Goal: Task Accomplishment & Management: Use online tool/utility

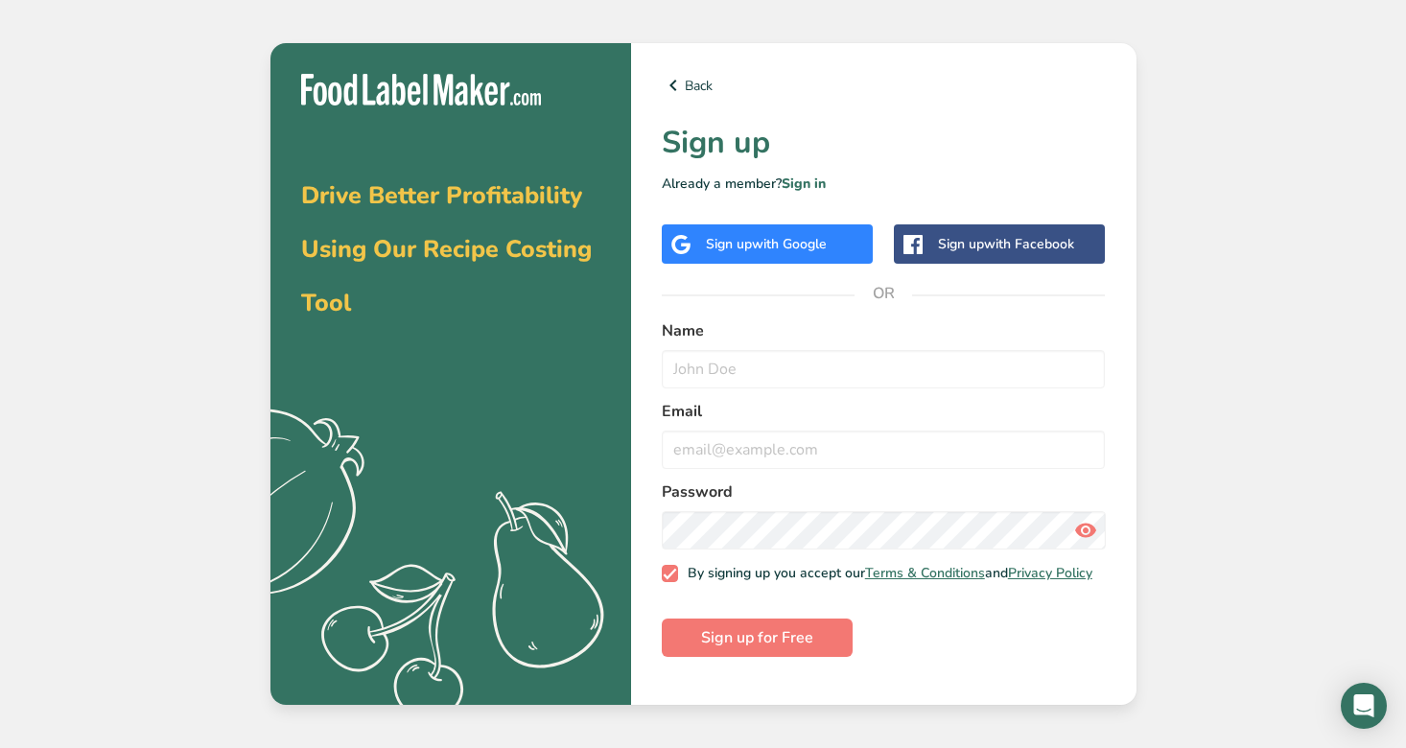
click at [766, 240] on span "with Google" at bounding box center [789, 244] width 75 height 18
click at [777, 362] on input "text" at bounding box center [884, 369] width 444 height 38
type input "sage"
click at [800, 442] on input "email" at bounding box center [884, 450] width 444 height 38
type input "[EMAIL_ADDRESS][DOMAIN_NAME]"
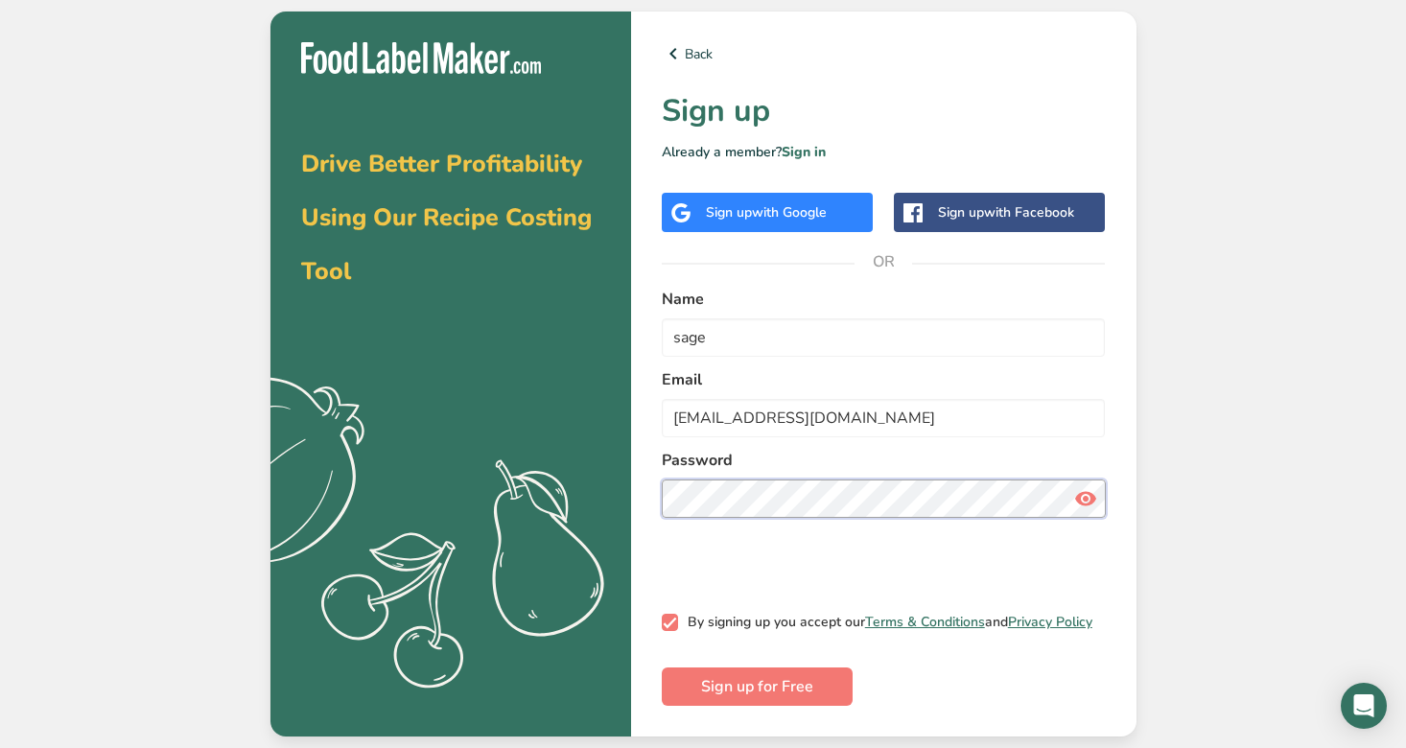
click at [662, 668] on button "Sign up for Free" at bounding box center [757, 687] width 191 height 38
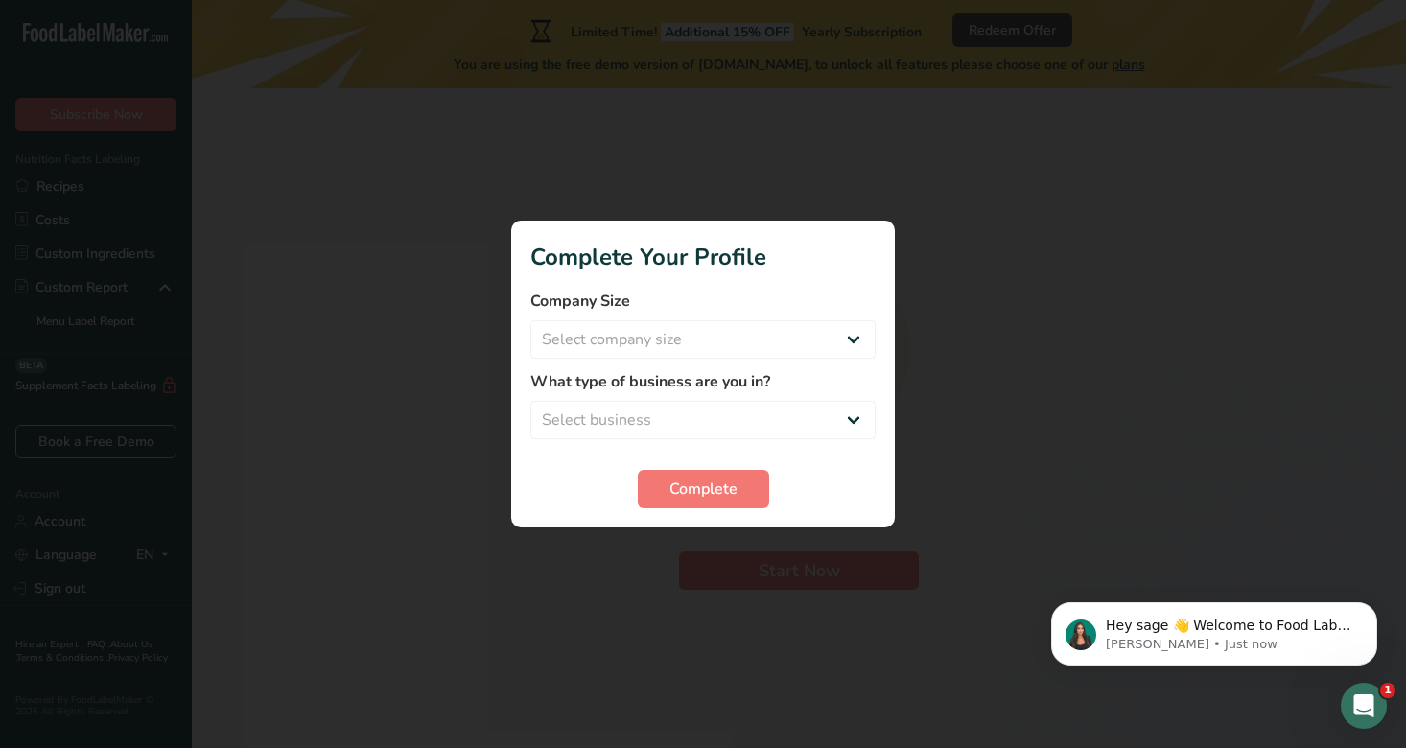
click at [749, 317] on div "Company Size Select company size Fewer than 10 Employees 10 to 50 Employees 51 …" at bounding box center [702, 324] width 345 height 69
click at [749, 336] on select "Select company size Fewer than 10 Employees 10 to 50 Employees 51 to 500 Employ…" at bounding box center [702, 339] width 345 height 38
select select "2"
click at [674, 420] on select "Select business Packaged Food Manufacturer Restaurant & Cafe Bakery Meal Plans …" at bounding box center [702, 420] width 345 height 38
select select "2"
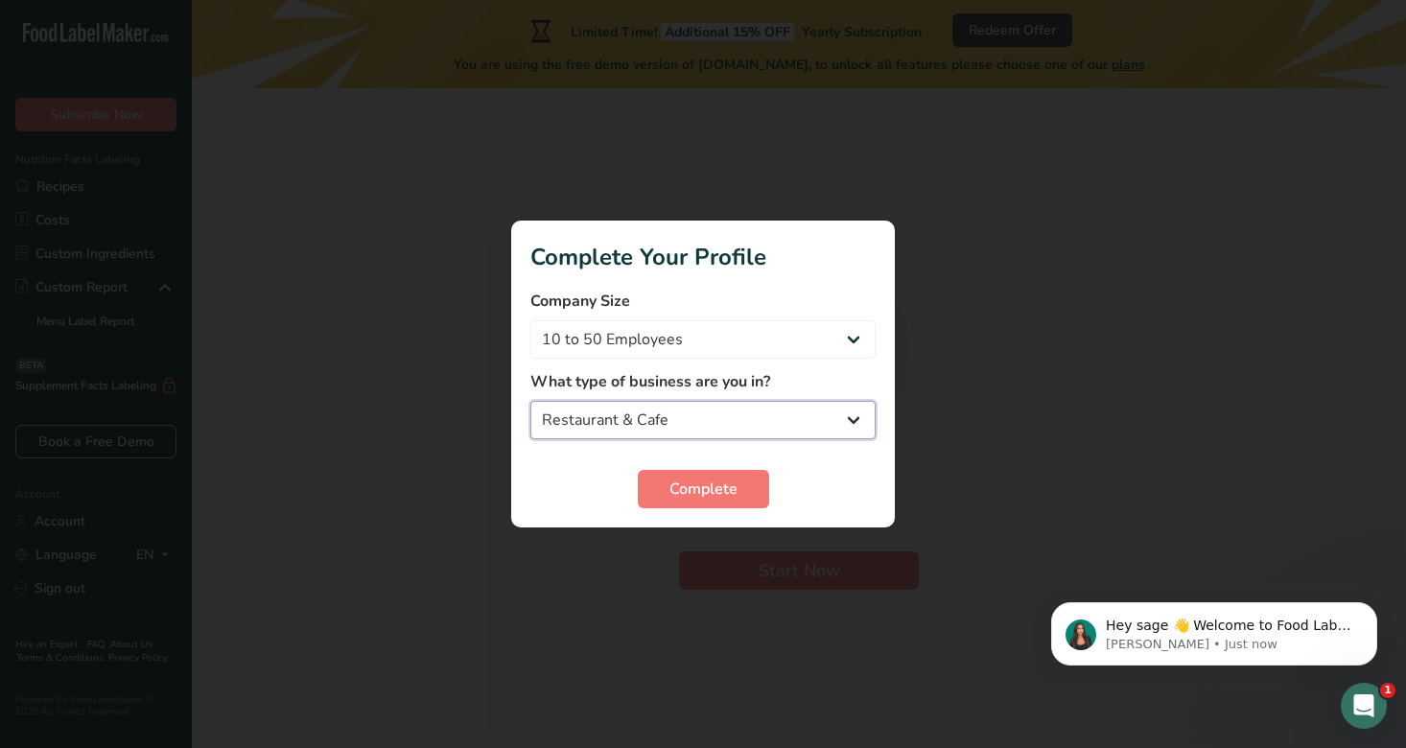
click at [672, 428] on select "Packaged Food Manufacturer Restaurant & Cafe Bakery Meal Plans & Catering Compa…" at bounding box center [702, 420] width 345 height 38
click at [662, 488] on button "Complete" at bounding box center [703, 489] width 131 height 38
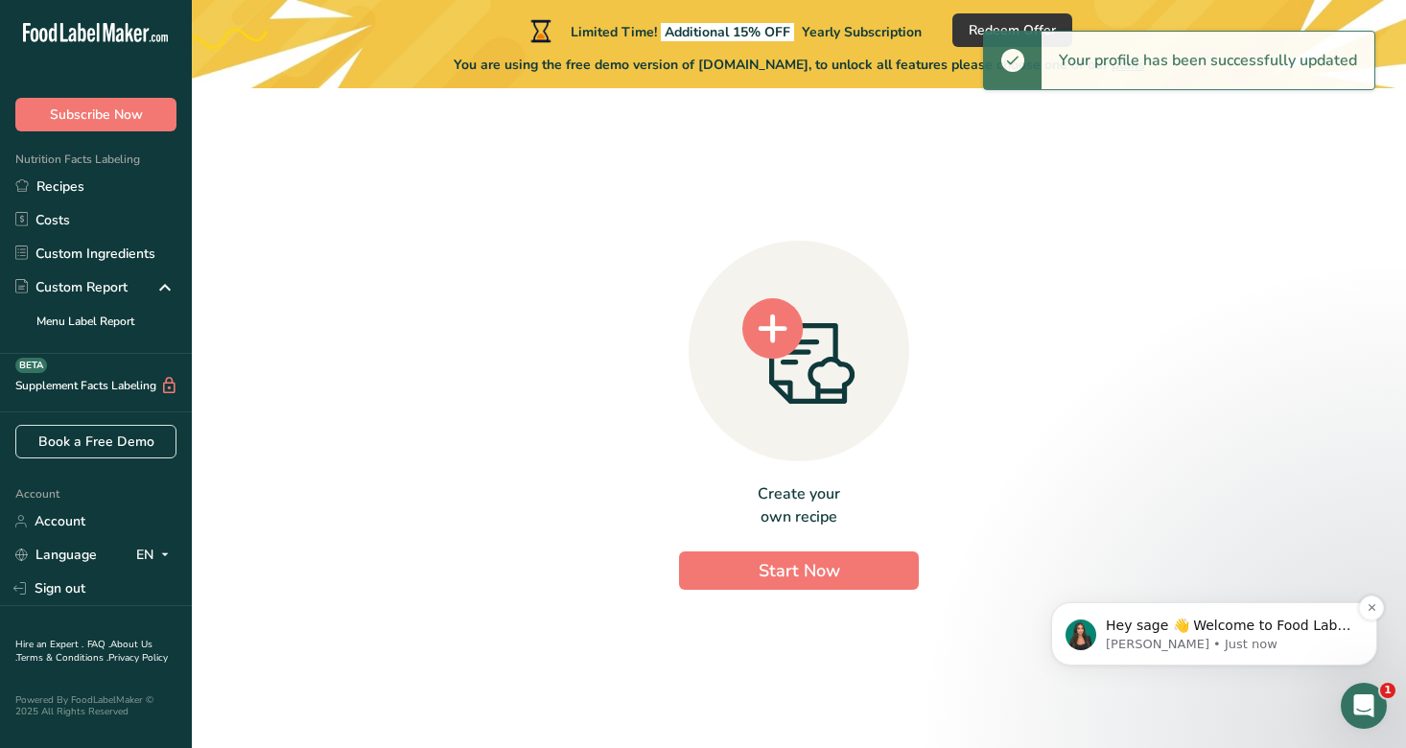
click at [1077, 637] on img "message notification from Aya, Just now. Hey sage 👋 Welcome to Food Label Maker…" at bounding box center [1081, 635] width 31 height 31
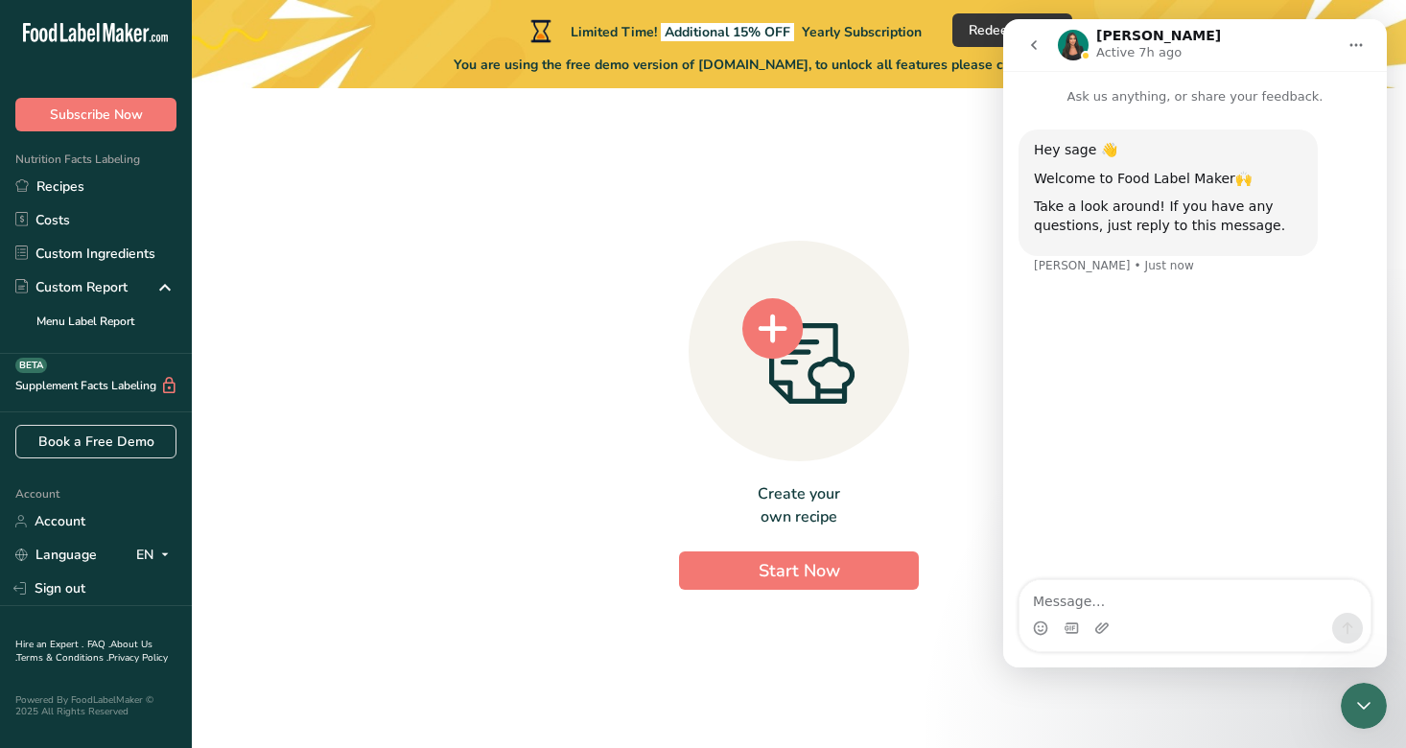
click at [949, 319] on div "Create your own recipe Start Now" at bounding box center [799, 411] width 1153 height 614
click at [1029, 52] on icon "go back" at bounding box center [1033, 44] width 15 height 15
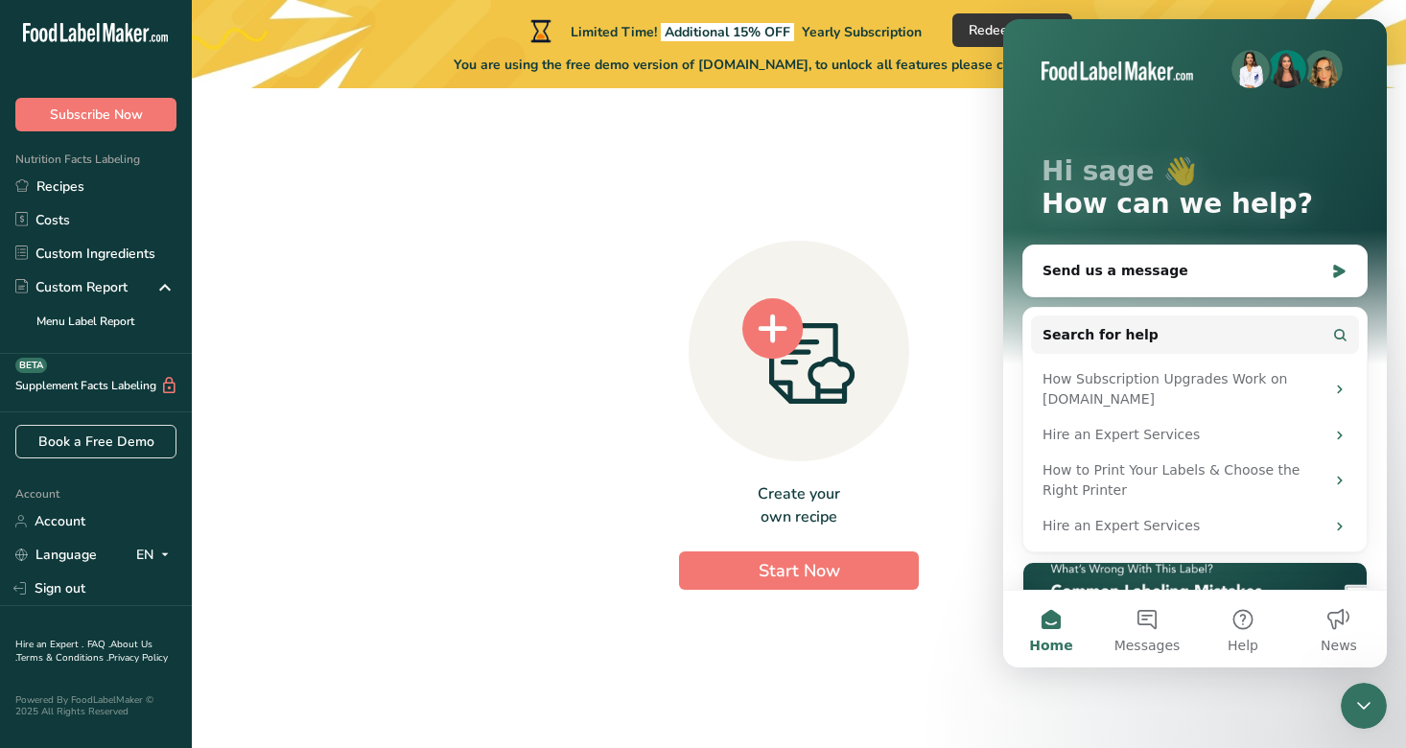
click at [960, 160] on div "Create your own recipe Start Now" at bounding box center [799, 411] width 1153 height 614
click at [1036, 65] on div "Hi sage 👋 How can we help?" at bounding box center [1195, 191] width 345 height 345
click at [1333, 68] on img "Intercom messenger" at bounding box center [1324, 69] width 38 height 38
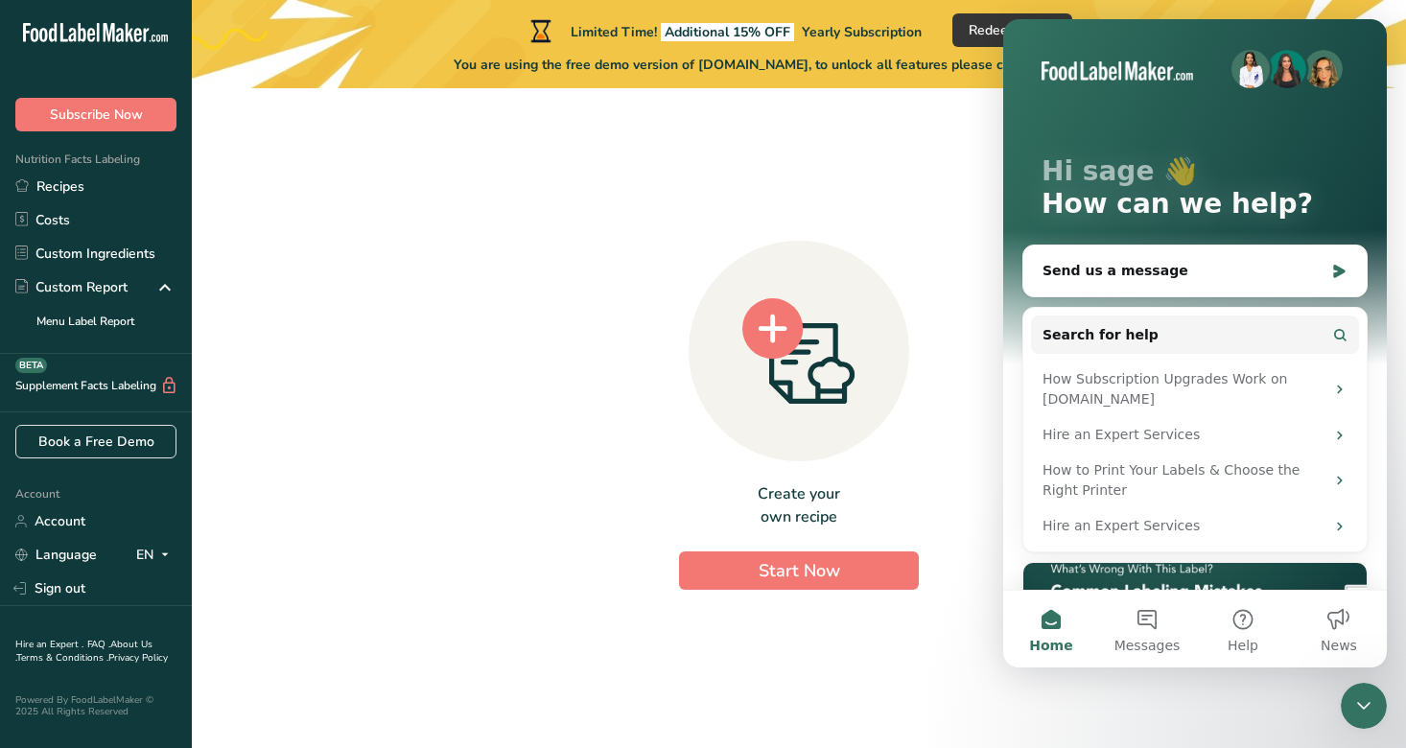
click at [917, 117] on div "Create your own recipe Start Now" at bounding box center [799, 411] width 1153 height 614
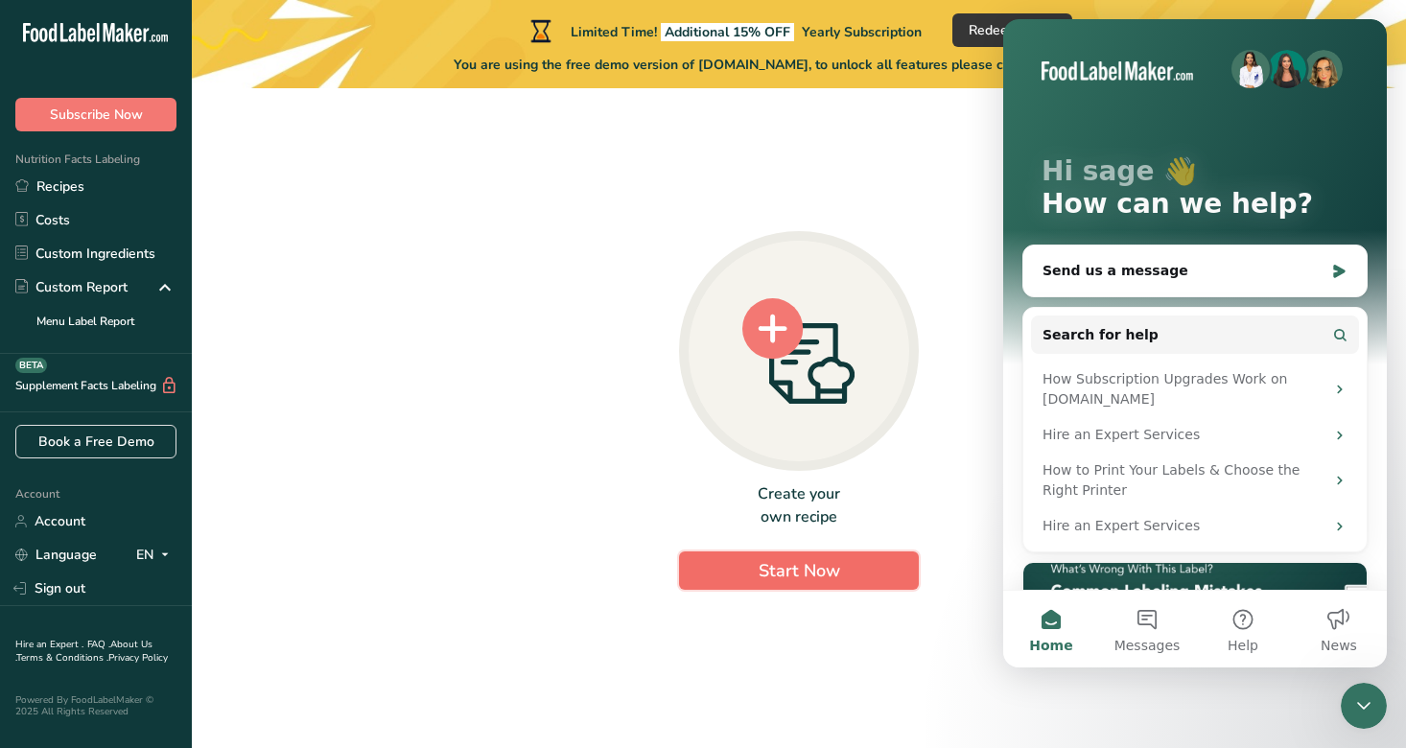
click at [745, 564] on button "Start Now" at bounding box center [799, 571] width 240 height 38
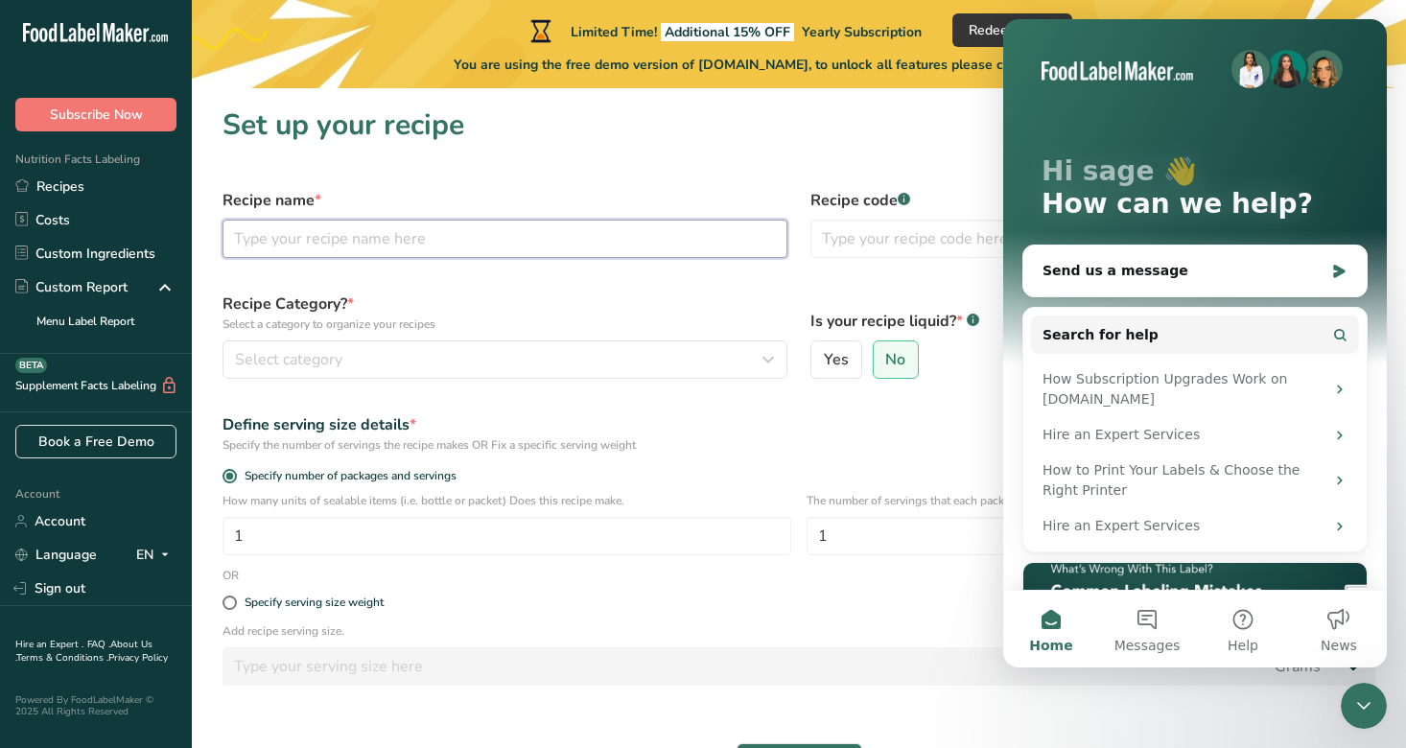
click at [349, 239] on input "text" at bounding box center [505, 239] width 565 height 38
type input "Almond Iced Latte"
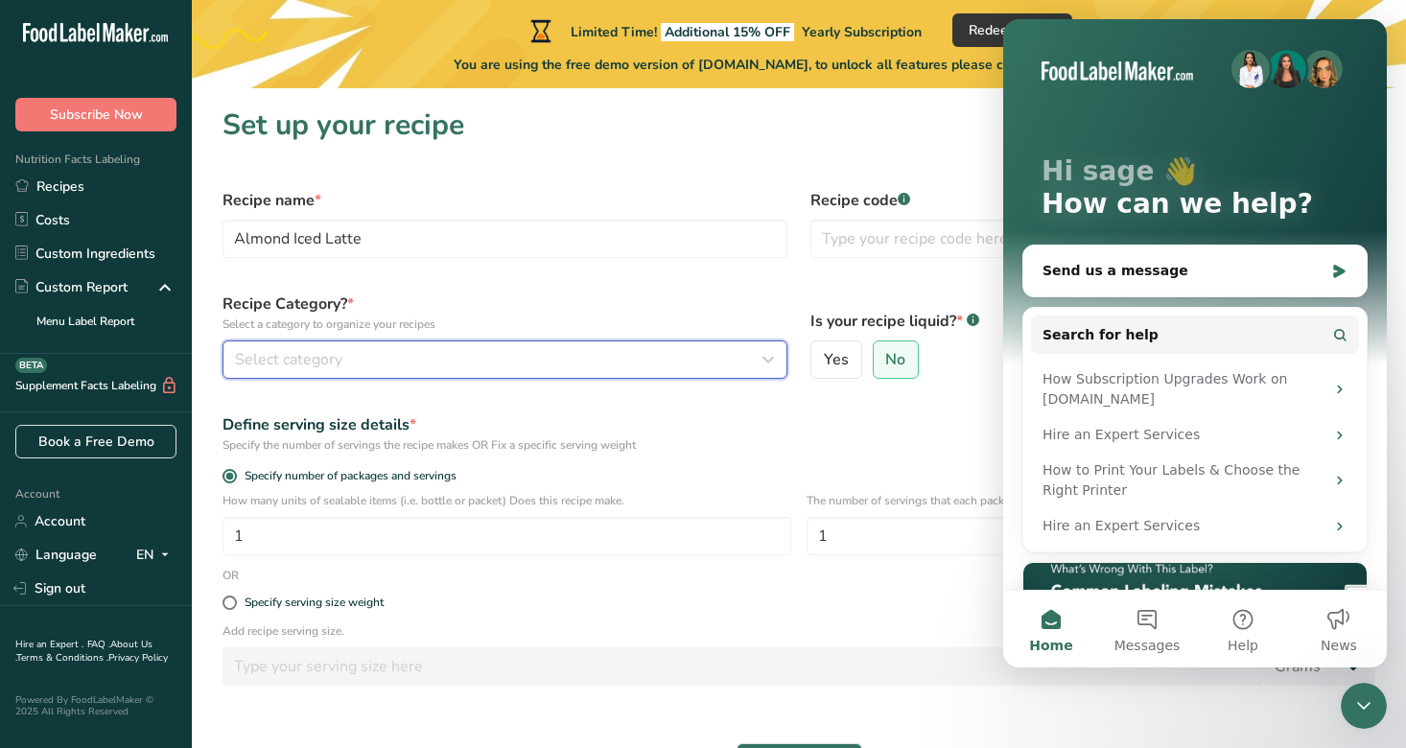
click at [698, 359] on div "Select category" at bounding box center [499, 359] width 529 height 23
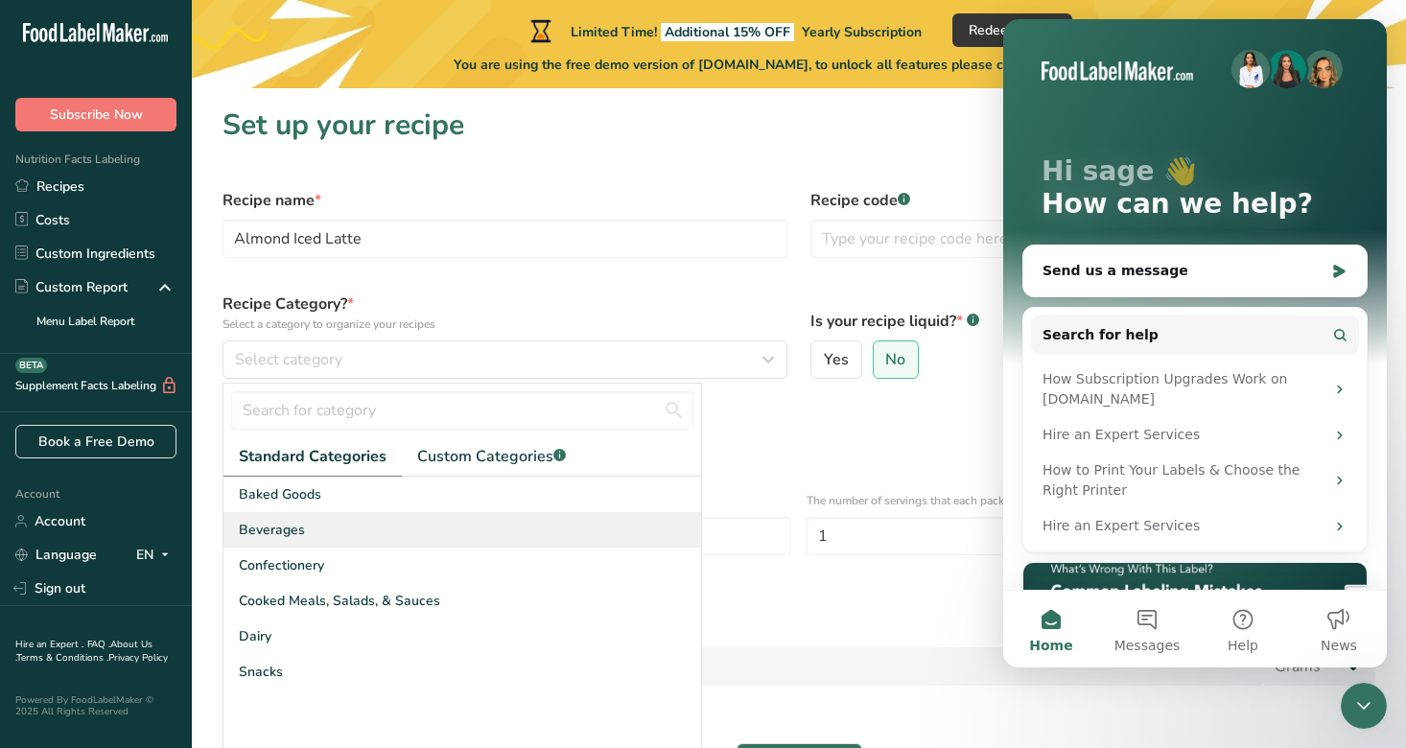
click at [340, 528] on div "Beverages" at bounding box center [463, 529] width 478 height 35
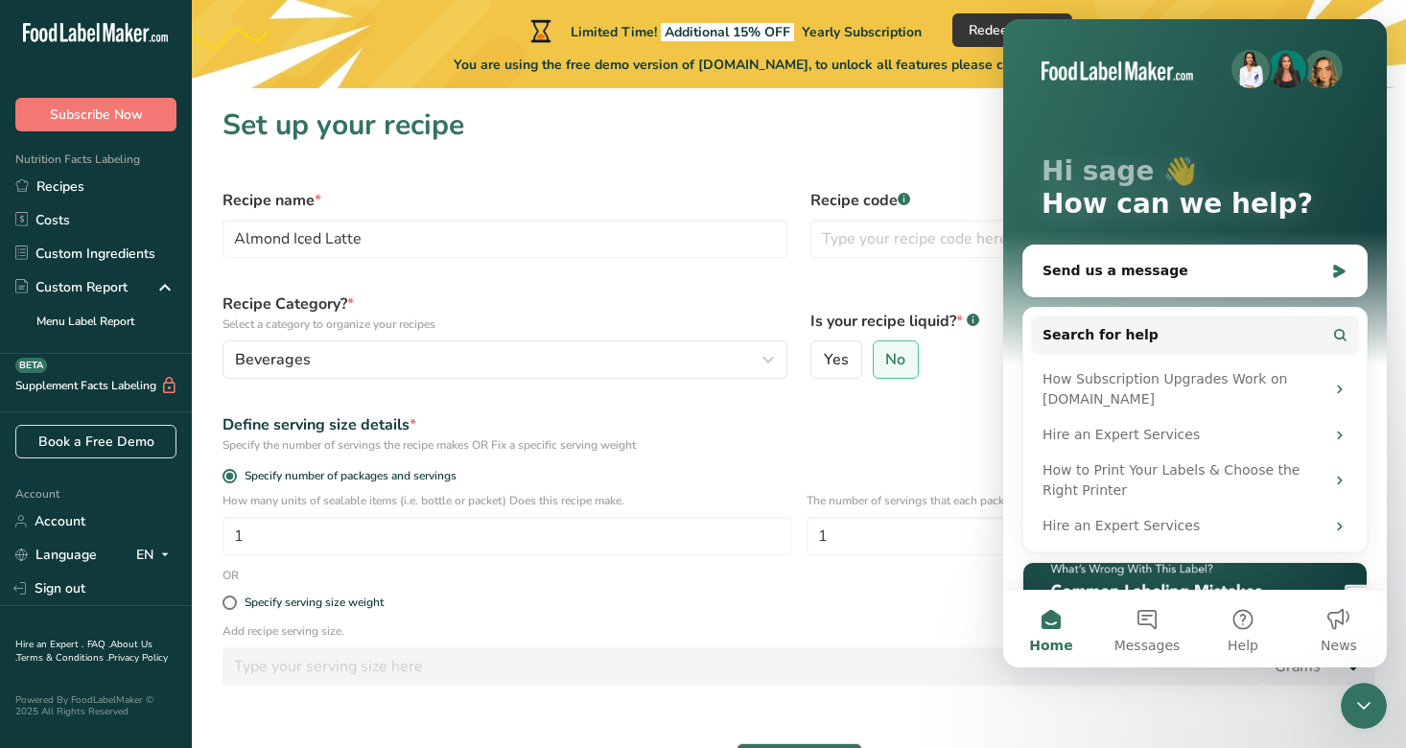
click at [1365, 687] on div "Close Intercom Messenger" at bounding box center [1364, 706] width 46 height 46
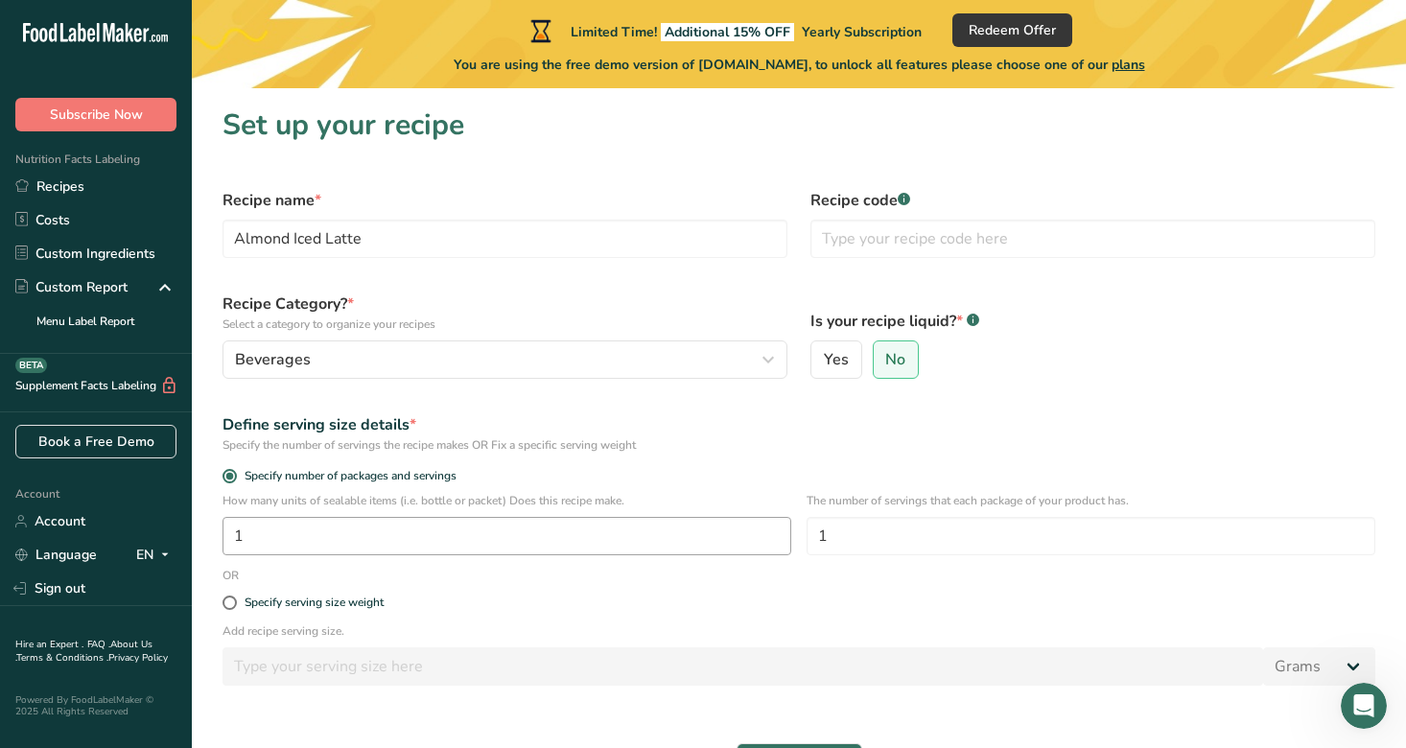
click at [593, 531] on input "1" at bounding box center [507, 536] width 569 height 38
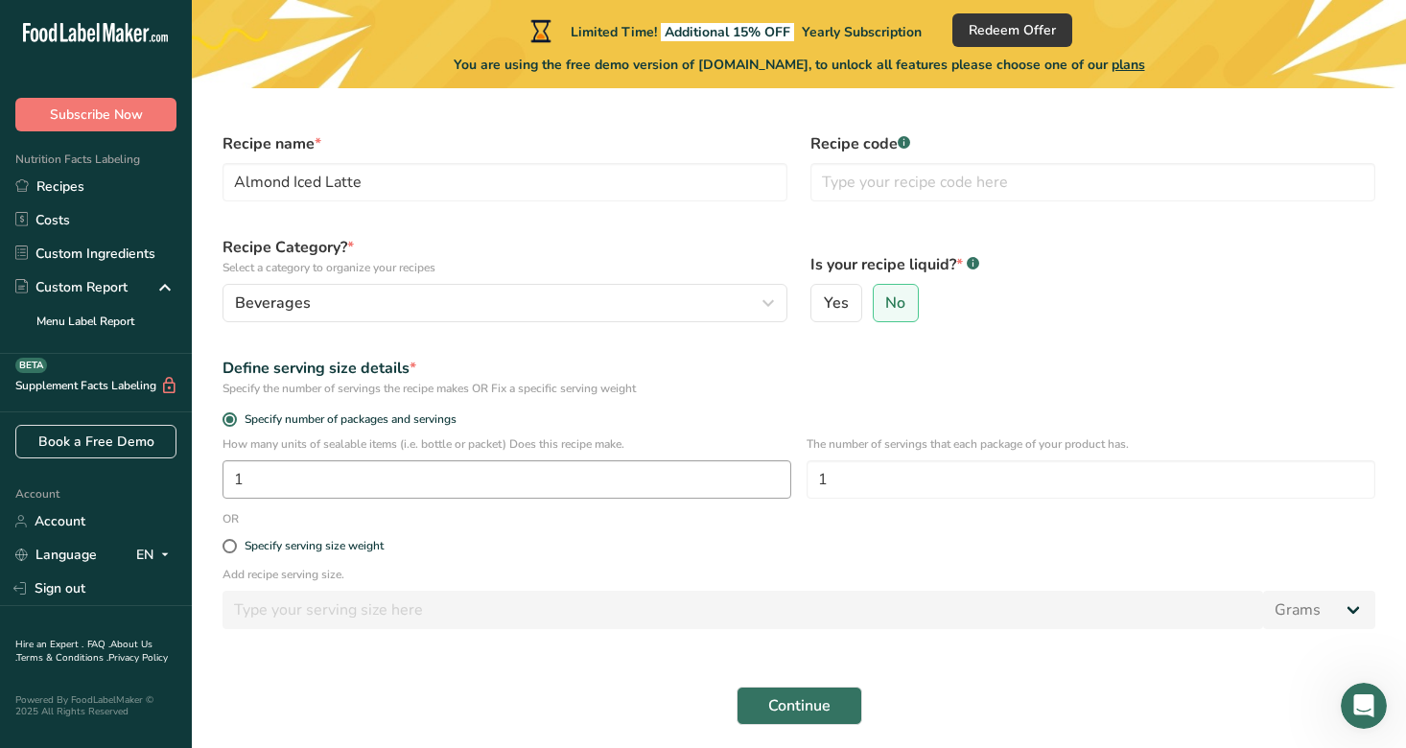
scroll to position [82, 0]
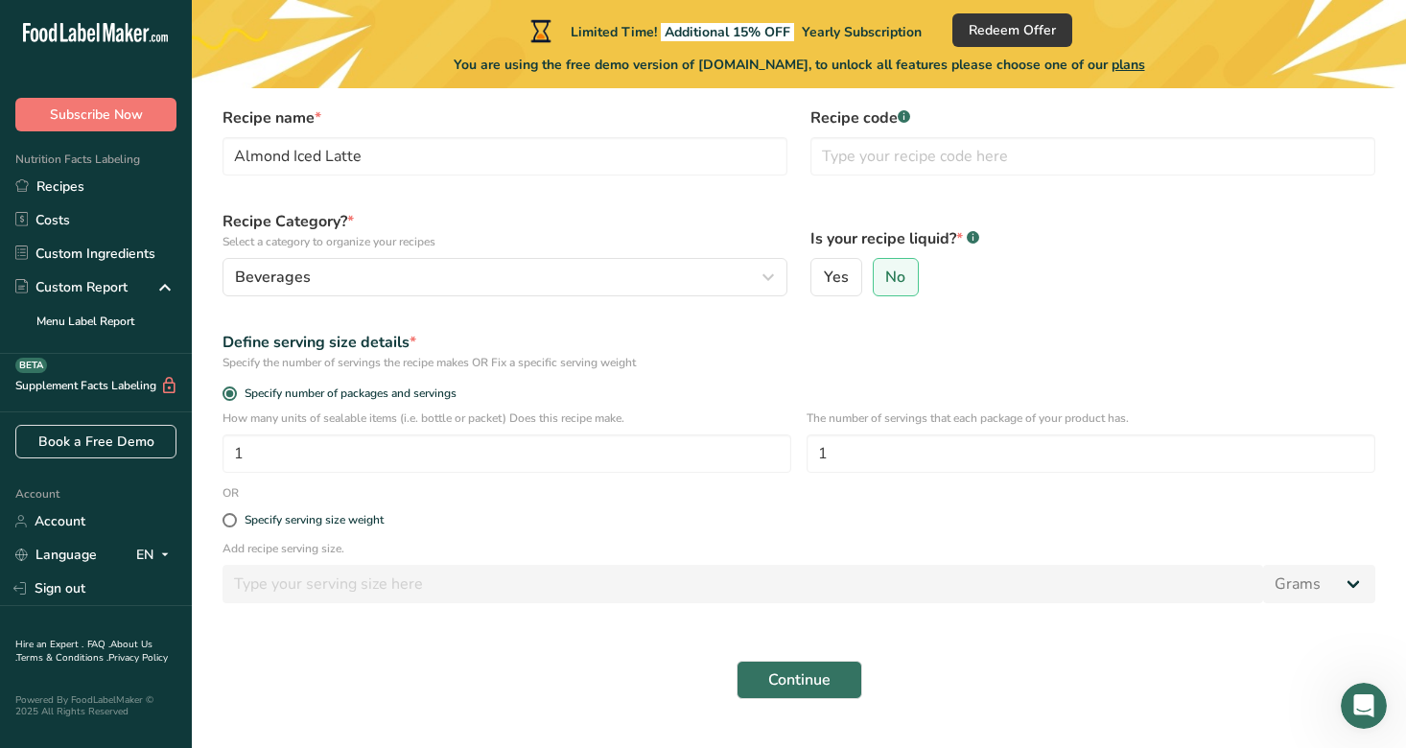
click at [625, 503] on div "Specify serving size weight" at bounding box center [799, 521] width 1176 height 38
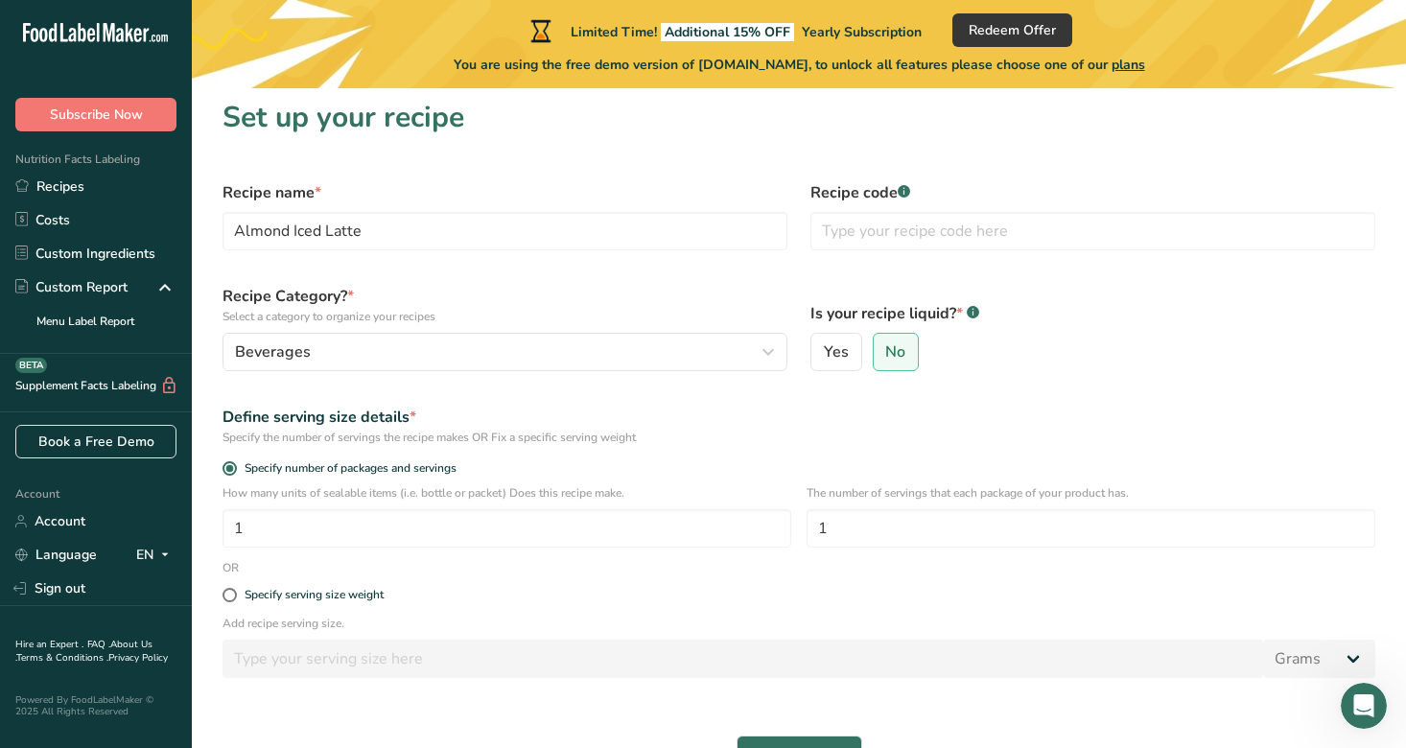
scroll to position [0, 0]
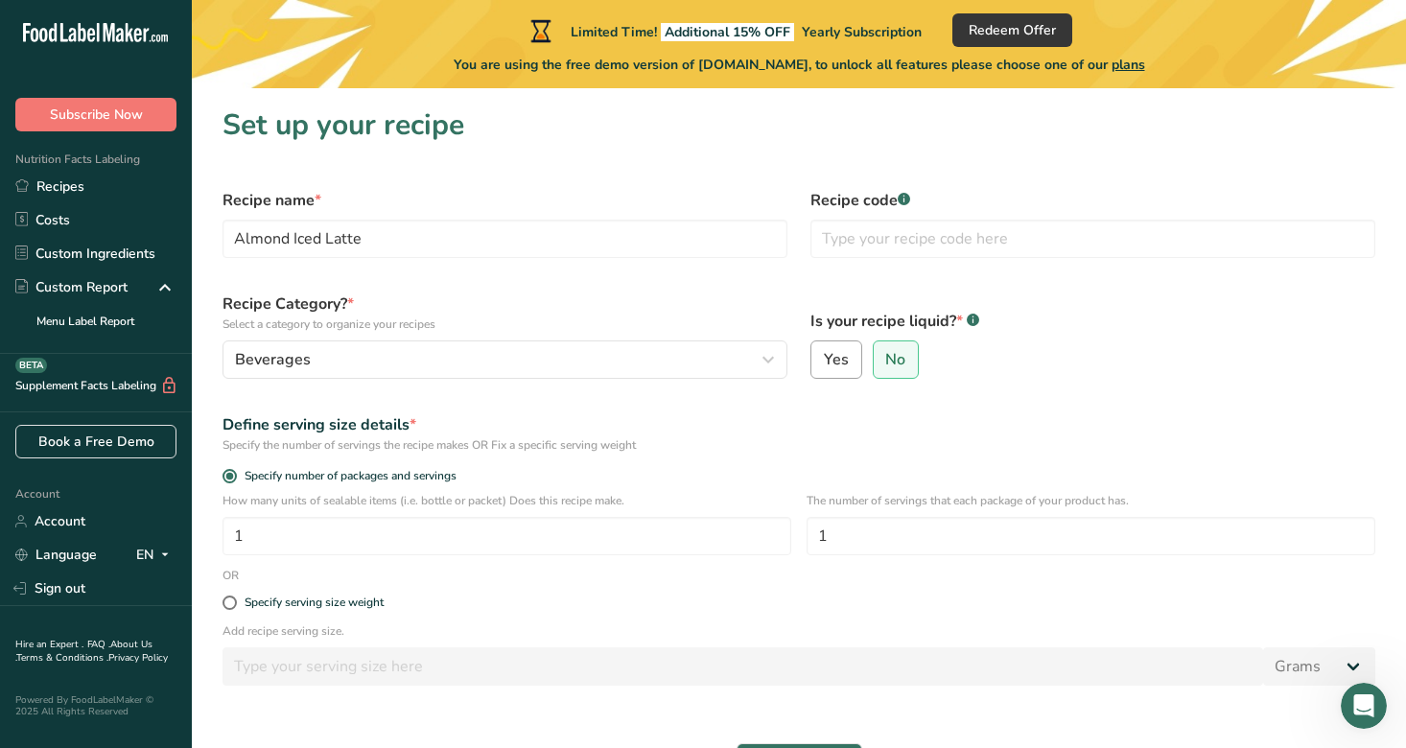
click at [828, 359] on span "Yes" at bounding box center [836, 359] width 25 height 19
click at [824, 359] on input "Yes" at bounding box center [818, 360] width 12 height 12
radio input "true"
radio input "false"
select select "22"
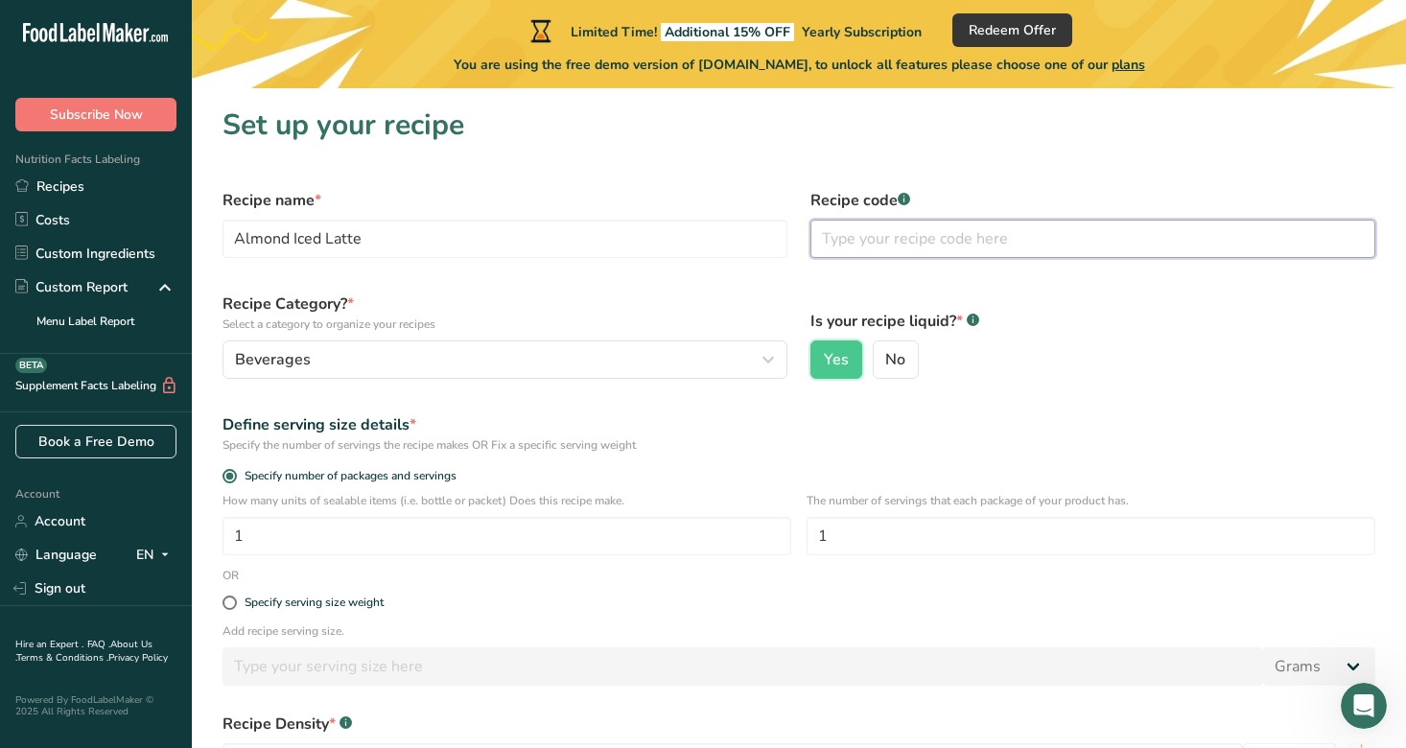
click at [865, 240] on input "text" at bounding box center [1093, 239] width 565 height 38
click at [877, 300] on div "Is your recipe liquid? * .a-a{fill:#347362;}.b-a{fill:#fff;} Yes No" at bounding box center [1093, 335] width 588 height 109
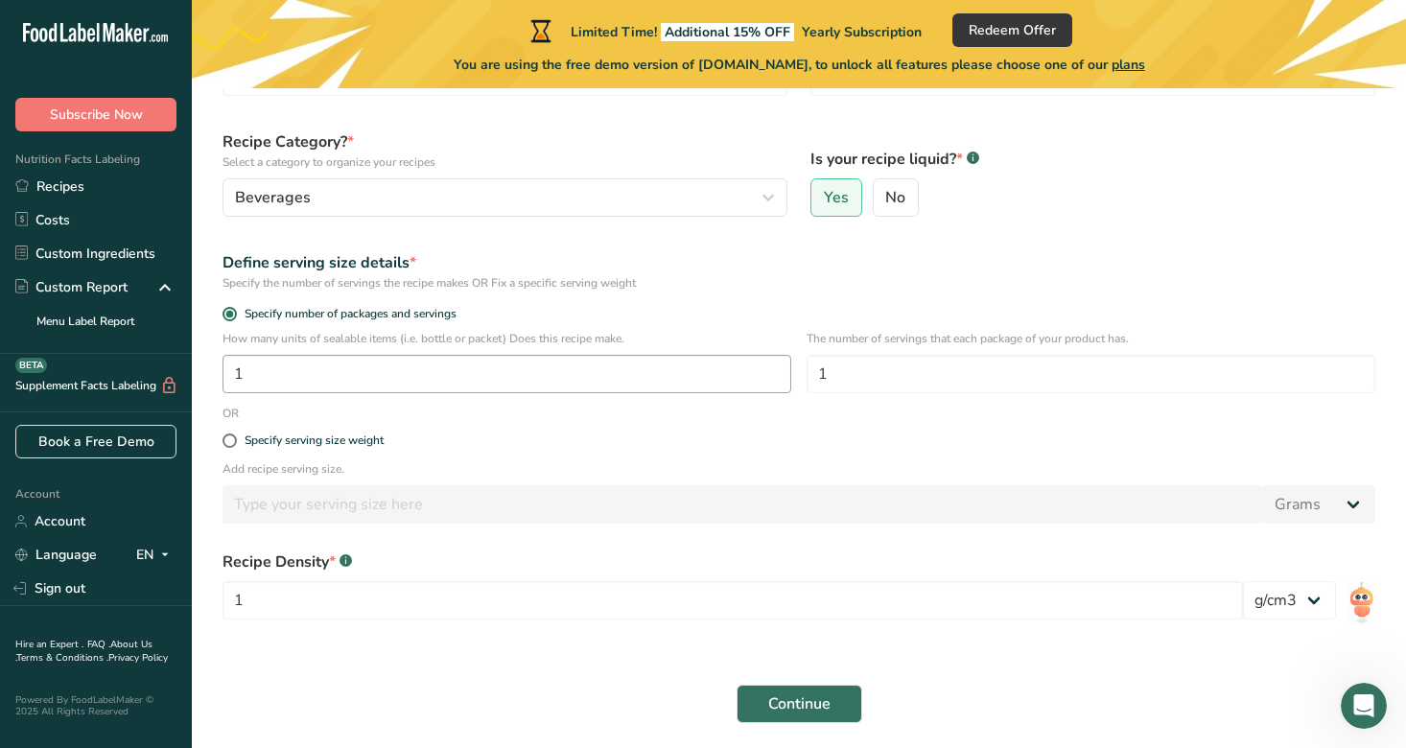
scroll to position [229, 0]
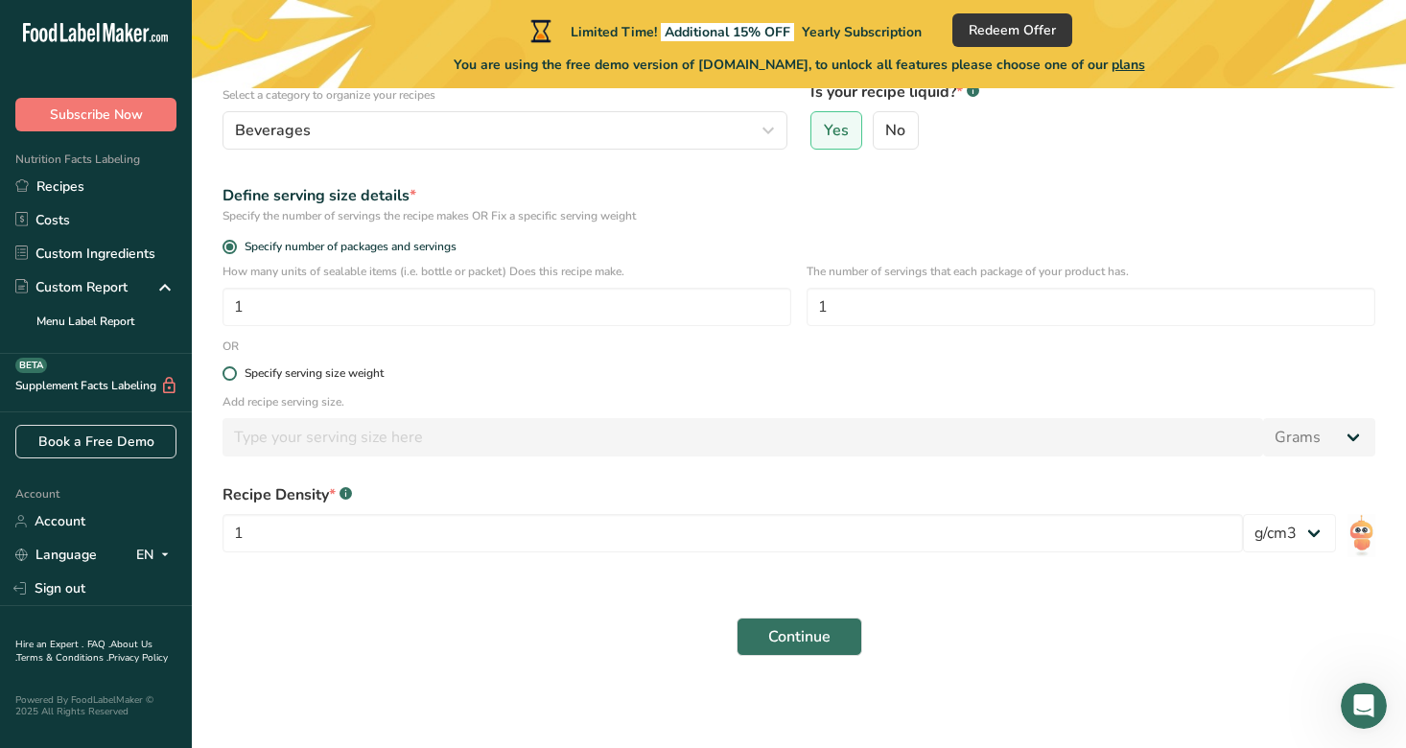
click at [262, 375] on div "Specify serving size weight" at bounding box center [314, 373] width 139 height 14
click at [235, 375] on input "Specify serving size weight" at bounding box center [229, 373] width 12 height 12
radio input "true"
radio input "false"
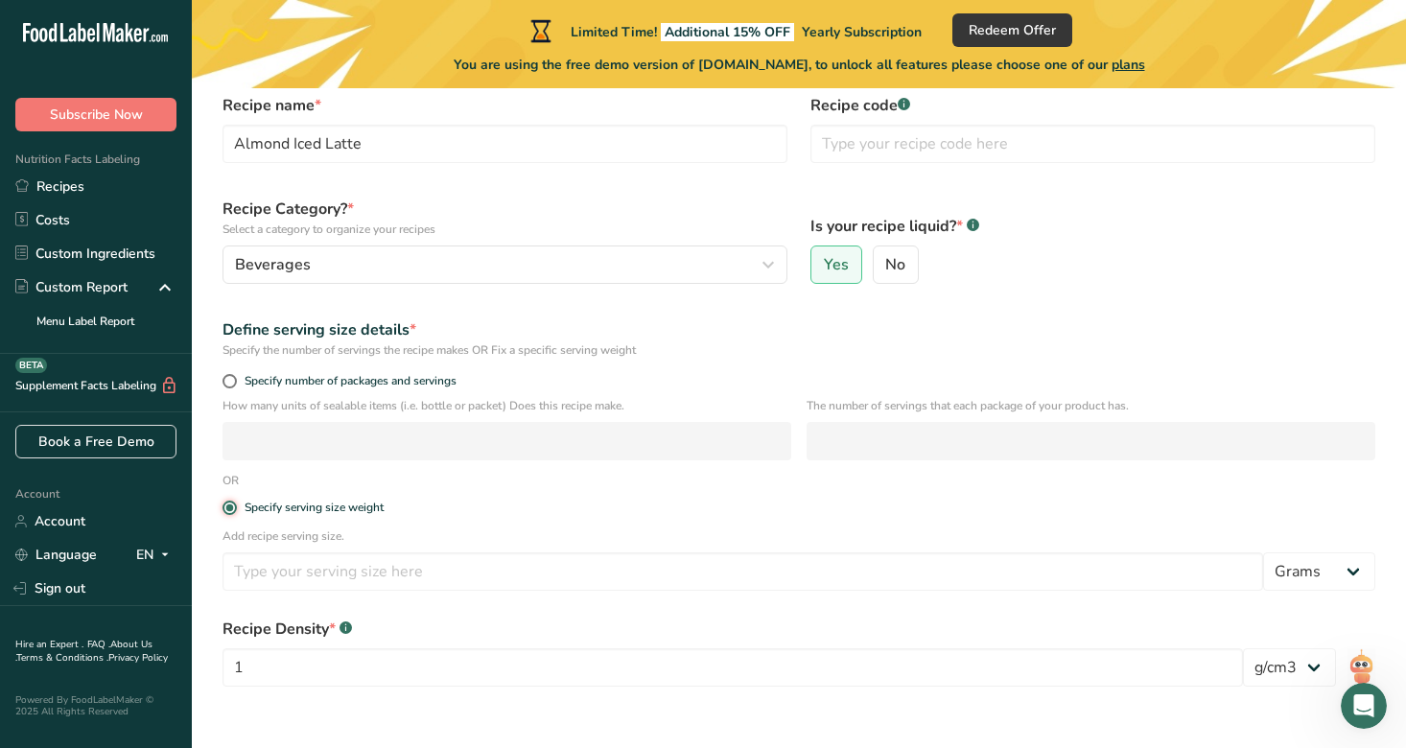
scroll to position [98, 0]
click at [270, 368] on div "Specify number of packages and servings" at bounding box center [799, 380] width 1176 height 27
click at [274, 375] on span "Specify number of packages and servings" at bounding box center [347, 378] width 220 height 14
click at [235, 375] on input "Specify number of packages and servings" at bounding box center [229, 378] width 12 height 12
radio input "true"
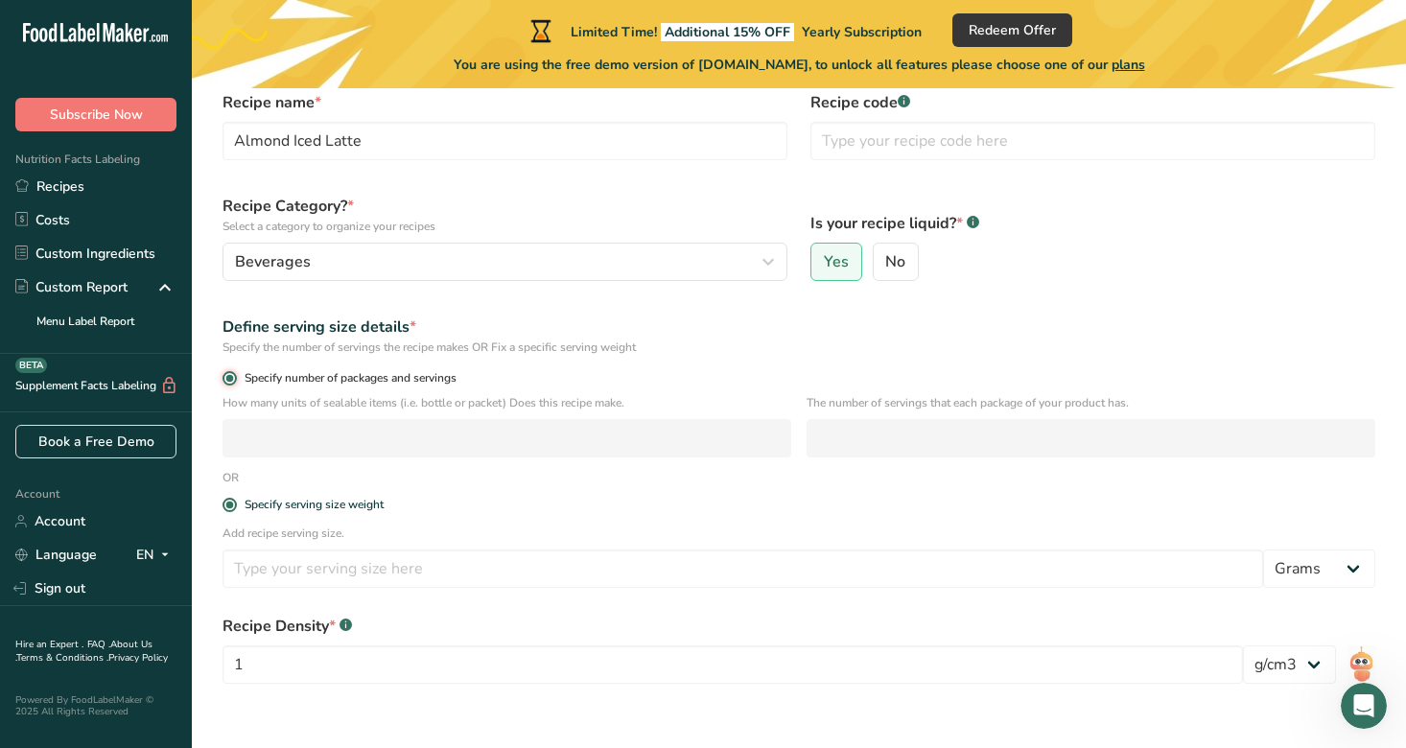
radio input "false"
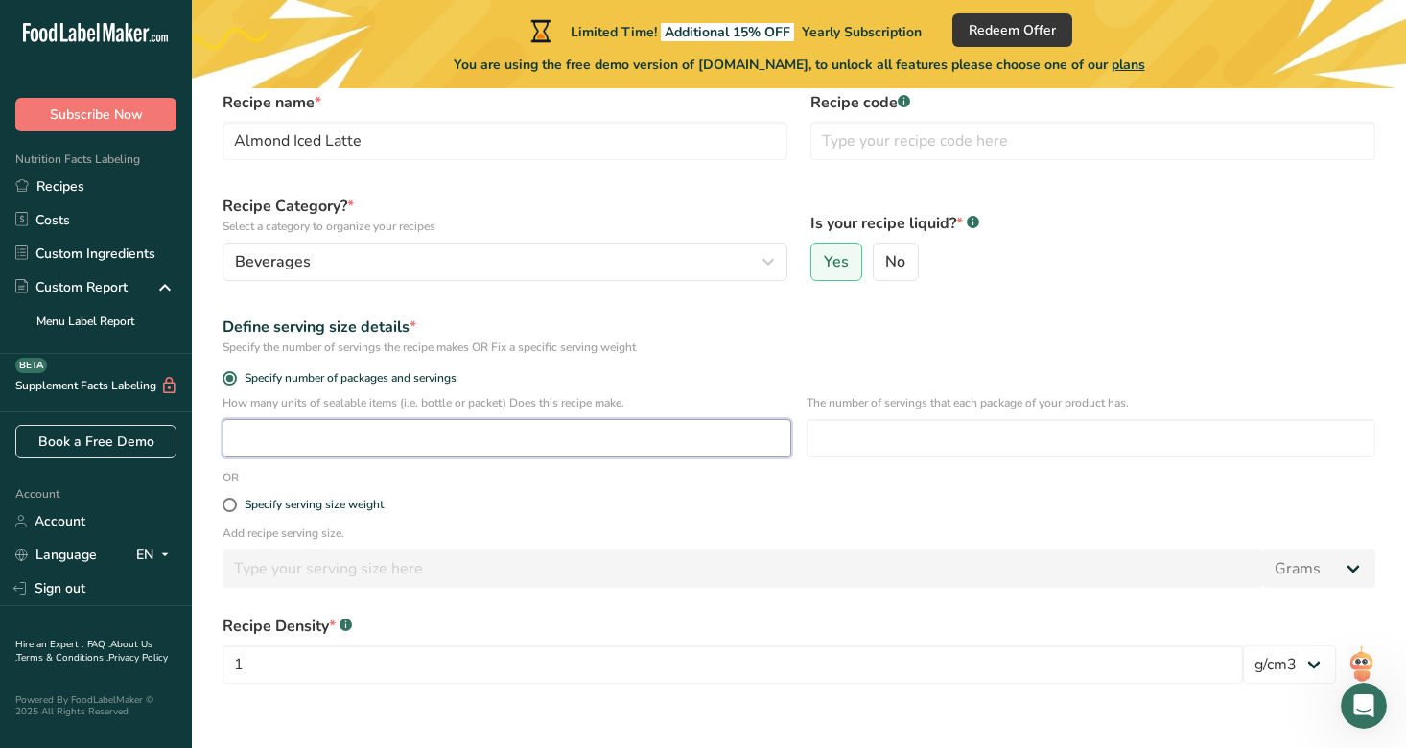
click at [295, 446] on input "number" at bounding box center [507, 438] width 569 height 38
type input "1"
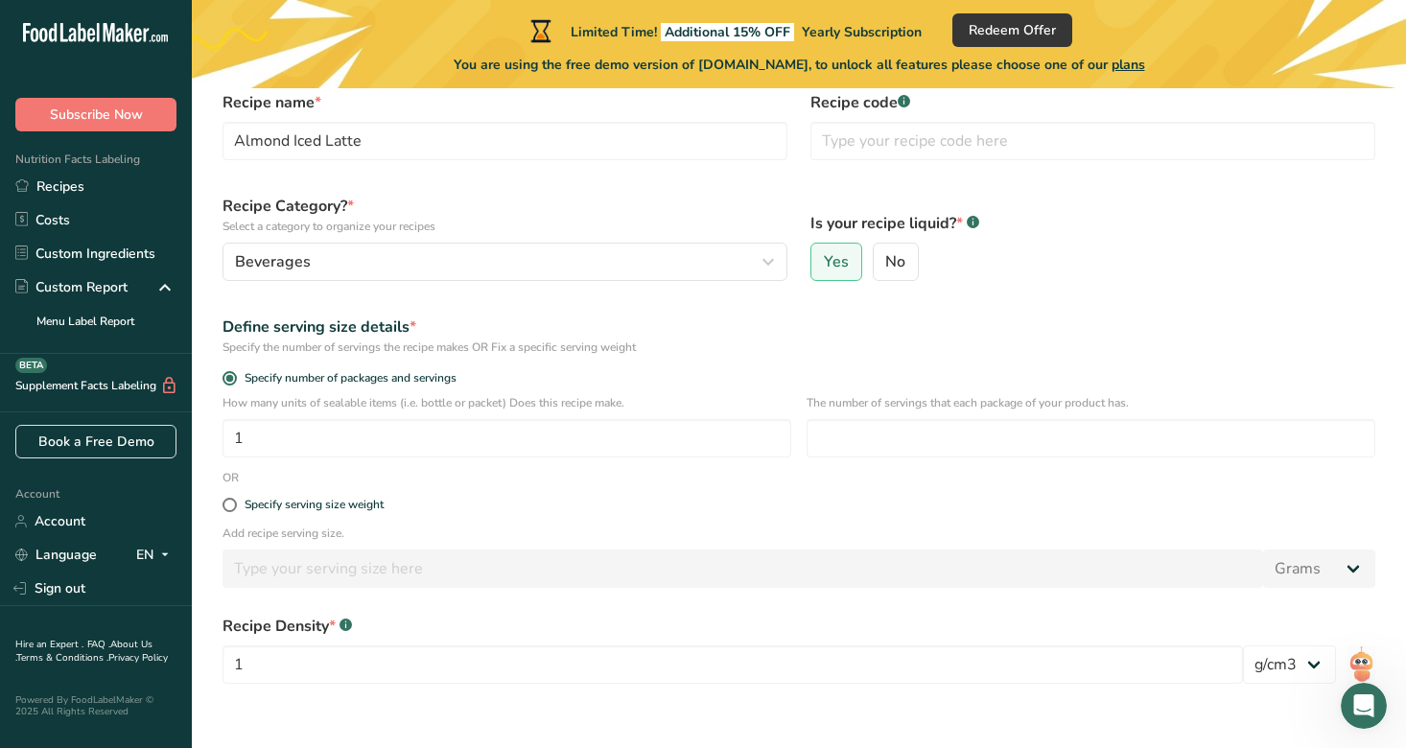
click at [484, 528] on p "Add recipe serving size." at bounding box center [799, 533] width 1153 height 17
click at [837, 463] on div "The number of servings that each package of your product has." at bounding box center [1091, 431] width 569 height 75
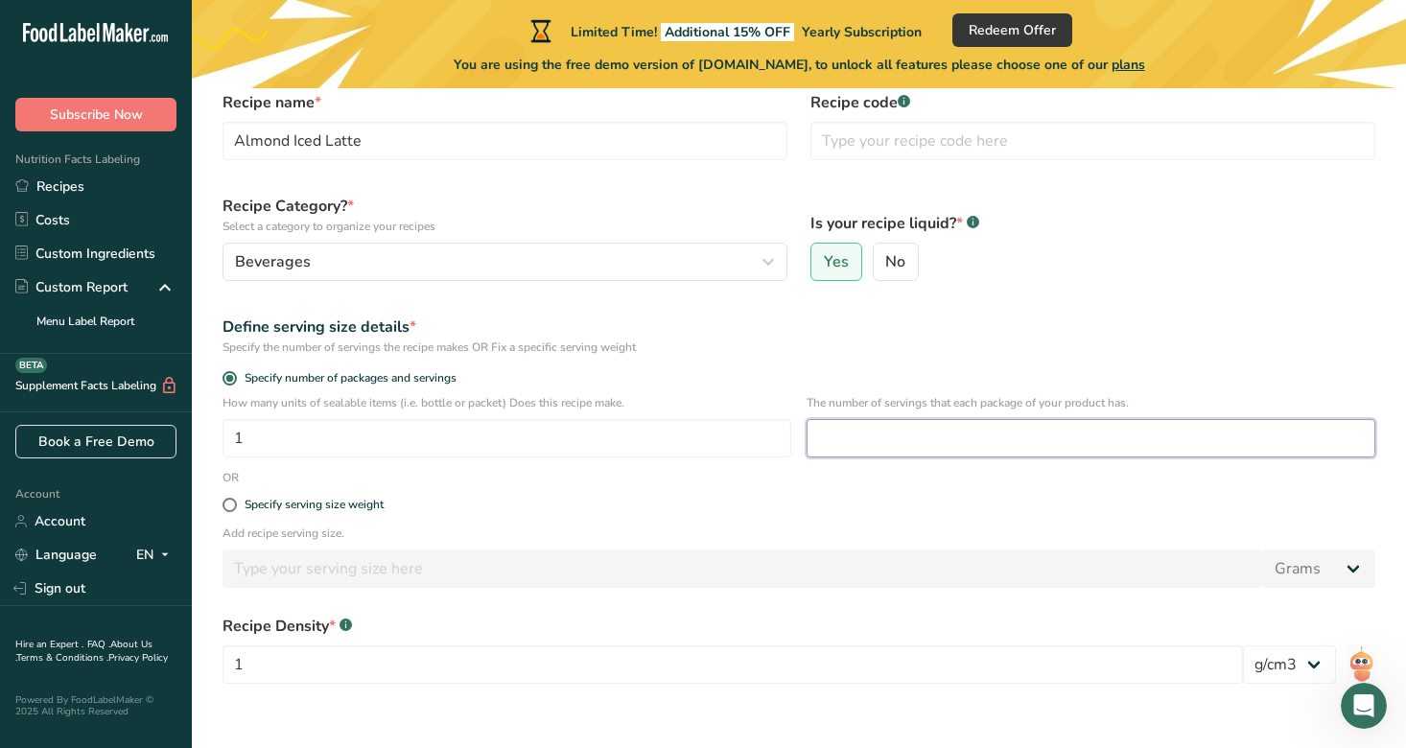
click at [837, 451] on input "number" at bounding box center [1091, 438] width 569 height 38
type input "1"
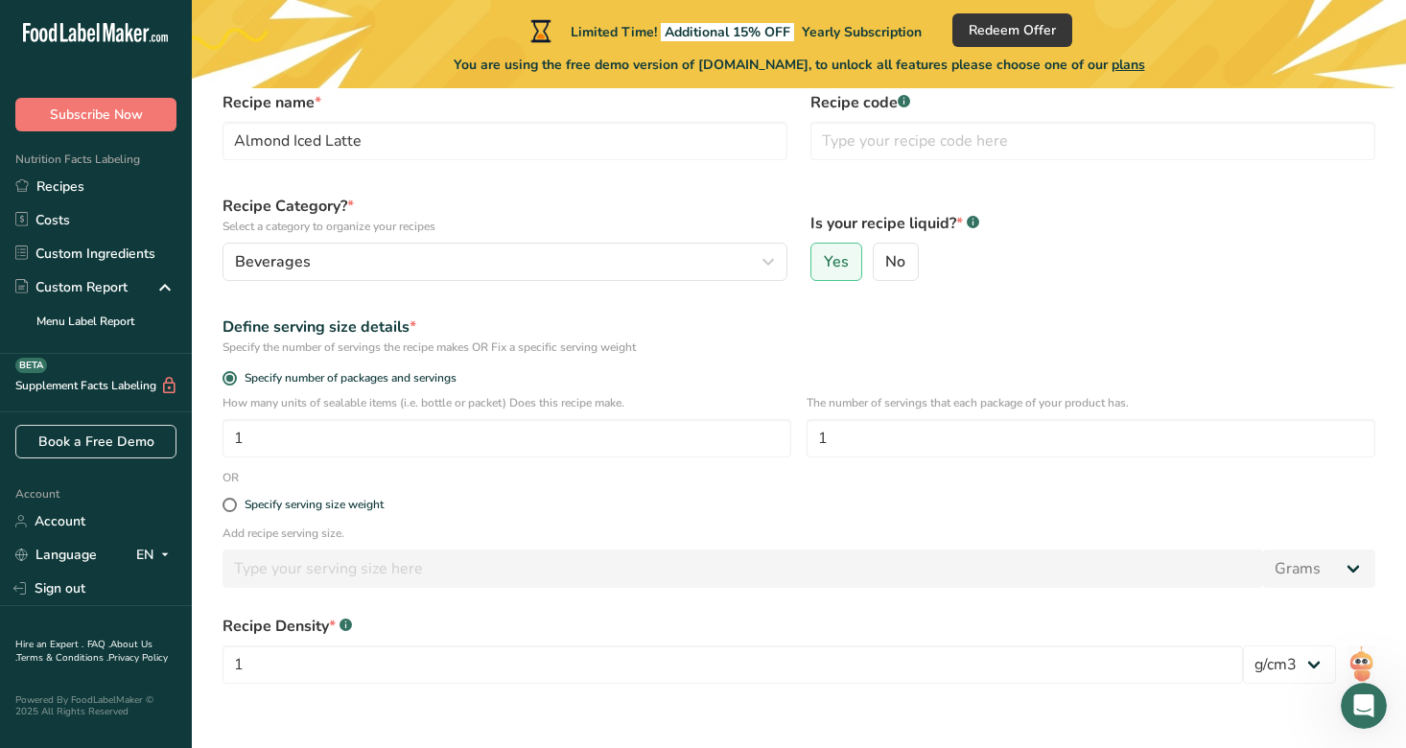
click at [785, 539] on p "Add recipe serving size." at bounding box center [799, 533] width 1153 height 17
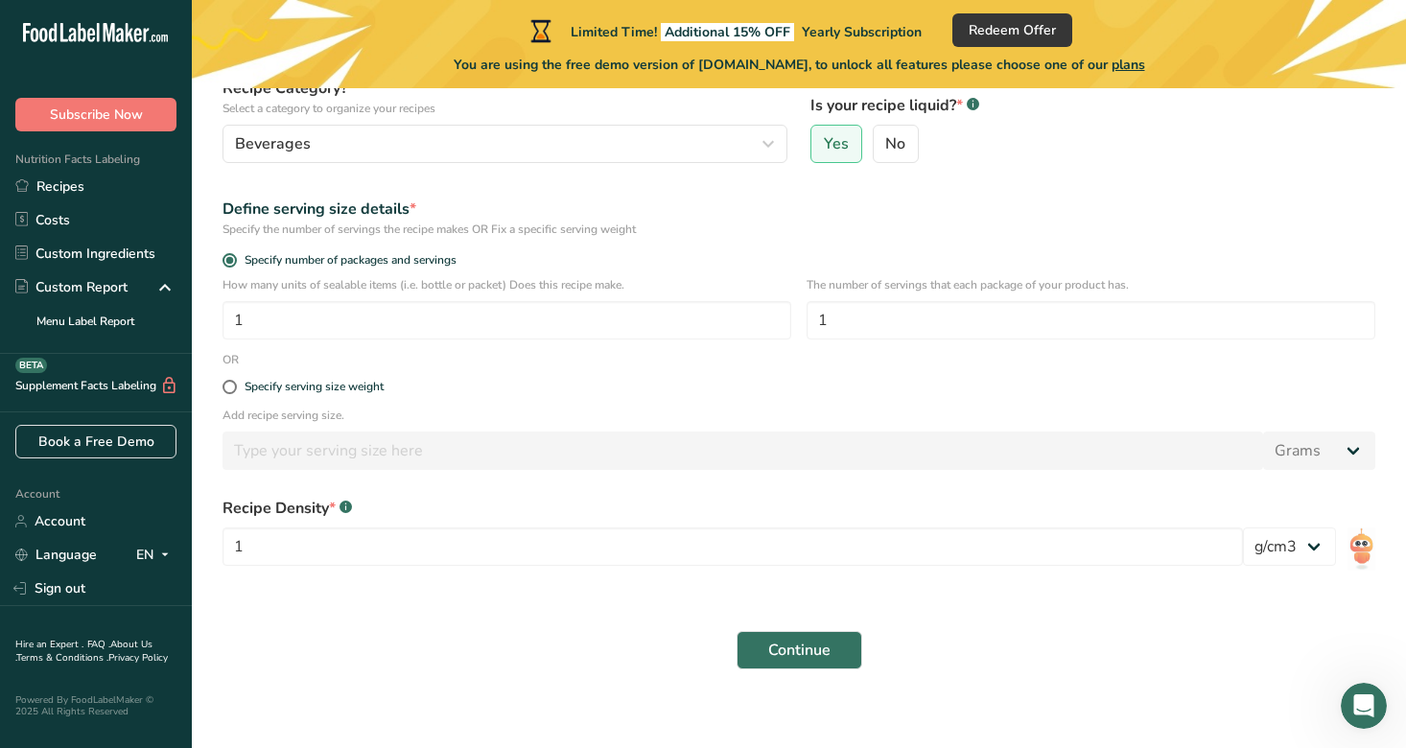
scroll to position [229, 0]
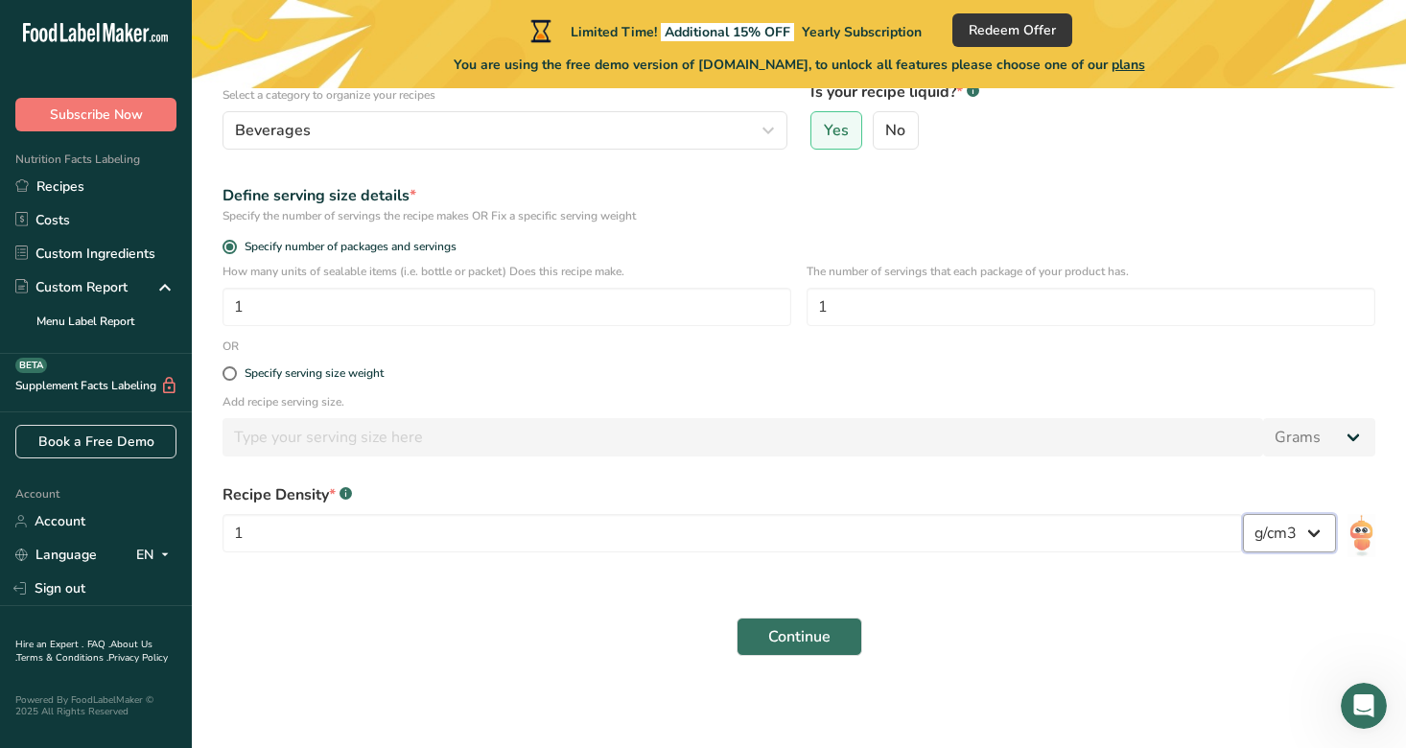
click at [1279, 531] on select "lb/ft3 g/cm3" at bounding box center [1289, 533] width 93 height 38
click at [1274, 543] on select "lb/ft3 g/cm3" at bounding box center [1289, 533] width 93 height 38
click at [1288, 535] on select "lb/ft3 g/cm3" at bounding box center [1289, 533] width 93 height 38
select select "22"
click at [831, 635] on button "Continue" at bounding box center [800, 637] width 126 height 38
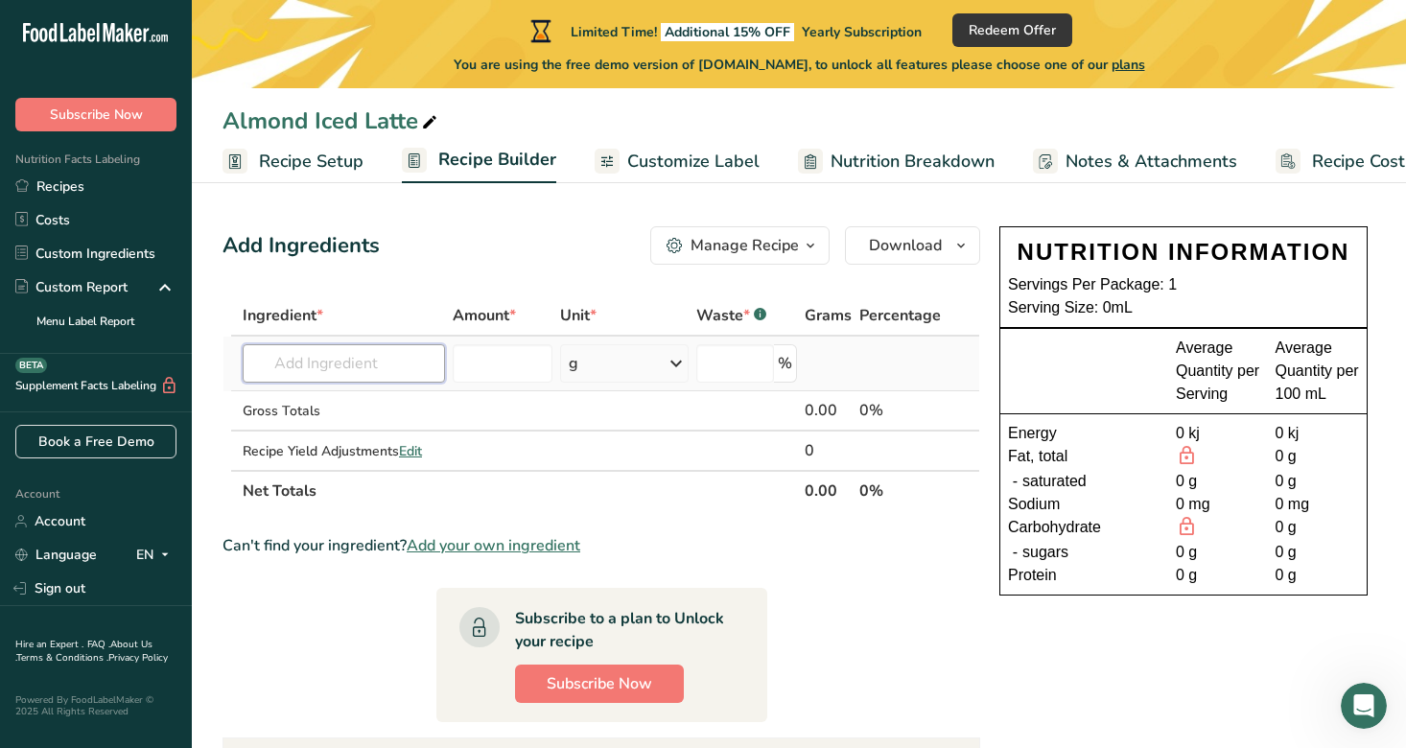
click at [324, 368] on input "text" at bounding box center [344, 363] width 202 height 38
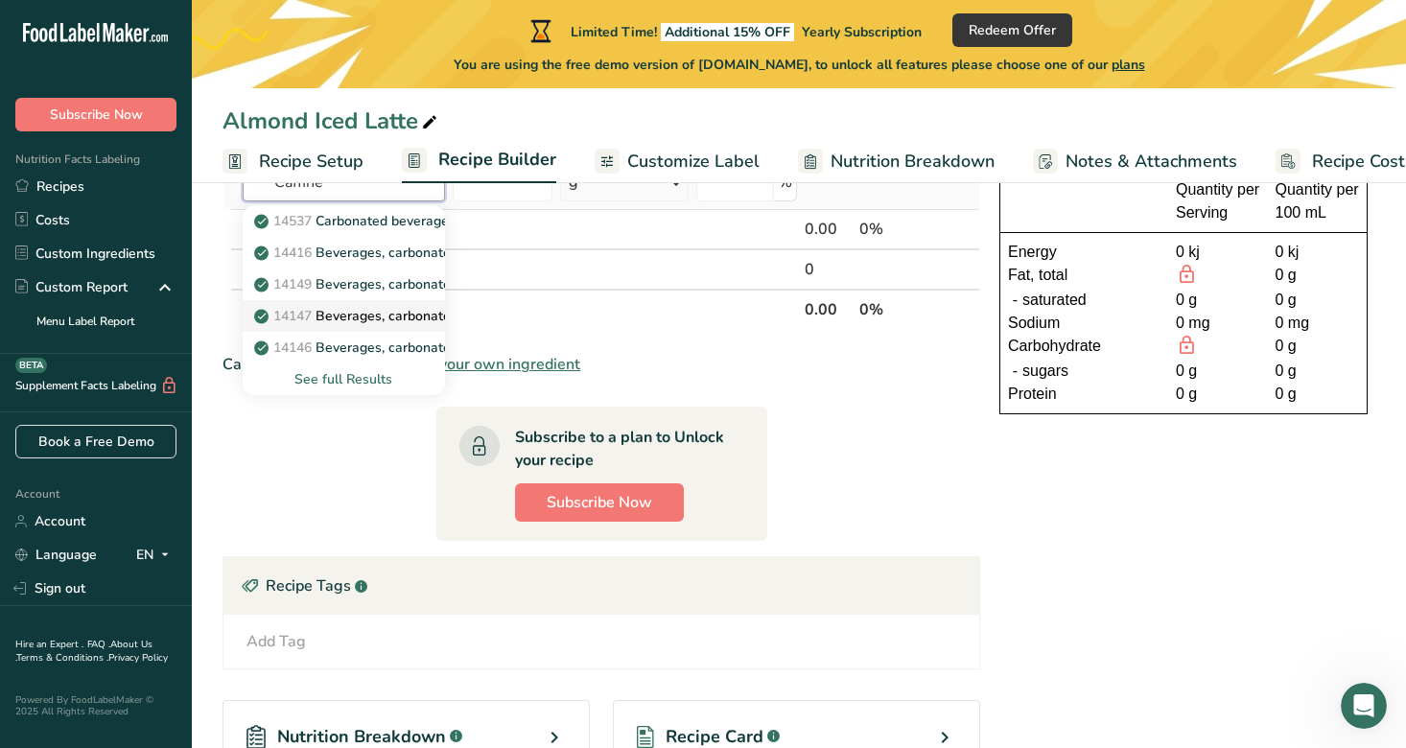
scroll to position [19, 0]
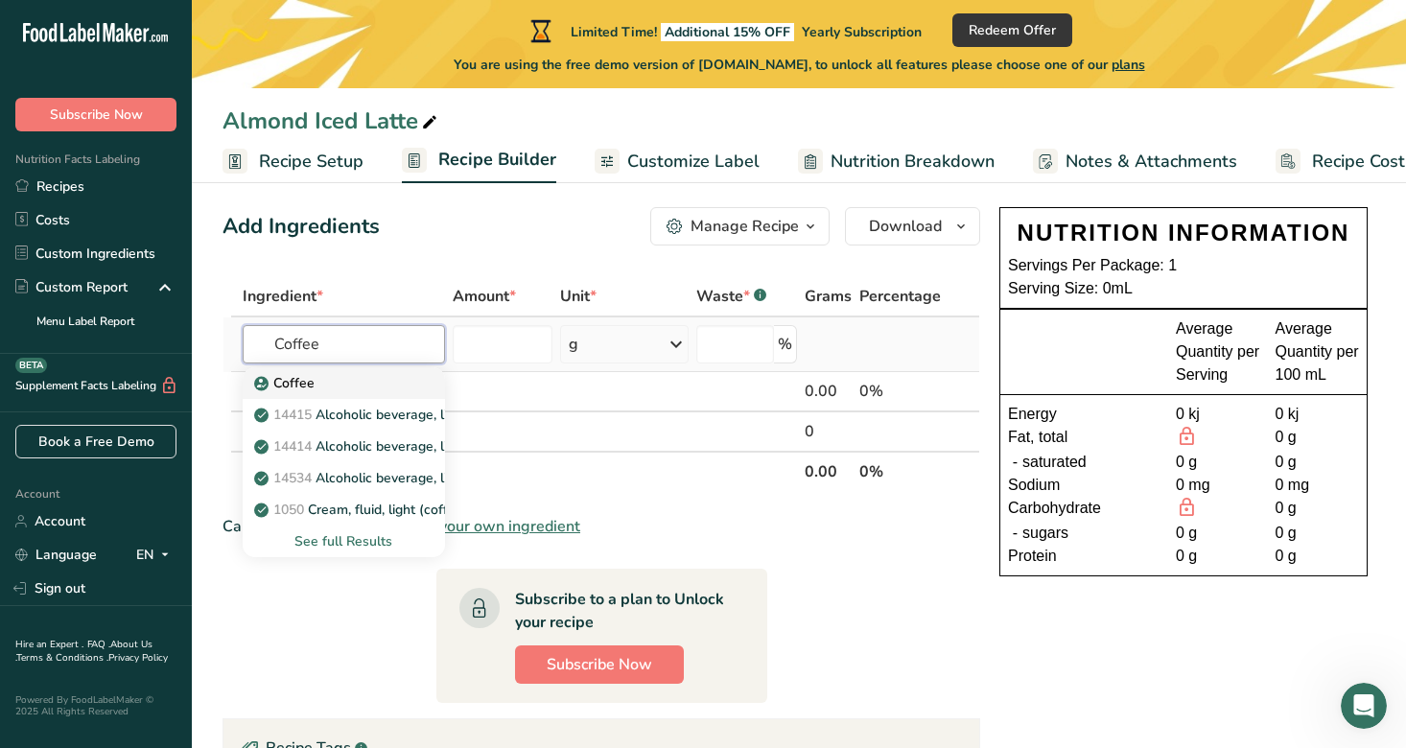
type input "Coffee"
click at [341, 380] on div "Coffee" at bounding box center [328, 383] width 141 height 20
type input "Coffee"
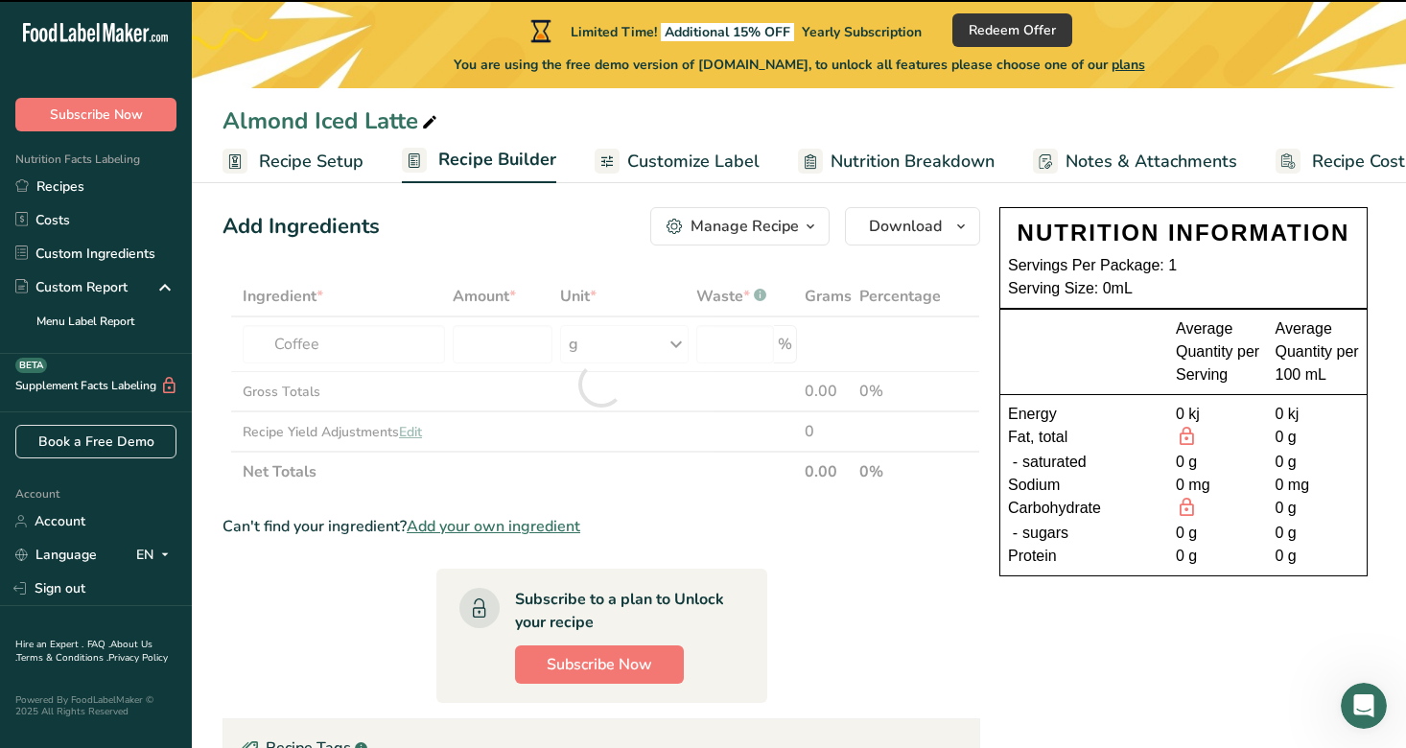
type input "0"
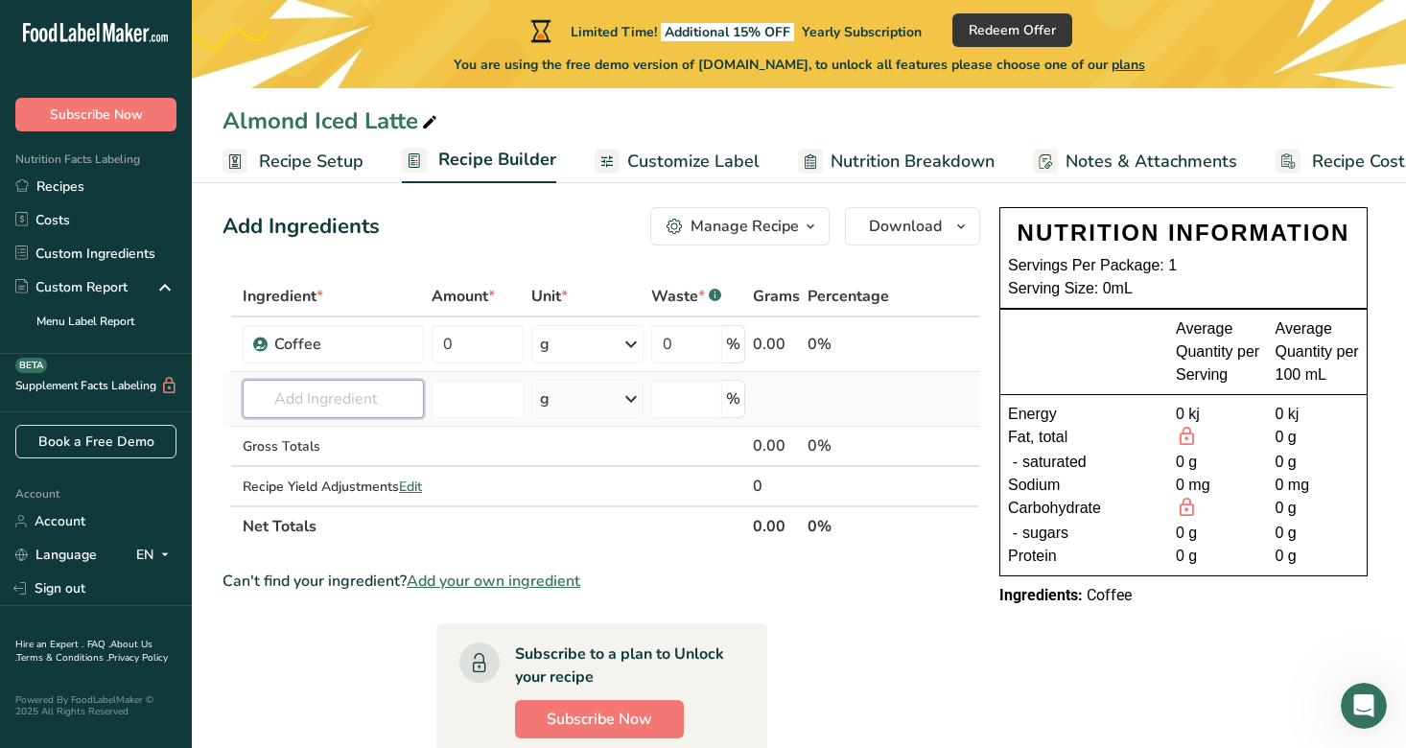
click at [387, 395] on input "text" at bounding box center [333, 399] width 181 height 38
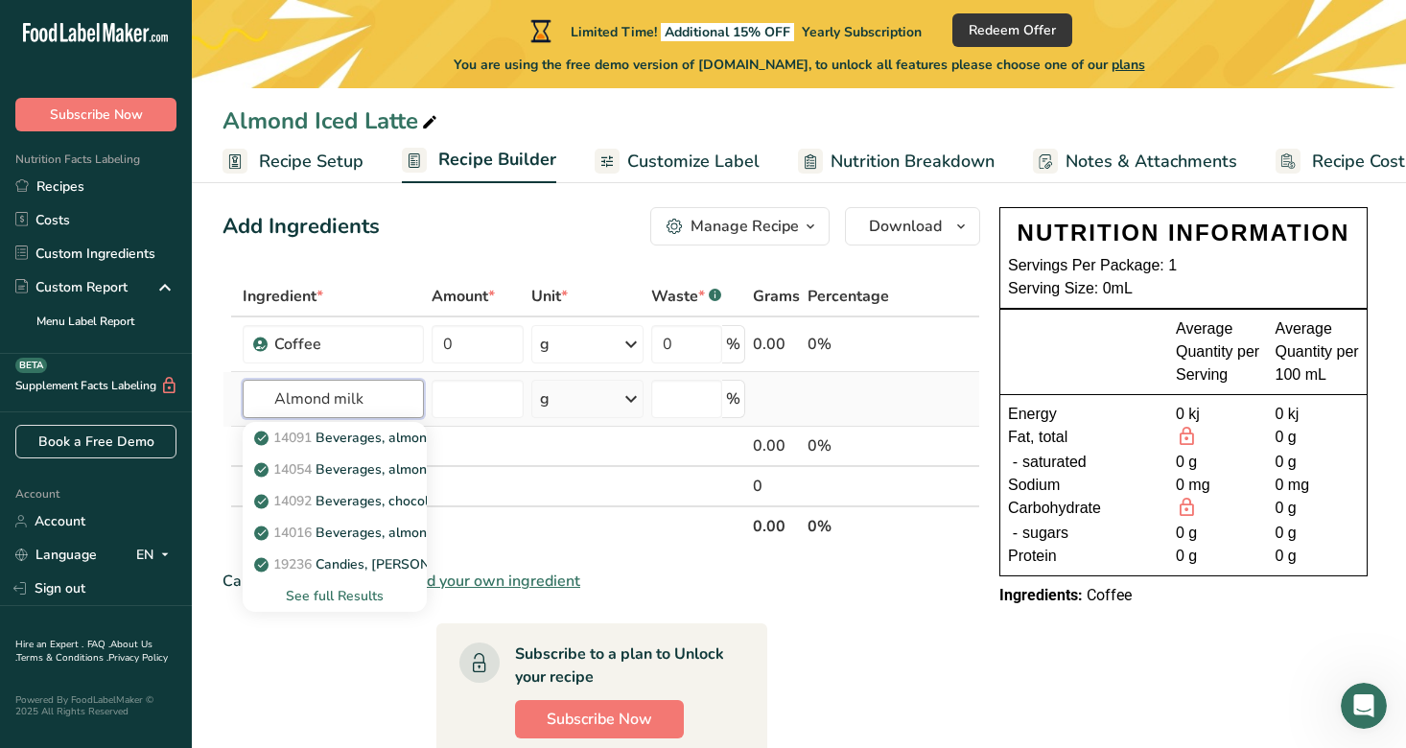
type input "Almond milk"
click at [329, 583] on div "See full Results" at bounding box center [335, 596] width 184 height 32
click at [331, 597] on div "See full Results" at bounding box center [334, 596] width 153 height 20
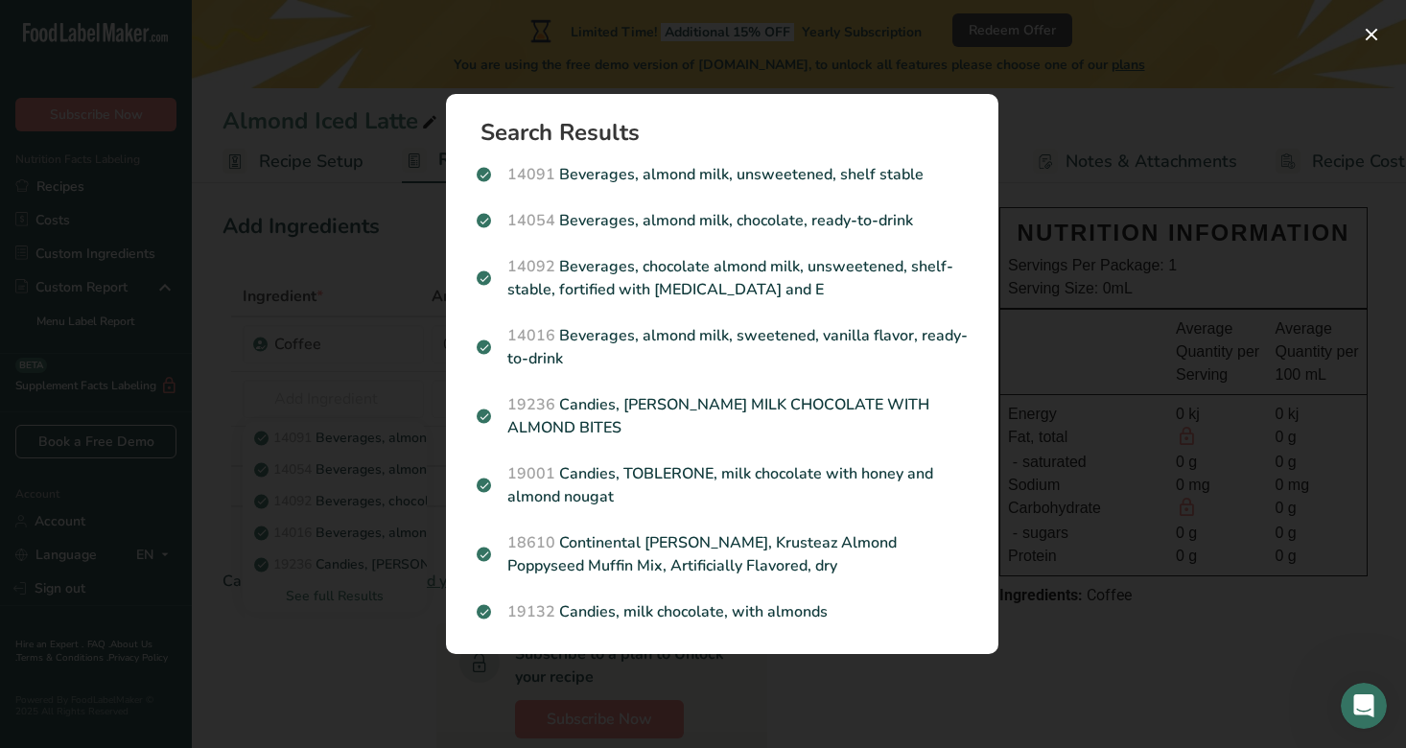
click at [1331, 90] on div "Search results modal" at bounding box center [703, 374] width 1406 height 748
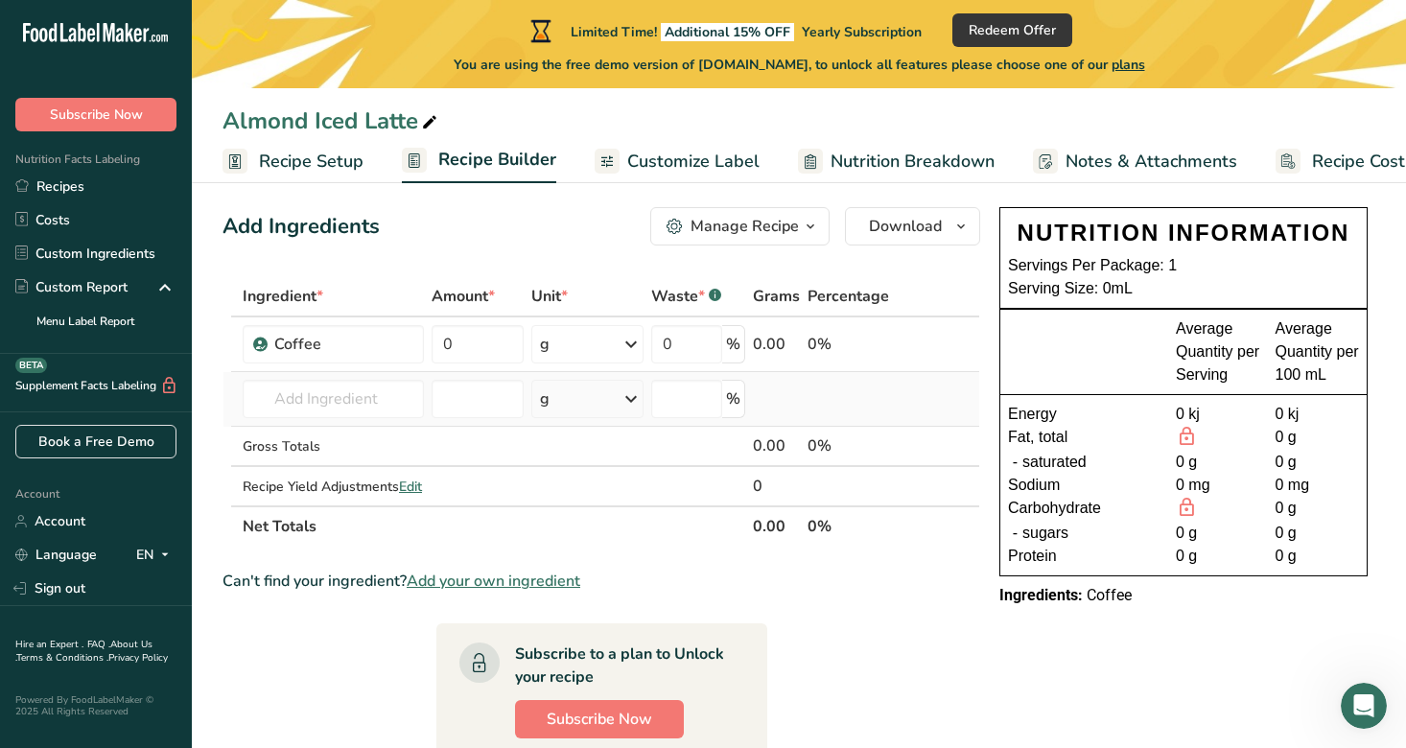
click at [365, 372] on td "14091 Beverages, almond milk, unsweetened, shelf stable 14054 Beverages, almond…" at bounding box center [333, 399] width 189 height 55
click at [361, 399] on input "text" at bounding box center [333, 399] width 181 height 38
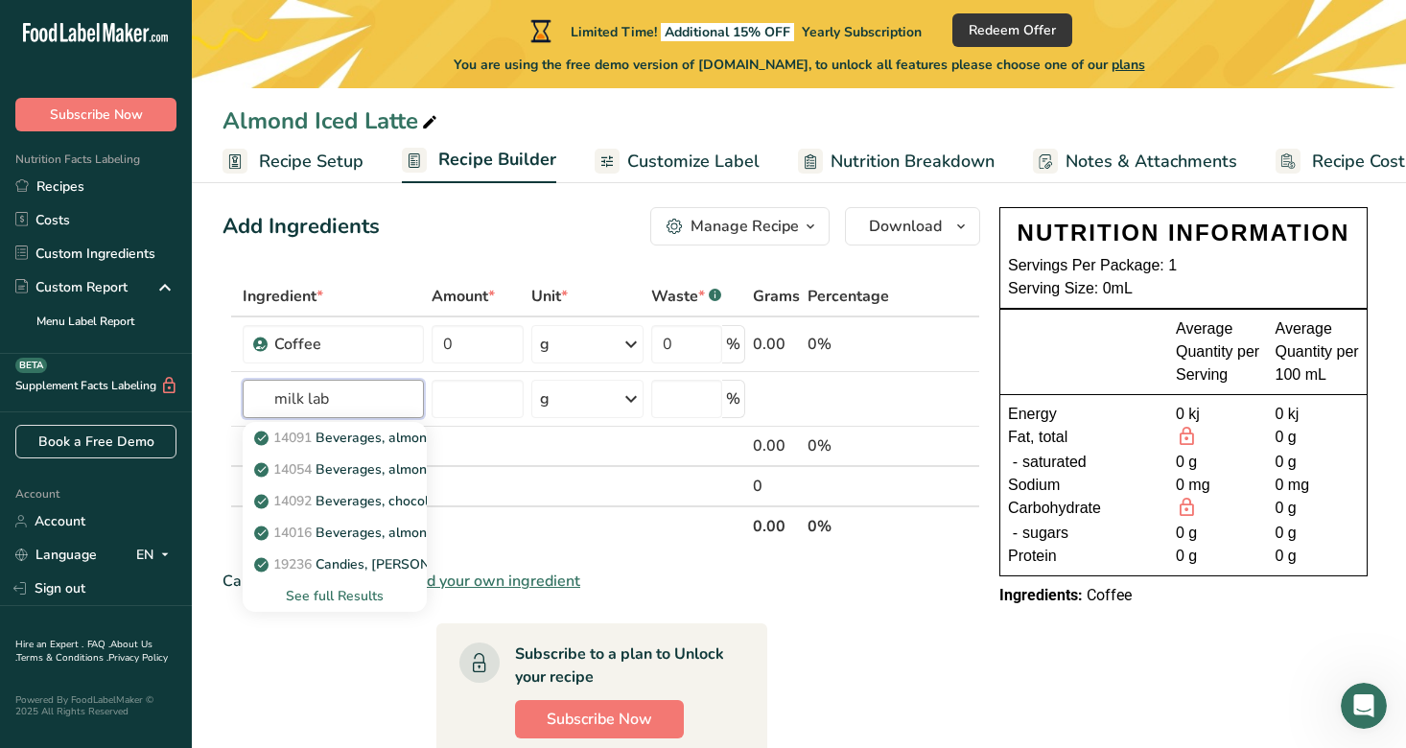
type input "milk lab"
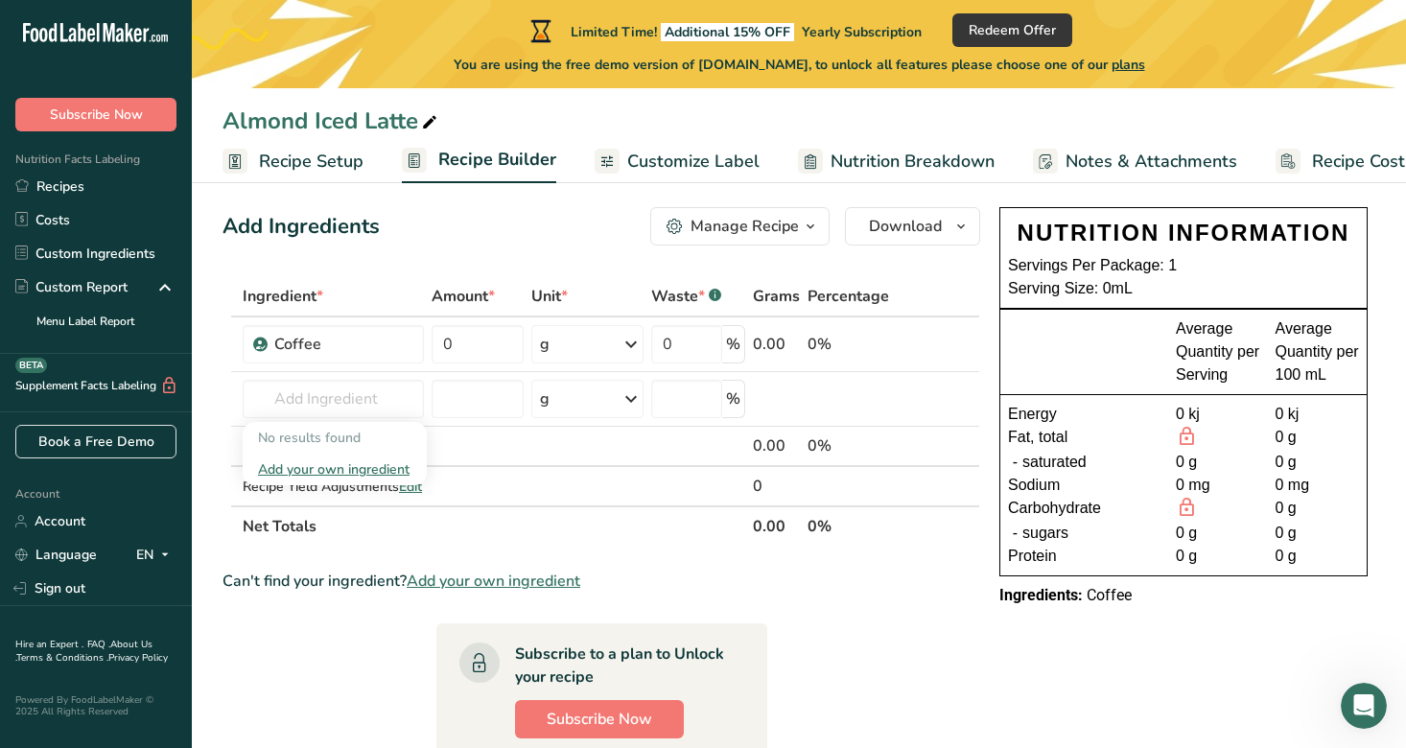
click at [287, 588] on div "Can't find your ingredient? Add your own ingredient" at bounding box center [602, 581] width 758 height 23
click at [344, 392] on input "text" at bounding box center [333, 399] width 181 height 38
type input "milk lab"
click at [349, 472] on div "Add your own ingredient" at bounding box center [334, 470] width 153 height 20
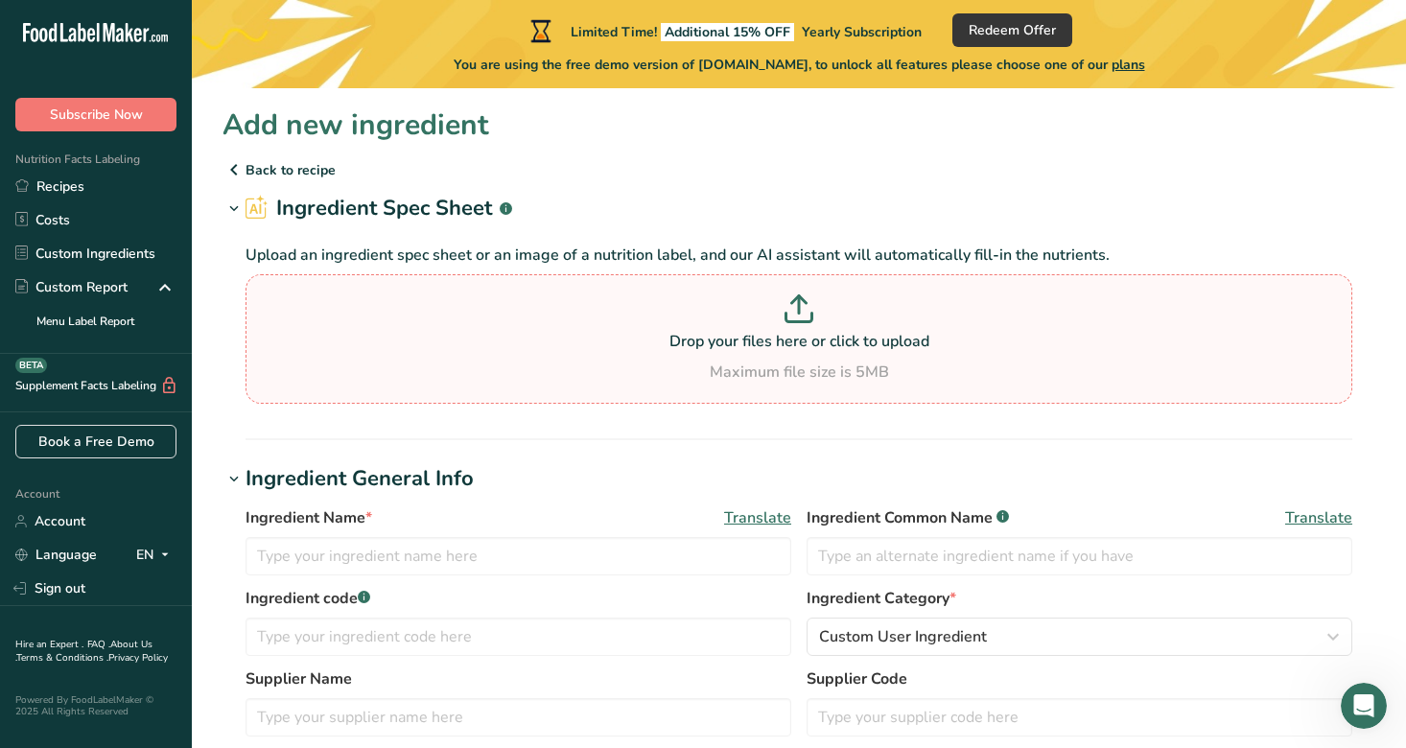
click at [789, 328] on p at bounding box center [798, 312] width 1097 height 35
click at [789, 328] on input "Drop your files here or click to upload Maximum file size is 5MB" at bounding box center [799, 339] width 1107 height 130
type input "C:\fakepath\Screenshot 2025-08-13 at 1.14.27 pm.png"
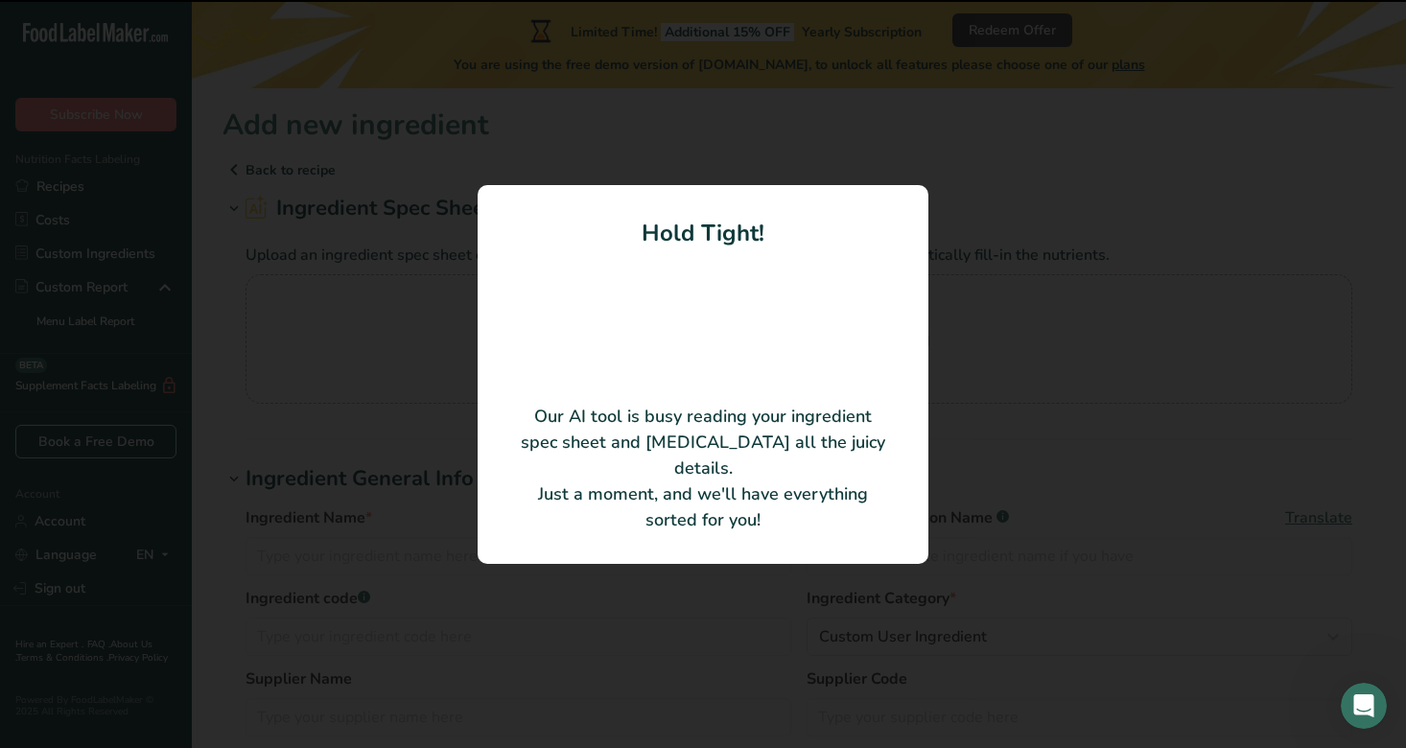
click at [1025, 466] on div at bounding box center [703, 374] width 1406 height 748
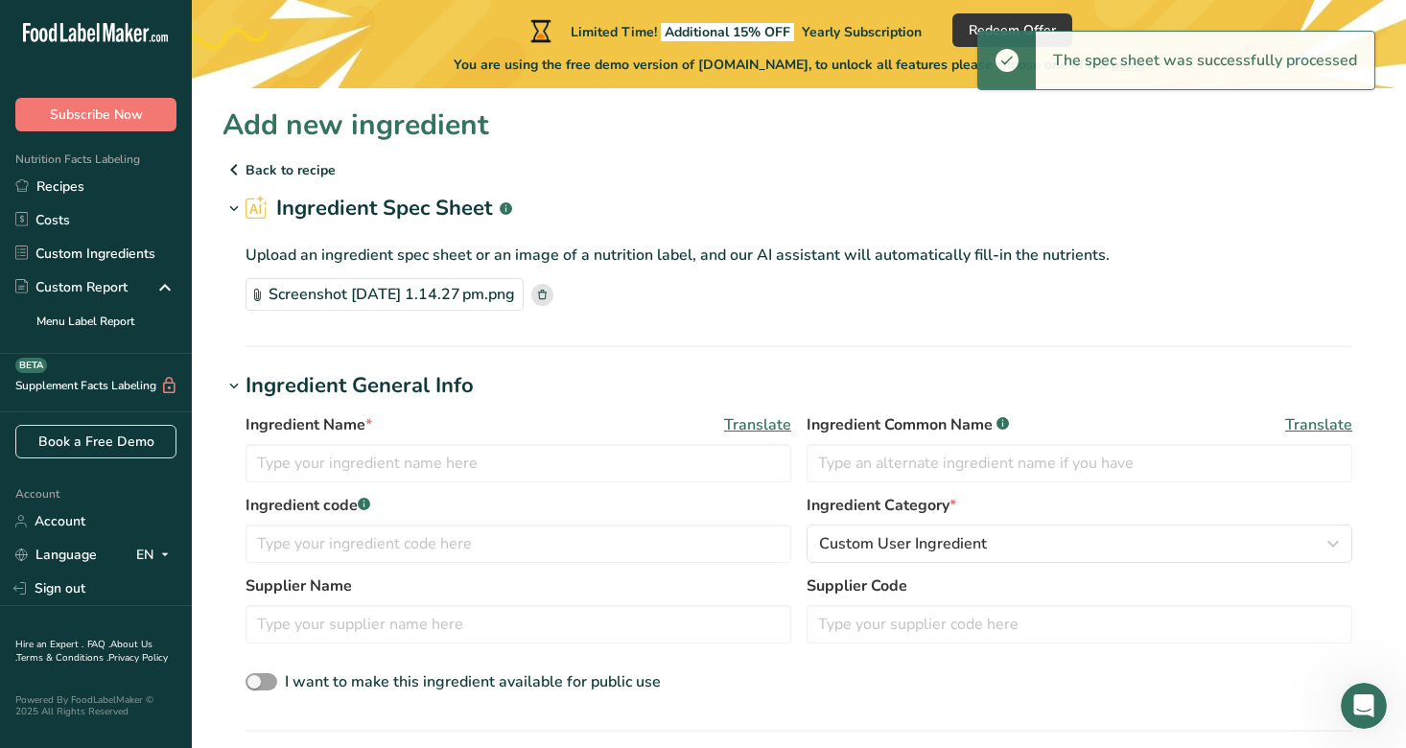
click at [554, 296] on rect at bounding box center [542, 295] width 22 height 22
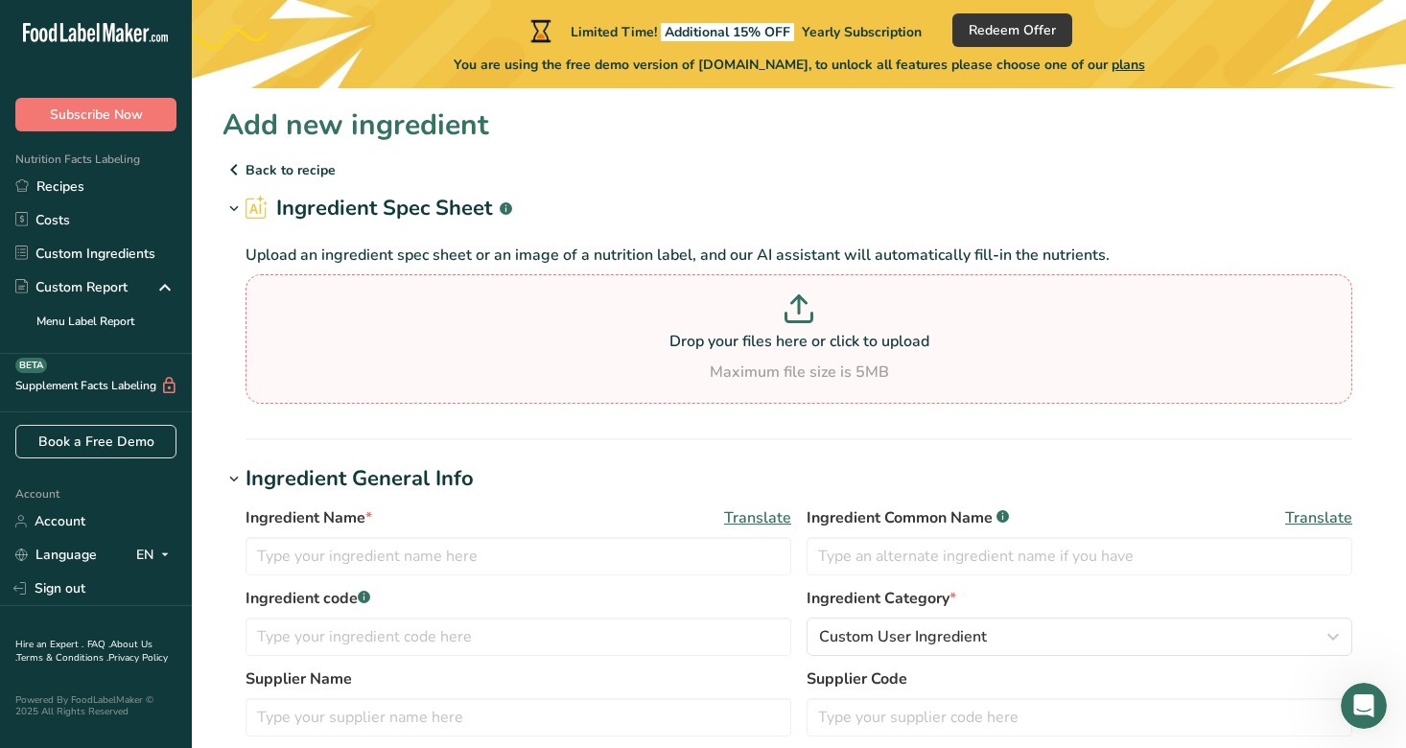
click at [855, 343] on p "Drop your files here or click to upload" at bounding box center [798, 341] width 1097 height 23
click at [855, 343] on input "Drop your files here or click to upload Maximum file size is 5MB" at bounding box center [799, 339] width 1107 height 130
type input "C:\fakepath\Screenshot 2025-08-13 at 1.14.35 pm.png"
click at [923, 368] on div "Maximum file size is 5MB" at bounding box center [798, 372] width 1097 height 23
click at [923, 368] on input "Drop your files here or click to upload Maximum file size is 5MB" at bounding box center [799, 339] width 1107 height 130
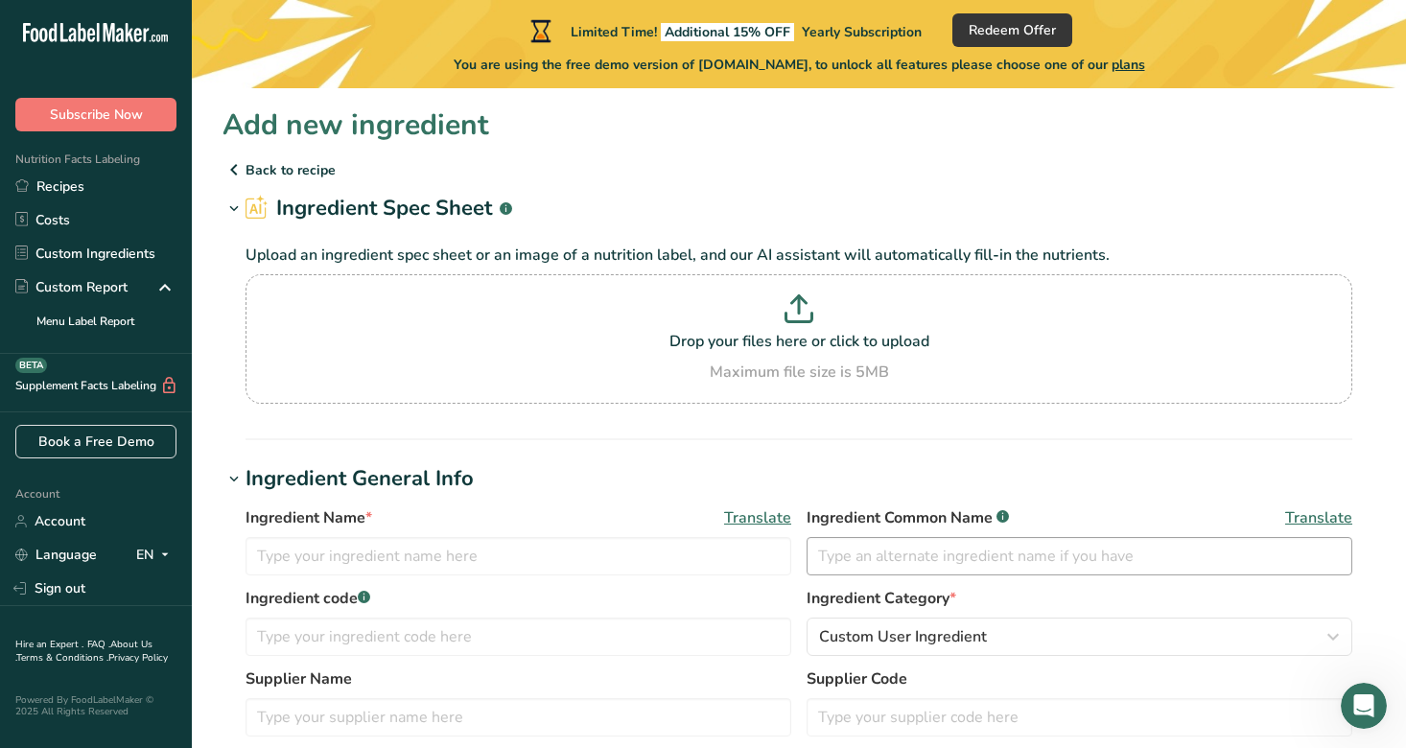
type input "C:\fakepath\Screenshot 2025-08-13 at 1.14.35 pm.png"
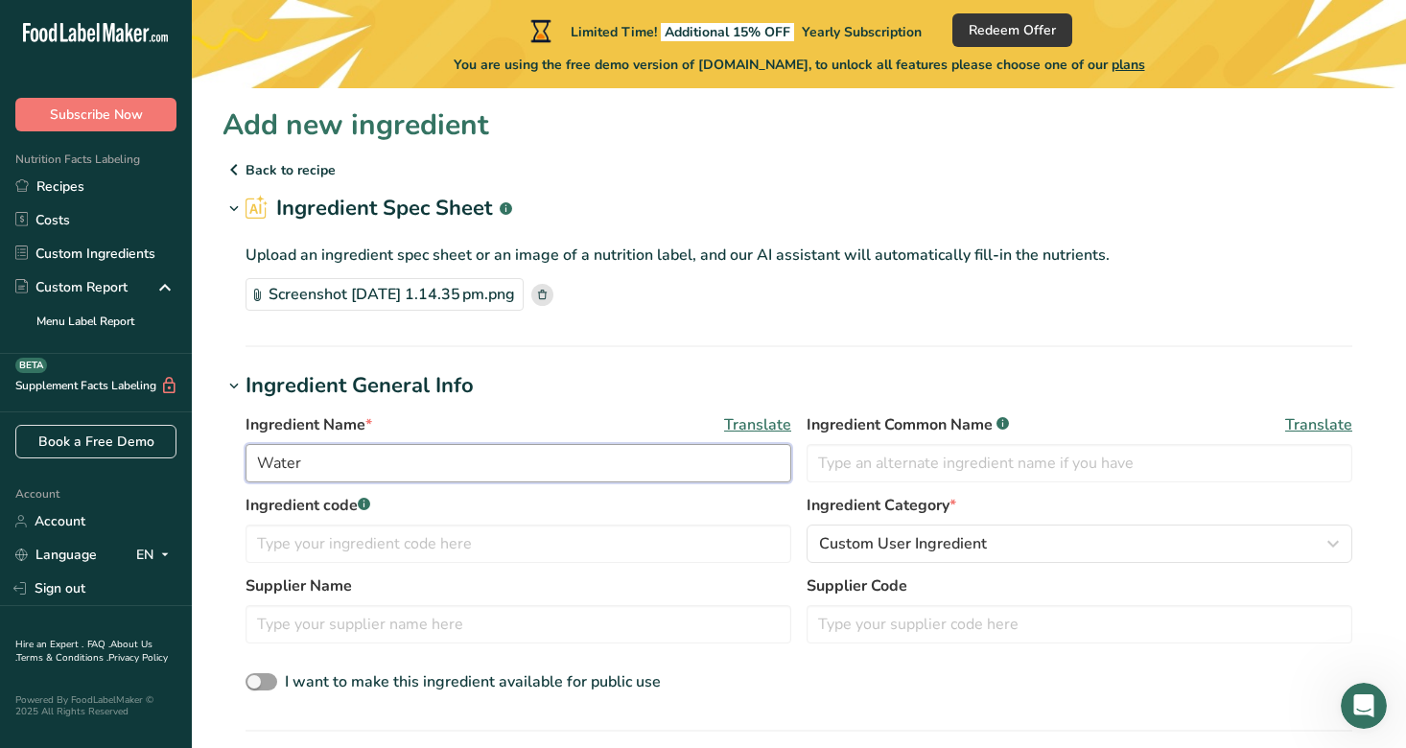
click at [469, 458] on input "Water" at bounding box center [519, 463] width 546 height 38
type input "Almond Milk"
click at [850, 460] on input "text" at bounding box center [1080, 463] width 546 height 38
click at [473, 545] on input "text" at bounding box center [519, 544] width 546 height 38
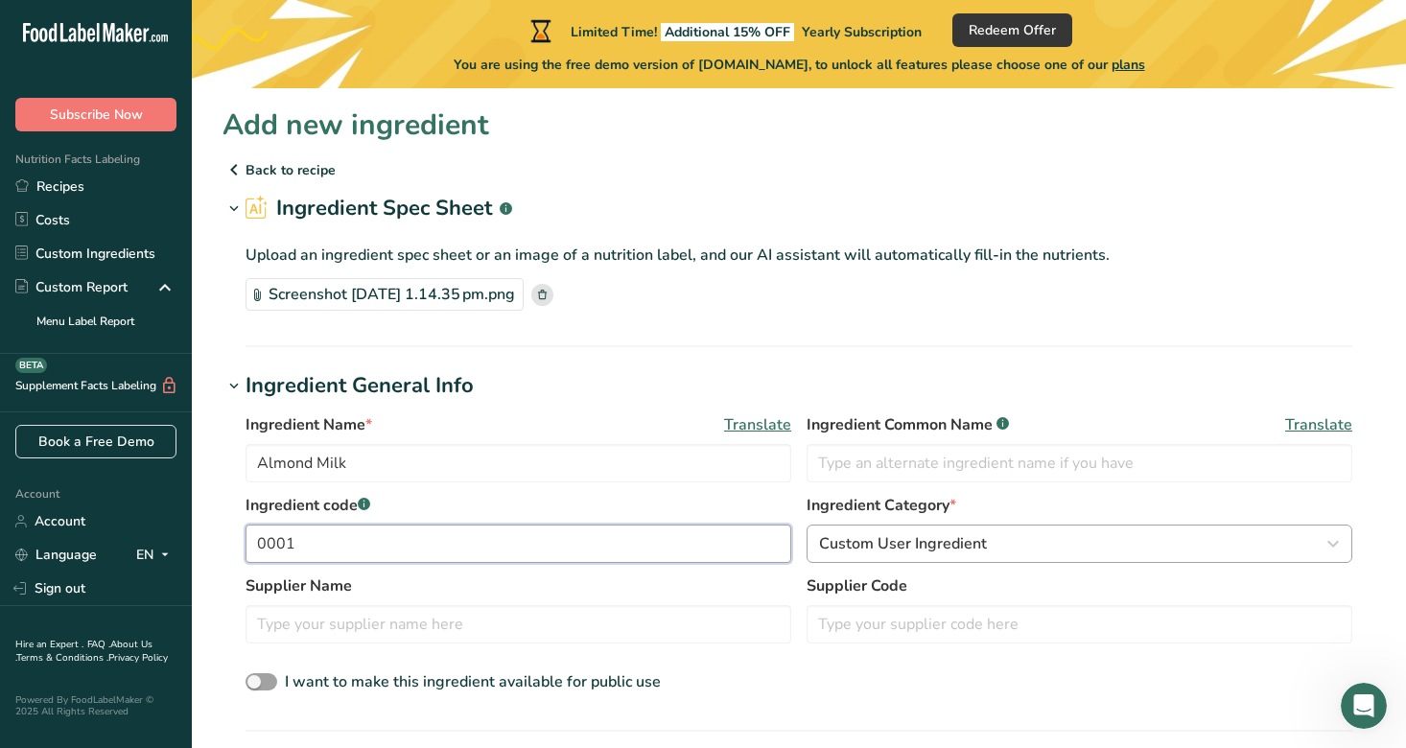
type input "0001"
click at [886, 553] on span "Custom User Ingredient" at bounding box center [903, 543] width 168 height 23
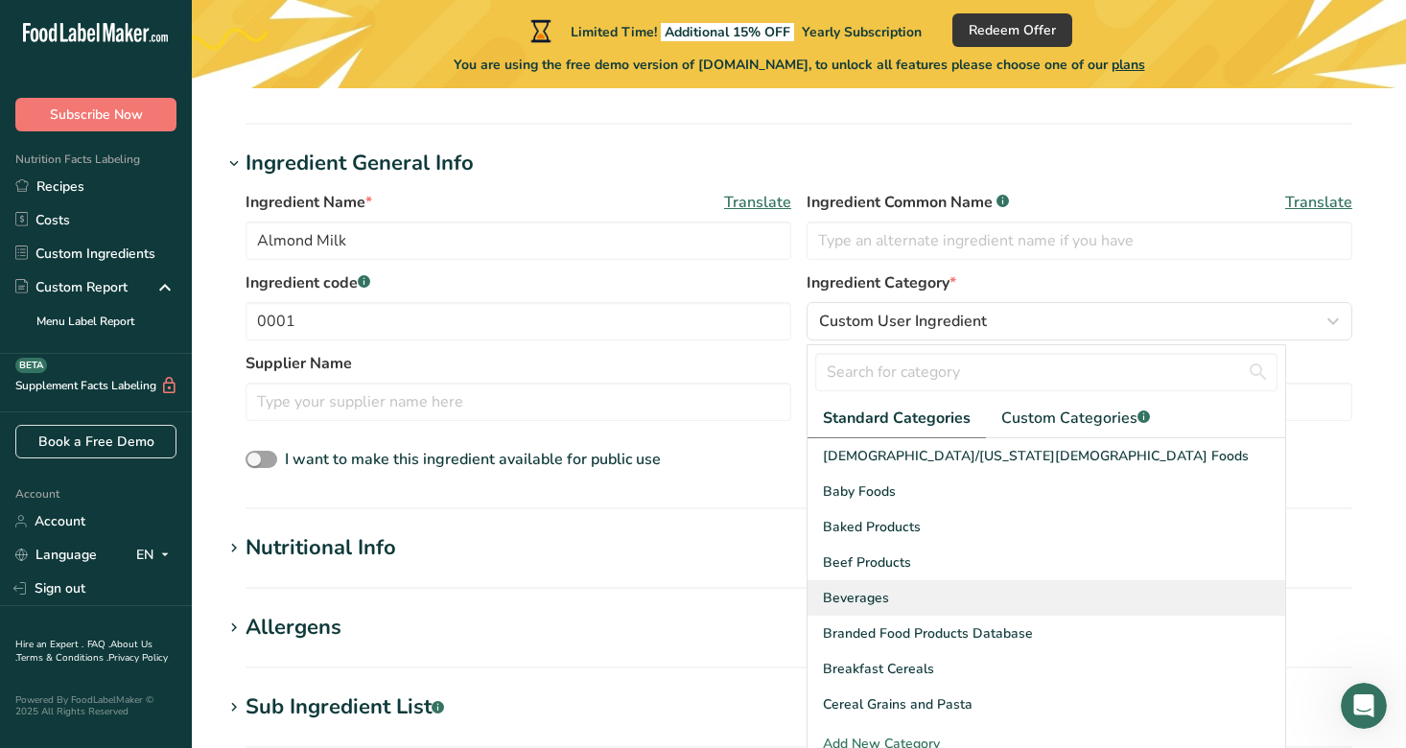
click at [848, 596] on span "Beverages" at bounding box center [856, 598] width 66 height 20
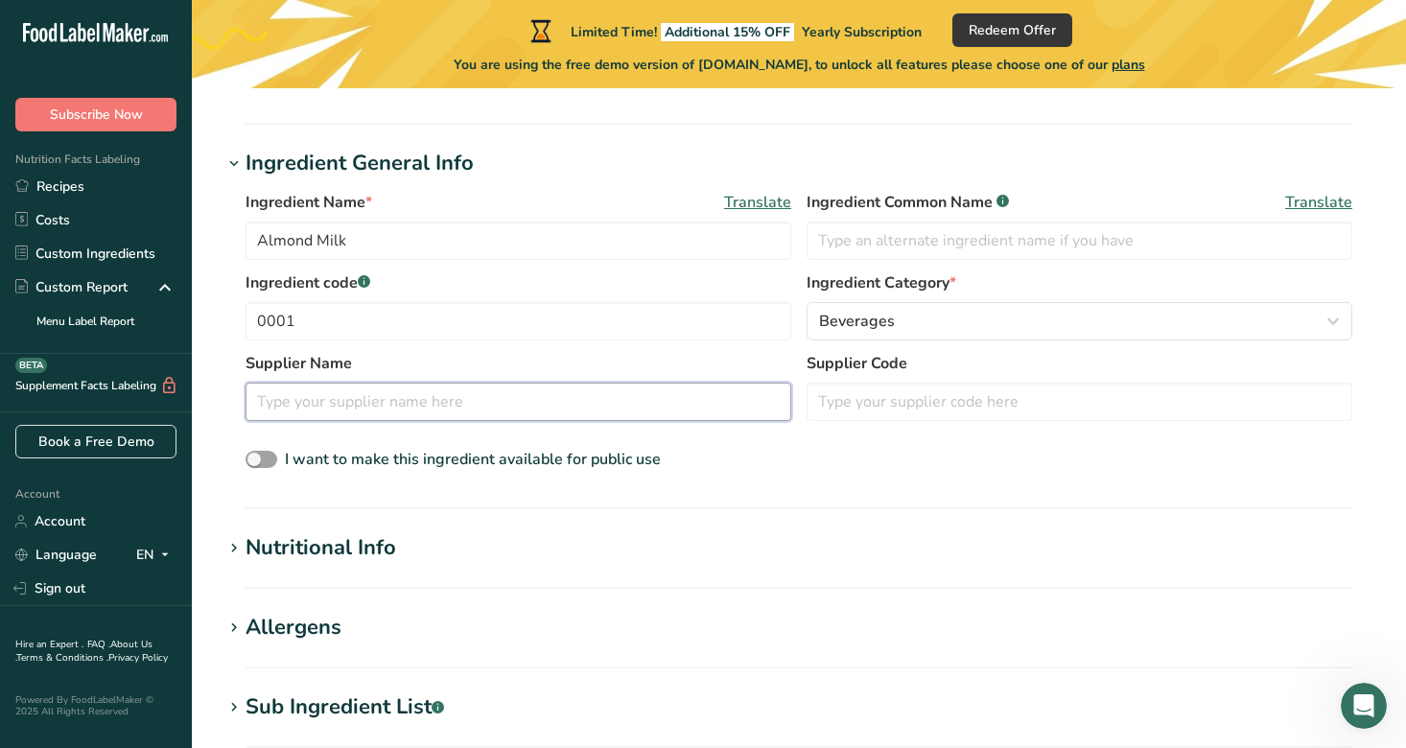
click at [596, 392] on input "text" at bounding box center [519, 402] width 546 height 38
type input "Milk Lab"
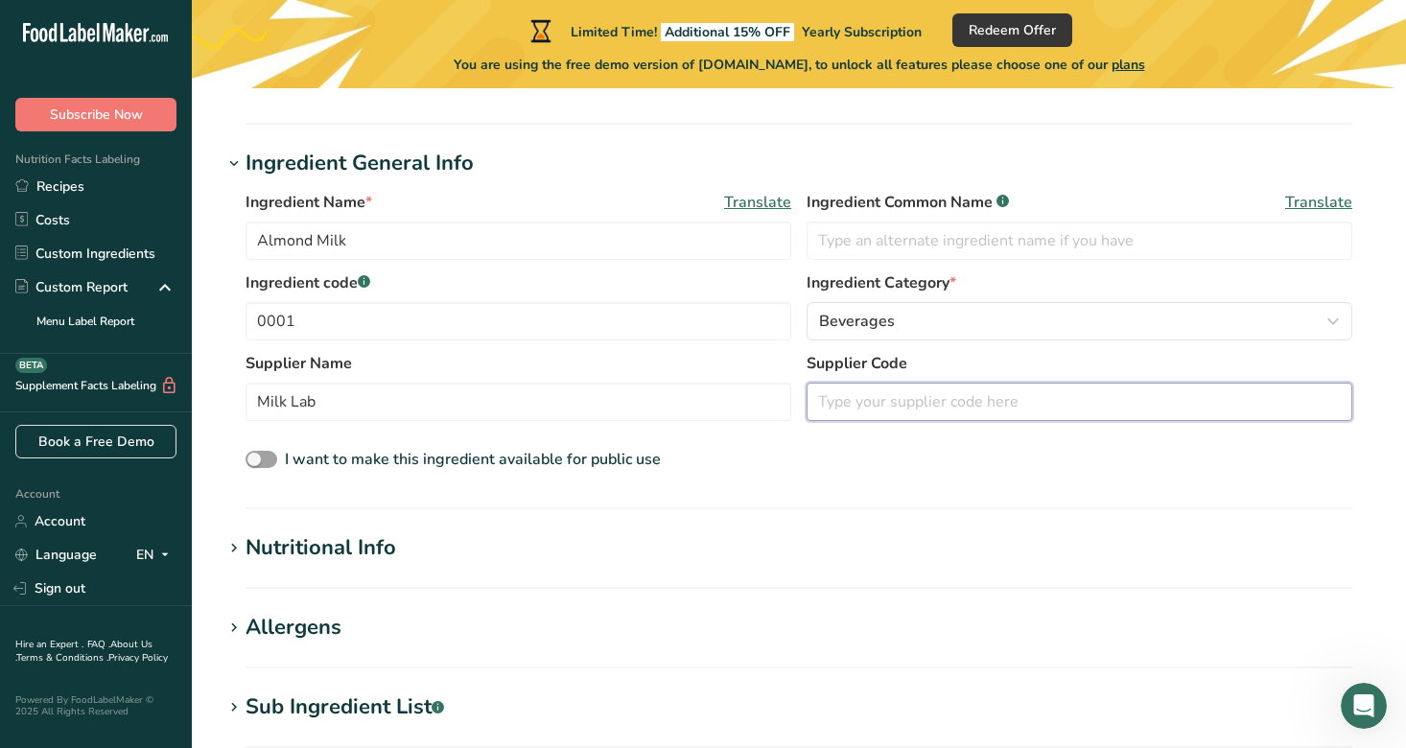
click at [1039, 402] on input "text" at bounding box center [1080, 402] width 546 height 38
click at [785, 467] on div "I want to make this ingredient available for public use" at bounding box center [799, 460] width 1107 height 25
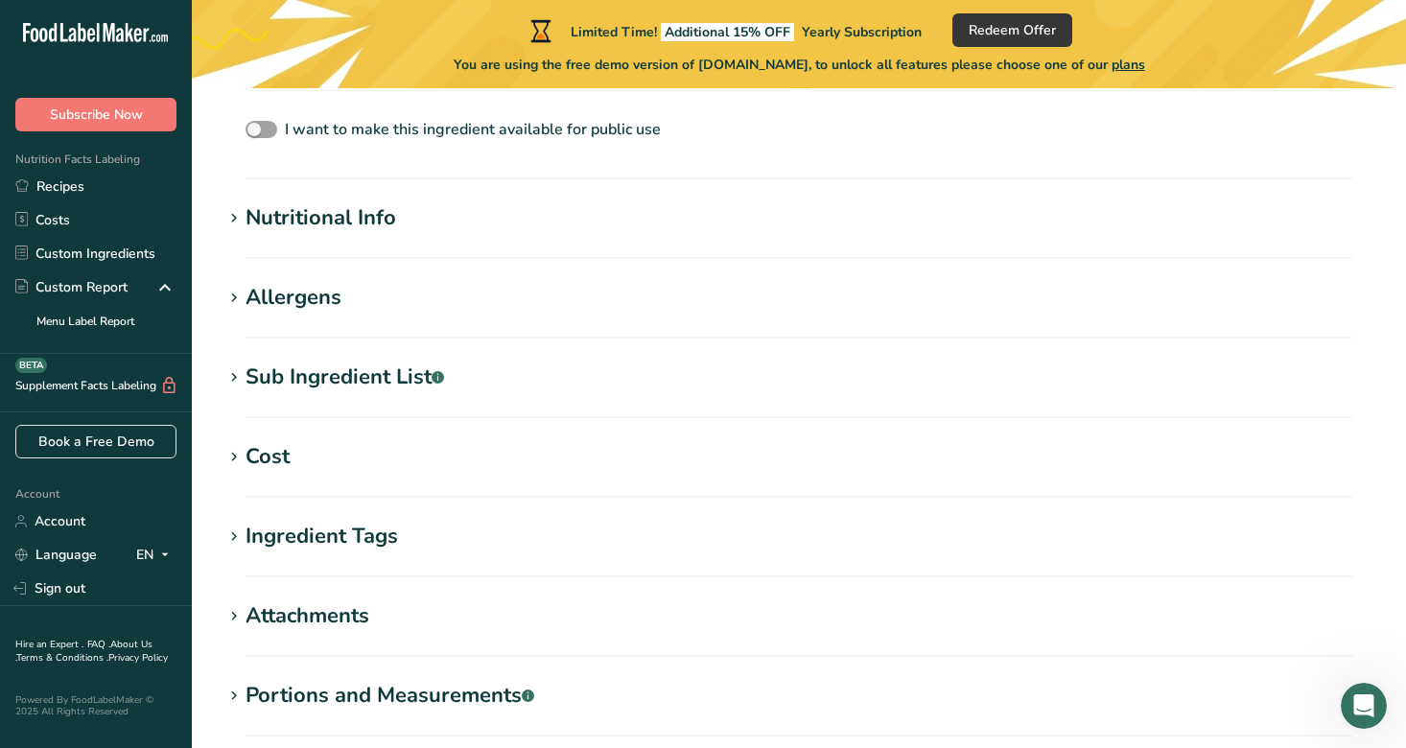
scroll to position [294, 0]
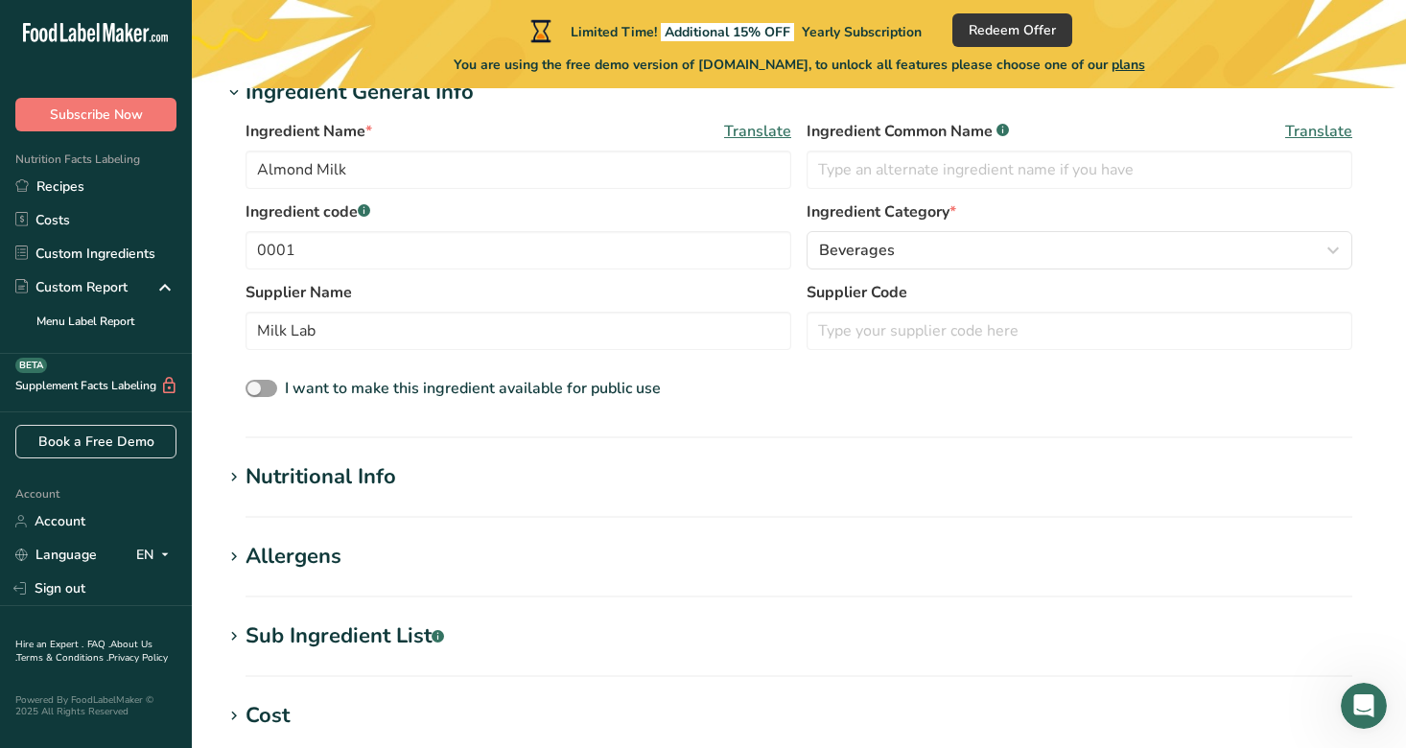
click at [347, 476] on div "Nutritional Info" at bounding box center [321, 477] width 151 height 32
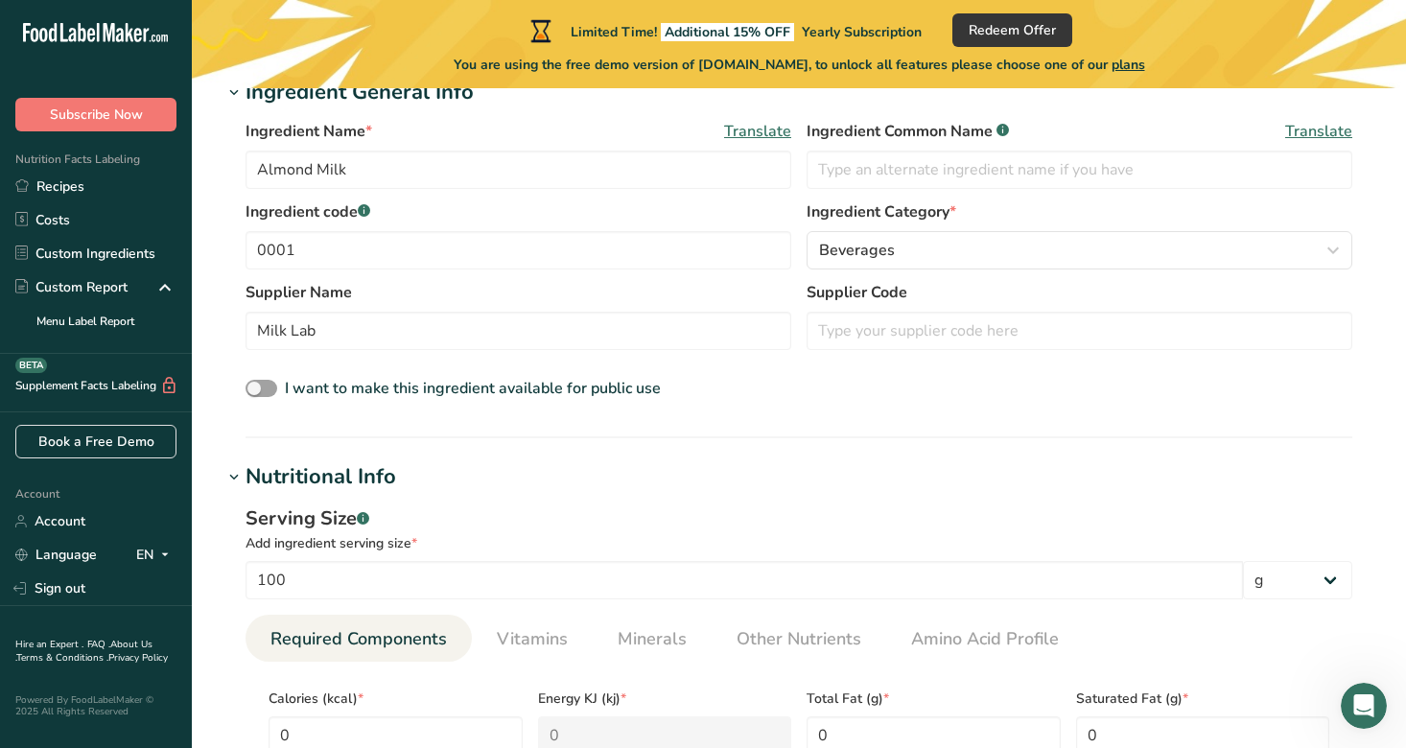
scroll to position [632, 0]
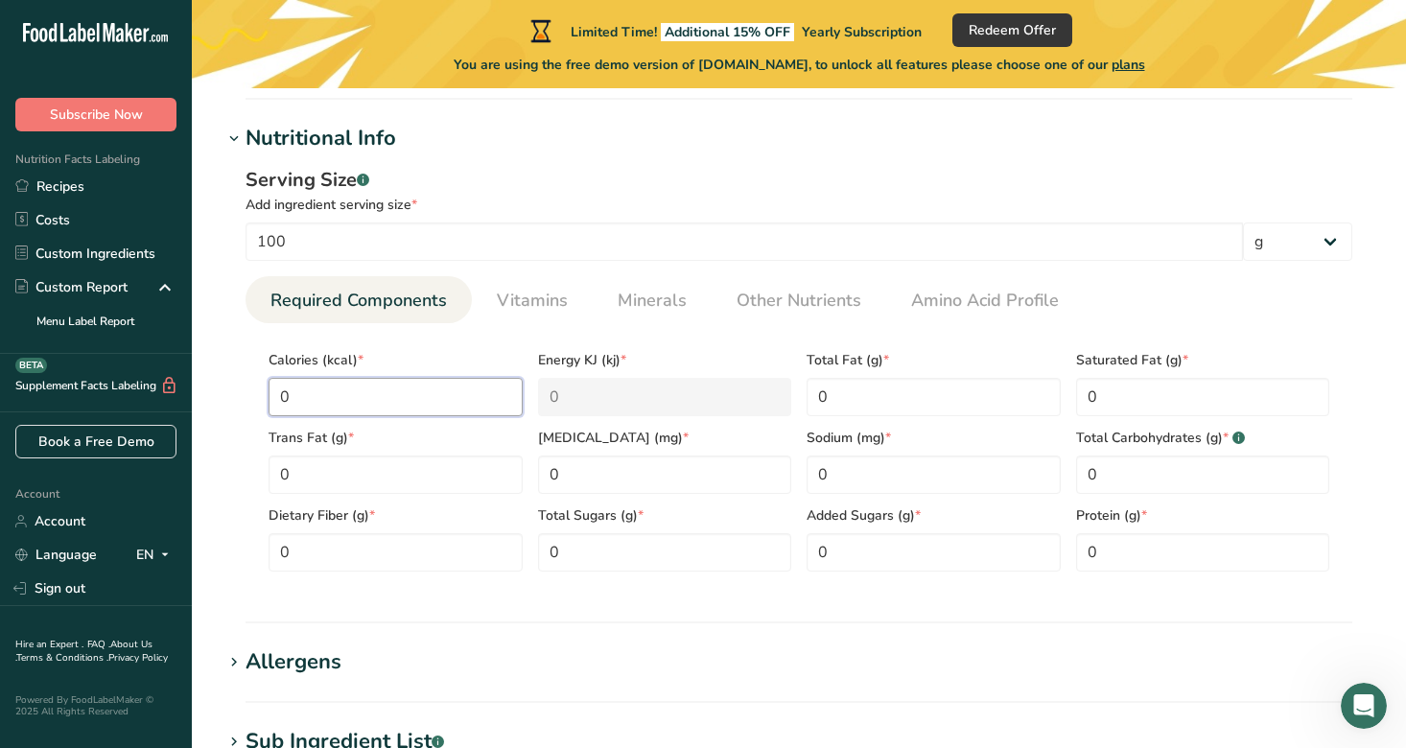
click at [376, 404] on input "0" at bounding box center [396, 397] width 254 height 38
type input "9"
type KJ "37.7"
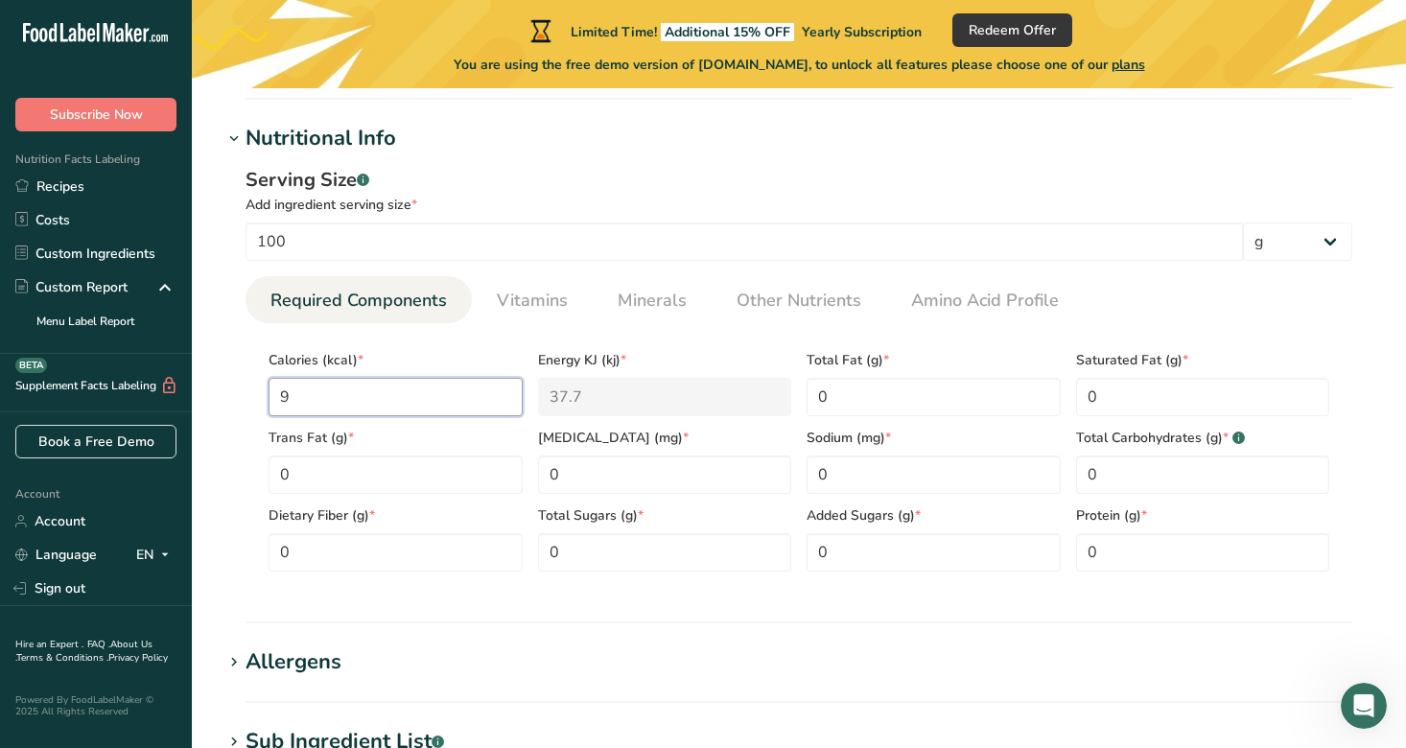
type input "92"
type KJ "384.9"
type input "92"
click at [413, 472] on Fat "0" at bounding box center [396, 475] width 254 height 38
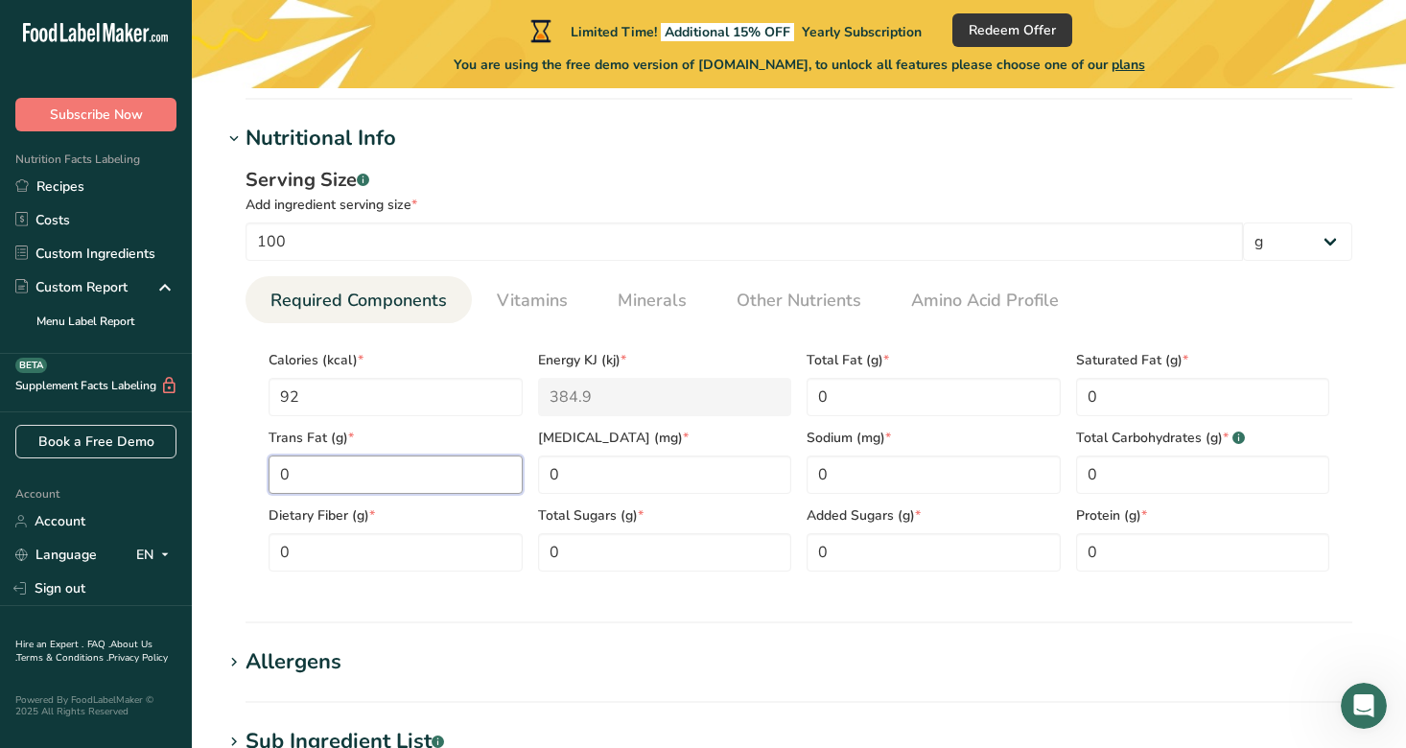
click at [413, 472] on Fat "0" at bounding box center [396, 475] width 254 height 38
click at [832, 392] on Fat "0" at bounding box center [934, 397] width 254 height 38
type Fat "6.1"
click at [1137, 391] on Fat "0" at bounding box center [1203, 397] width 254 height 38
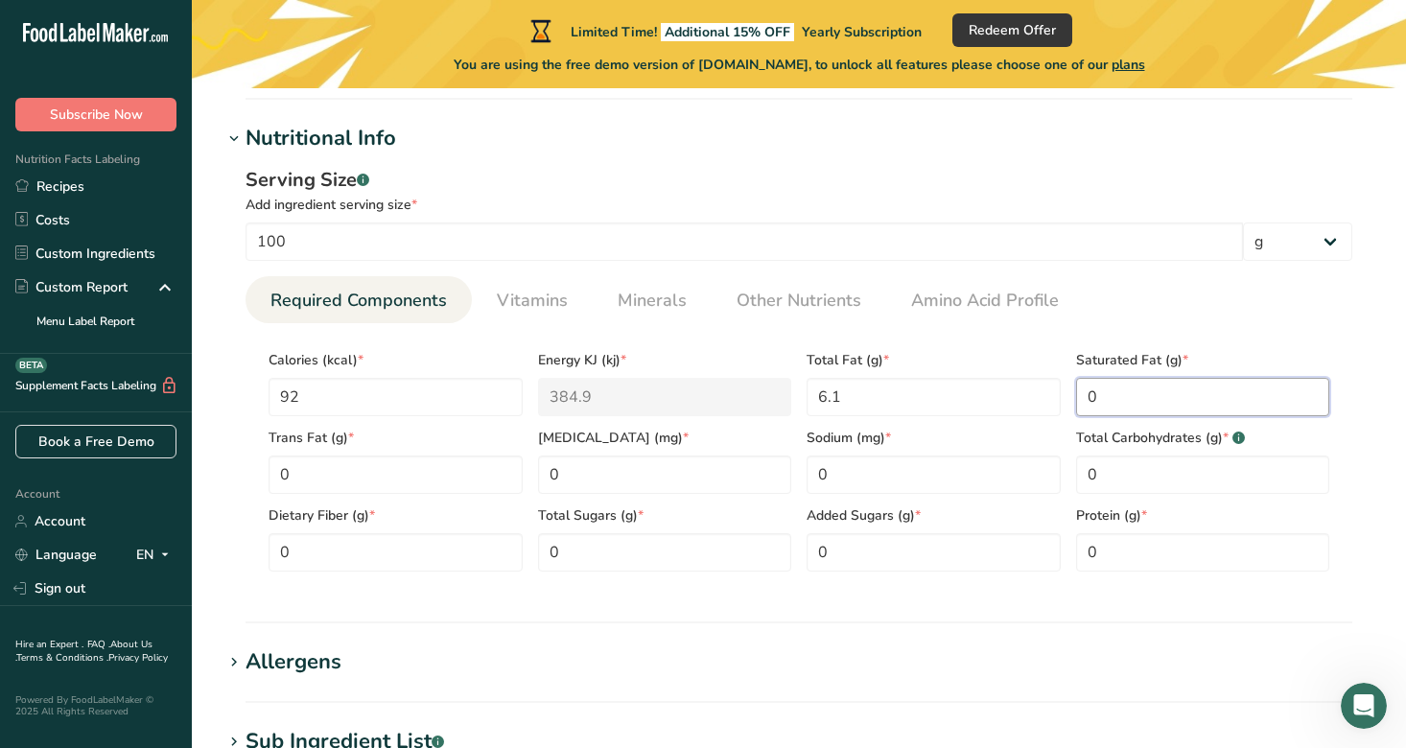
click at [1137, 391] on Fat "0" at bounding box center [1203, 397] width 254 height 38
type Fat "0.5"
click at [1115, 491] on Carbohydrates "0" at bounding box center [1203, 475] width 254 height 38
type Carbohydrates "6.9"
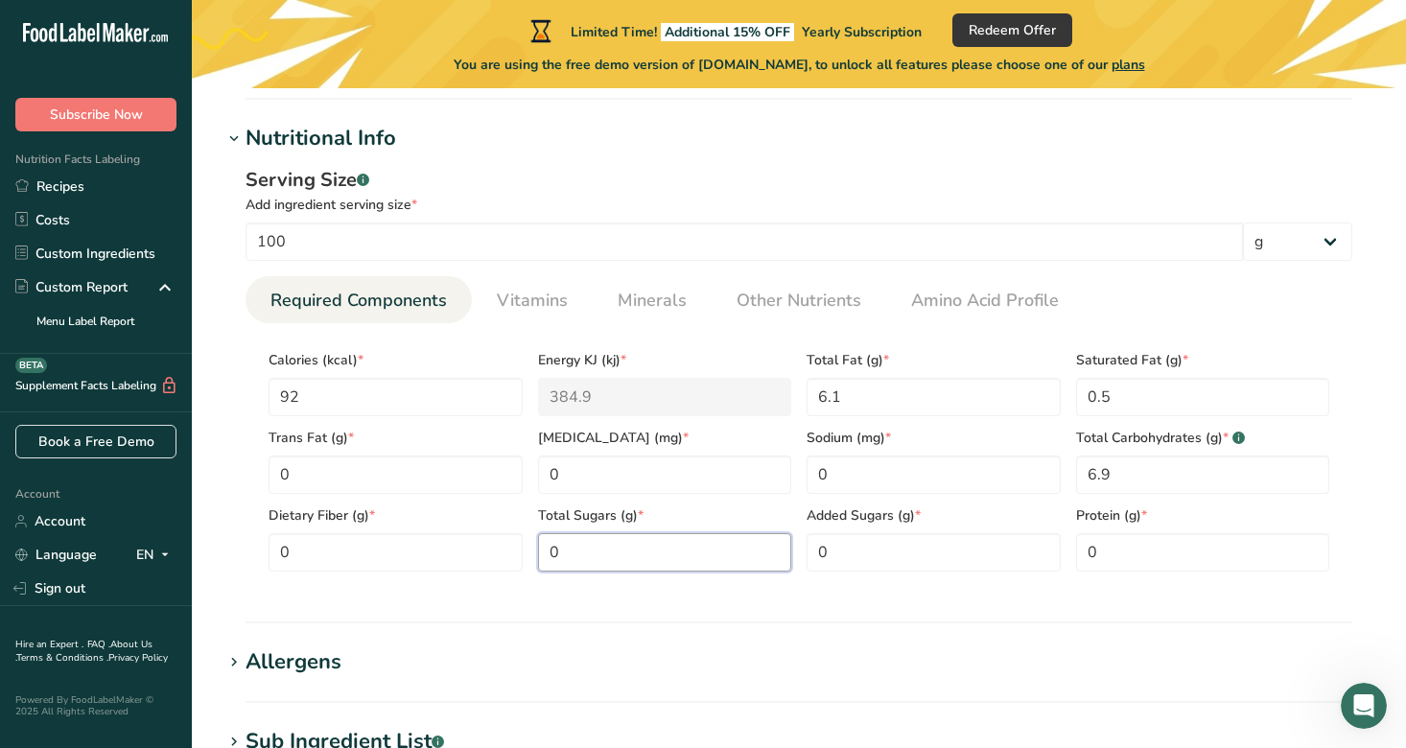
click at [597, 544] on Sugars "0" at bounding box center [665, 552] width 254 height 38
type Sugars "4.3"
click at [668, 474] on input "0" at bounding box center [665, 475] width 254 height 38
click at [1090, 561] on input "0" at bounding box center [1203, 552] width 254 height 38
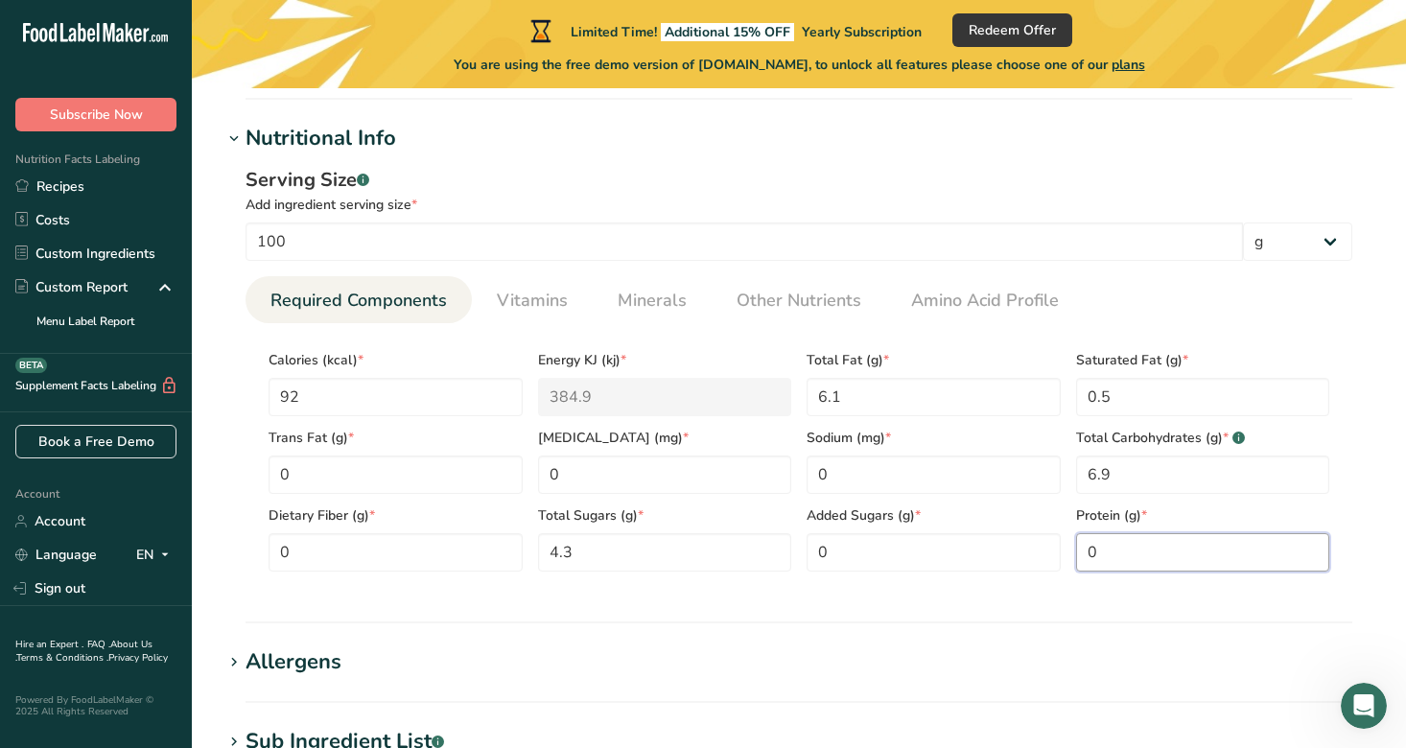
click at [1090, 561] on input "0" at bounding box center [1203, 552] width 254 height 38
type input "2"
click at [1140, 596] on div "Serving Size .a-a{fill:#347362;}.b-a{fill:#fff;} Add ingredient serving size * …" at bounding box center [799, 376] width 1153 height 444
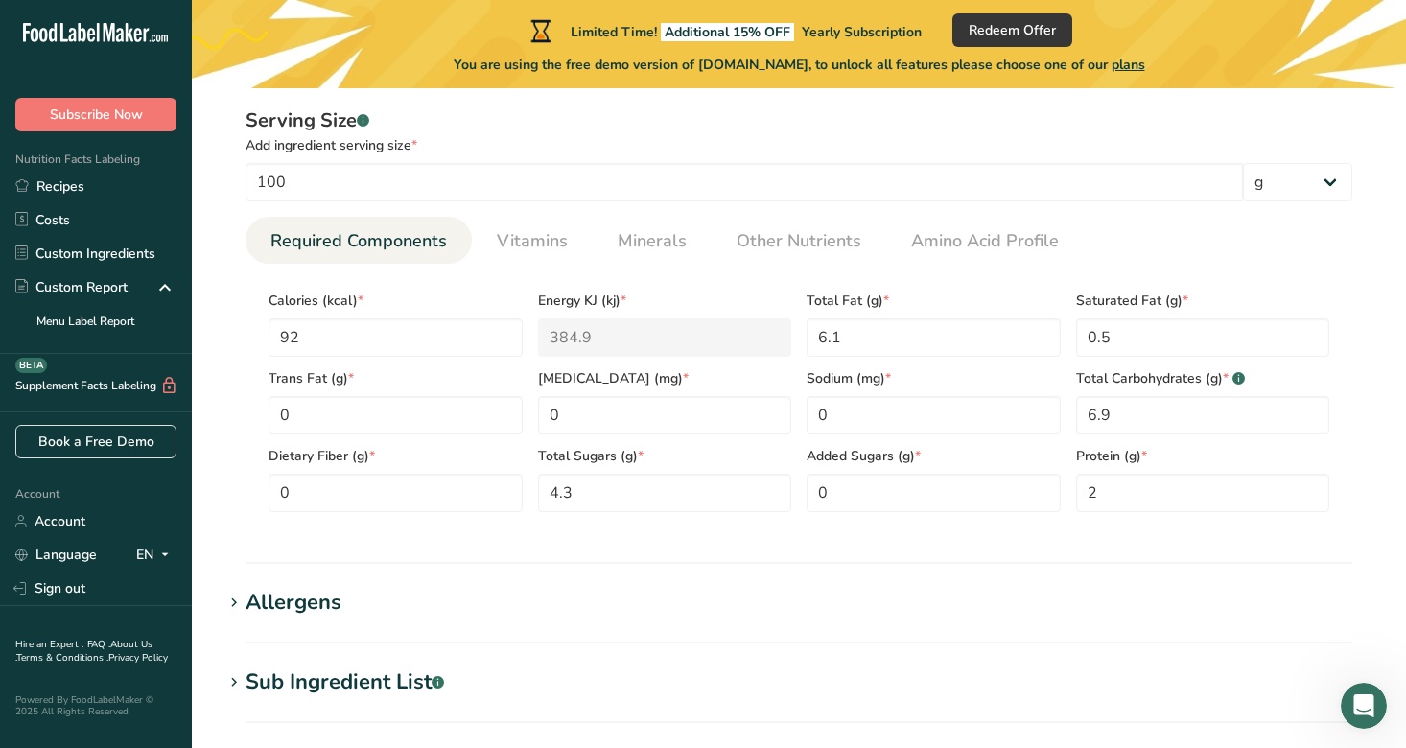
scroll to position [705, 0]
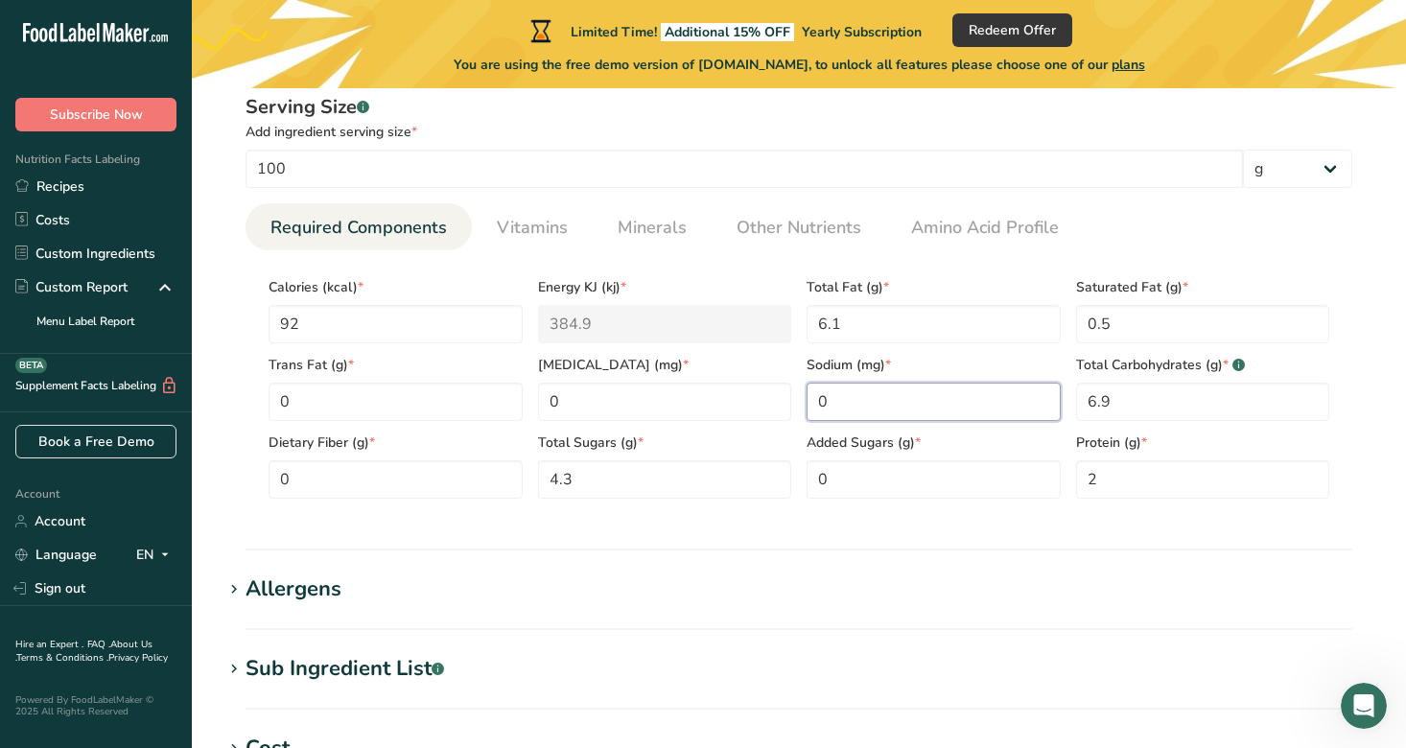
click at [857, 396] on input "0" at bounding box center [934, 402] width 254 height 38
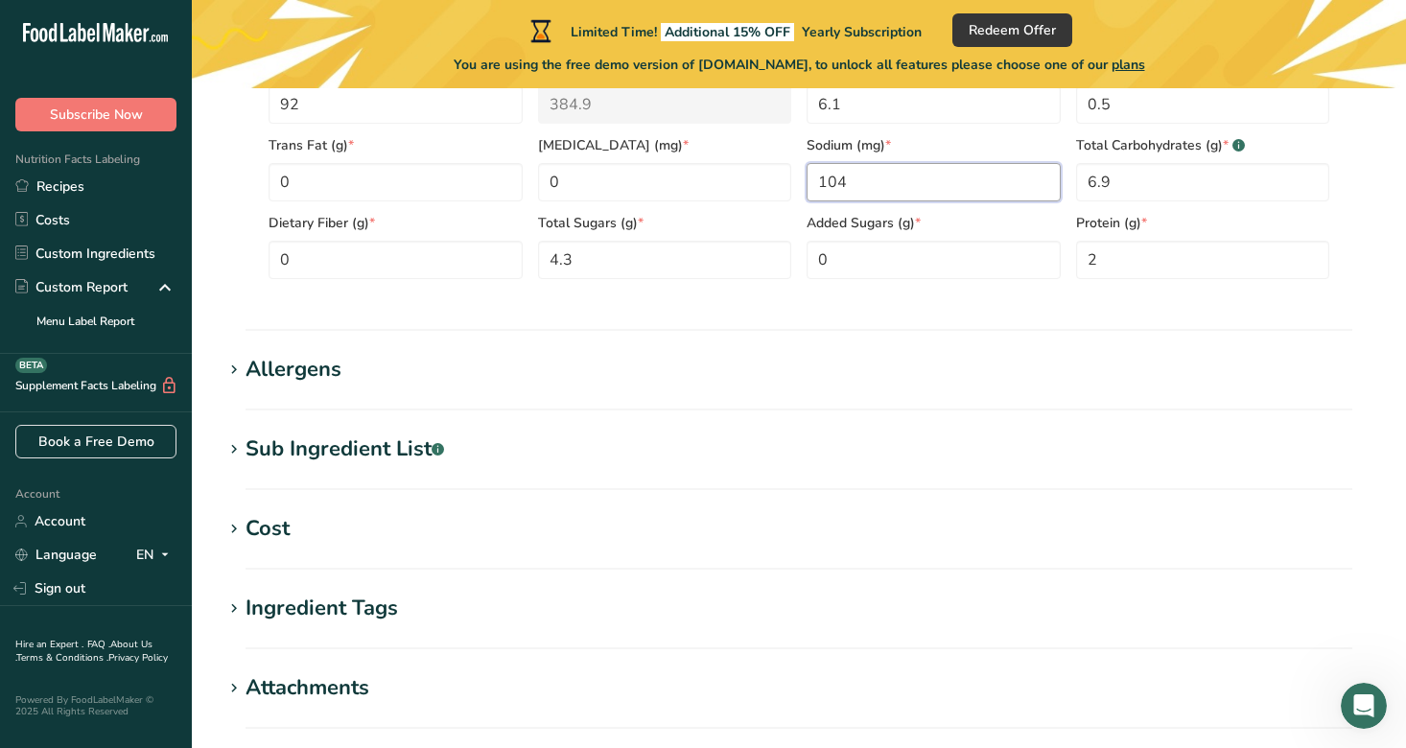
scroll to position [926, 0]
type input "104"
click at [305, 375] on div "Allergens" at bounding box center [294, 369] width 96 height 32
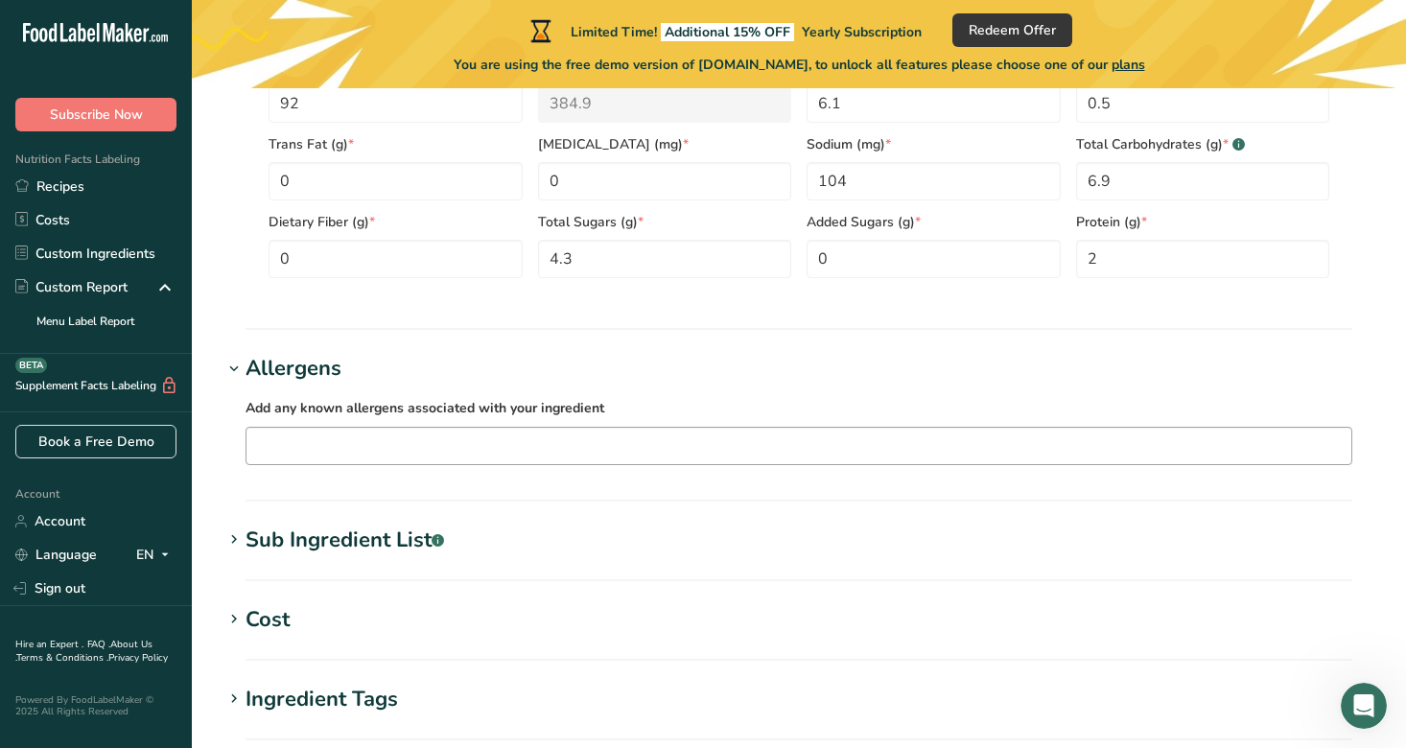
click at [326, 445] on input "text" at bounding box center [799, 446] width 1105 height 30
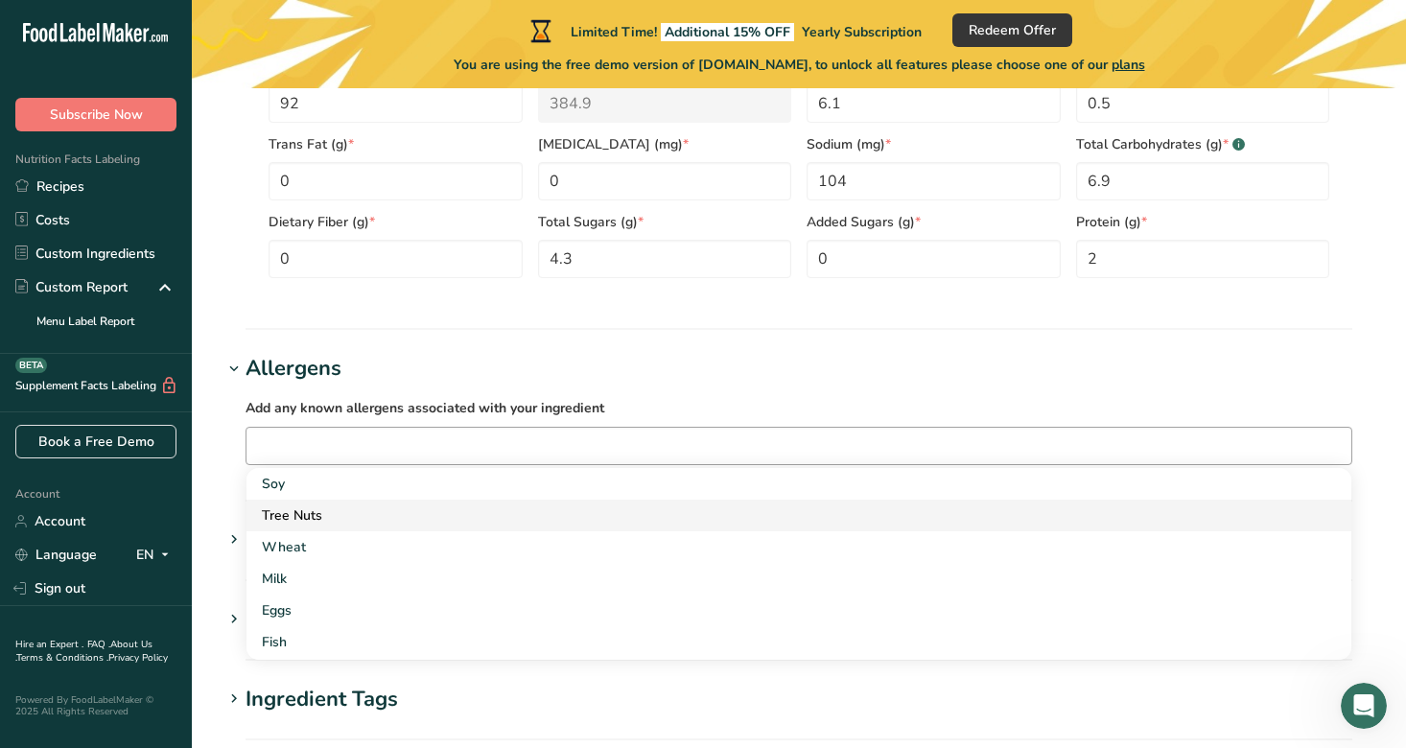
click at [305, 514] on div "Tree Nuts" at bounding box center [784, 516] width 1044 height 20
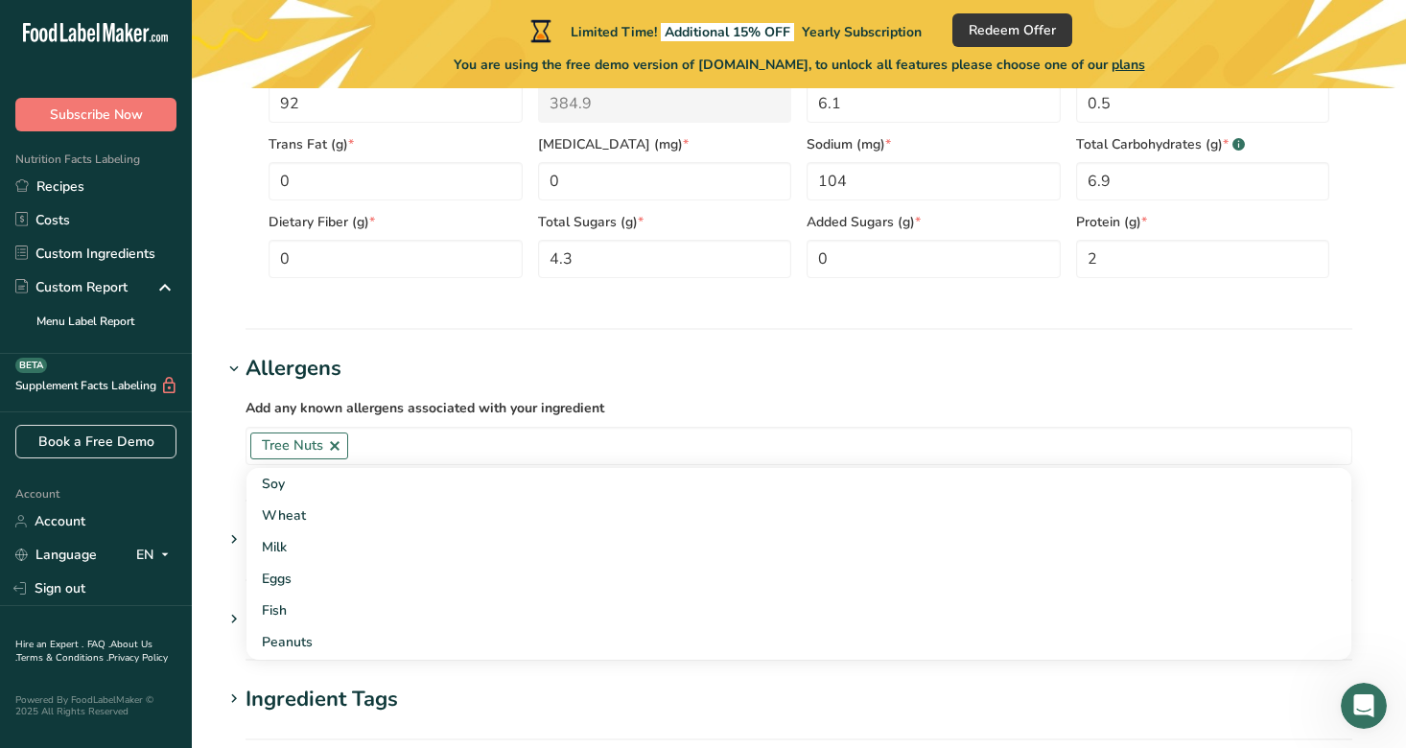
click at [389, 684] on div "Ingredient Tags" at bounding box center [322, 700] width 153 height 32
click at [351, 535] on div "Sub Ingredient List .a-a{fill:#347362;}.b-a{fill:#fff;}" at bounding box center [345, 541] width 199 height 32
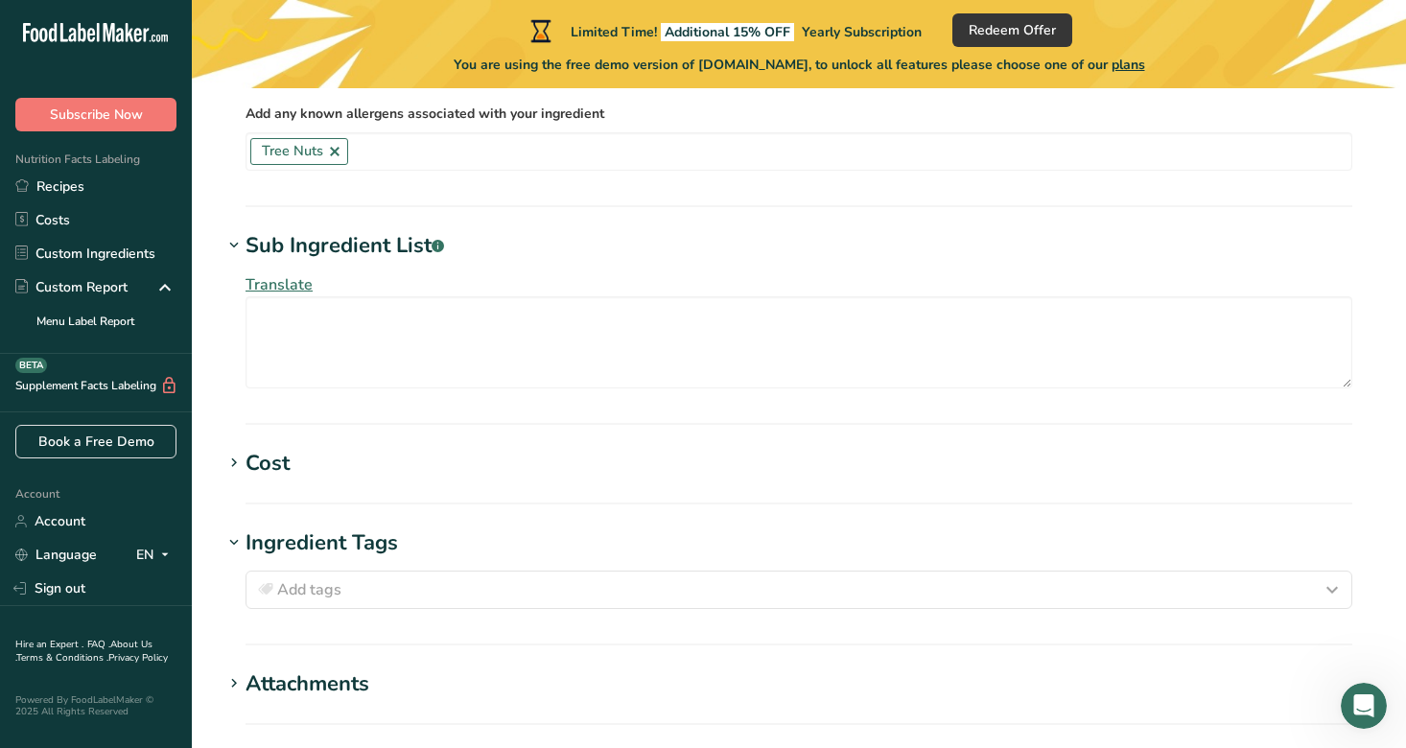
scroll to position [1223, 0]
click at [268, 458] on div "Cost" at bounding box center [268, 461] width 44 height 32
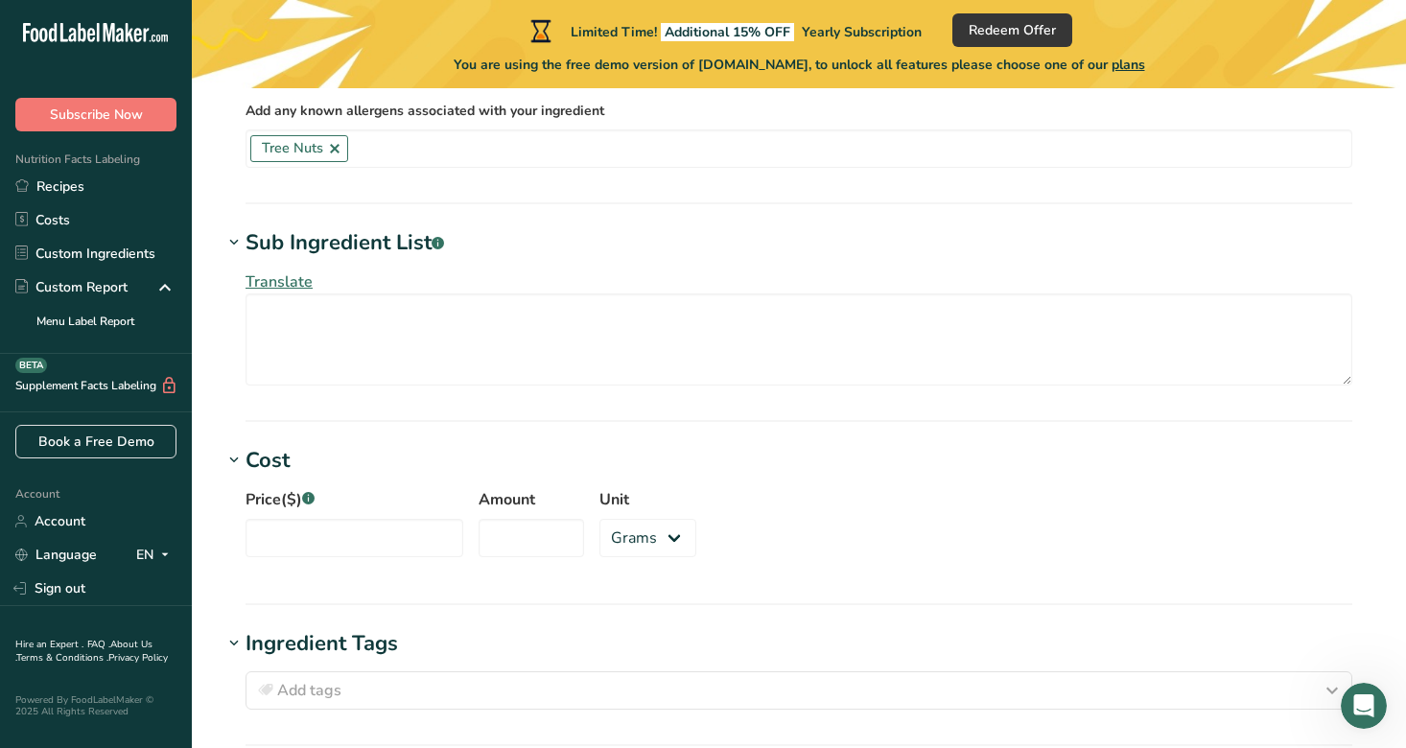
click at [268, 458] on div "Cost" at bounding box center [268, 461] width 44 height 32
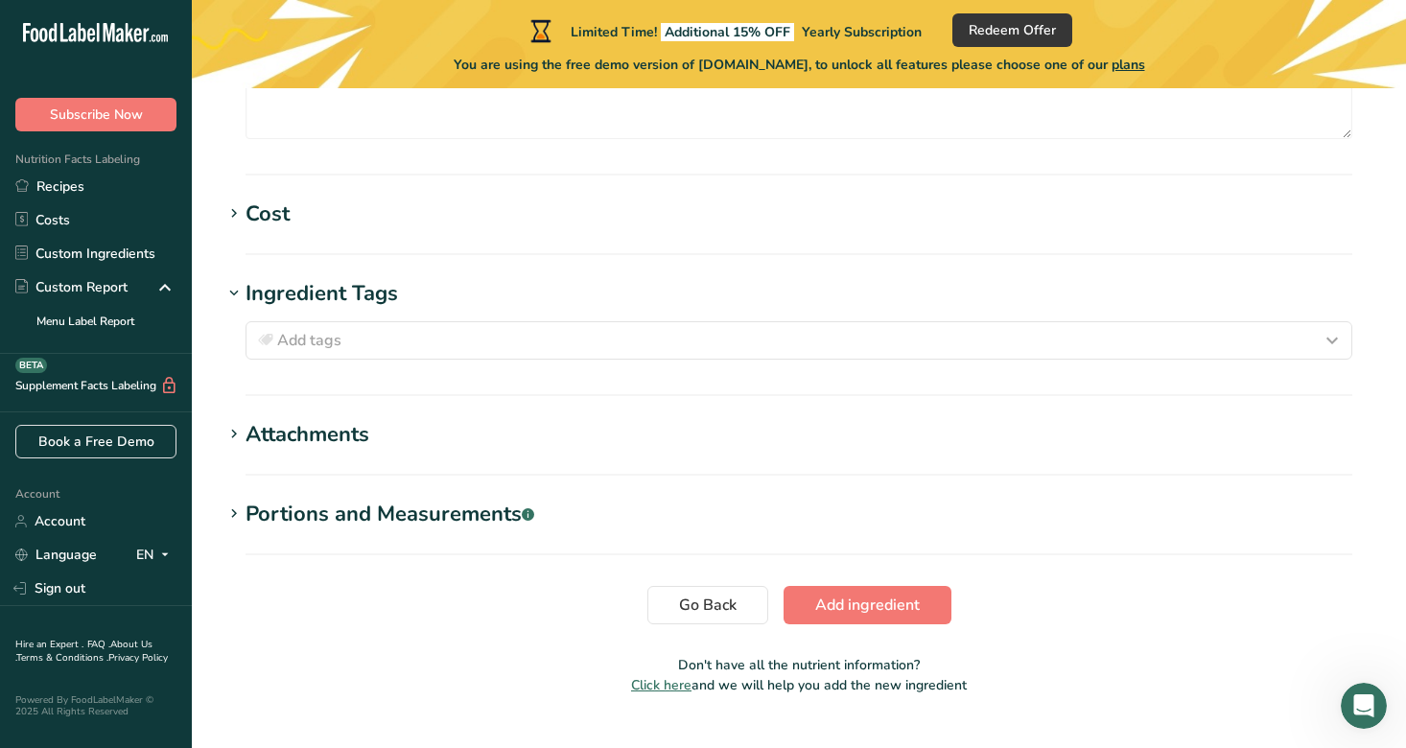
scroll to position [1475, 0]
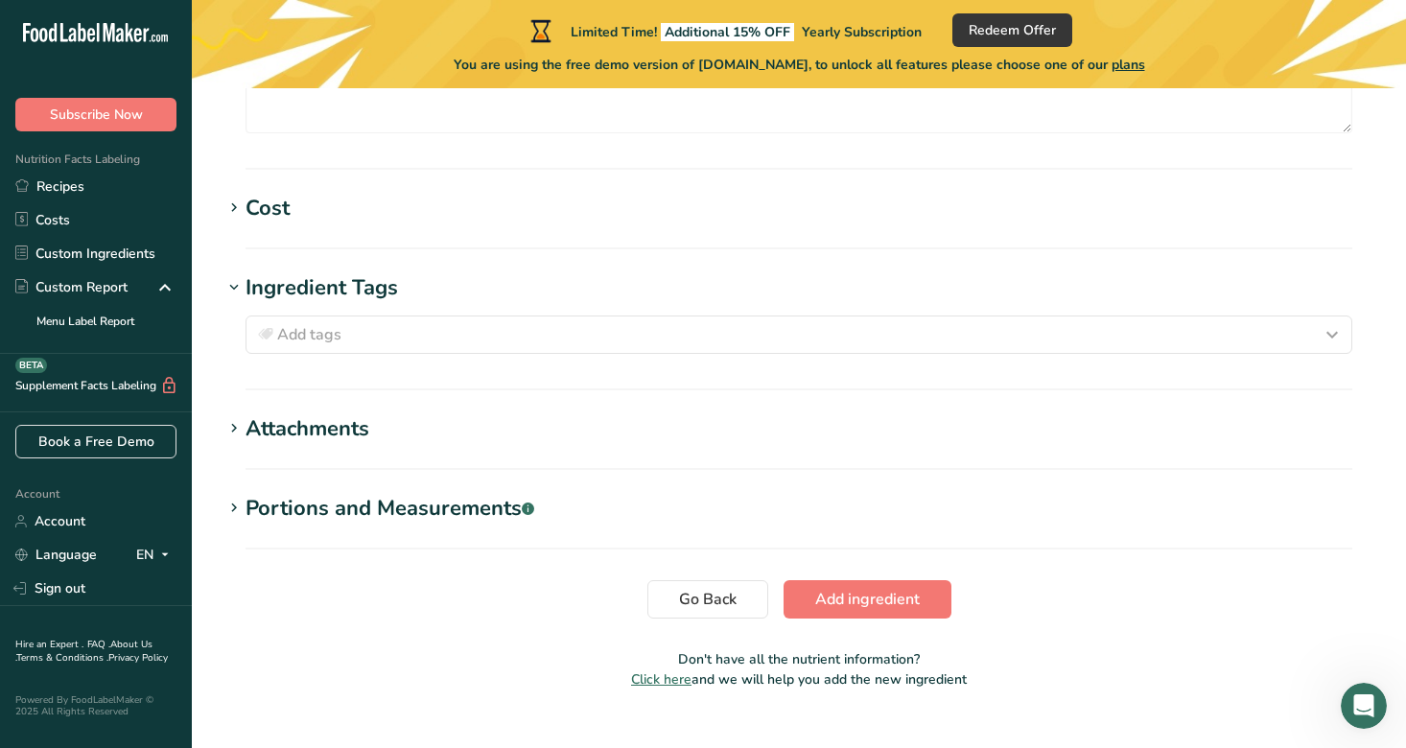
click at [296, 284] on div "Ingredient Tags" at bounding box center [322, 288] width 153 height 32
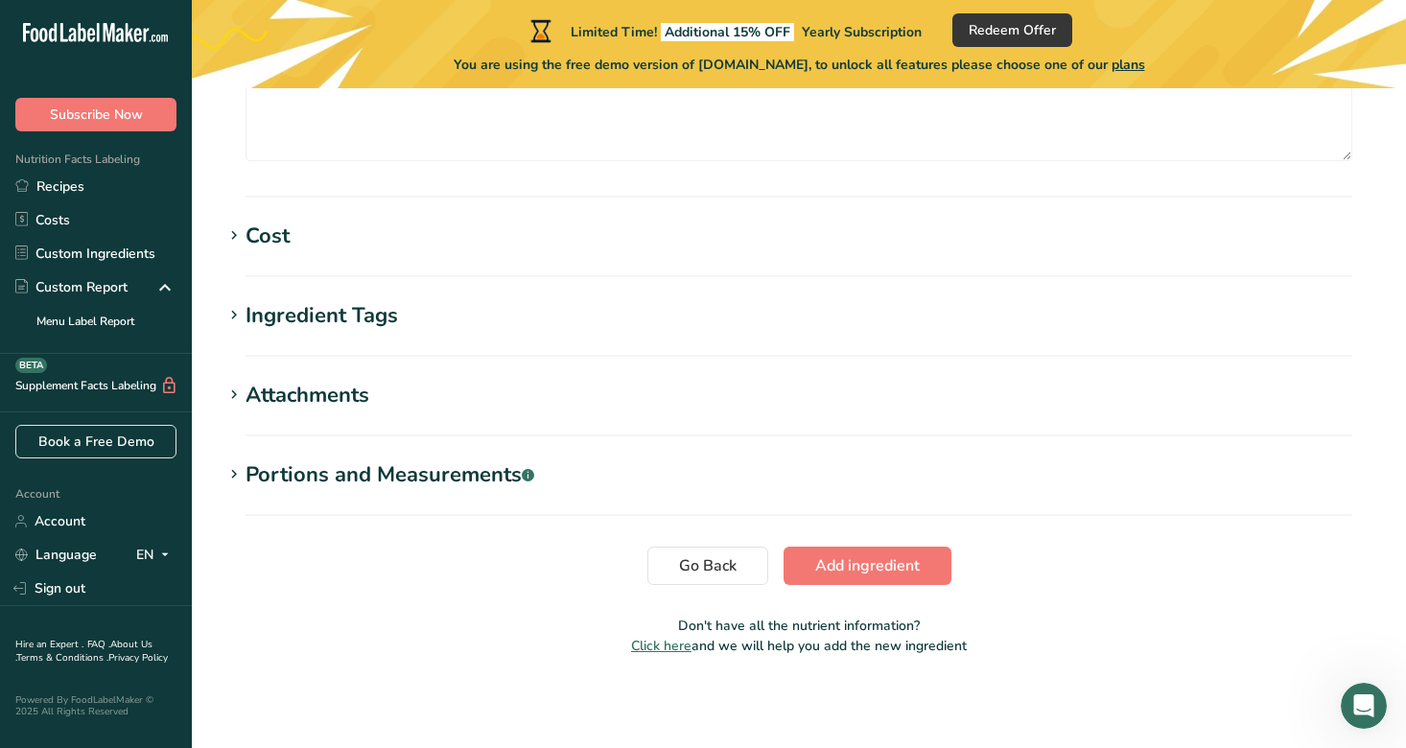
scroll to position [1448, 0]
click at [492, 474] on div "Portions and Measurements .a-a{fill:#347362;}.b-a{fill:#fff;}" at bounding box center [390, 476] width 289 height 32
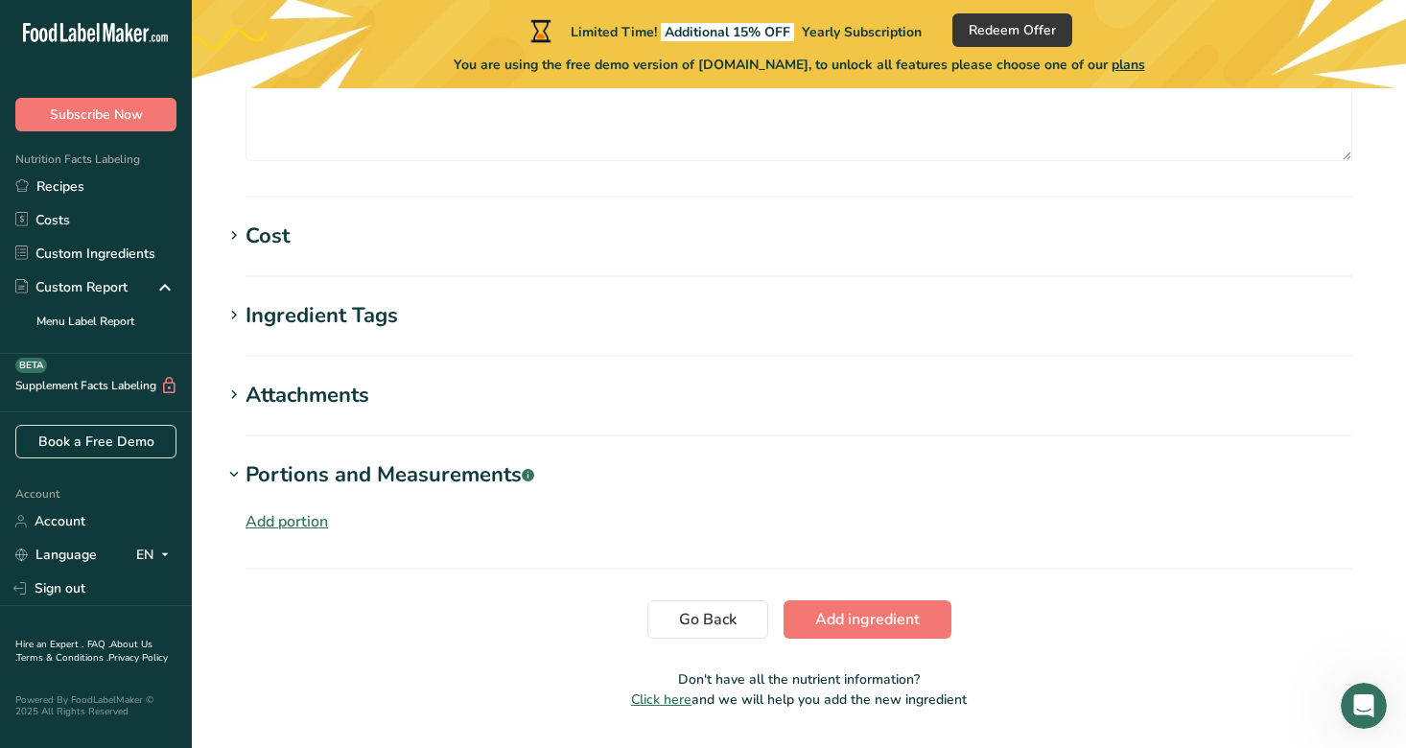
scroll to position [1475, 0]
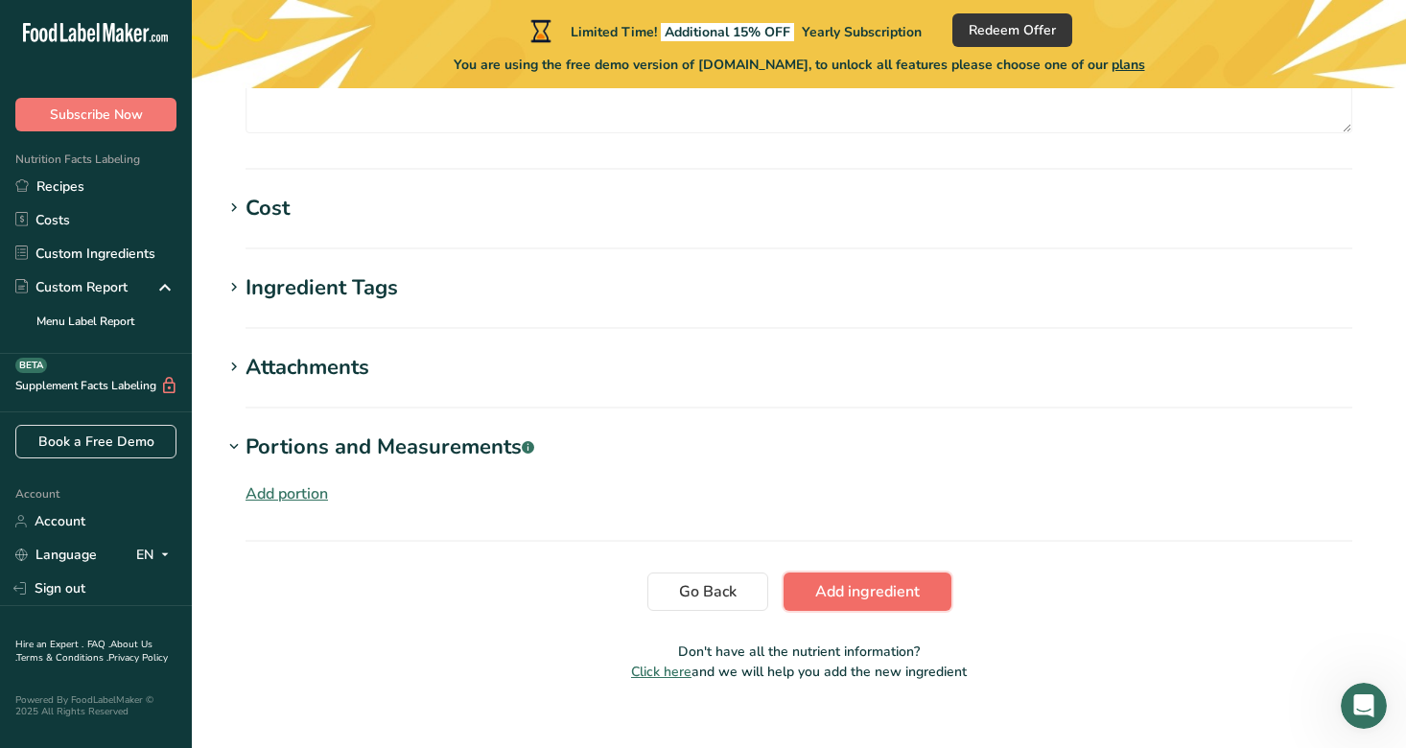
click at [829, 592] on span "Add ingredient" at bounding box center [867, 591] width 105 height 23
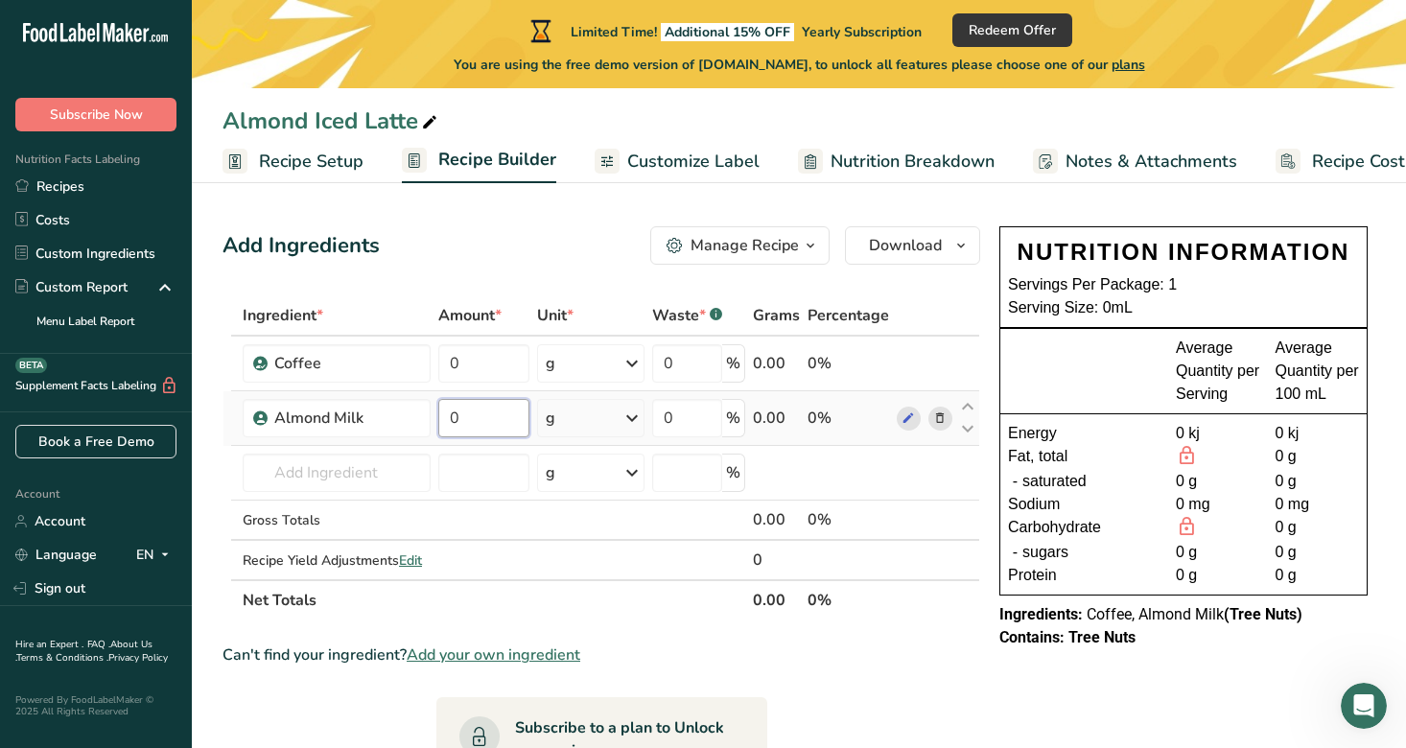
click at [483, 428] on input "0" at bounding box center [483, 418] width 91 height 38
type input "1"
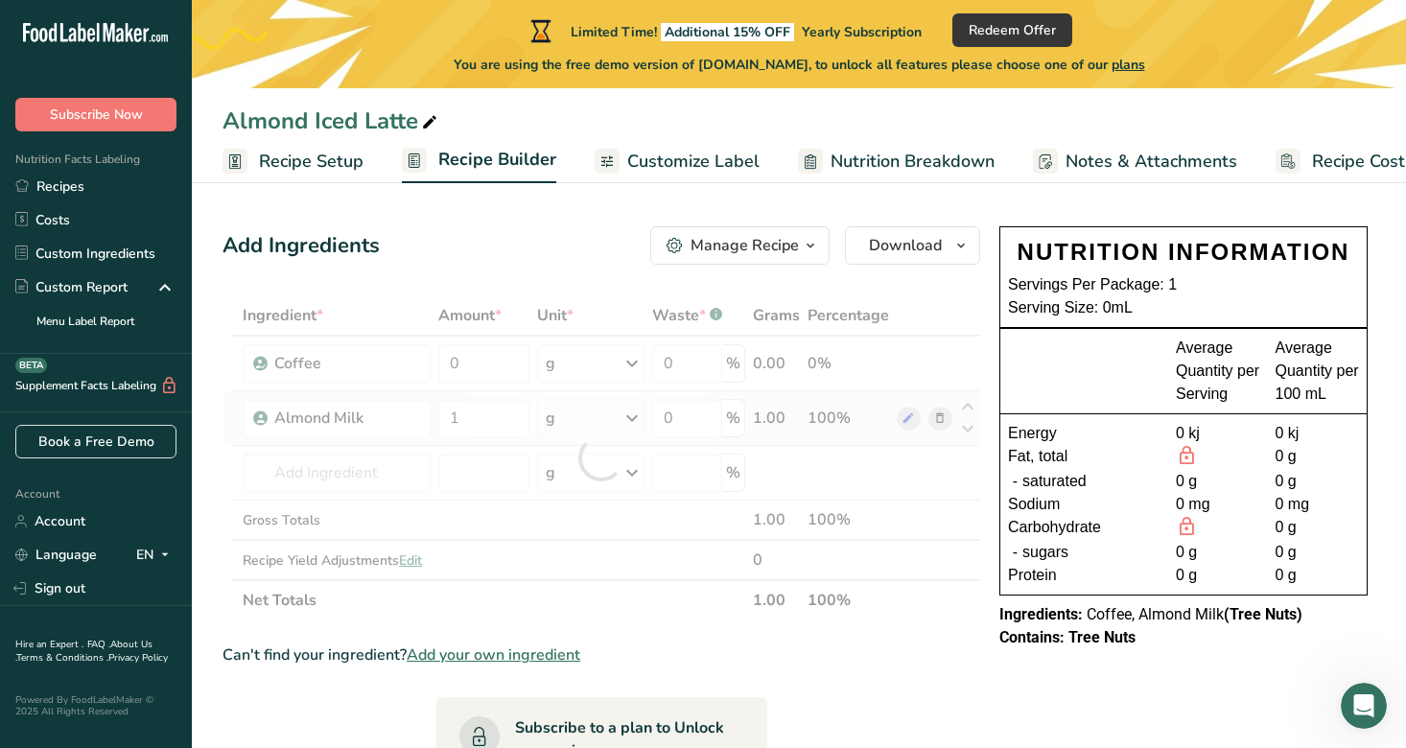
click at [590, 408] on div "Ingredient * Amount * Unit * Waste * .a-a{fill:#347362;}.b-a{fill:#fff;} Grams …" at bounding box center [602, 457] width 758 height 325
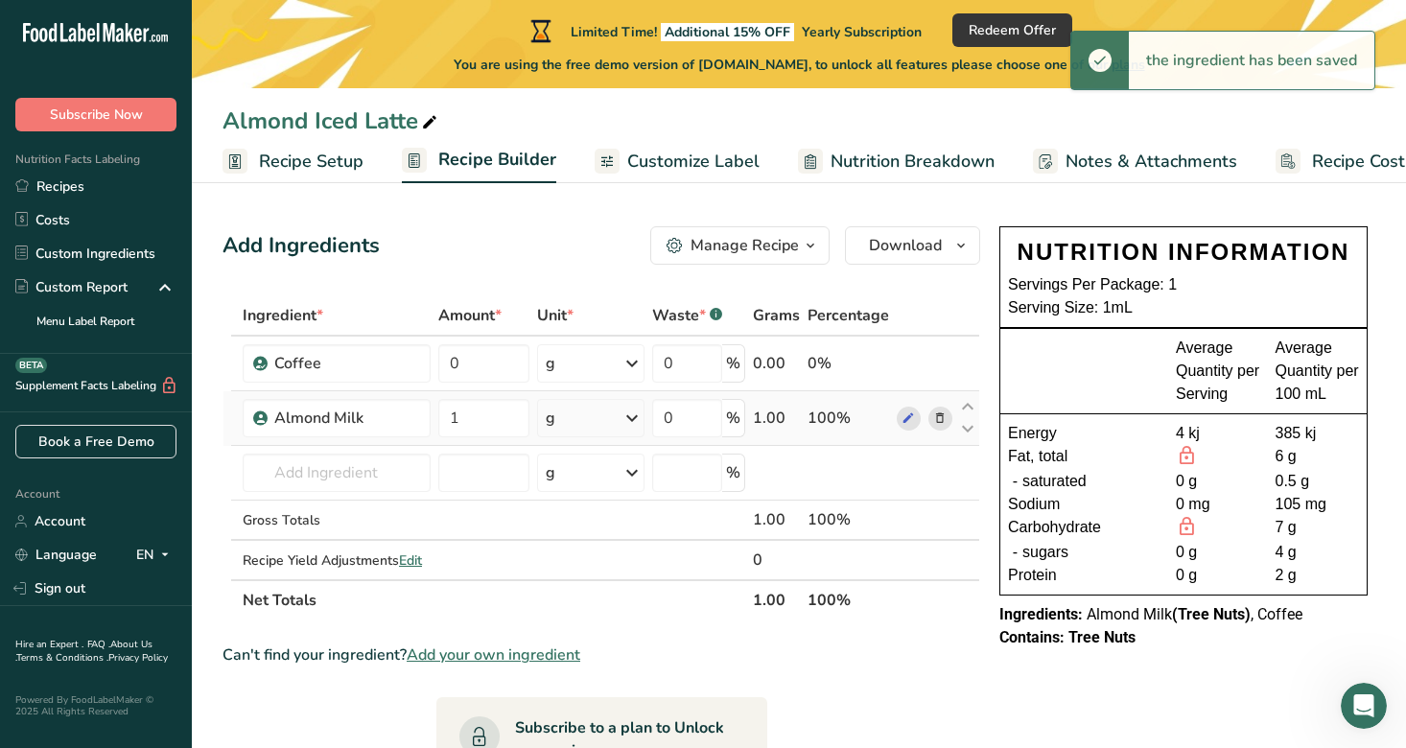
click at [636, 419] on icon at bounding box center [632, 418] width 23 height 35
click at [599, 414] on div "g" at bounding box center [590, 418] width 107 height 38
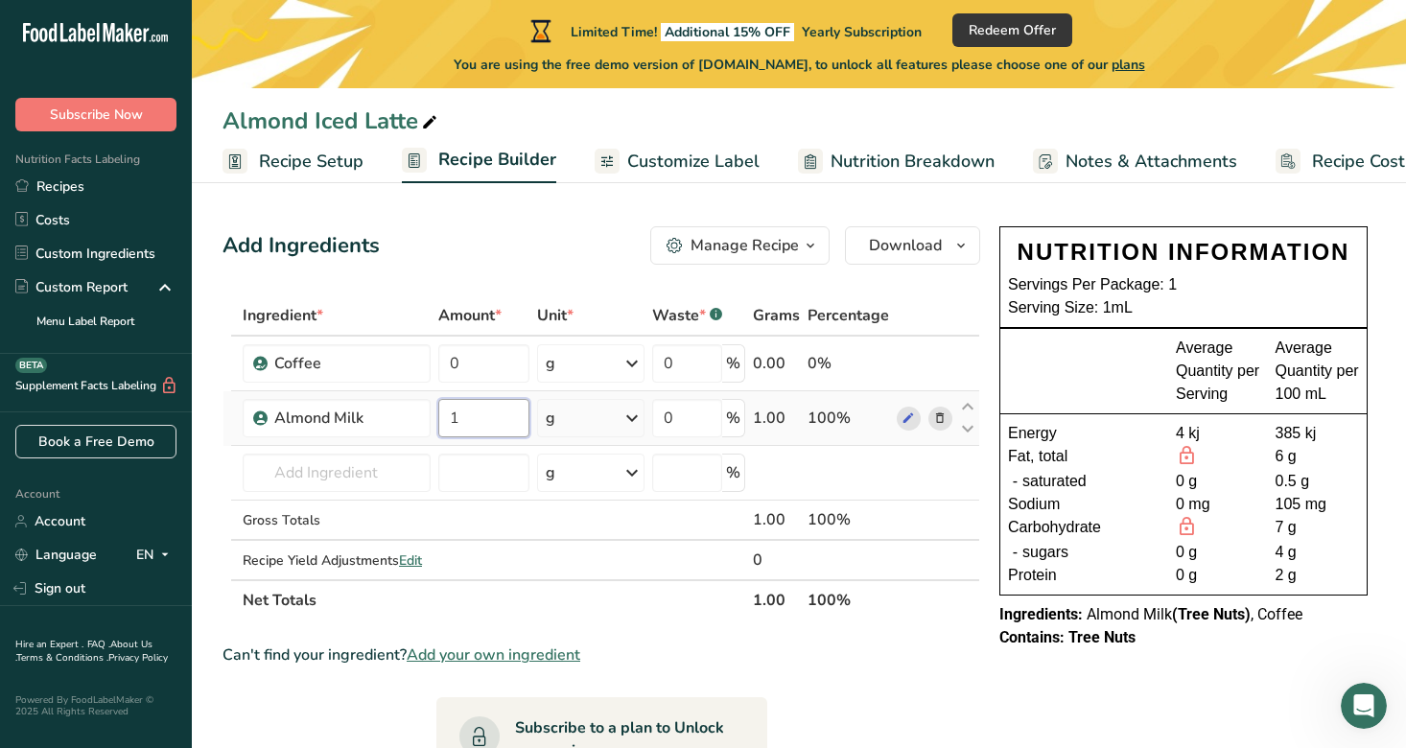
click at [491, 423] on input "1" at bounding box center [483, 418] width 91 height 38
type input "250"
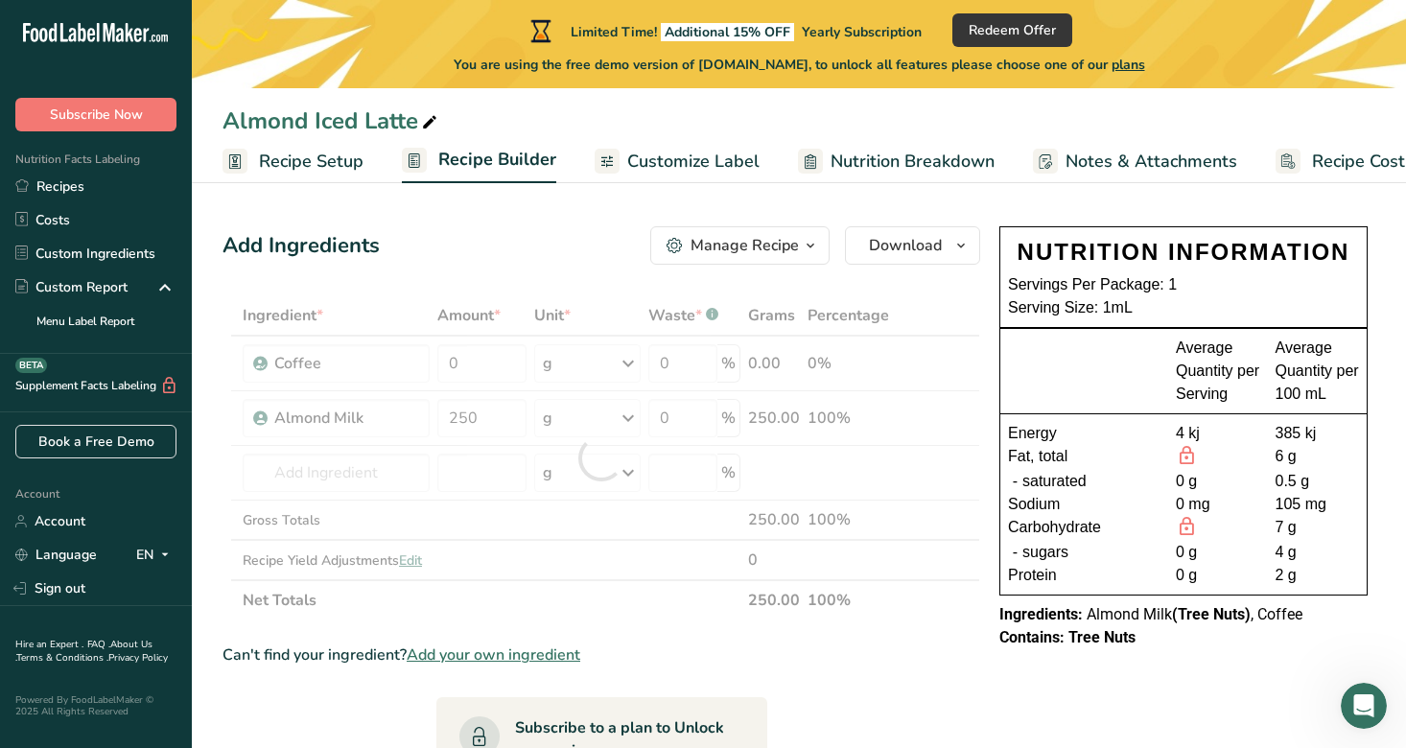
click at [591, 423] on div "Ingredient * Amount * Unit * Waste * .a-a{fill:#347362;}.b-a{fill:#fff;} Grams …" at bounding box center [602, 457] width 758 height 325
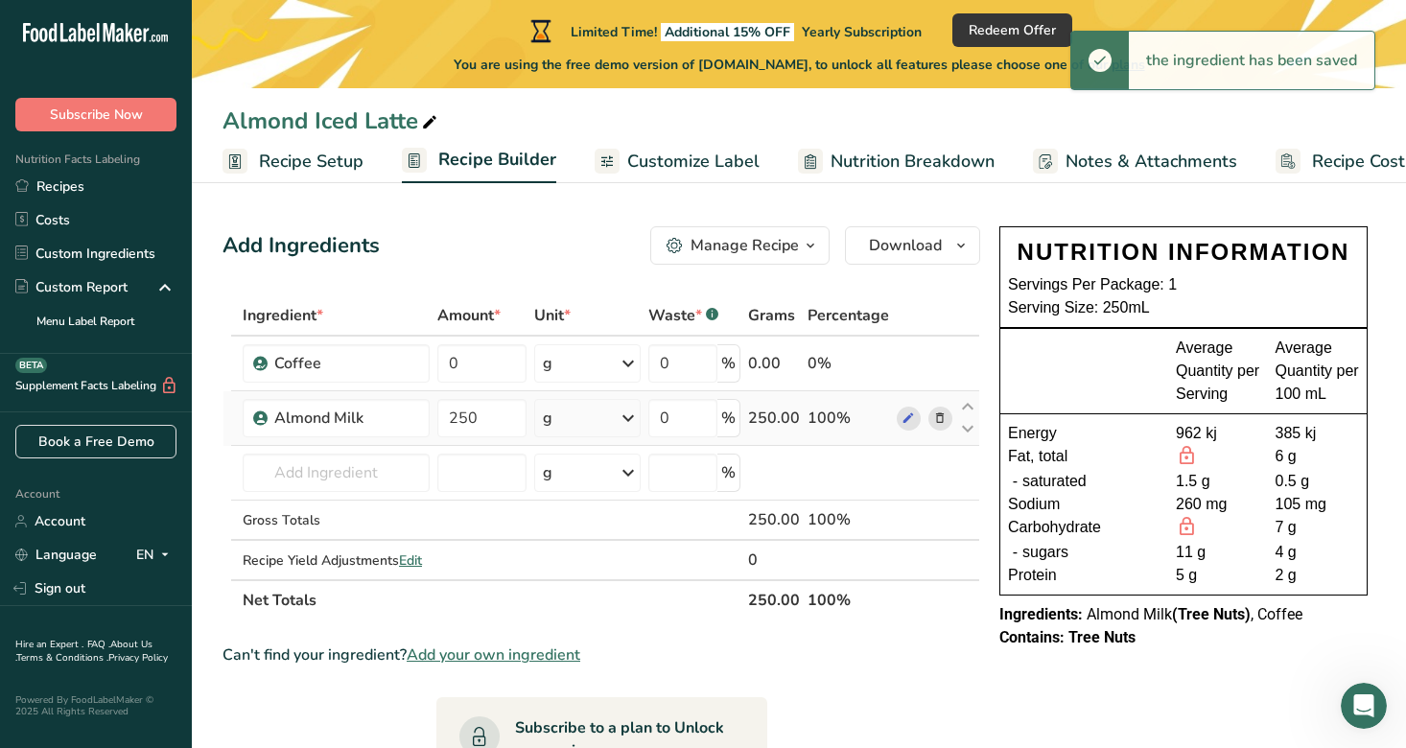
click at [631, 417] on icon at bounding box center [628, 418] width 23 height 35
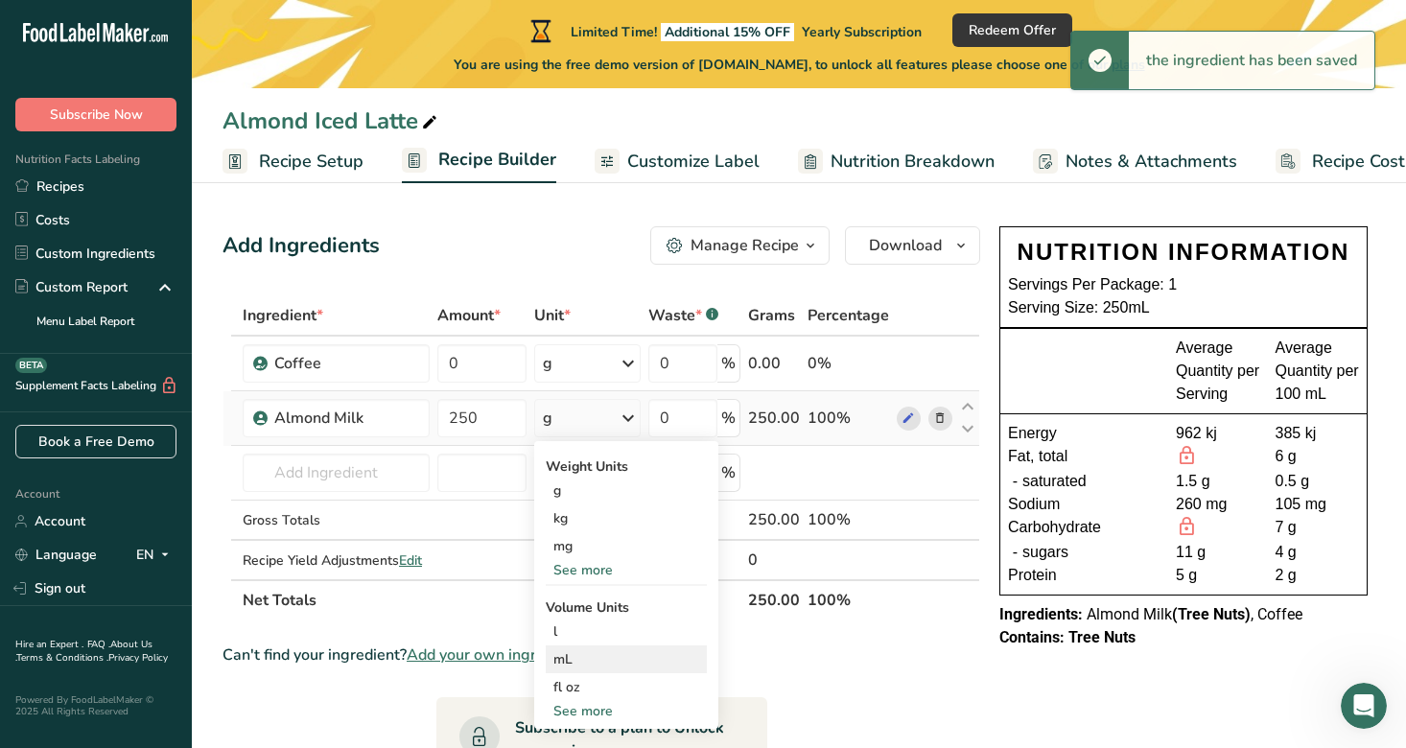
click at [577, 667] on div "mL" at bounding box center [627, 659] width 146 height 20
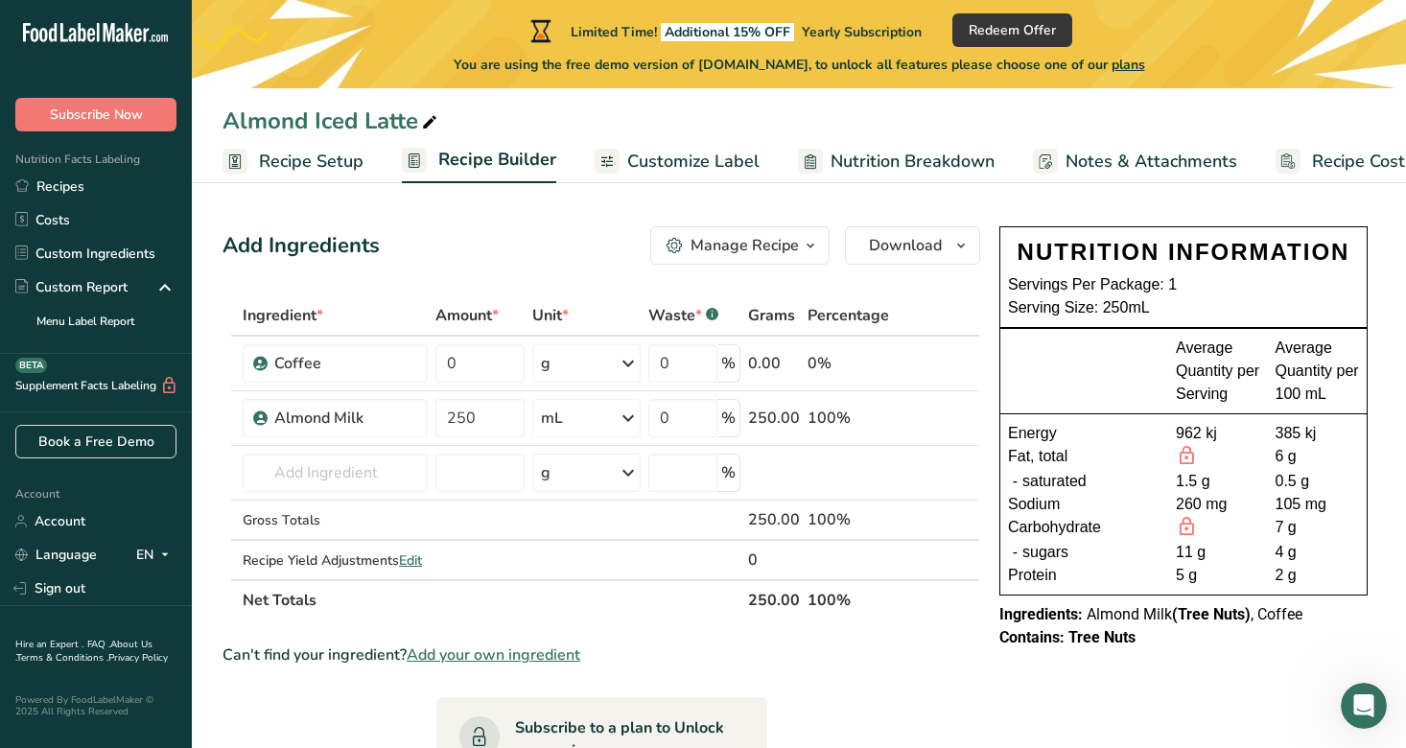
click at [768, 234] on div "Manage Recipe" at bounding box center [745, 245] width 108 height 23
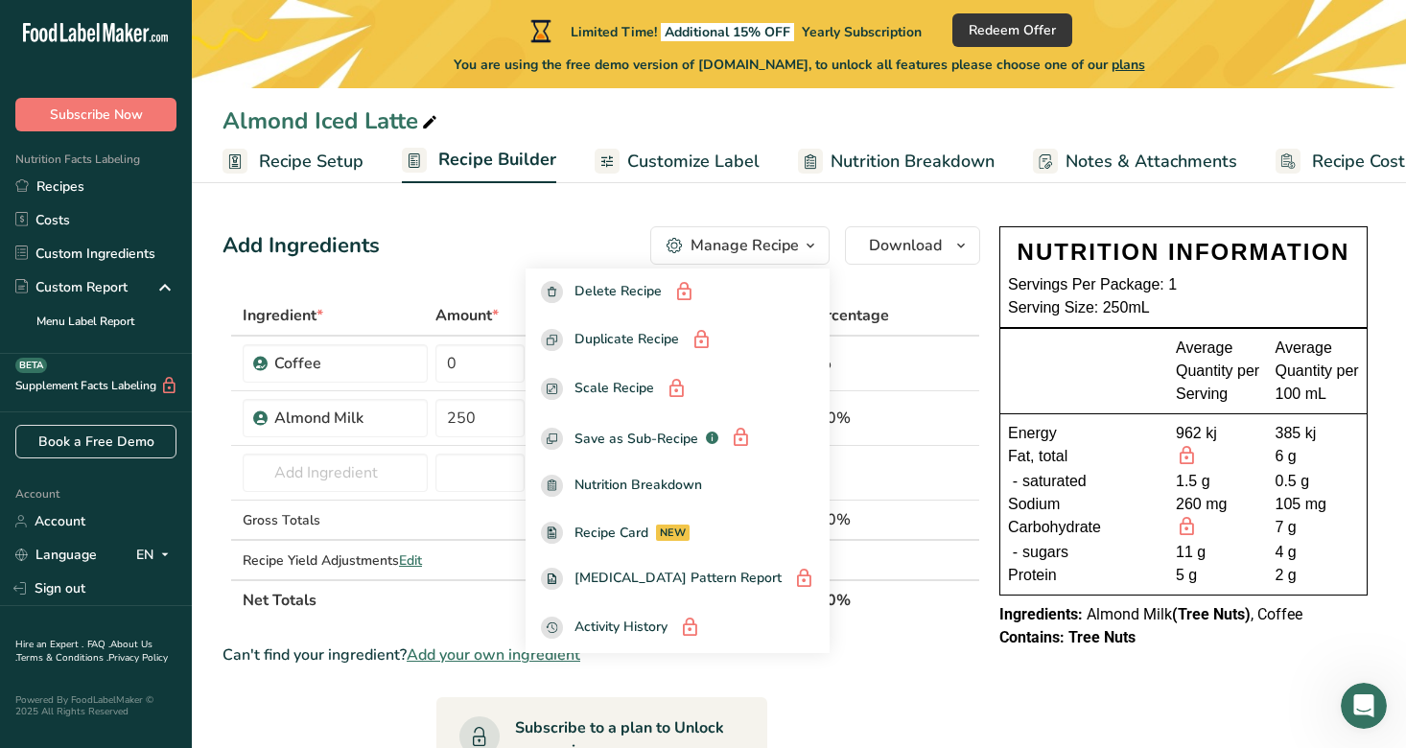
click at [626, 247] on div "Add Ingredients Manage Recipe Delete Recipe Duplicate Recipe Scale Recipe Save …" at bounding box center [602, 245] width 758 height 38
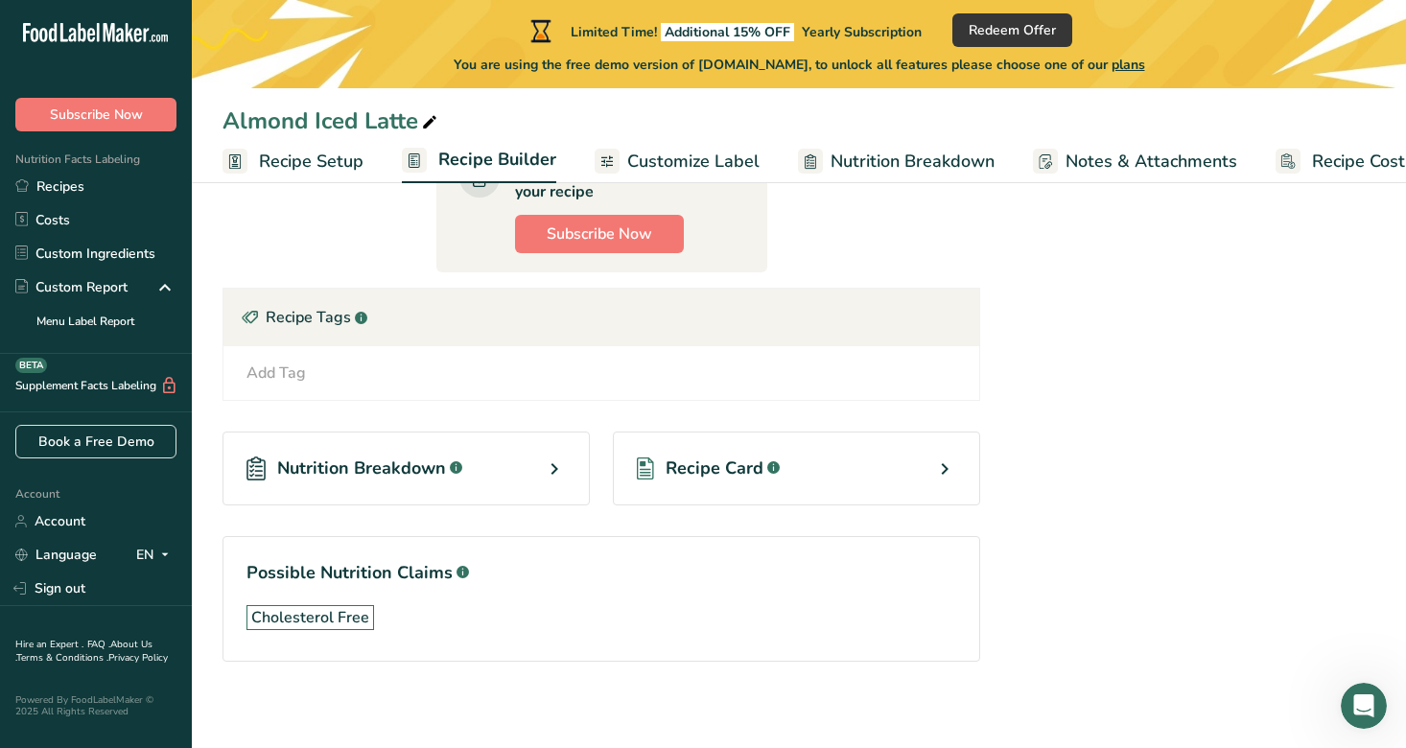
scroll to position [557, 0]
click at [557, 468] on icon at bounding box center [554, 471] width 23 height 35
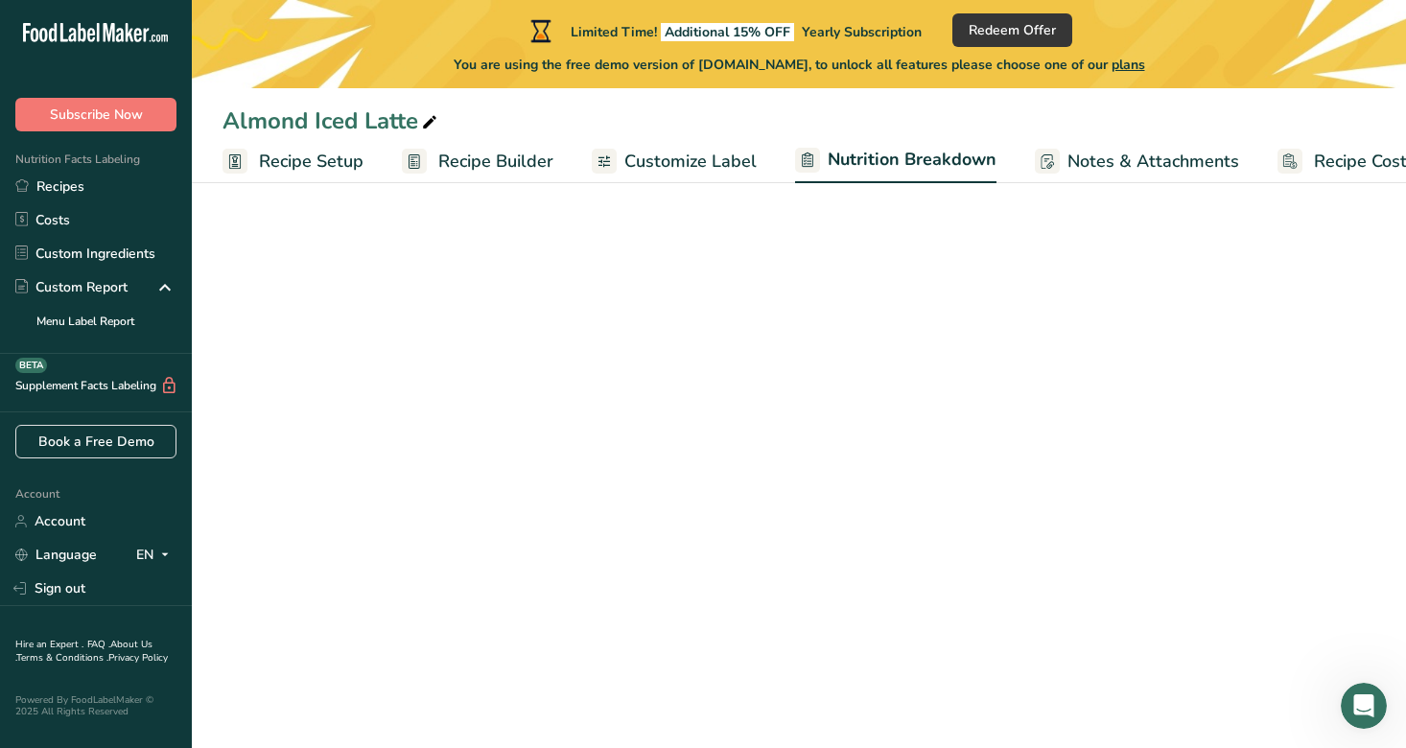
select select "Calories"
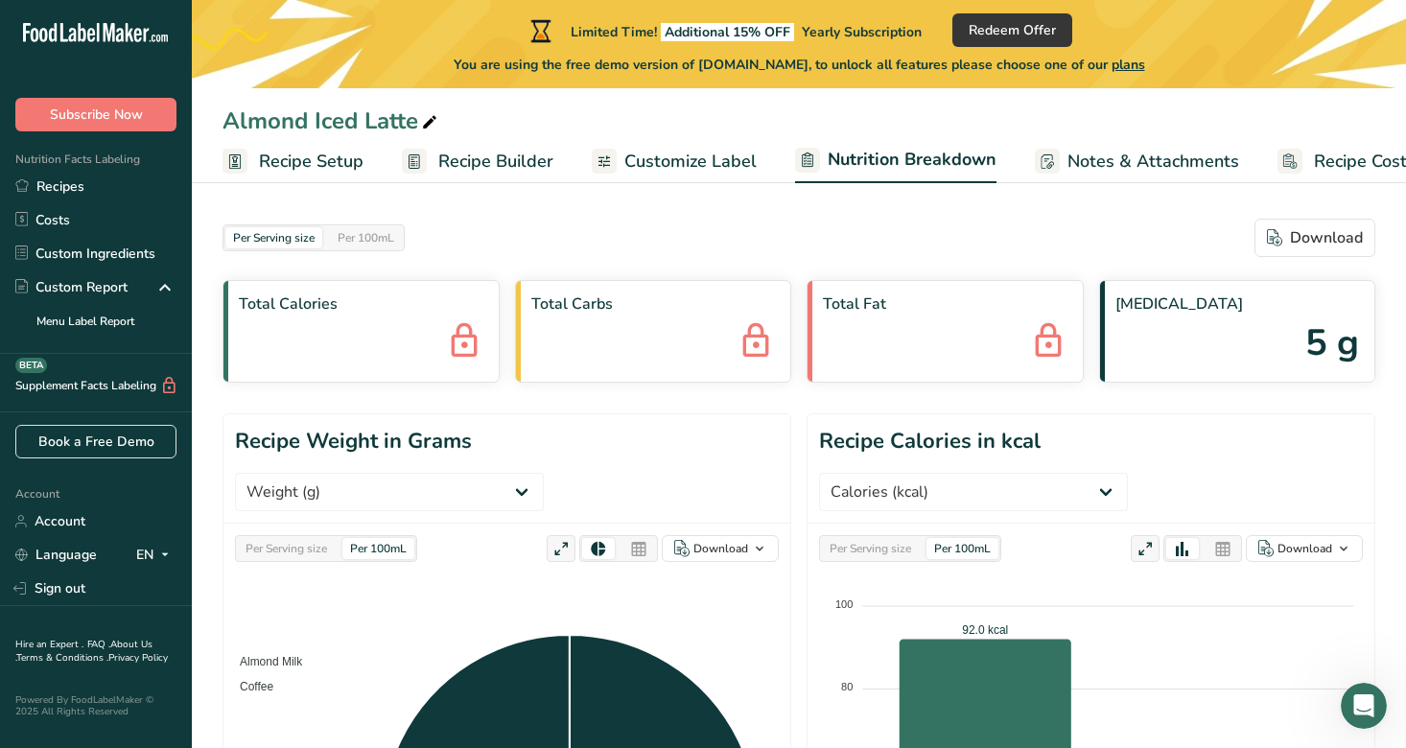
click at [445, 157] on span "Recipe Builder" at bounding box center [495, 162] width 115 height 26
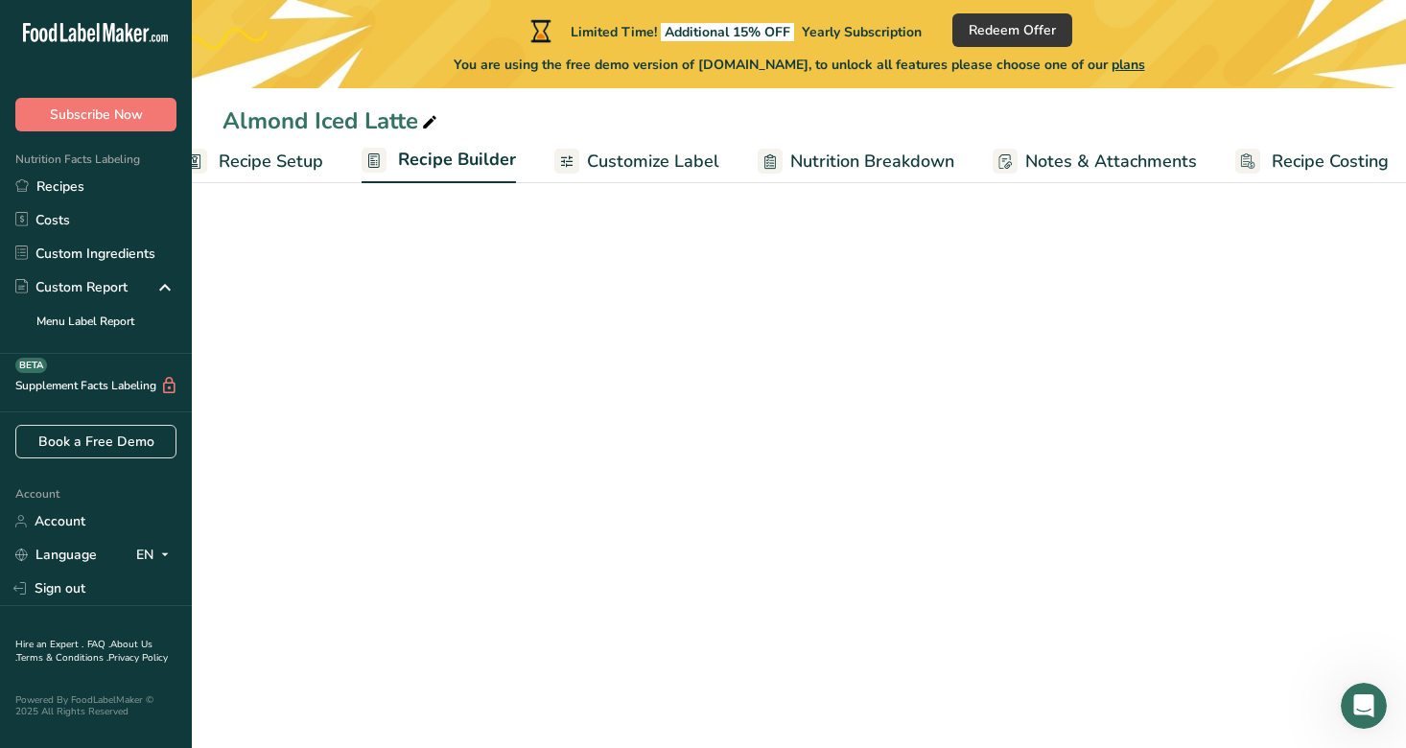
scroll to position [0, 53]
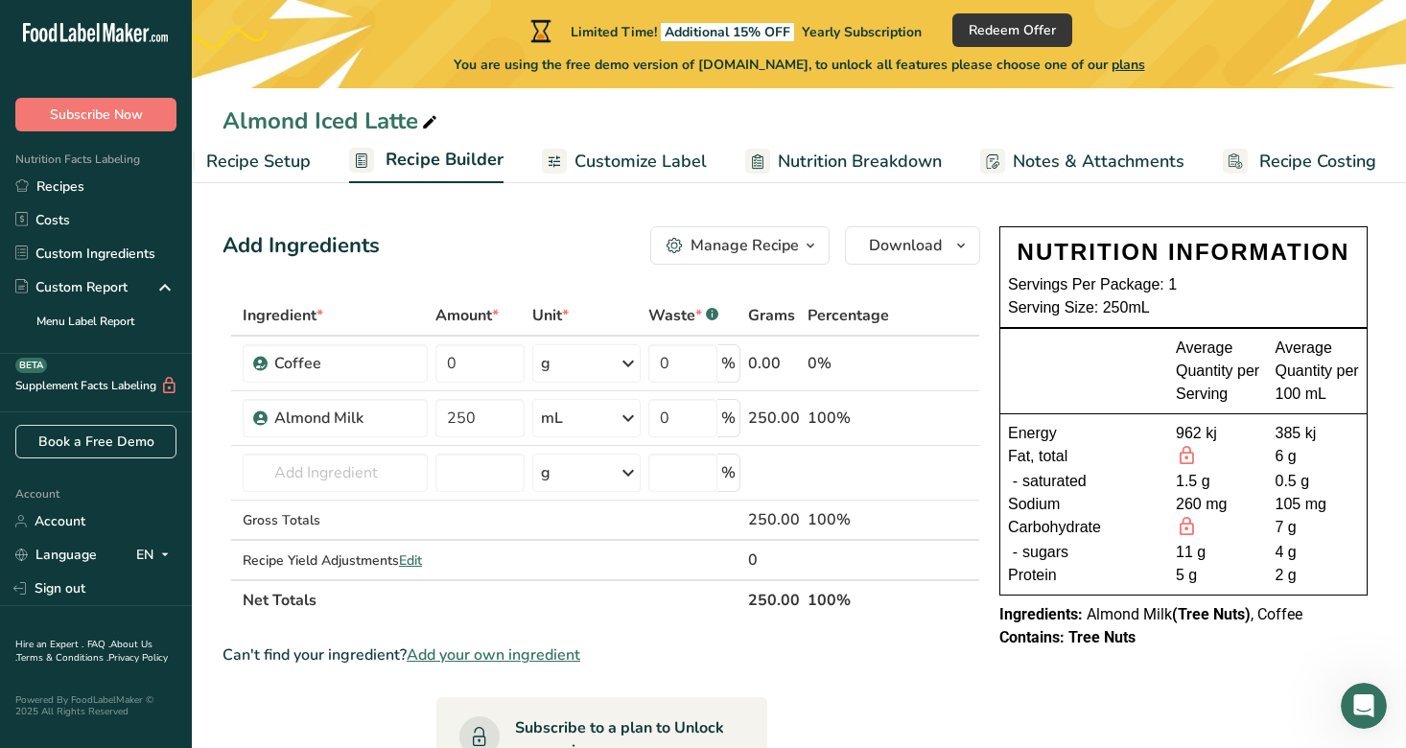
click at [729, 248] on div "Manage Recipe" at bounding box center [745, 245] width 108 height 23
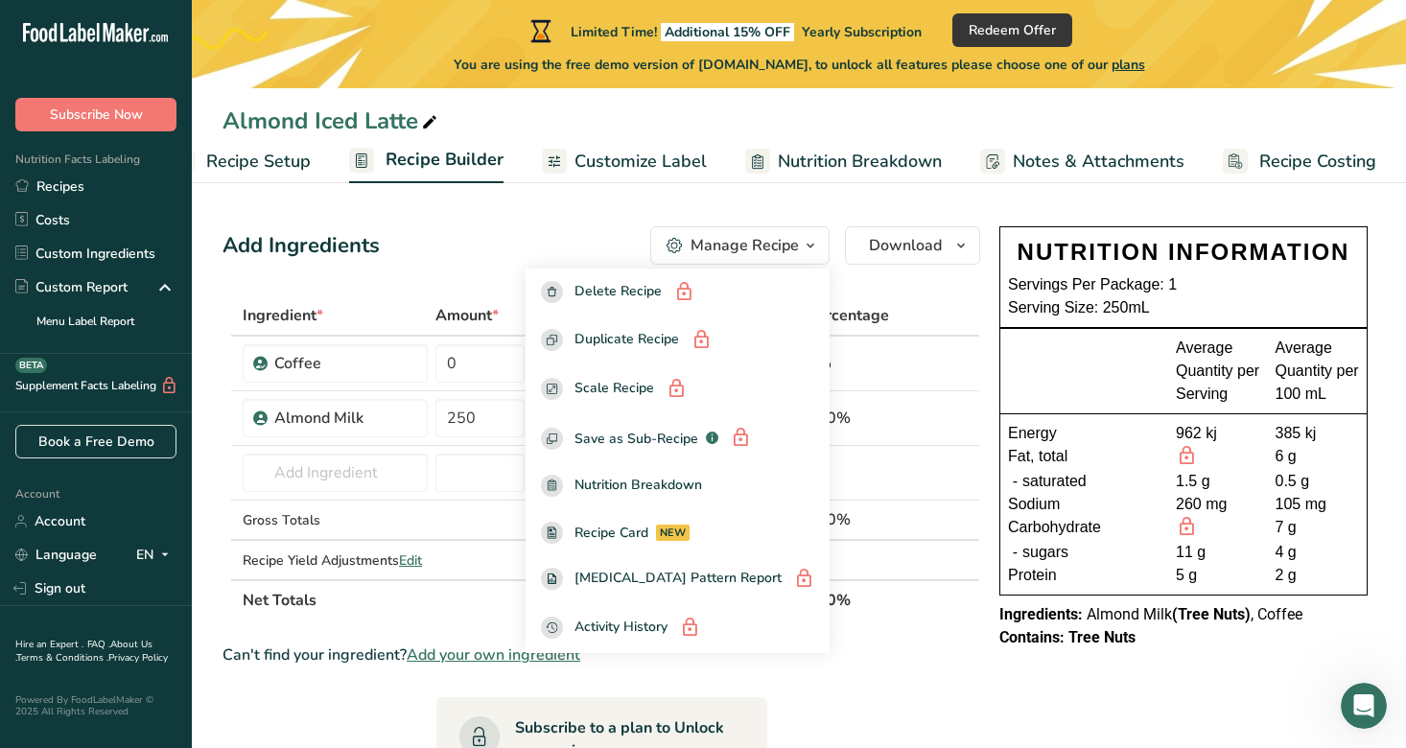
click at [708, 210] on section "Add Ingredients Manage Recipe Delete Recipe Duplicate Recipe Scale Recipe Save …" at bounding box center [799, 750] width 1214 height 1125
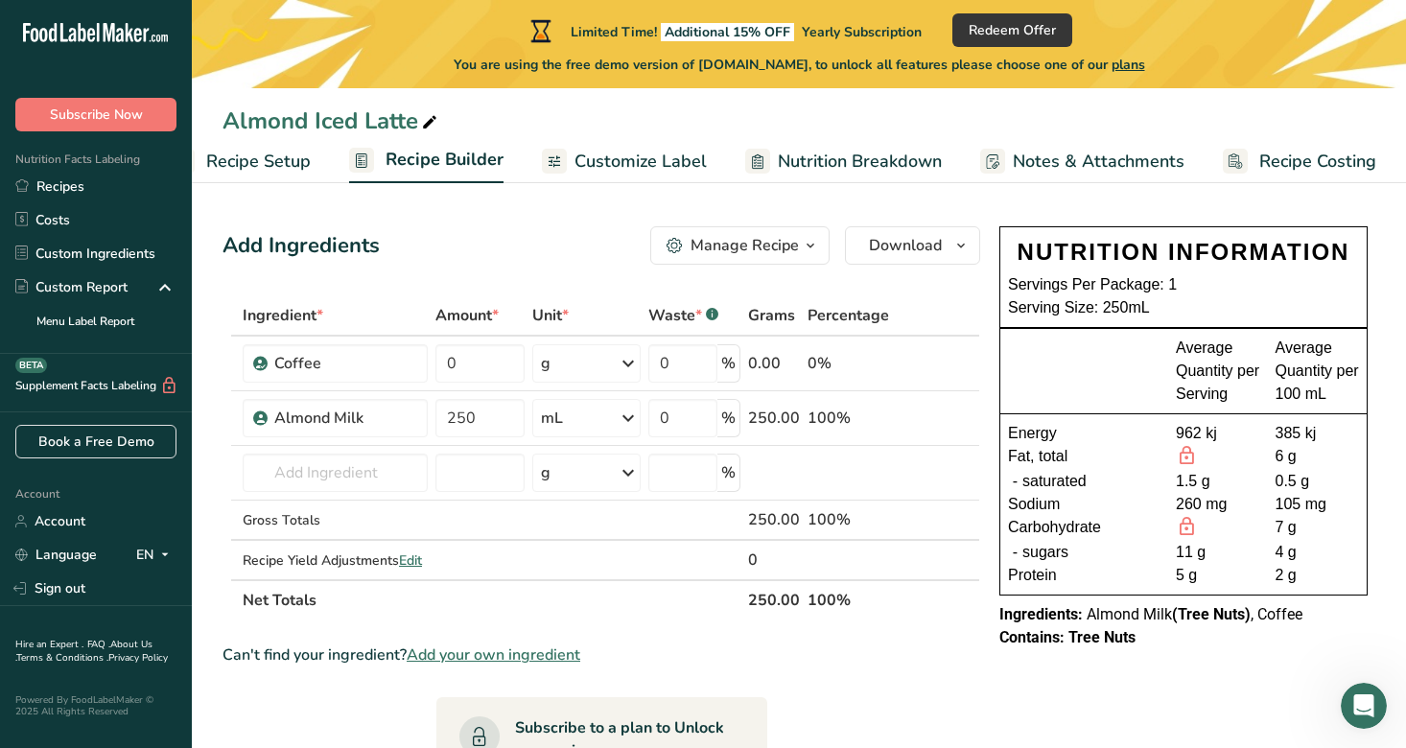
scroll to position [2, 0]
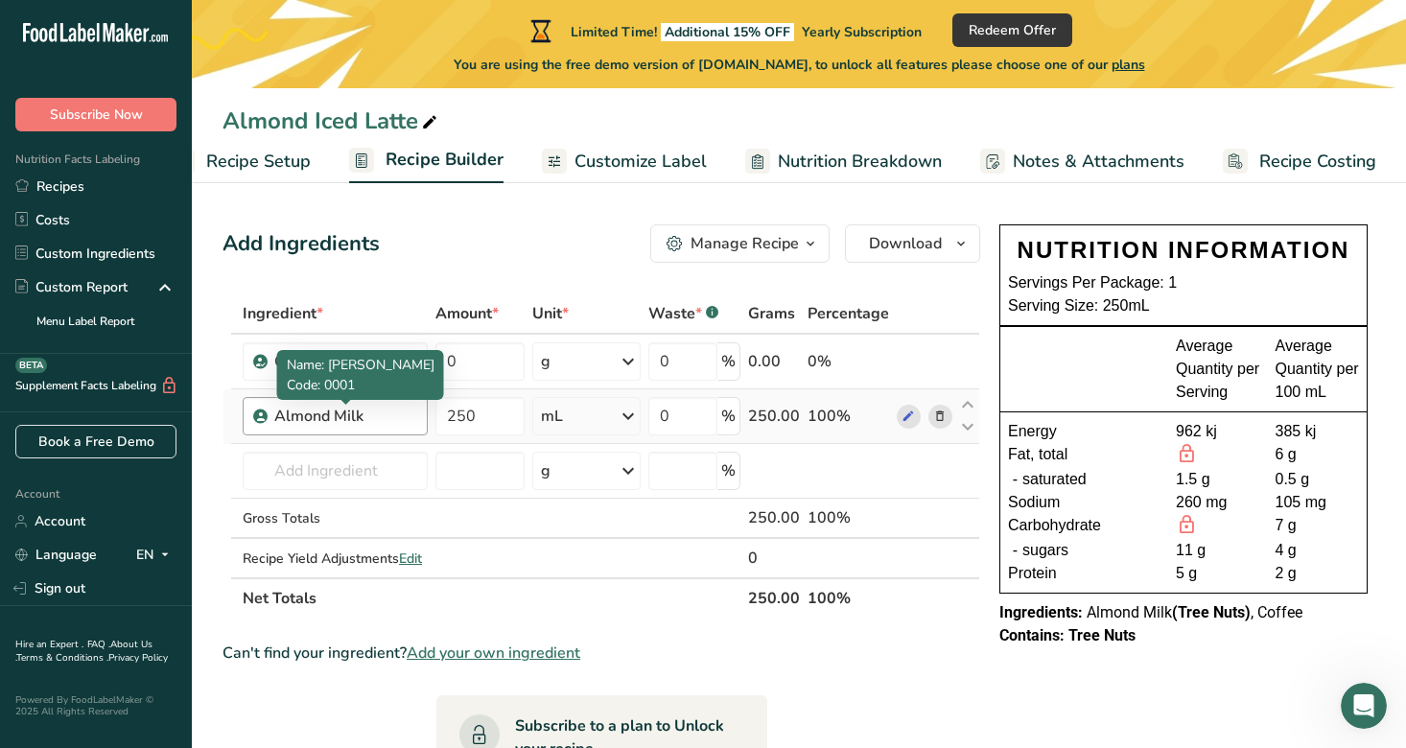
click at [364, 426] on div "Almond Milk" at bounding box center [345, 416] width 142 height 23
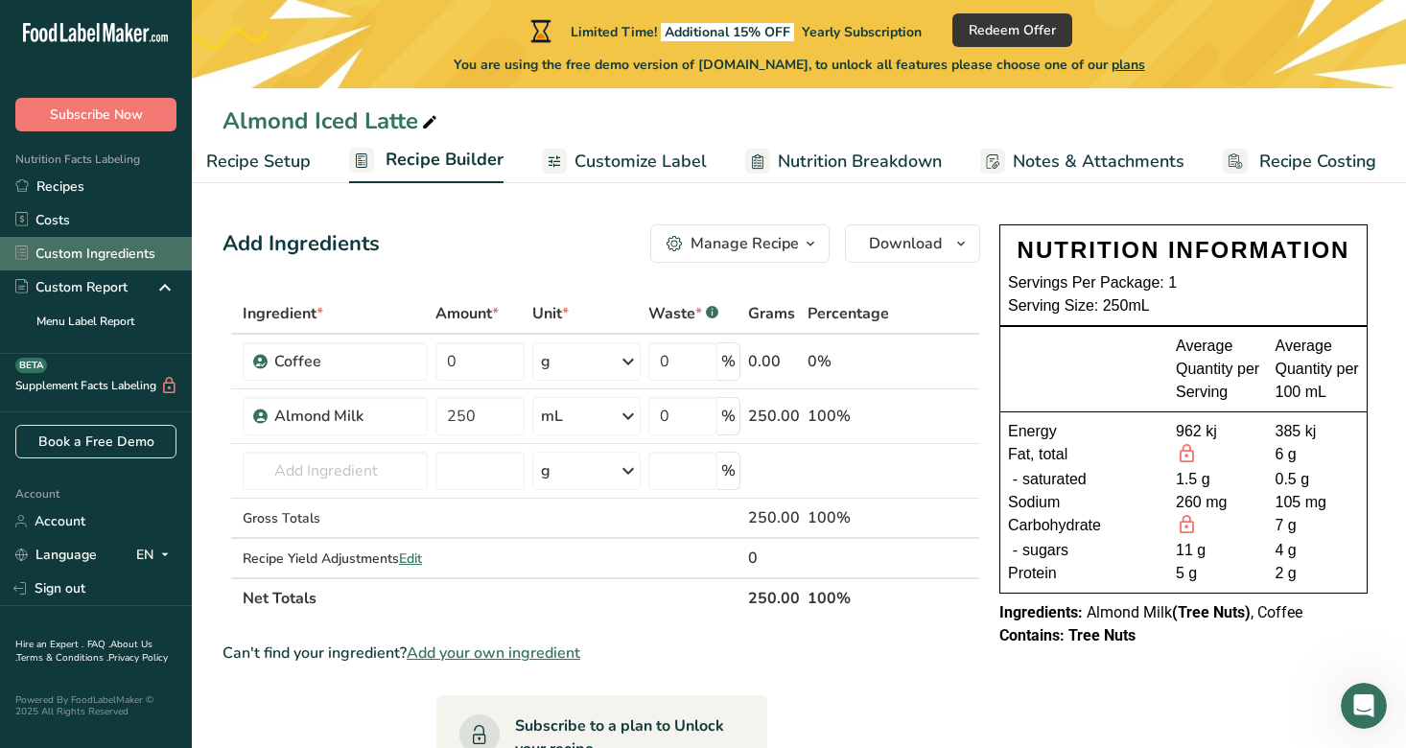
click at [120, 242] on link "Custom Ingredients" at bounding box center [96, 254] width 192 height 34
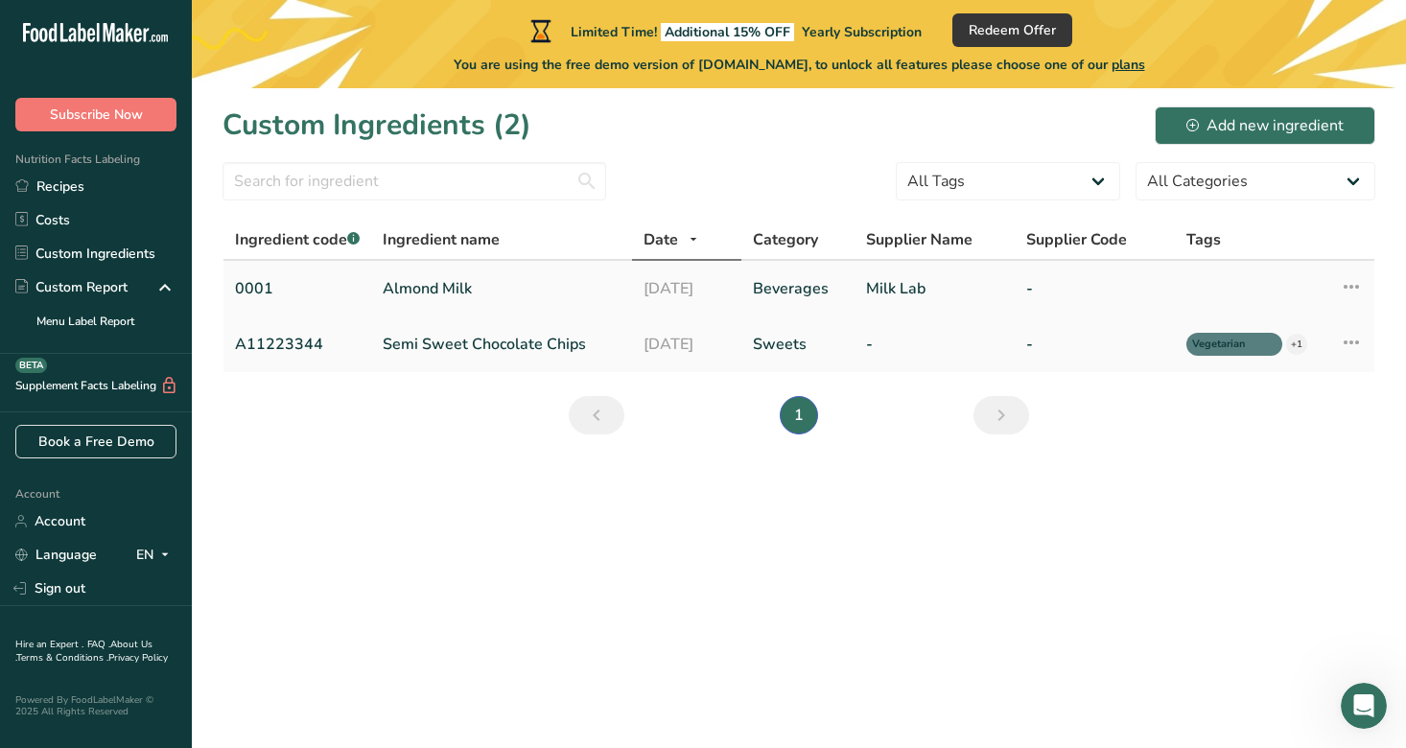
click at [482, 298] on link "Almond Milk" at bounding box center [502, 288] width 238 height 23
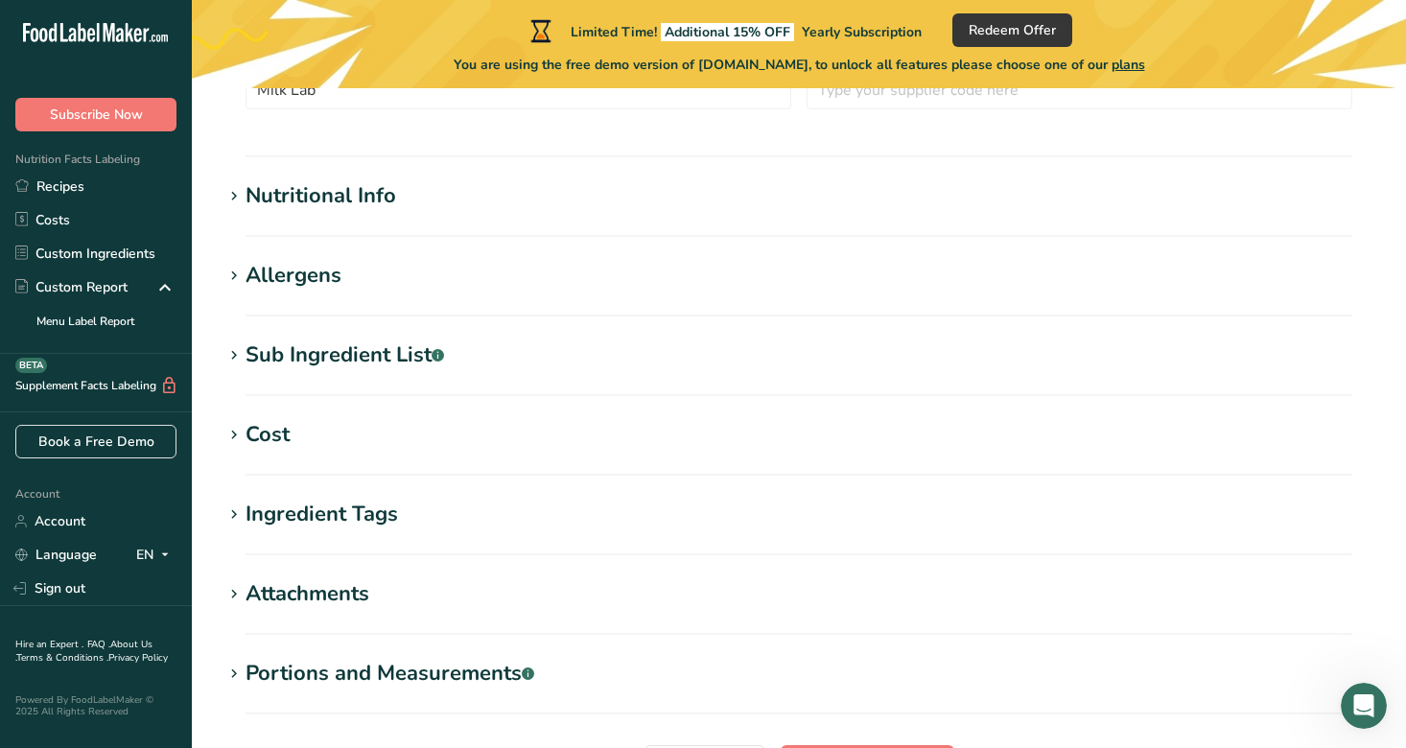
scroll to position [516, 0]
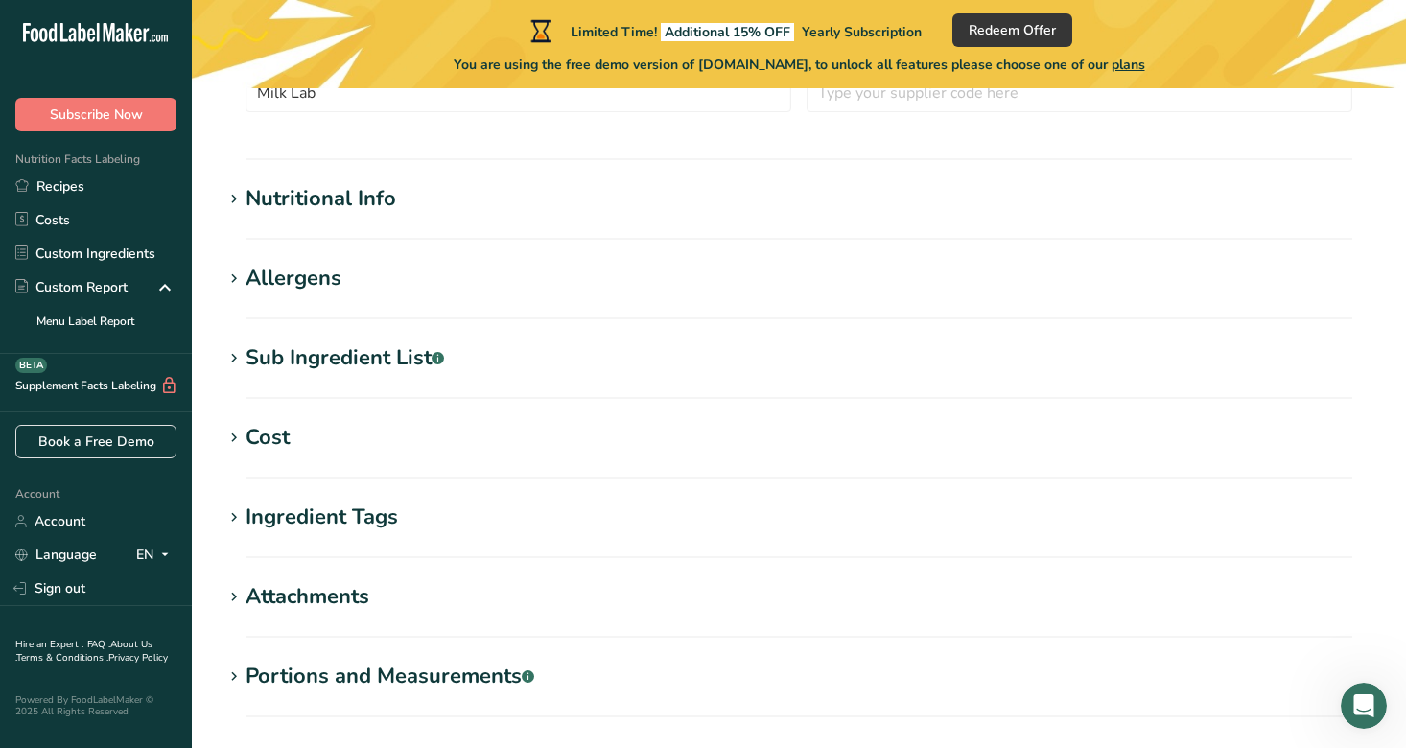
click at [312, 213] on div "Nutritional Info" at bounding box center [321, 199] width 151 height 32
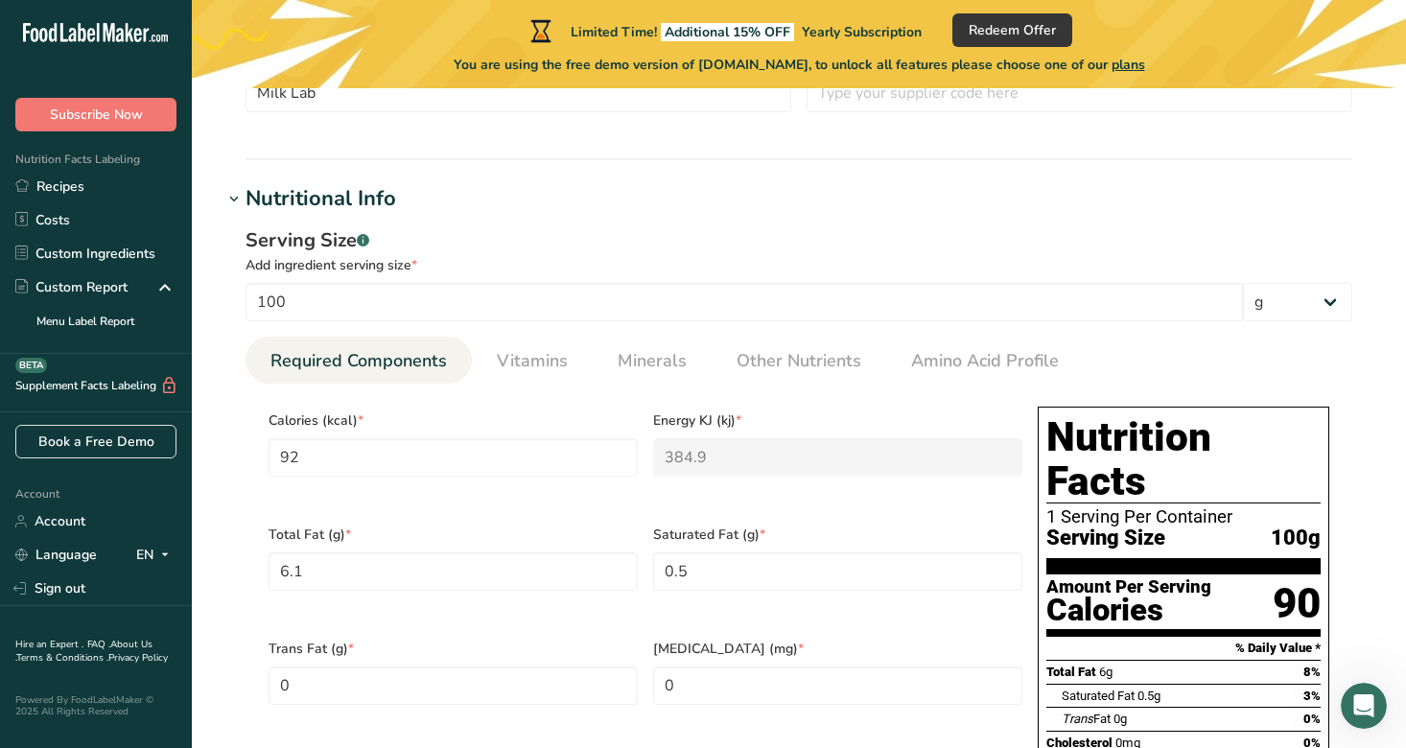
scroll to position [647, 0]
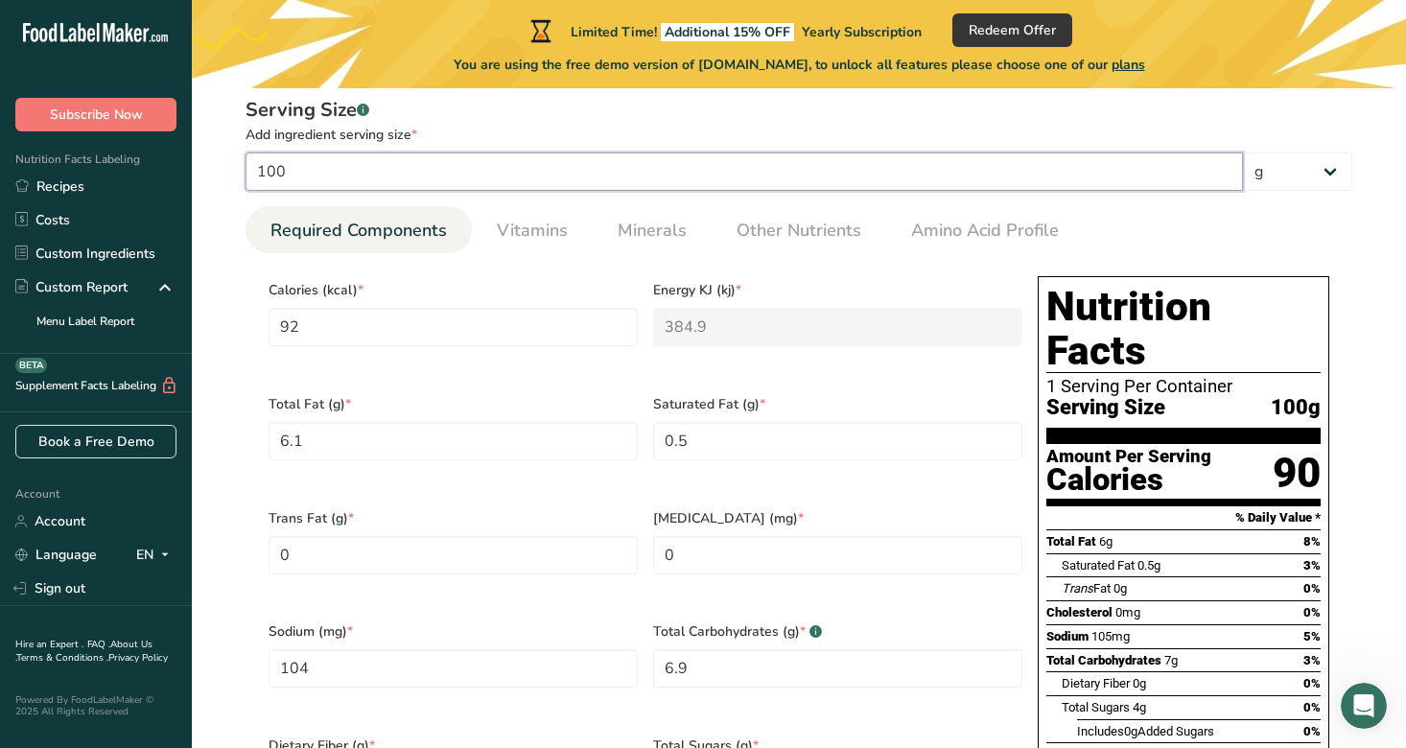
click at [487, 162] on input "100" at bounding box center [745, 172] width 998 height 38
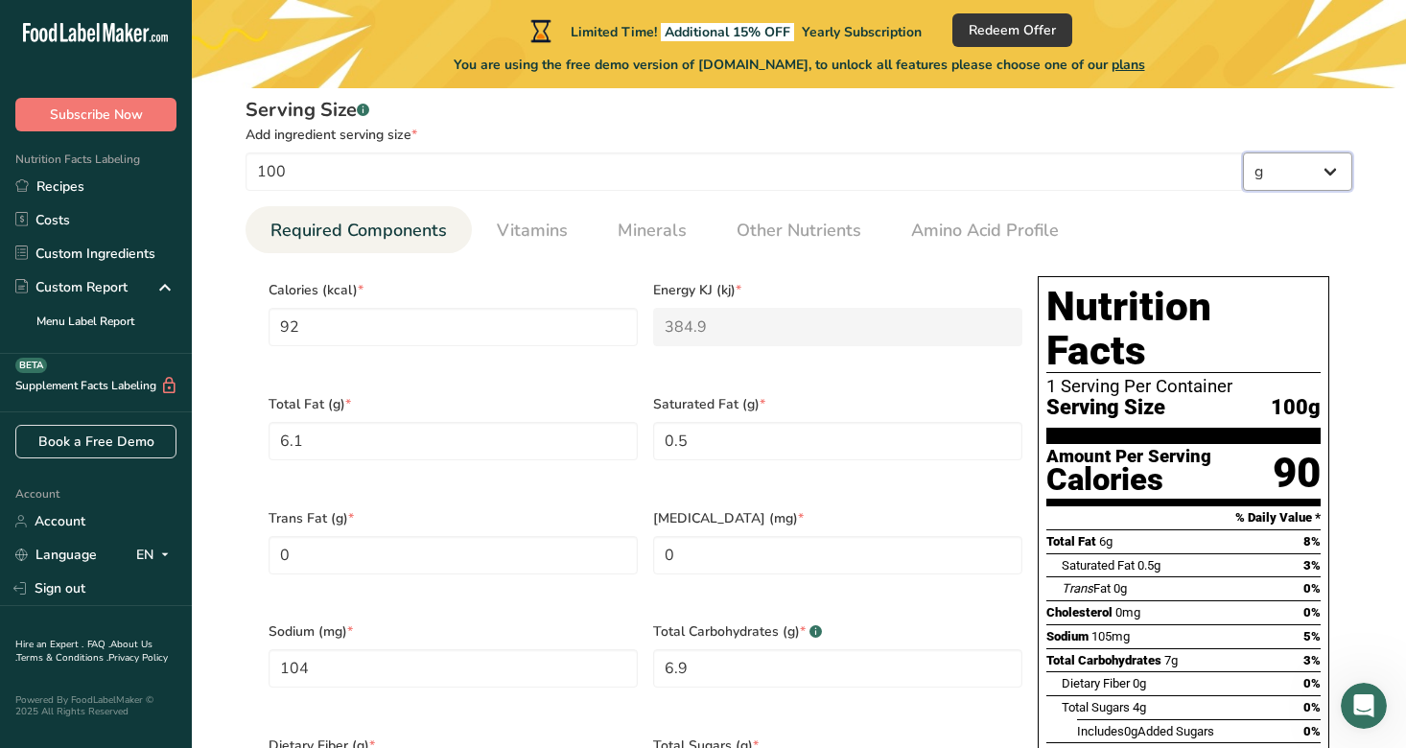
click at [1312, 179] on select "g kg mg mcg lb oz l mL fl oz tbsp tsp cup qt gallon" at bounding box center [1297, 172] width 109 height 38
select select "17"
select select "22"
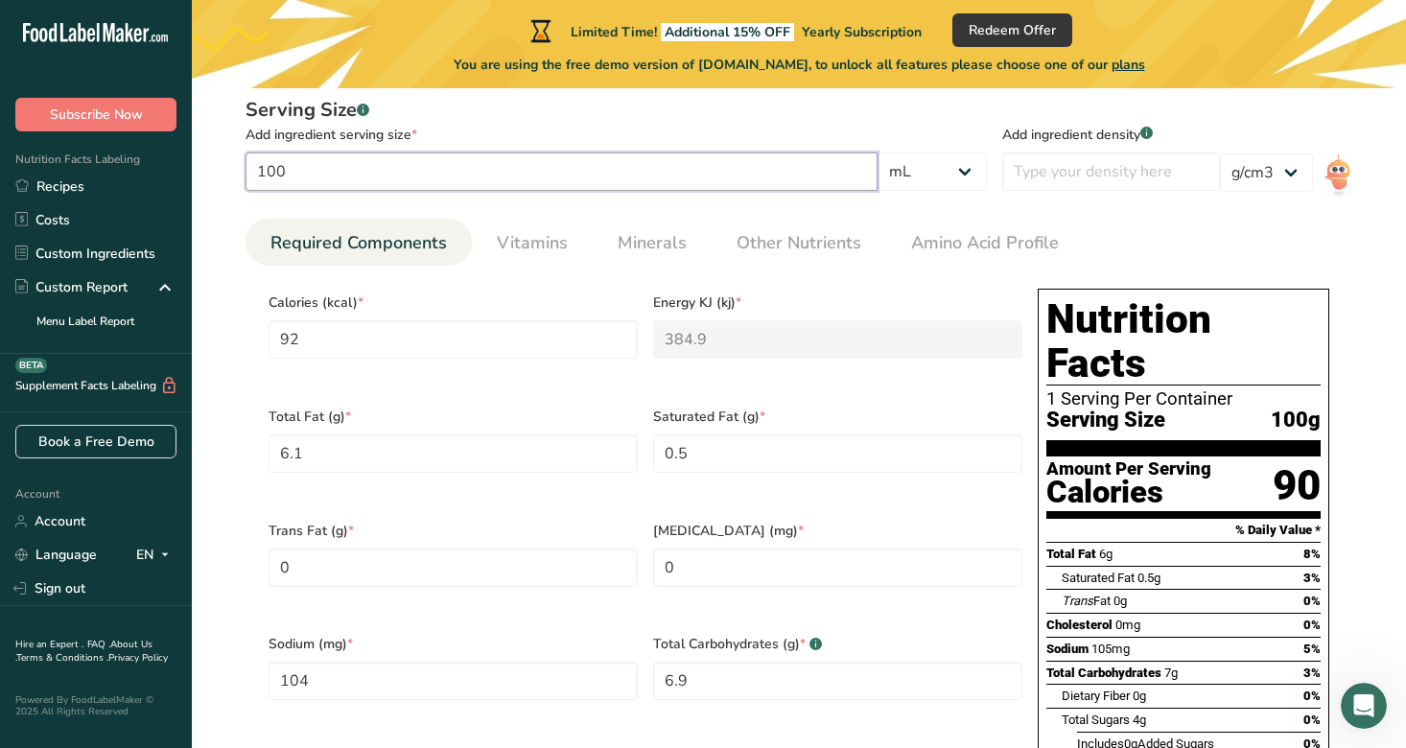
click at [484, 186] on input "100" at bounding box center [562, 172] width 632 height 38
type input "2"
type input "1.84"
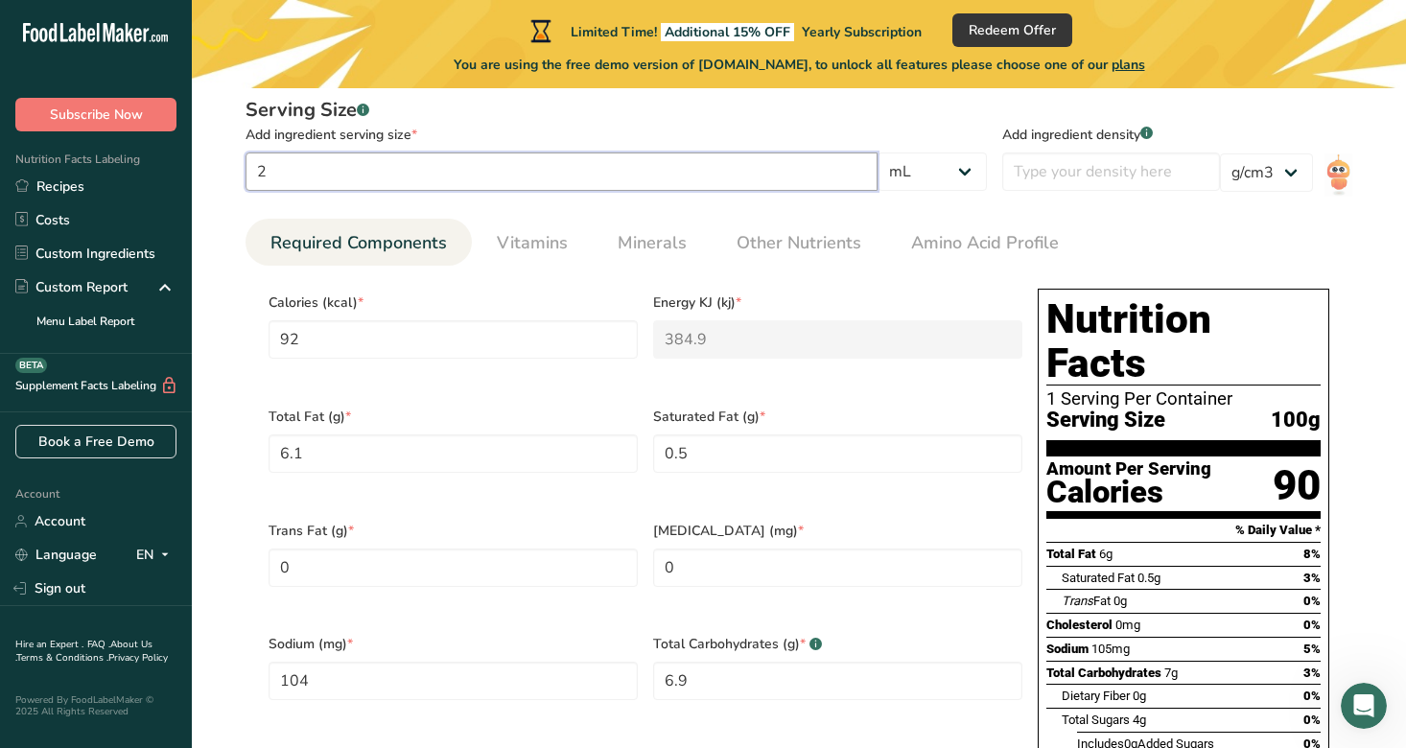
type KJ "7.698"
type Fat "0.122"
type Fat "0.01"
type input "2.08"
type Carbohydrates "0.138"
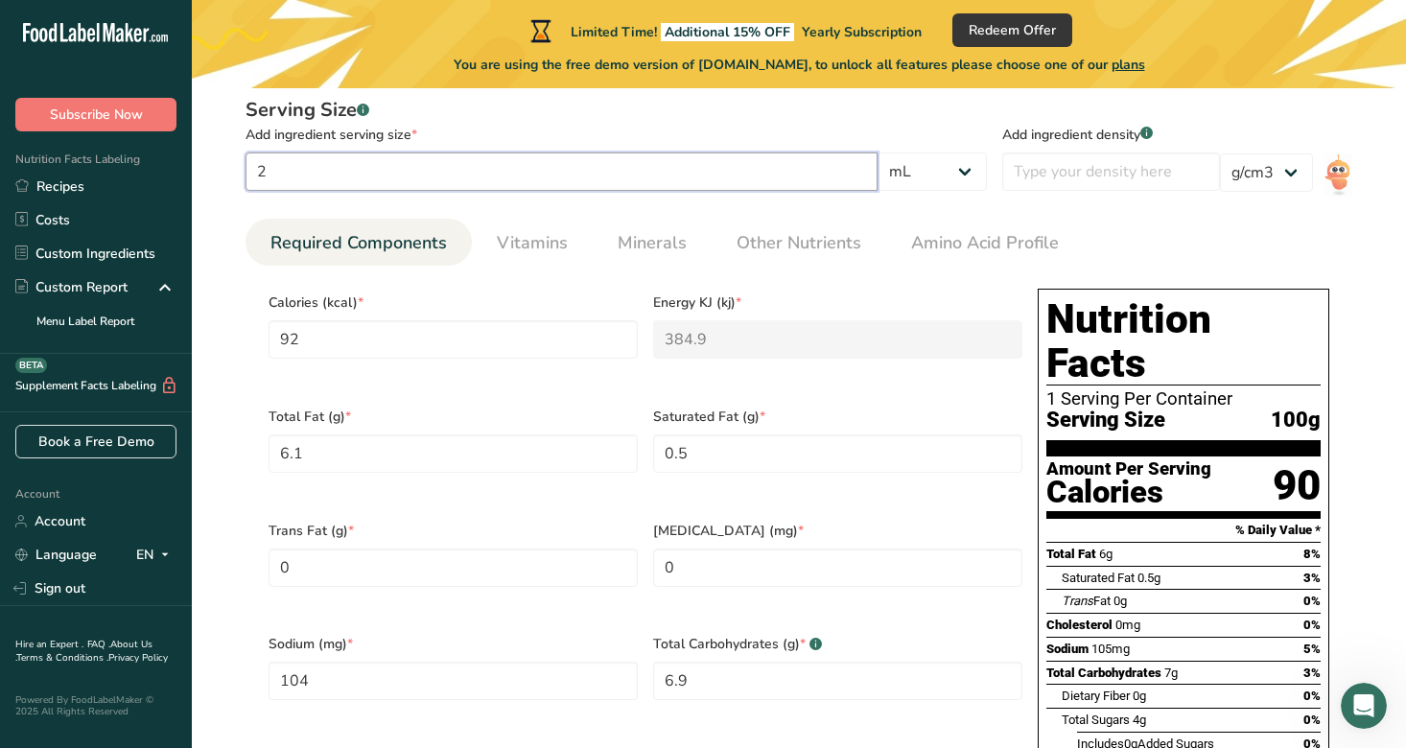
type Sugars "0.086"
type input "0.04"
type input "25"
type input "23"
type KJ "96.225"
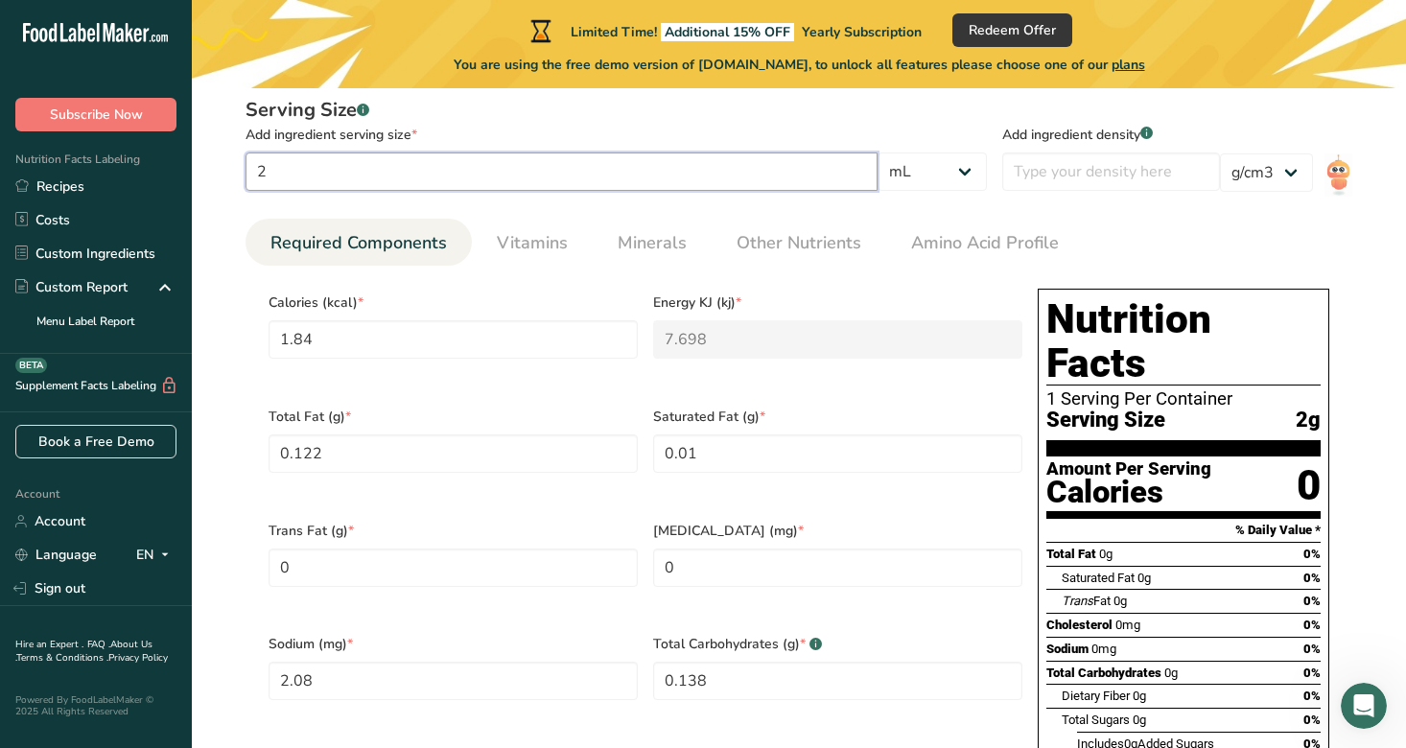
type Fat "1.525"
type Fat "0.125"
type input "26"
type Carbohydrates "1.725"
type Sugars "1.075"
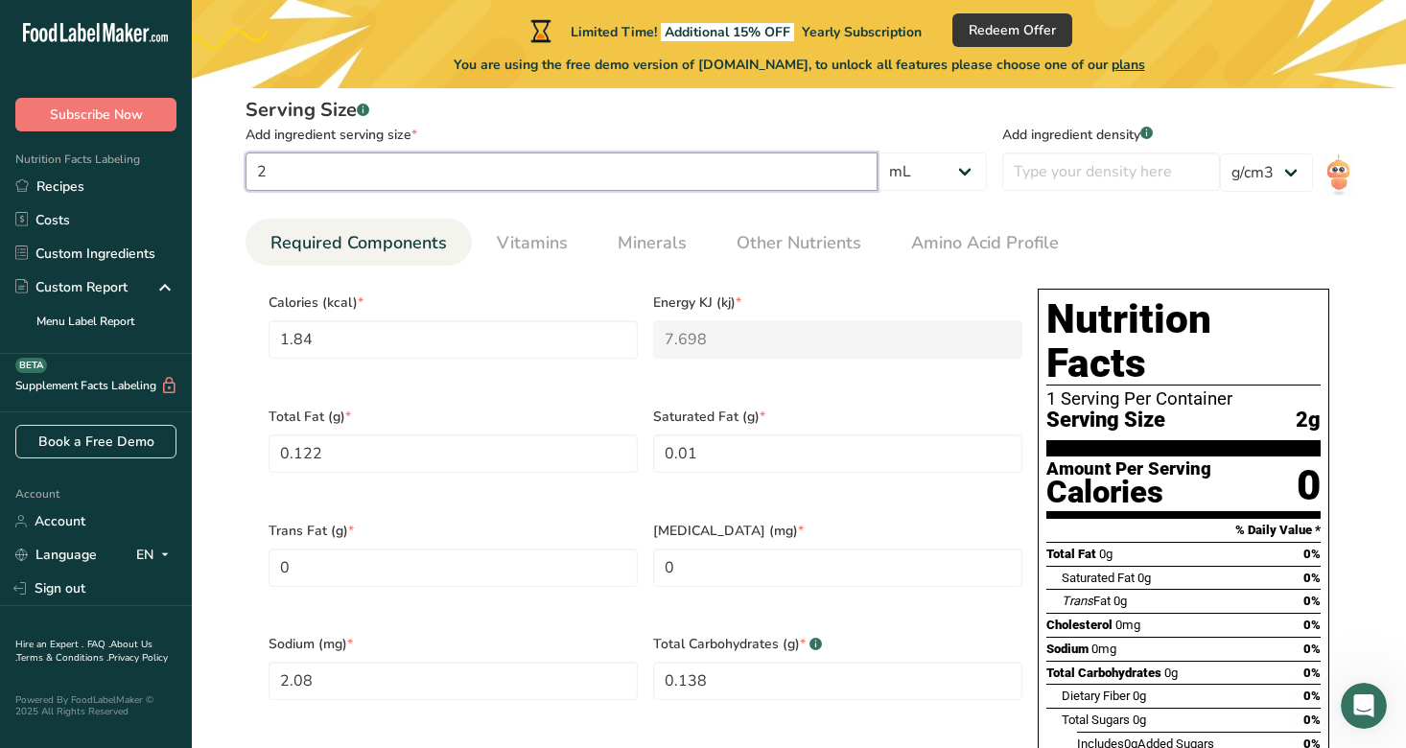
type input "0.5"
type input "250"
type input "230"
type KJ "962.25"
type Fat "15.25"
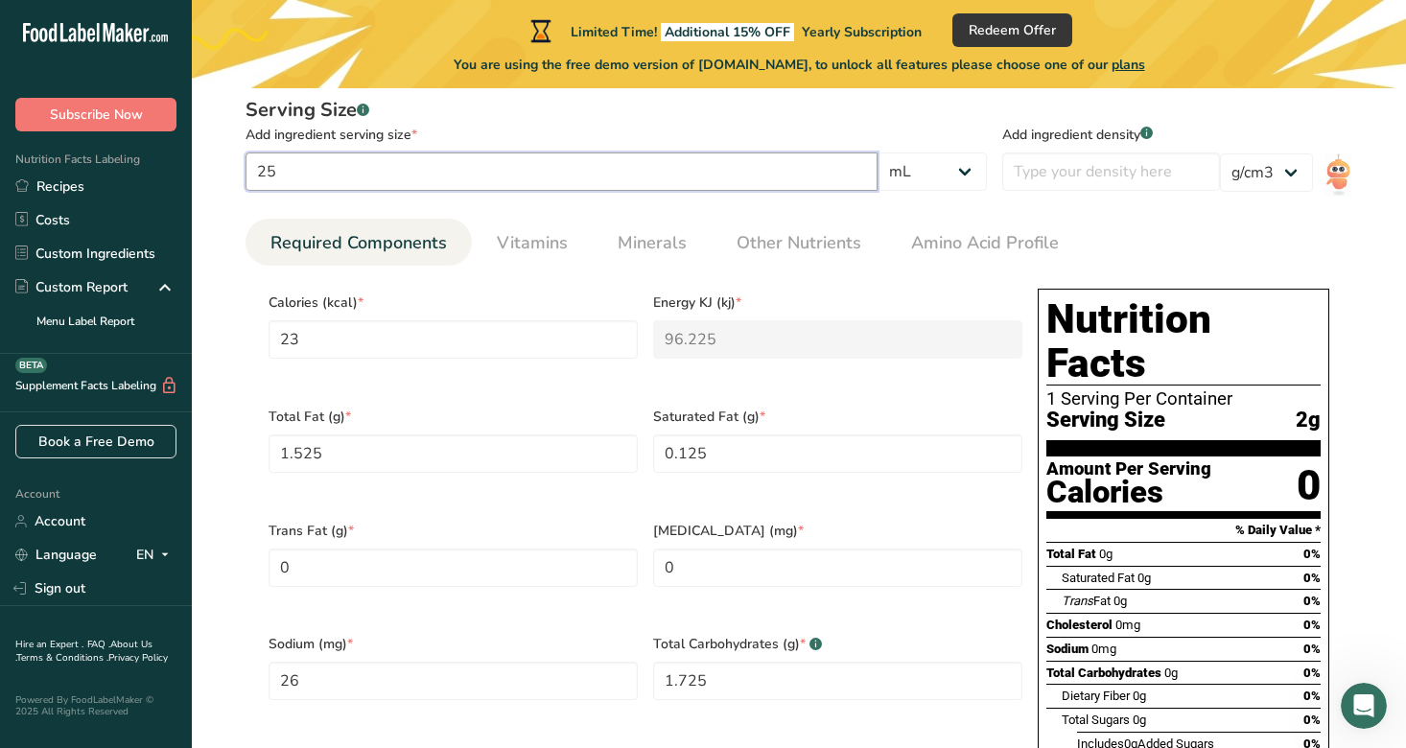
type Fat "1.25"
type input "260"
type Carbohydrates "17.25"
type Sugars "10.75"
type input "5"
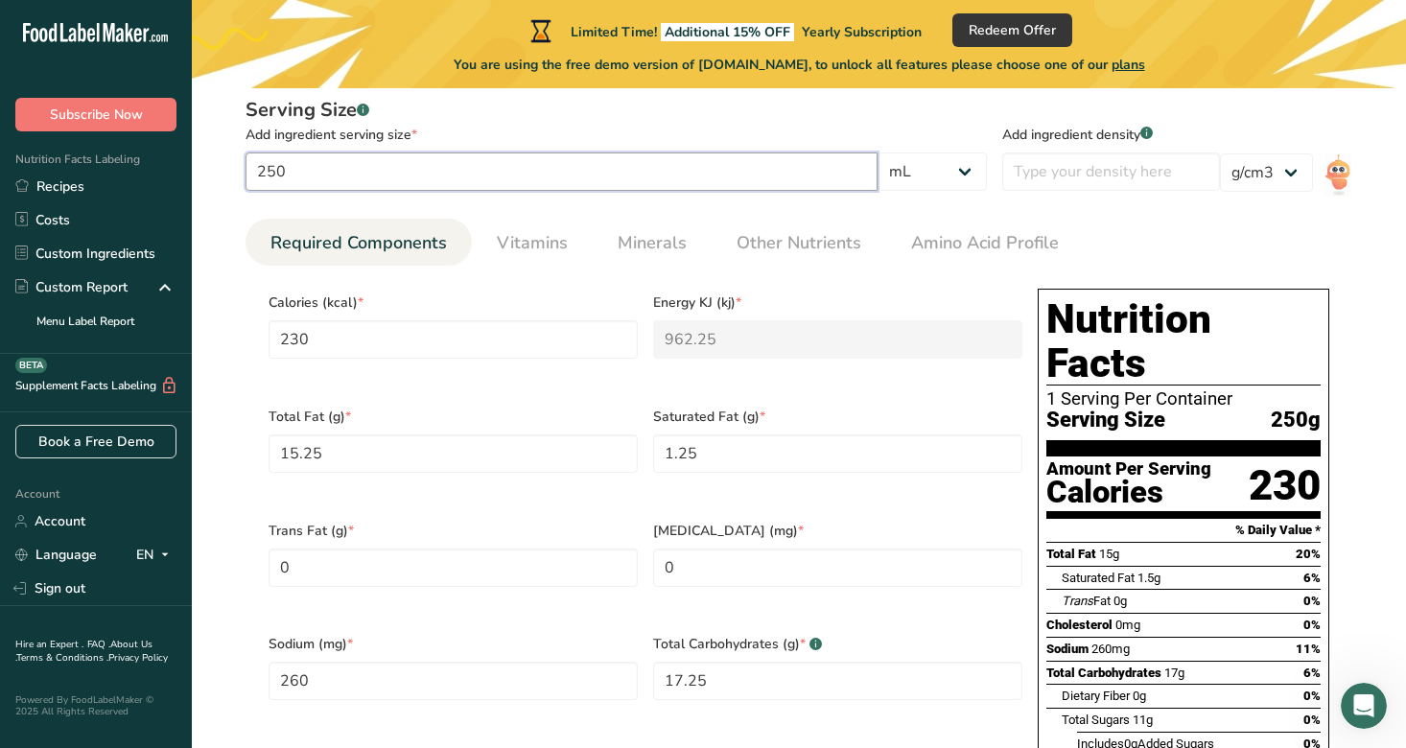
type input "250"
click at [1232, 227] on ul "Required Components Vitamins Minerals Other Nutrients Amino Acid Profile" at bounding box center [799, 242] width 1107 height 47
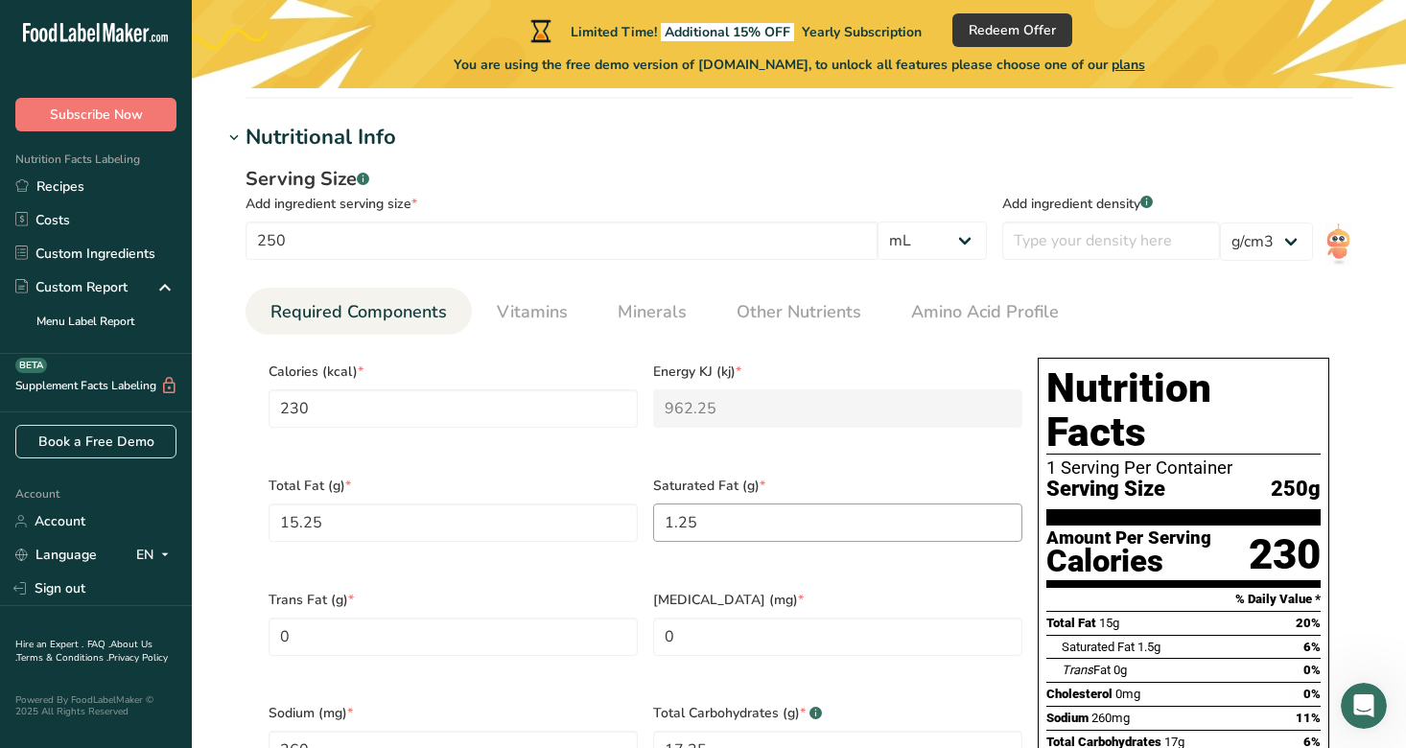
scroll to position [564, 0]
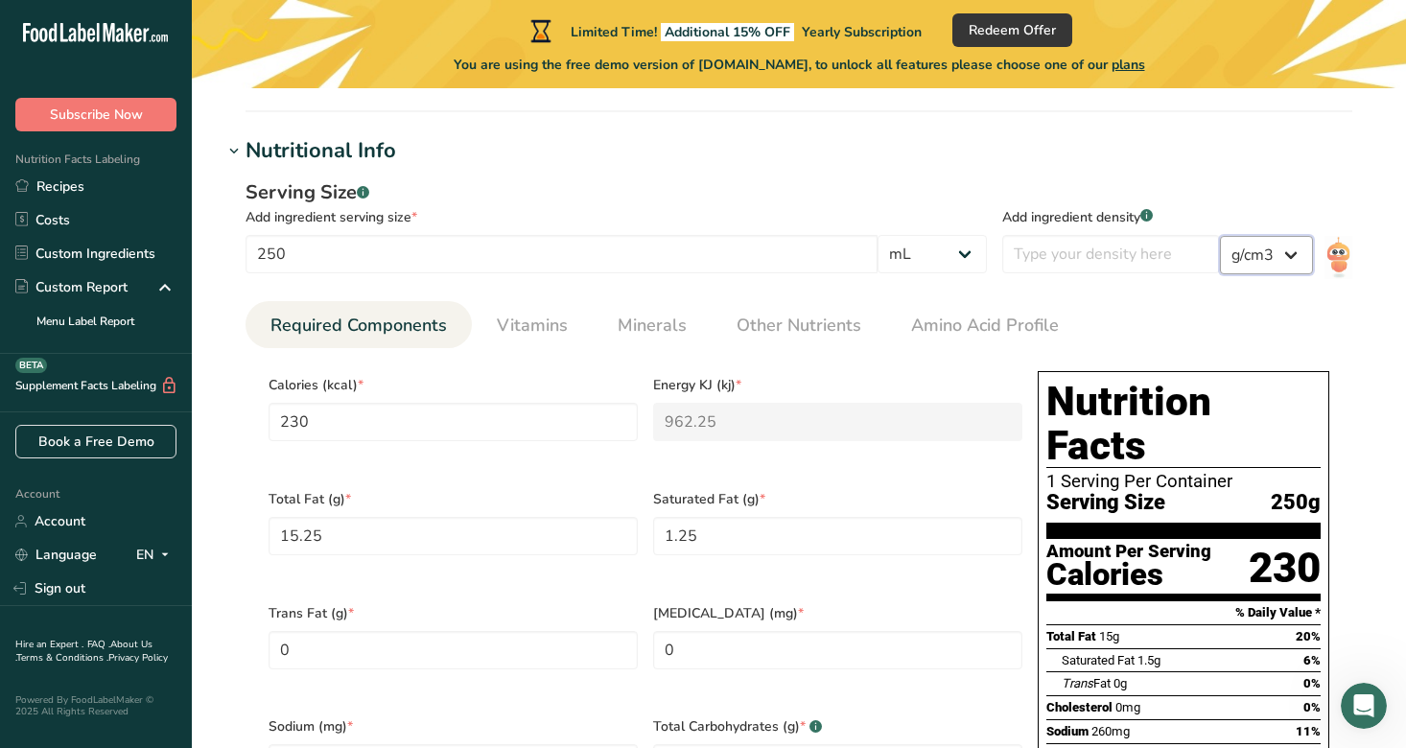
click at [1268, 252] on select "lb/ft3 g/cm3" at bounding box center [1266, 255] width 93 height 38
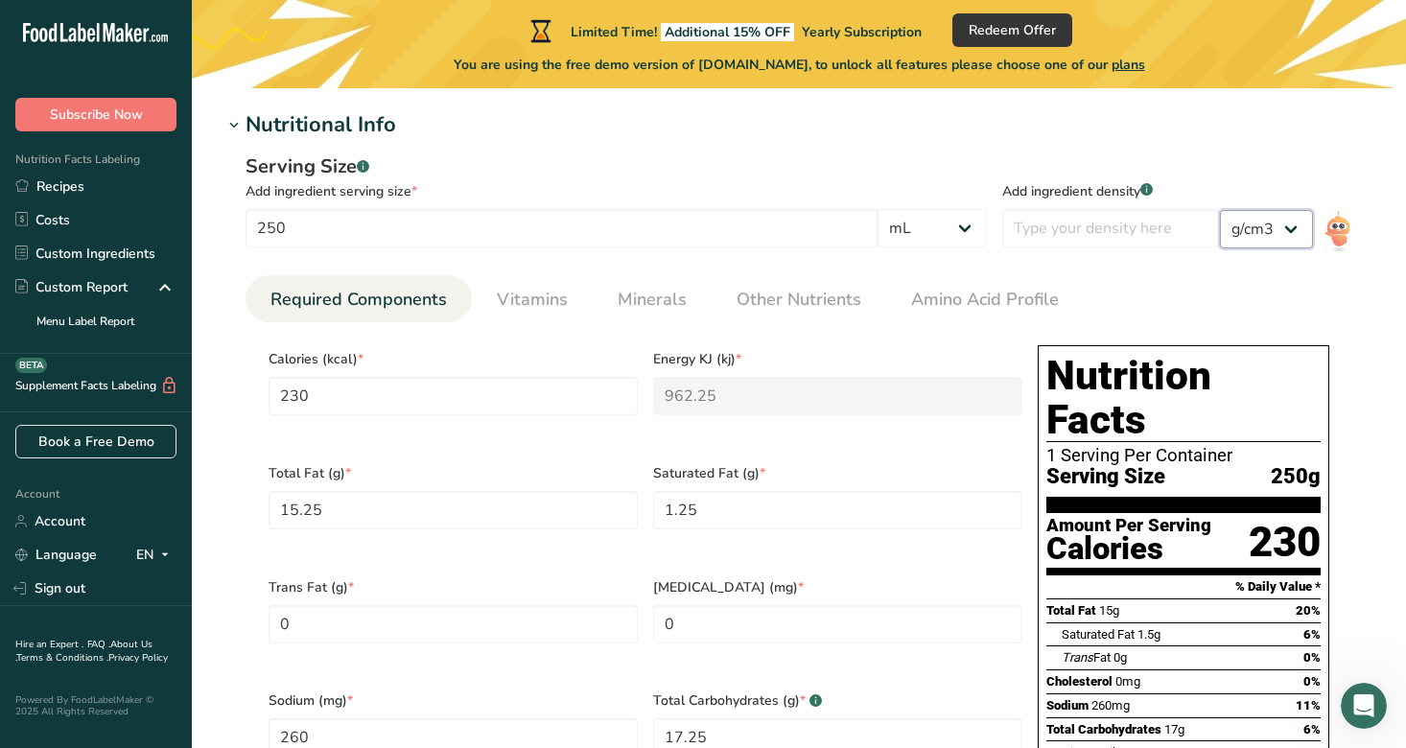
scroll to position [577, 0]
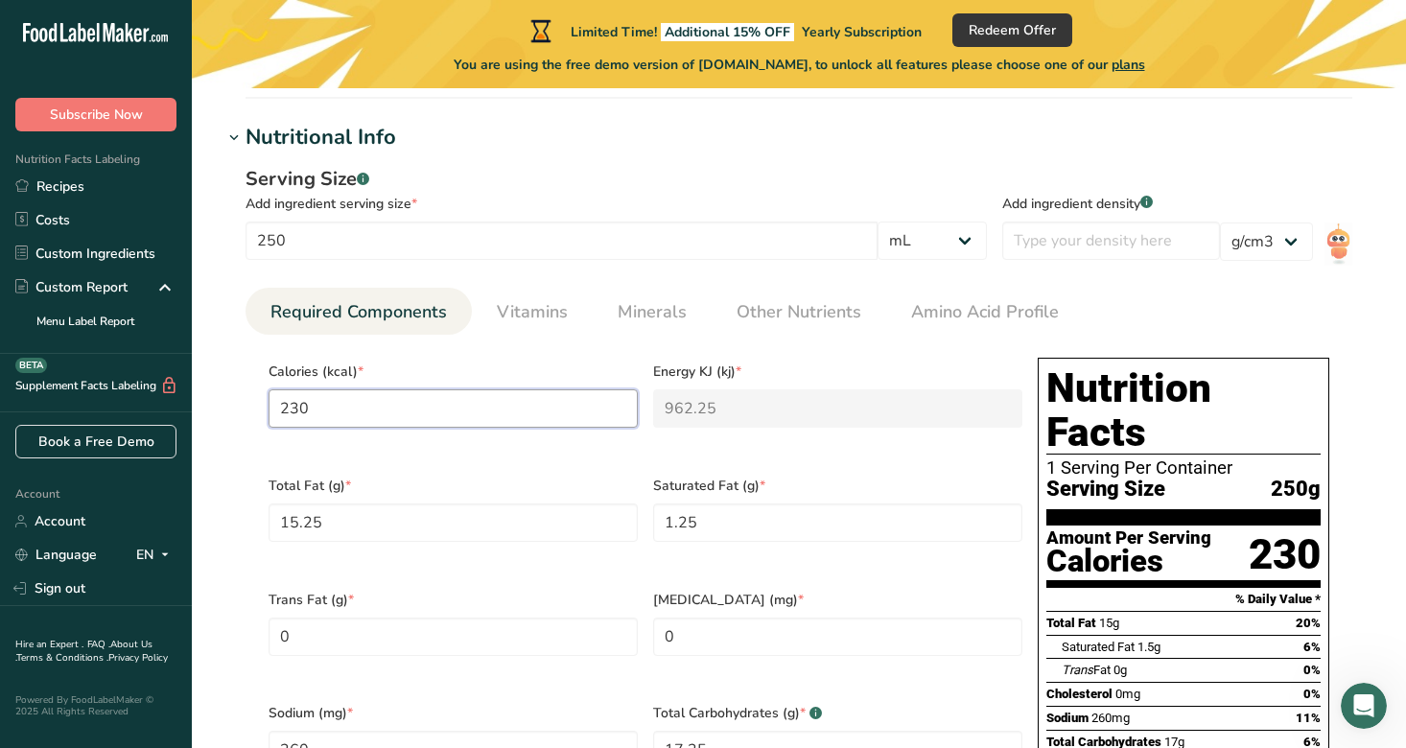
click at [342, 407] on input "230" at bounding box center [453, 408] width 369 height 38
type input "9"
type KJ "37.7"
type input "92"
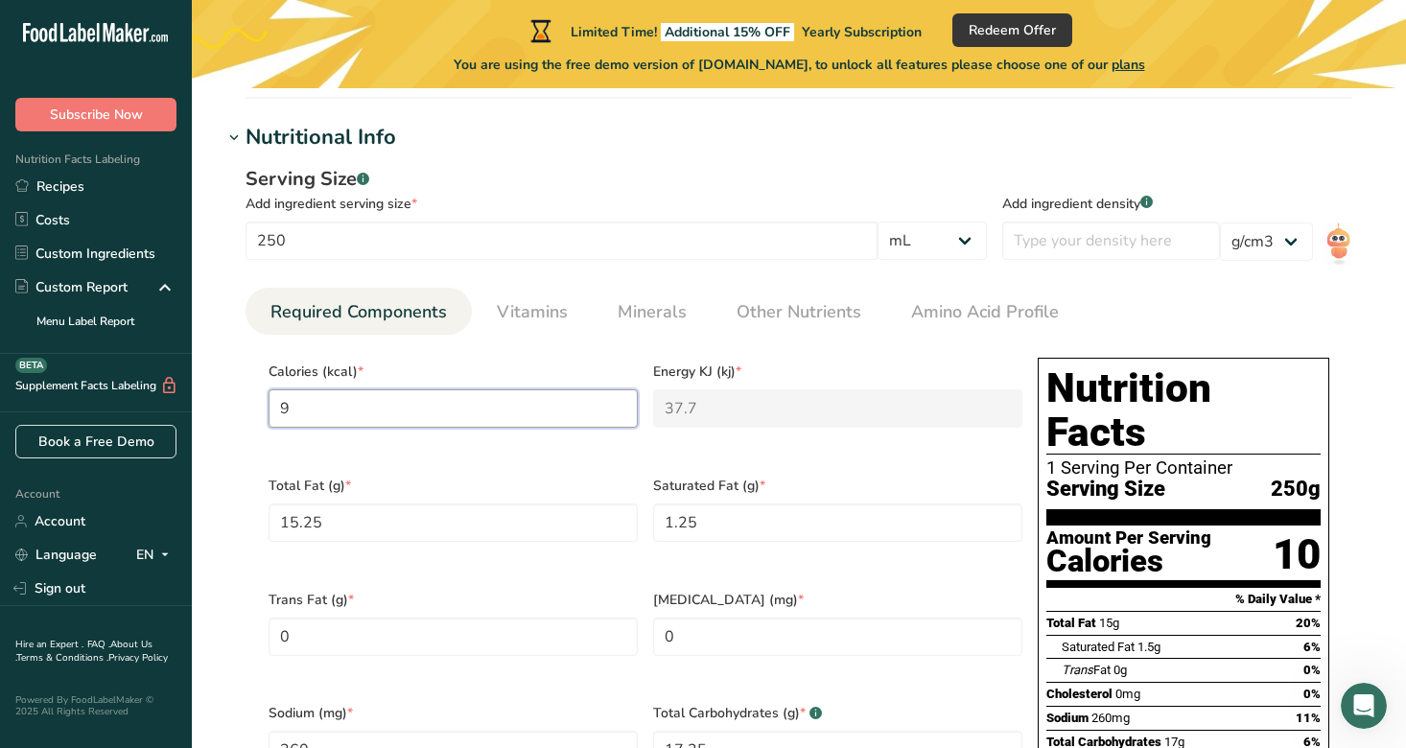
type KJ "384.9"
type input "92"
click at [481, 522] on Fat "15.25" at bounding box center [453, 523] width 369 height 38
drag, startPoint x: 338, startPoint y: 530, endPoint x: 270, endPoint y: 520, distance: 68.9
click at [270, 519] on Fat "15.256" at bounding box center [453, 523] width 369 height 38
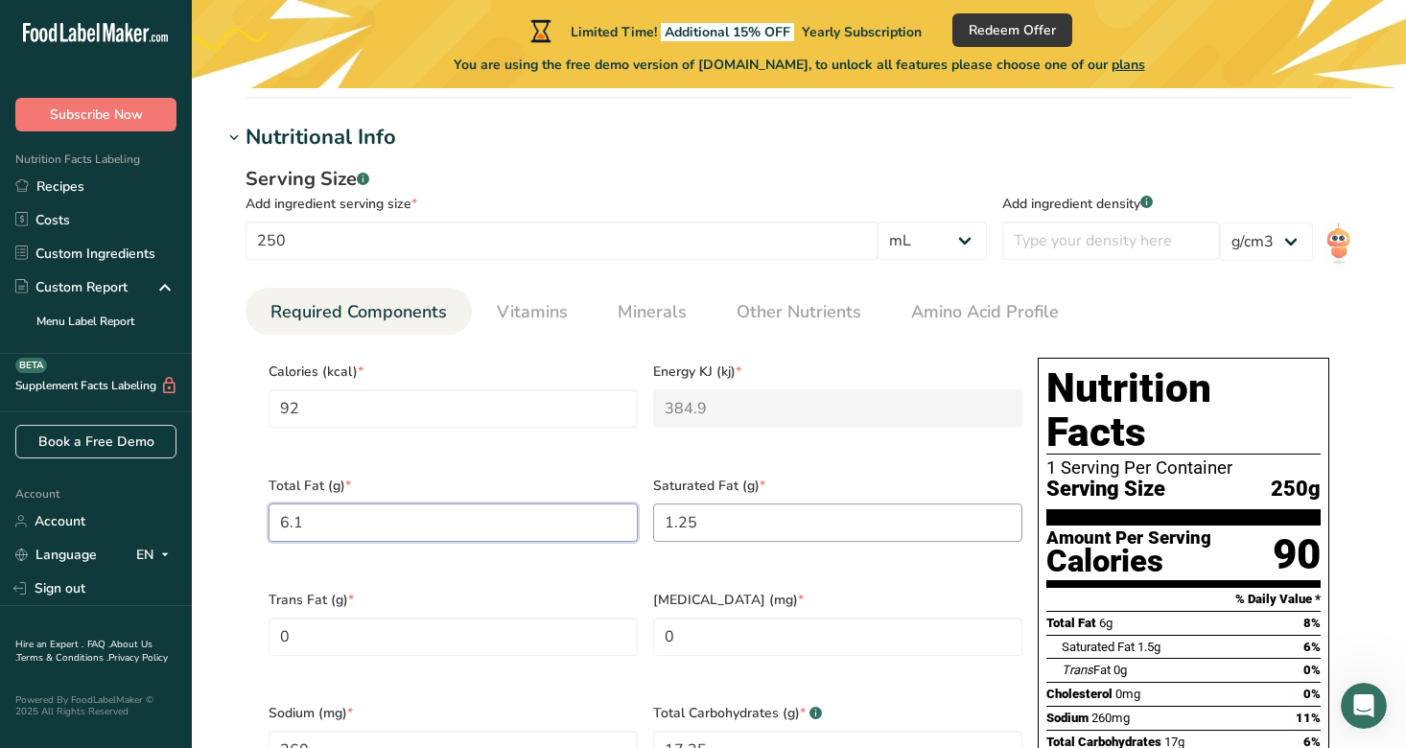
type Fat "6.1"
click at [712, 508] on Fat "1.25" at bounding box center [837, 523] width 369 height 38
type Fat "0"
type Fat "0.5"
click at [442, 631] on Fat "0" at bounding box center [453, 637] width 369 height 38
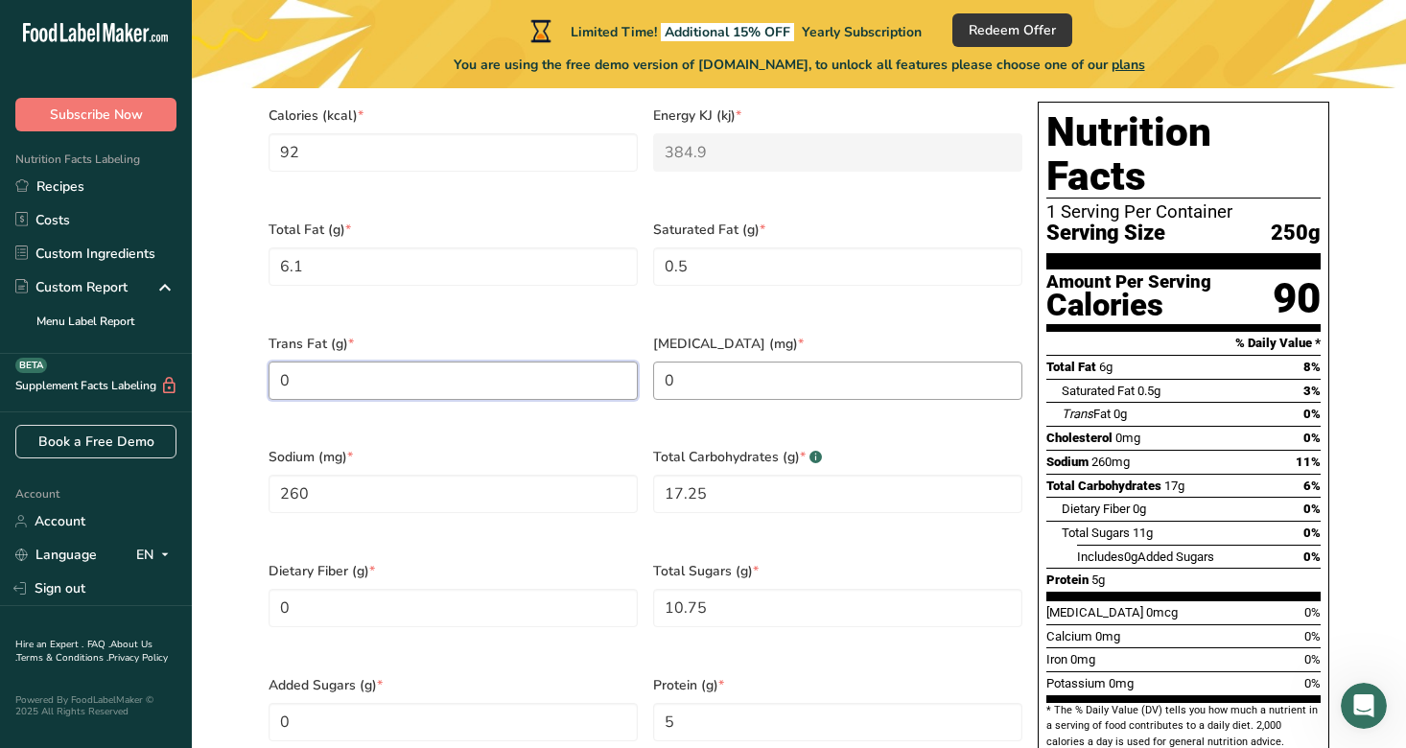
scroll to position [846, 0]
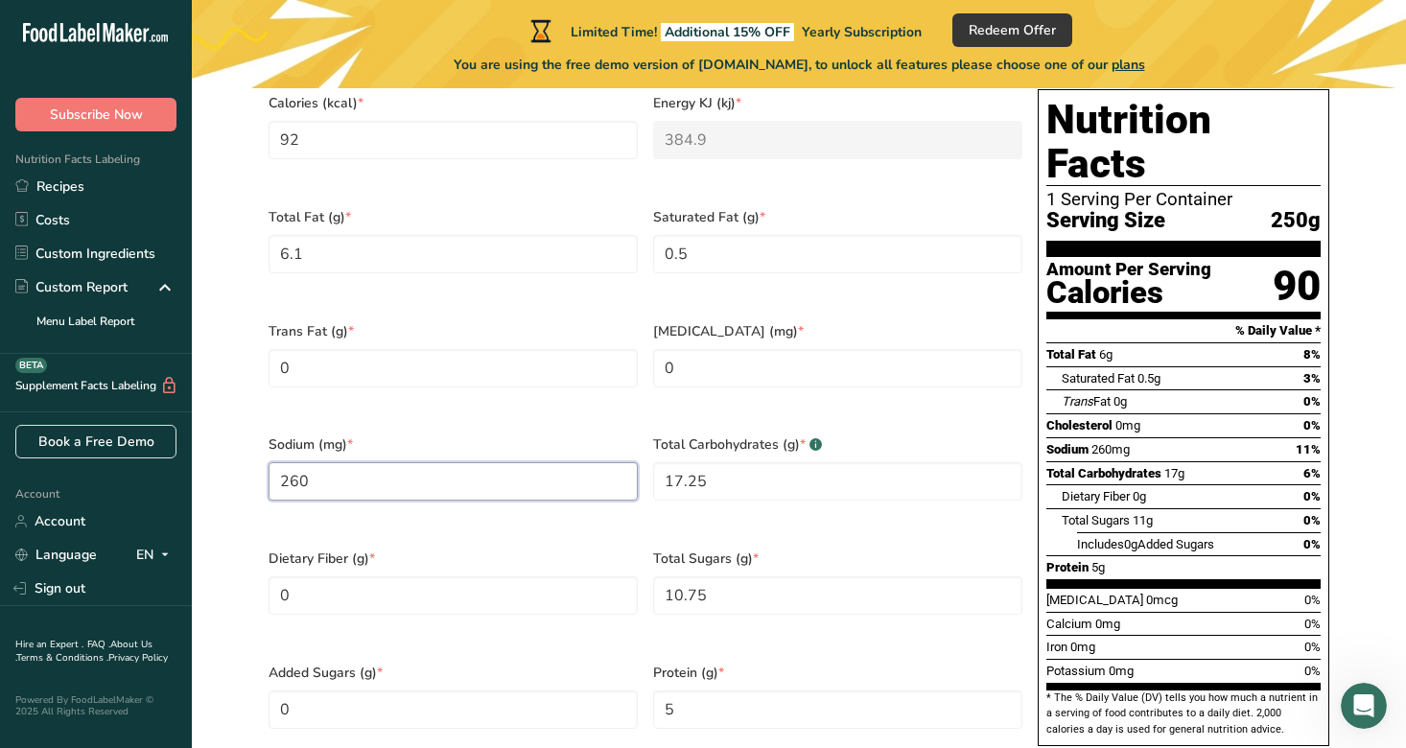
click at [481, 462] on input "260" at bounding box center [453, 481] width 369 height 38
type input "104"
click at [705, 462] on Carbohydrates "17.25" at bounding box center [837, 481] width 369 height 38
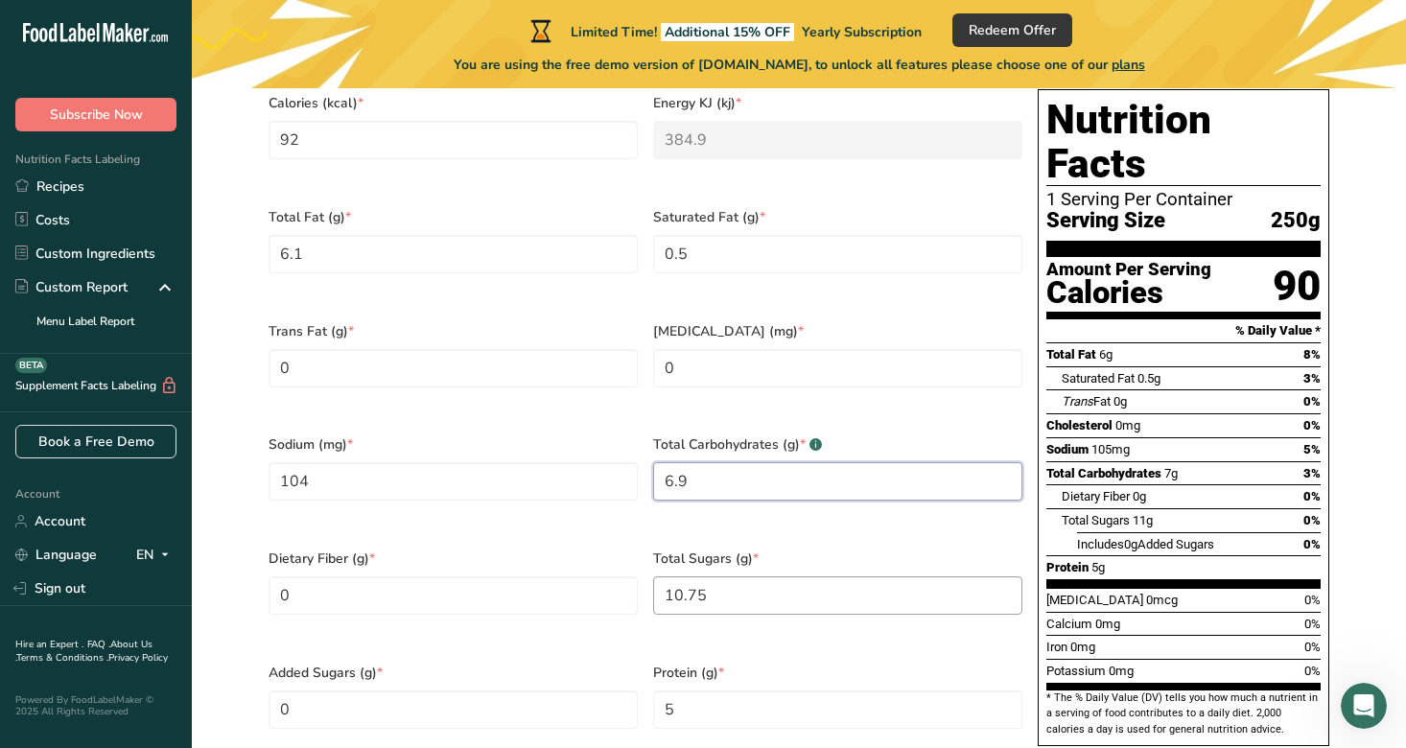
type Carbohydrates "6.9"
click at [726, 577] on Sugars "10.75" at bounding box center [837, 596] width 369 height 38
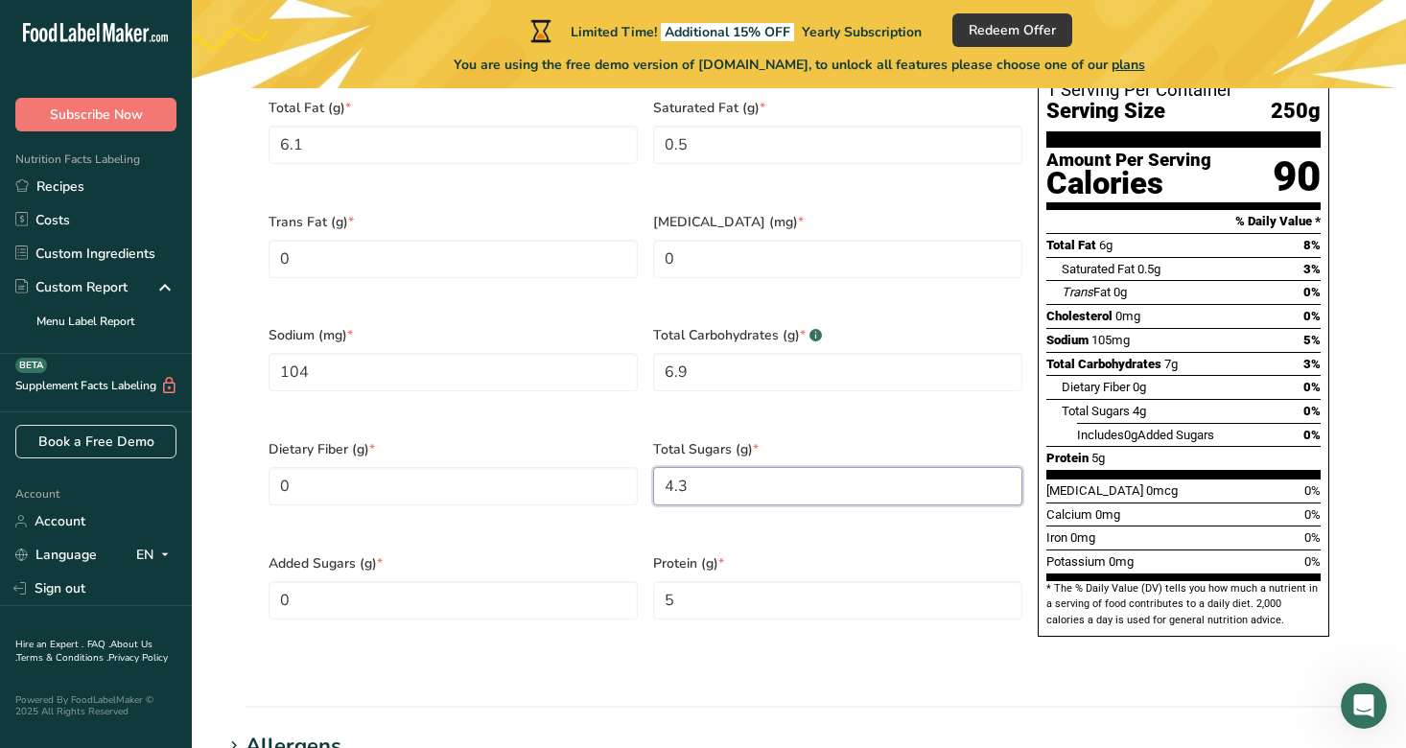
scroll to position [985, 0]
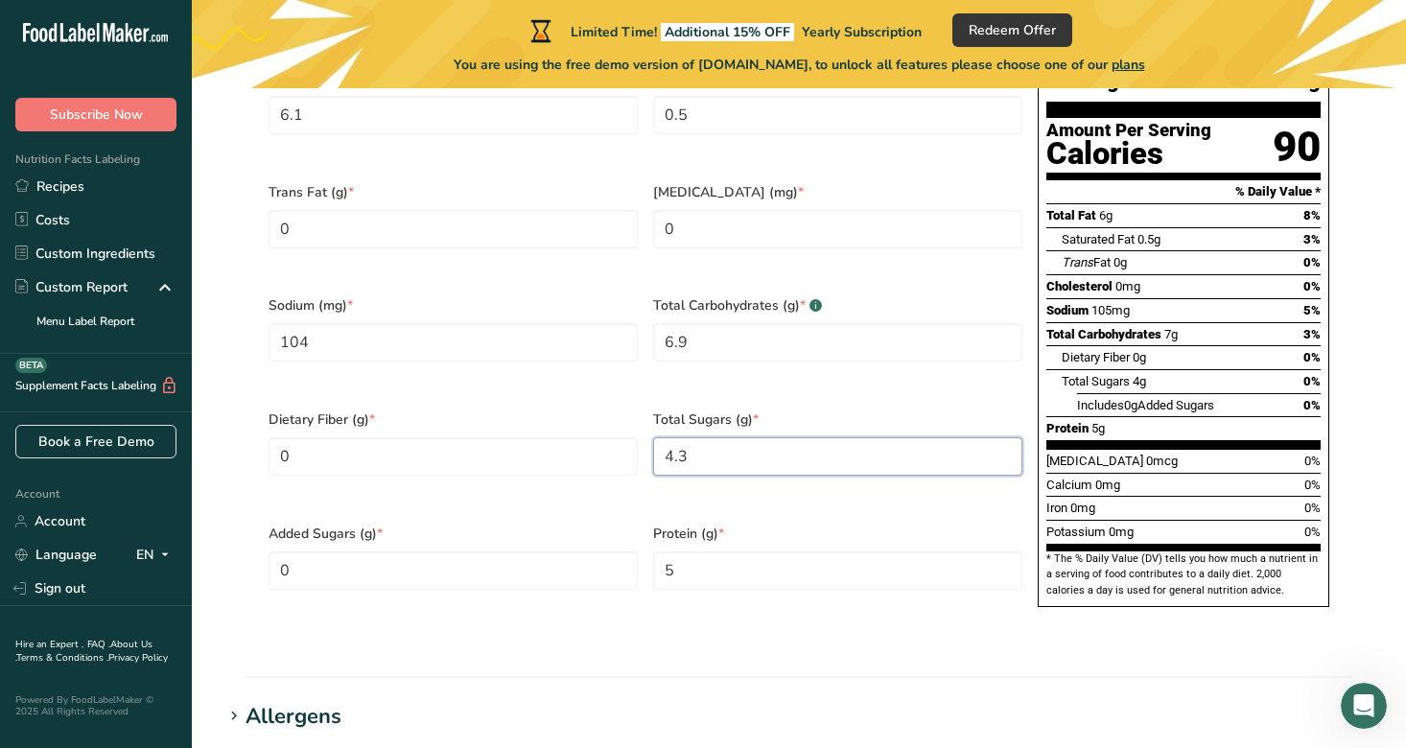
type Sugars "4.3"
click at [711, 552] on input "5" at bounding box center [837, 571] width 369 height 38
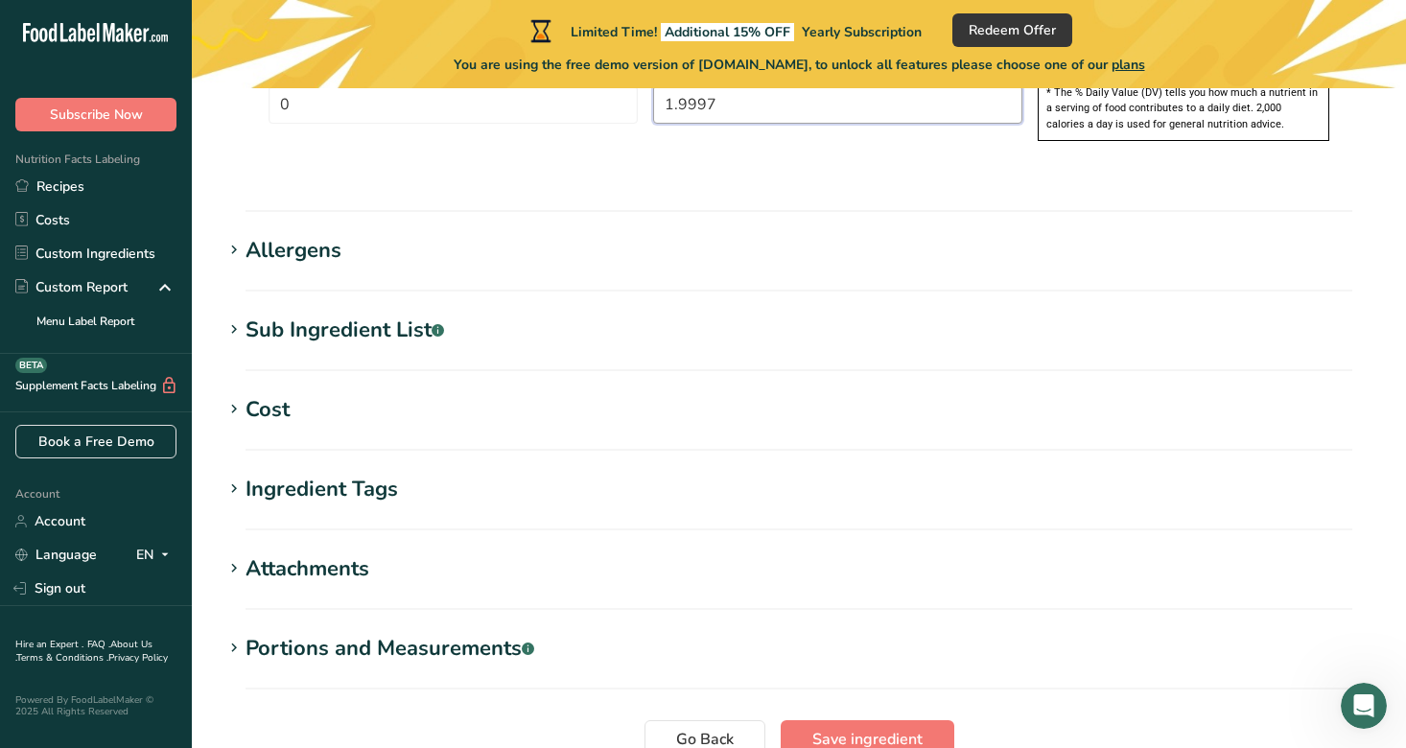
scroll to position [1470, 0]
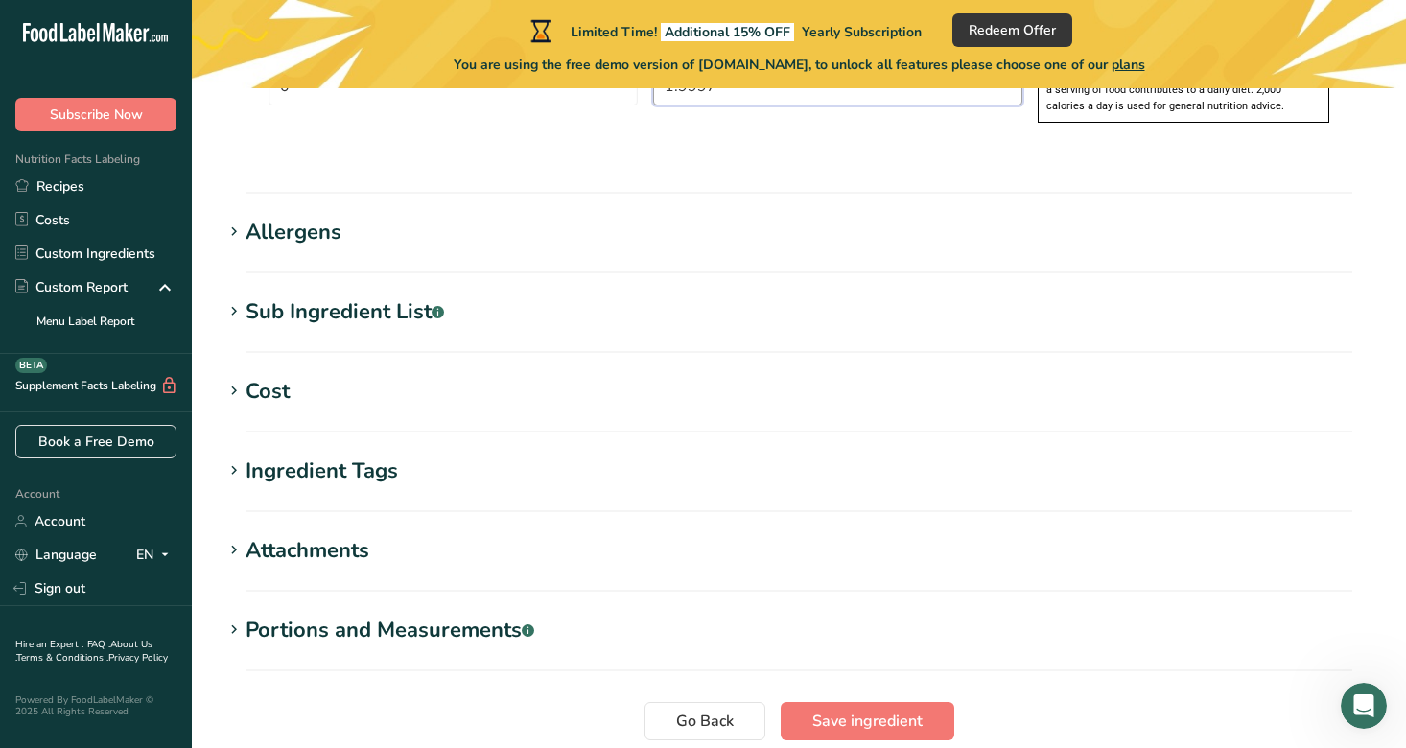
type input "1.9997"
click at [335, 296] on div "Sub Ingredient List .a-a{fill:#347362;}.b-a{fill:#fff;}" at bounding box center [345, 312] width 199 height 32
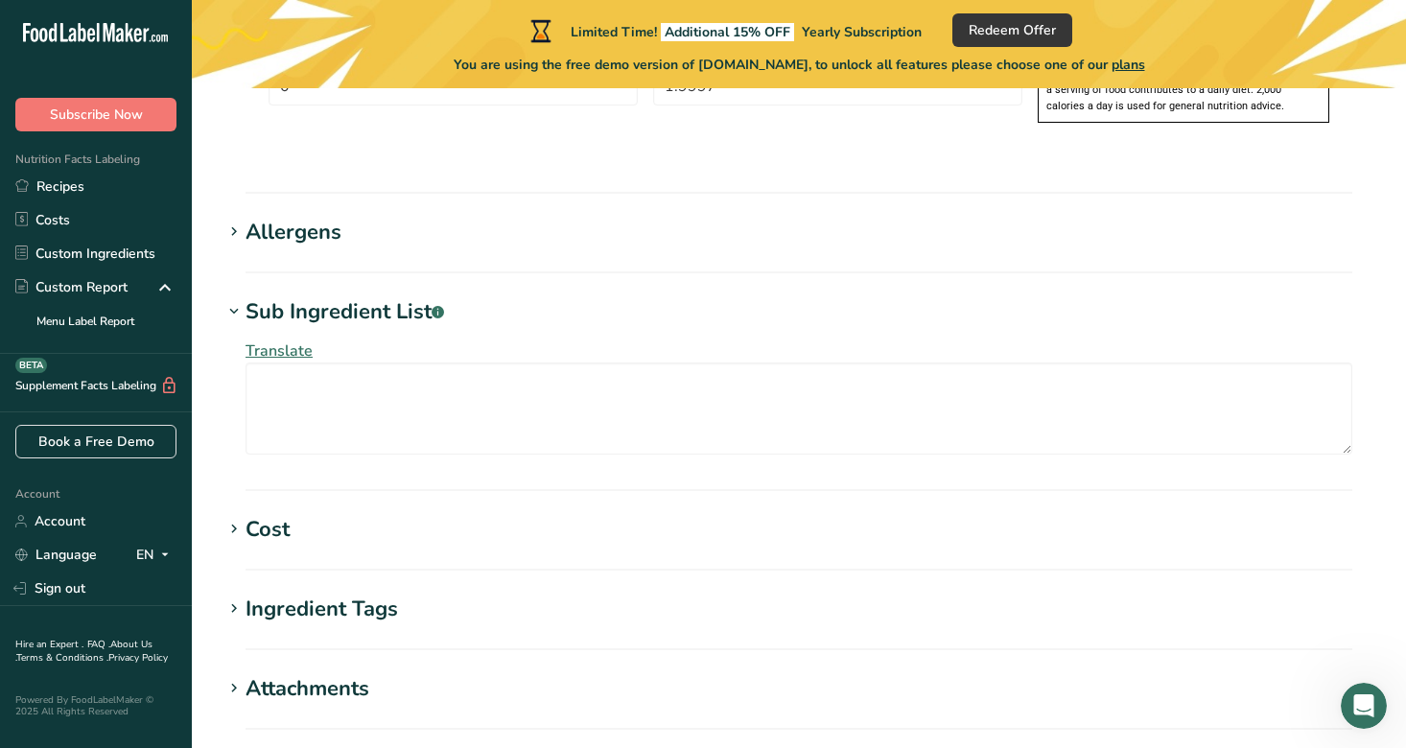
click at [268, 514] on div "Cost" at bounding box center [268, 530] width 44 height 32
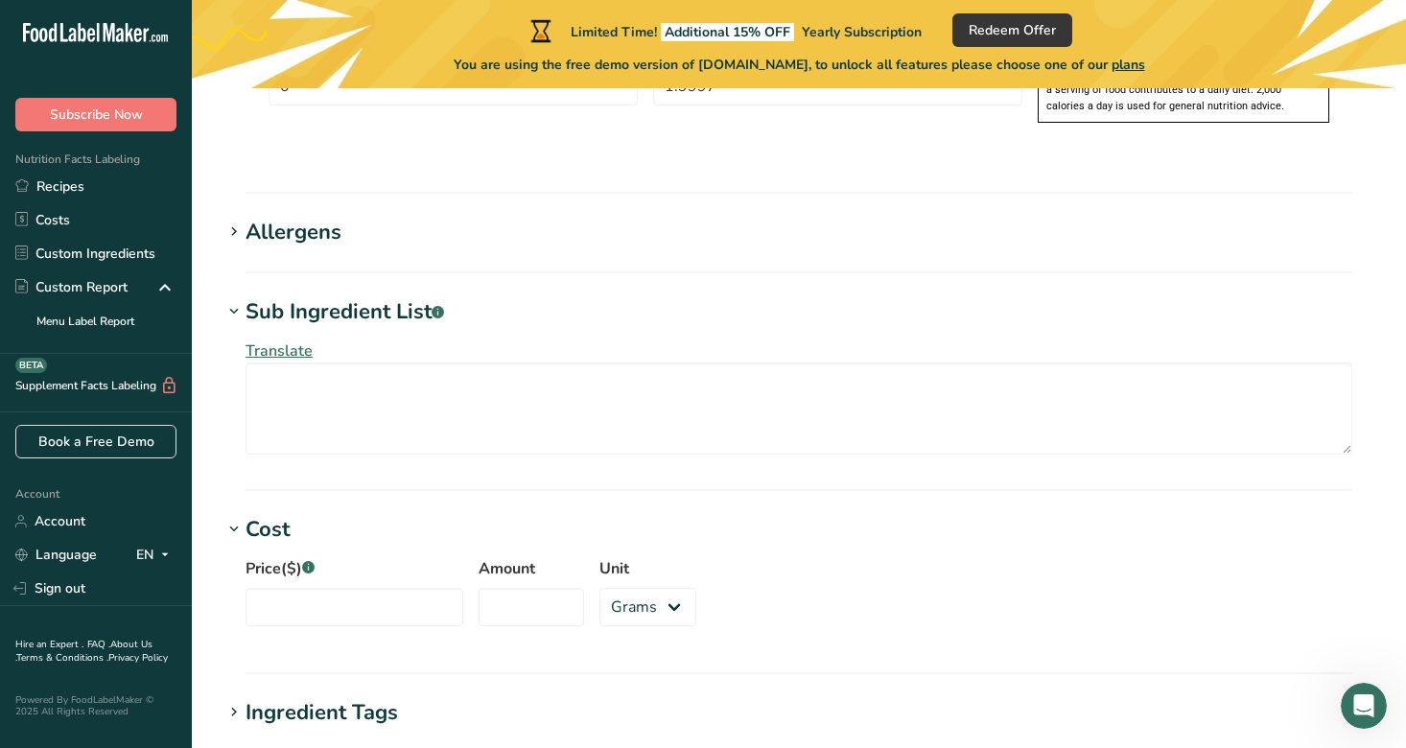
click at [305, 217] on div "Allergens" at bounding box center [294, 233] width 96 height 32
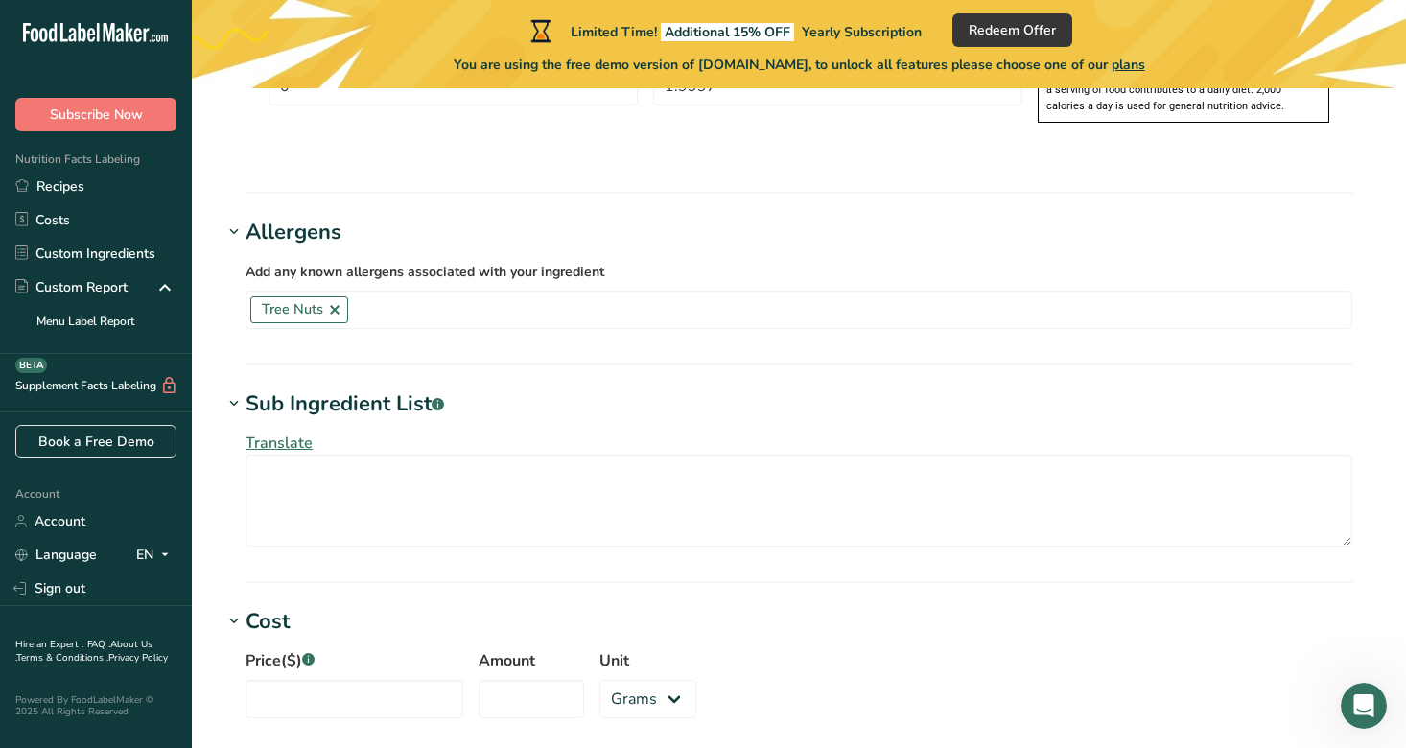
click at [305, 217] on div "Allergens" at bounding box center [294, 233] width 96 height 32
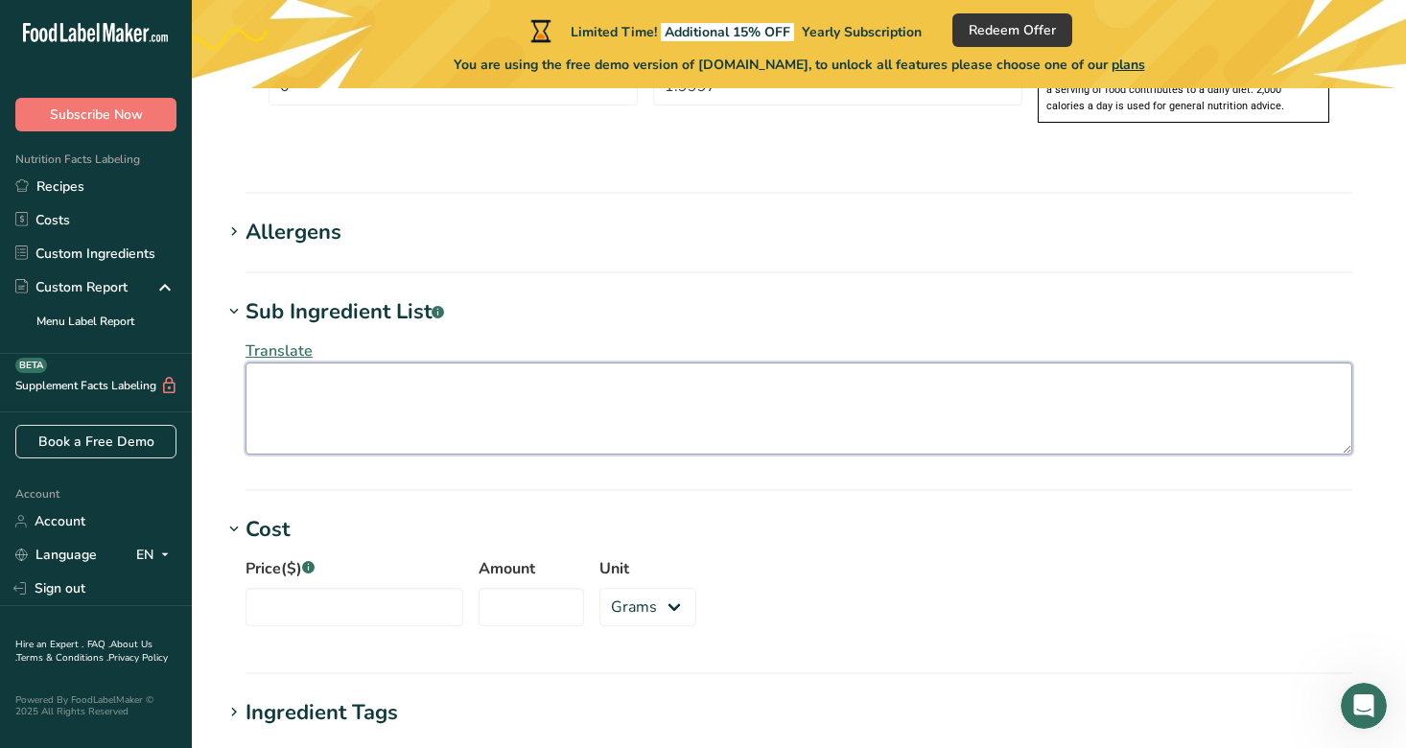
click at [308, 366] on textarea at bounding box center [799, 409] width 1107 height 92
click at [378, 391] on textarea at bounding box center [799, 409] width 1107 height 92
paste textarea "Water, Australian almonds (3.5%), sugar, vegetable oil (canola or sunflower), m…"
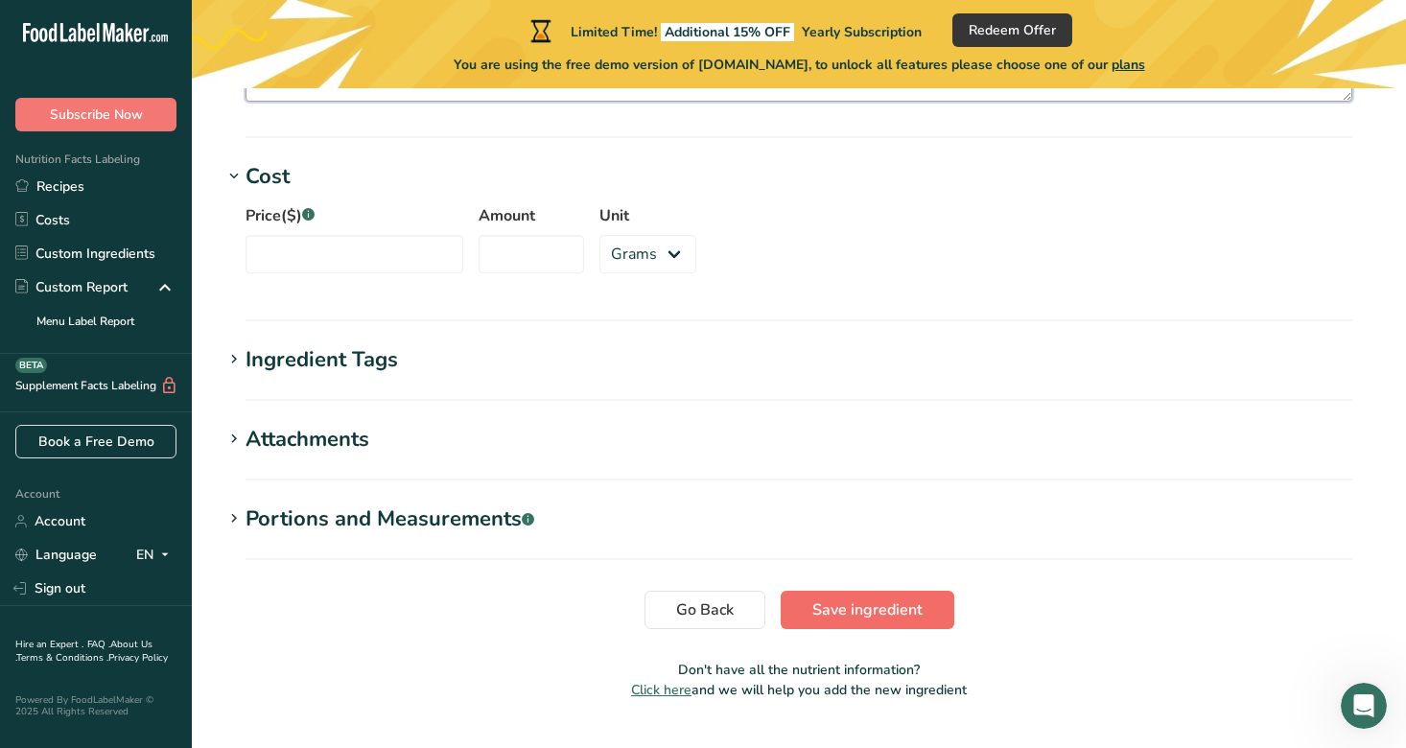
type textarea "Water, Australian almonds (3.5%), sugar, vegetable oil (canola or sunflower), m…"
click at [873, 599] on span "Save ingredient" at bounding box center [868, 610] width 110 height 23
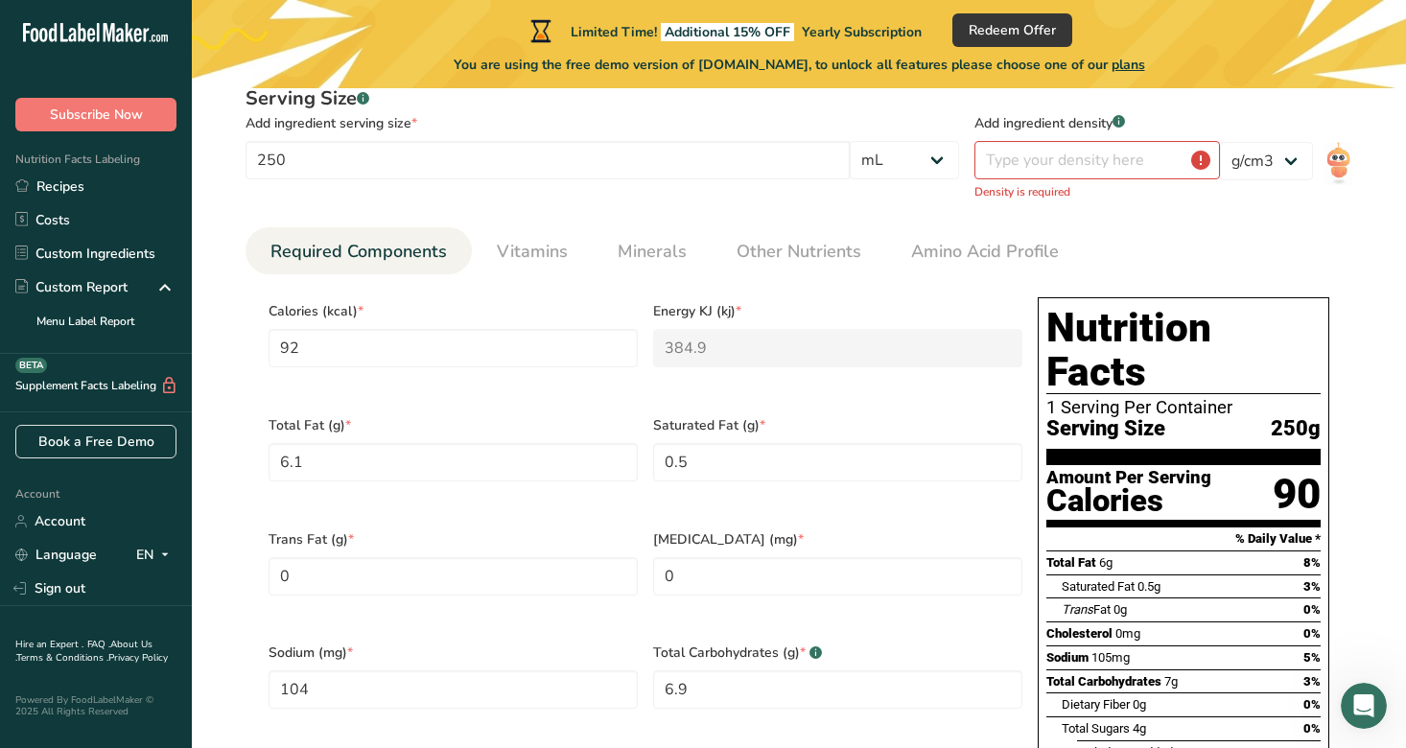
scroll to position [0, 0]
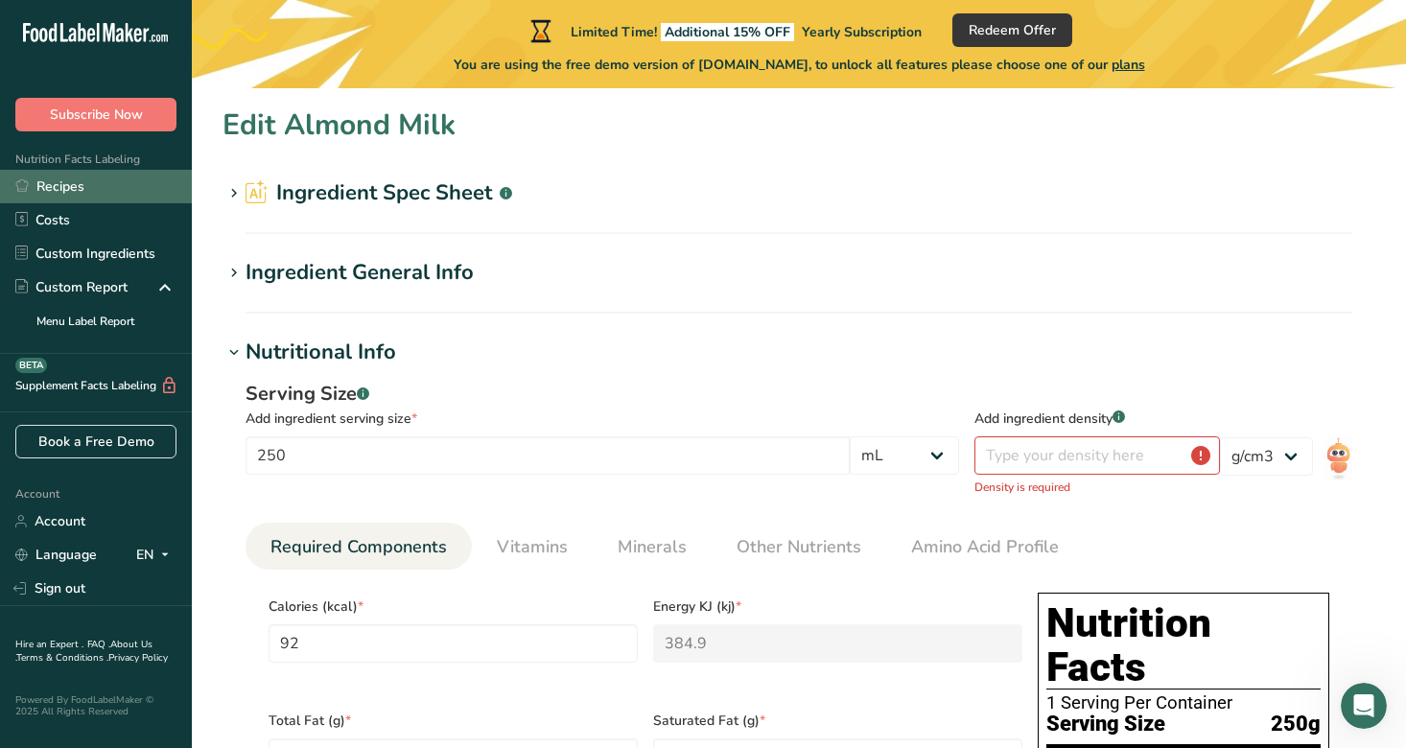
click at [73, 186] on link "Recipes" at bounding box center [96, 187] width 192 height 34
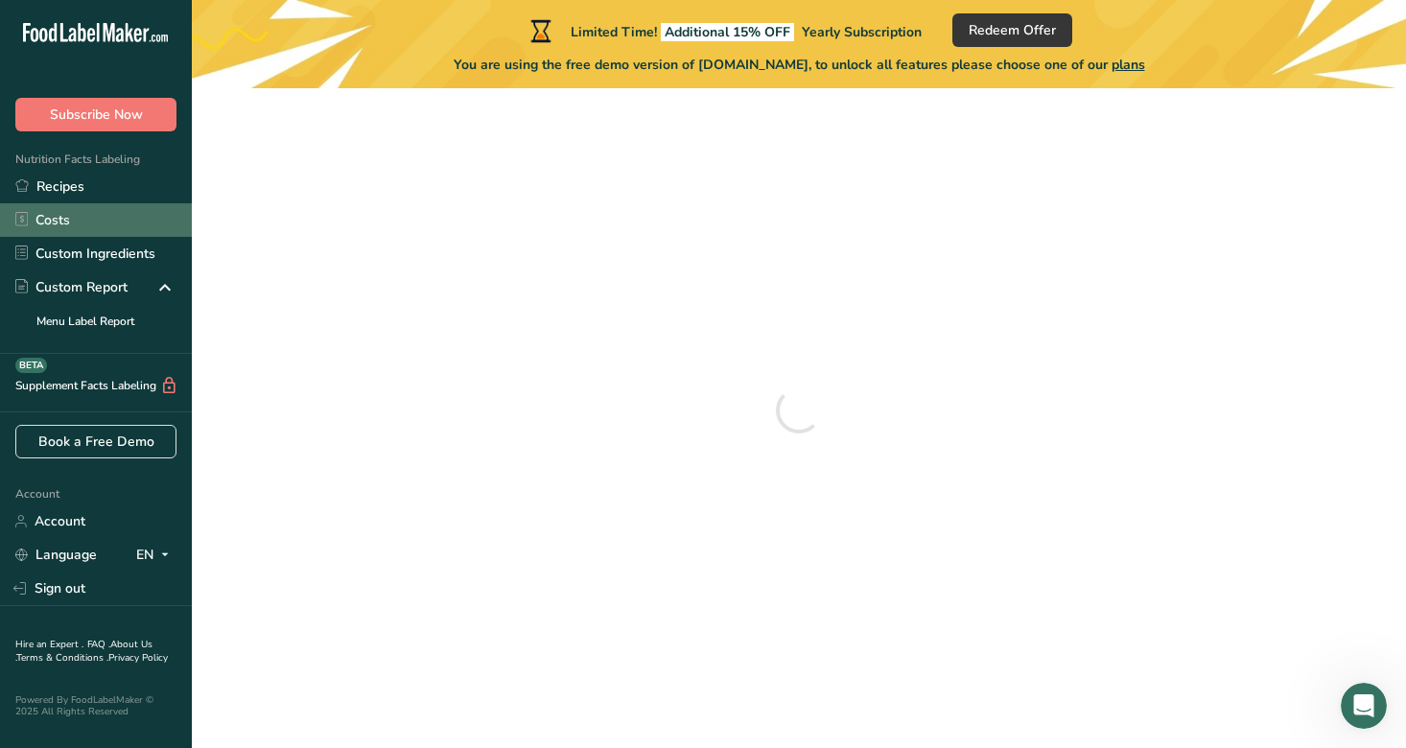
click at [67, 225] on link "Costs" at bounding box center [96, 220] width 192 height 34
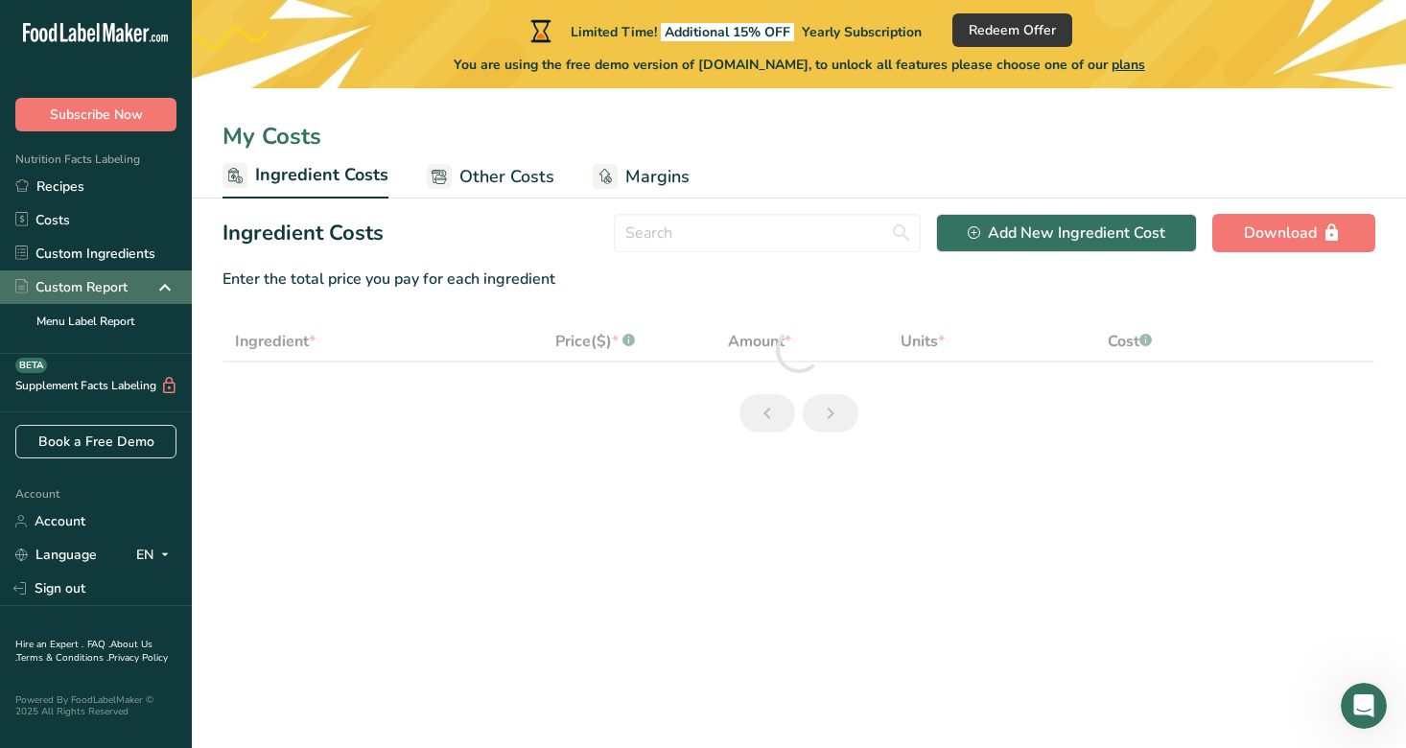
click at [92, 271] on div "Custom Report" at bounding box center [96, 288] width 192 height 34
click at [91, 258] on link "Custom Ingredients" at bounding box center [96, 254] width 192 height 34
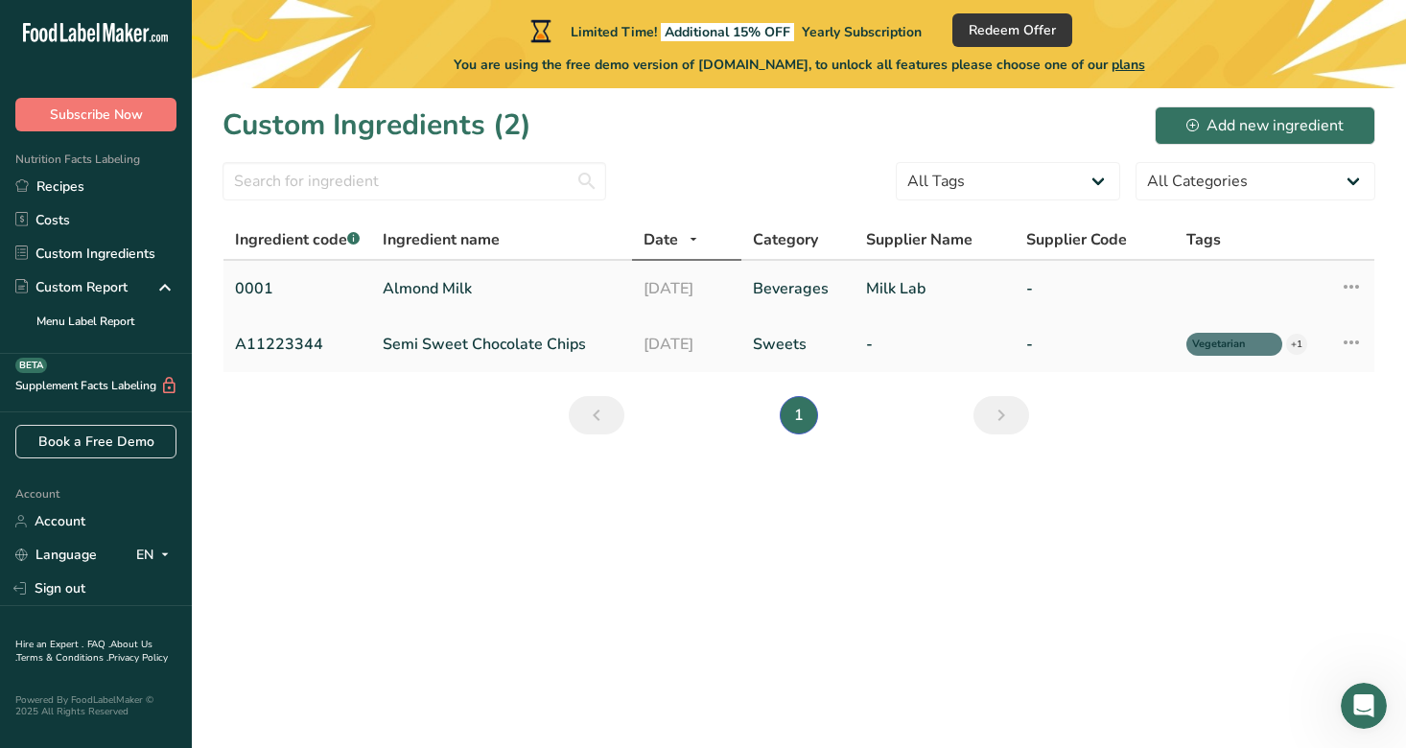
click at [470, 295] on link "Almond Milk" at bounding box center [502, 288] width 238 height 23
select select "17"
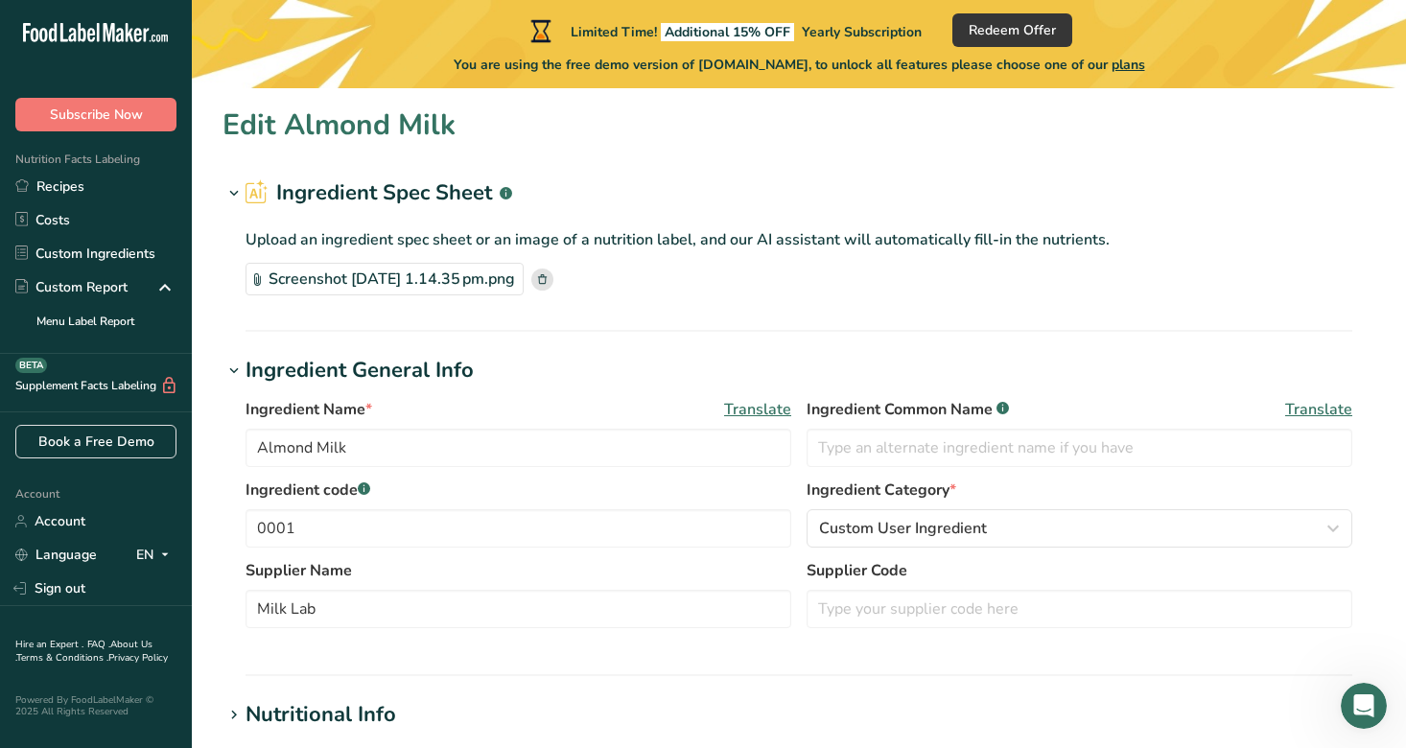
type input "100"
select select "0"
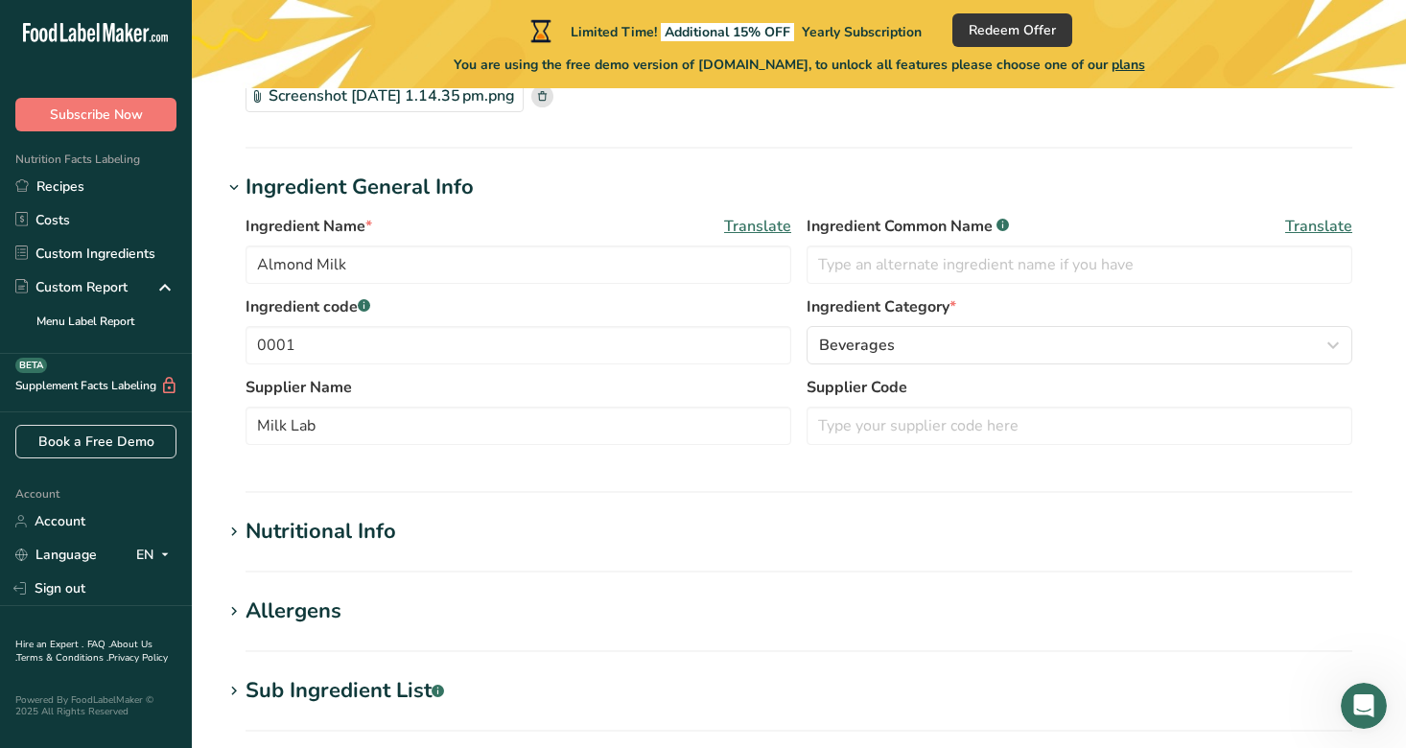
type input "92"
type KJ "384.9"
type Fat "6.1"
type Fat "0.5"
type Fat "0"
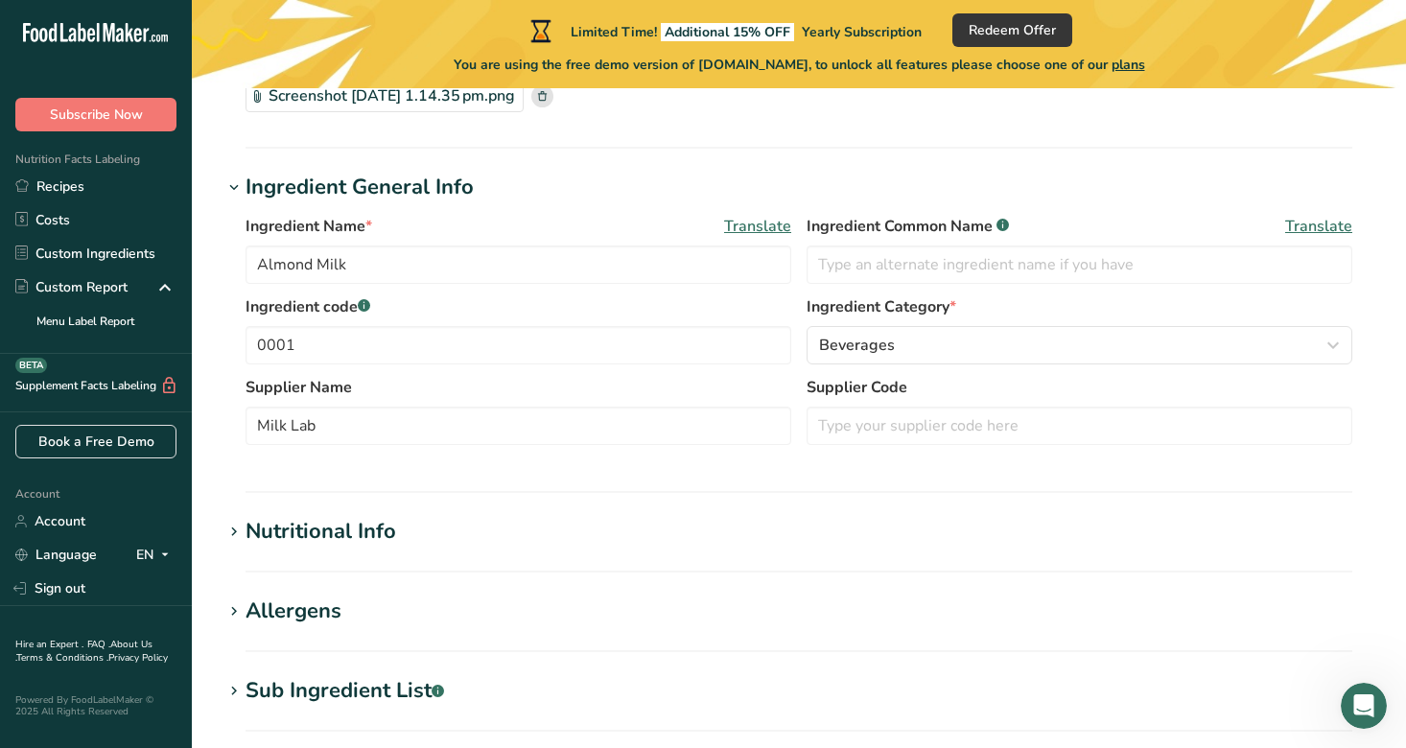
type input "0"
type input "104"
type Carbohydrates "6.9"
type Fiber "0"
type Sugars "4.3"
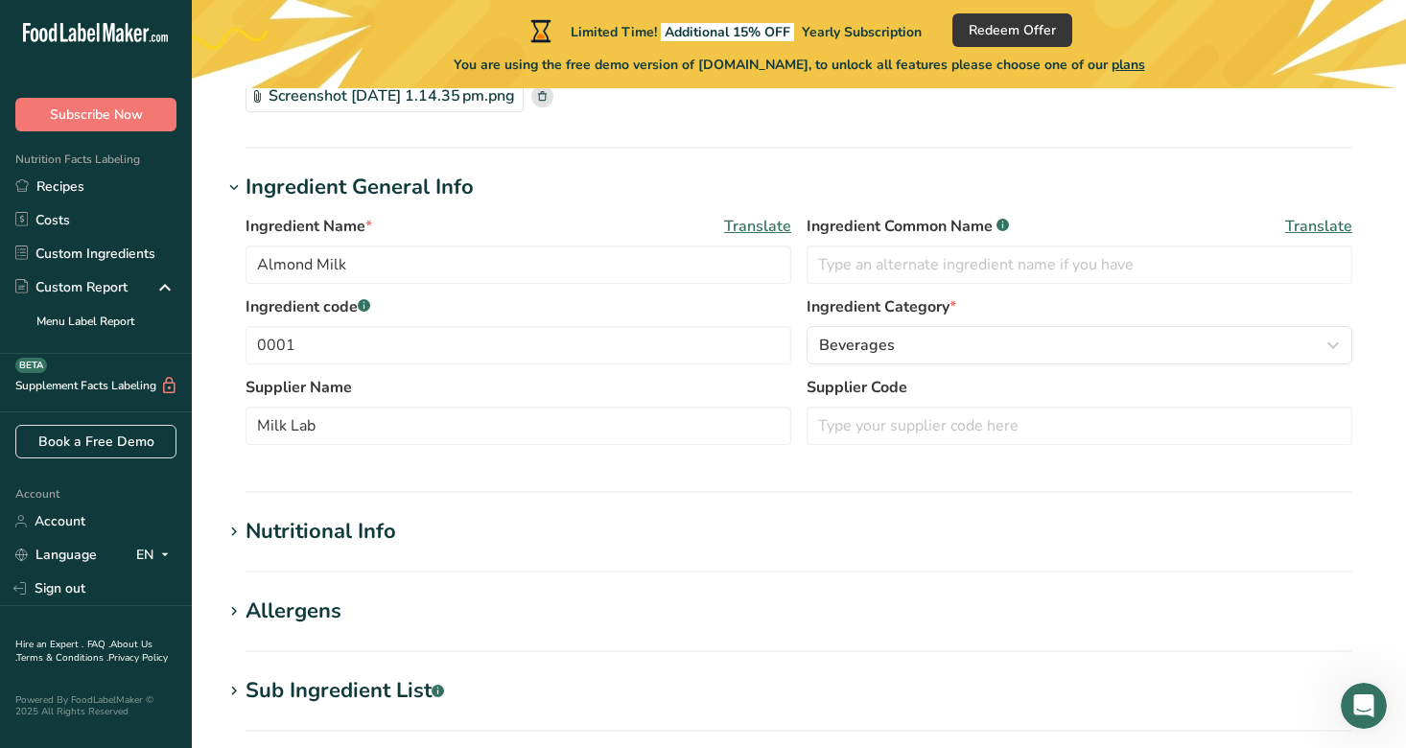
type Sugars "0"
type input "2"
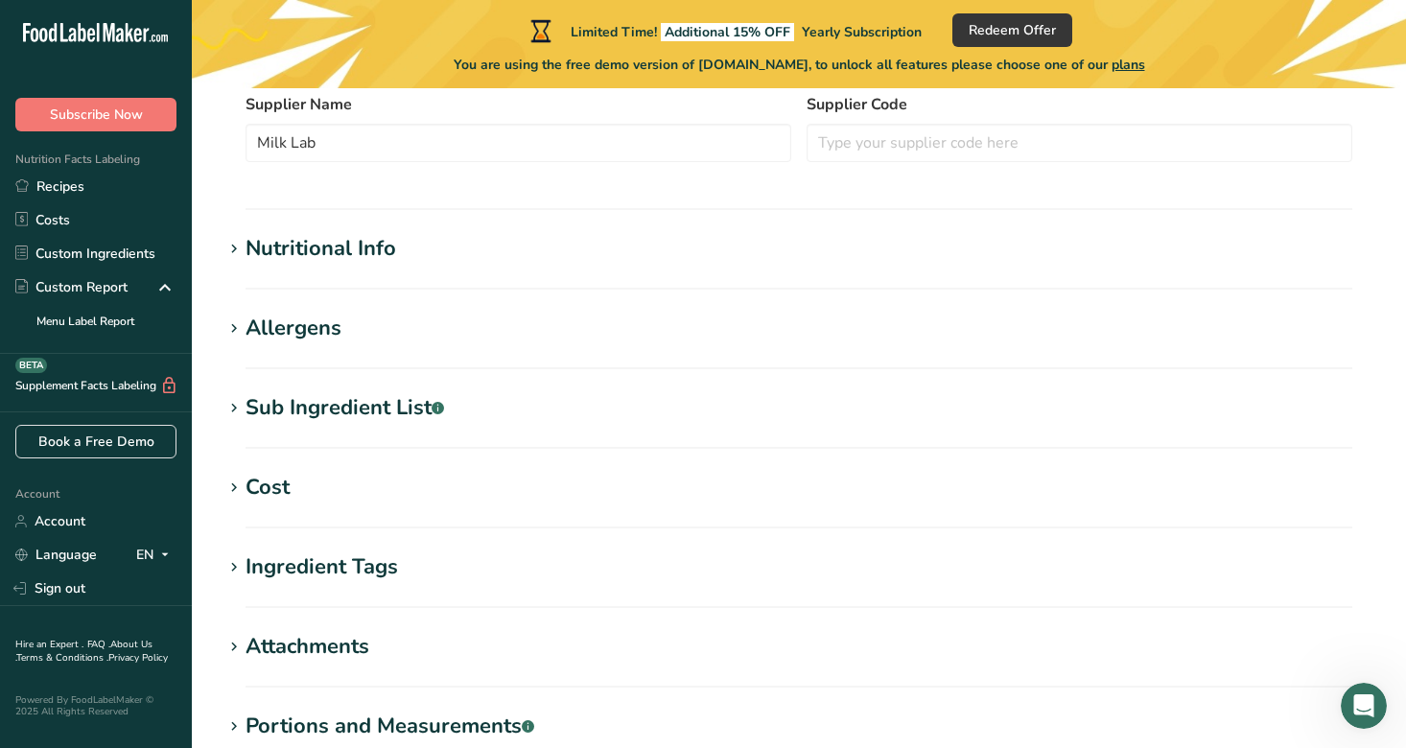
scroll to position [468, 0]
click at [413, 246] on h1 "Nutritional Info" at bounding box center [799, 247] width 1153 height 32
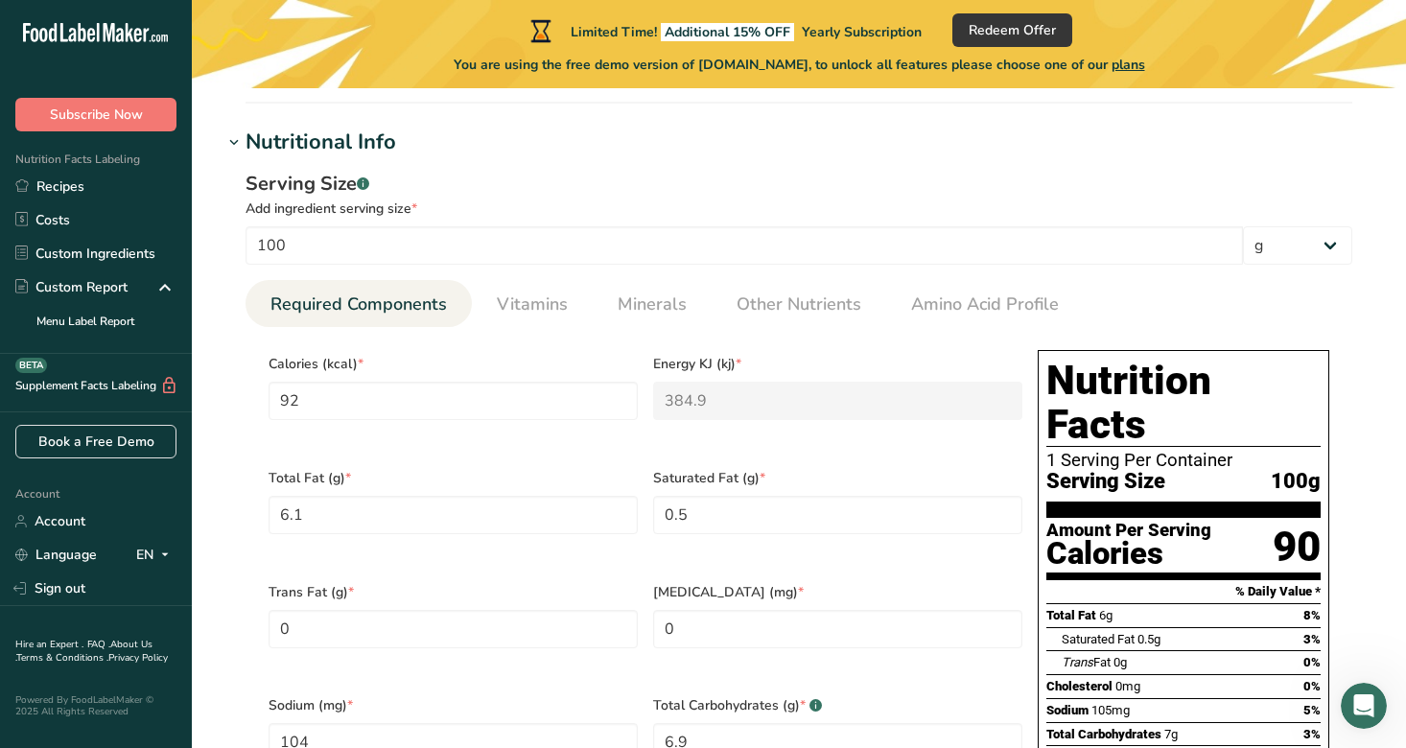
scroll to position [566, 0]
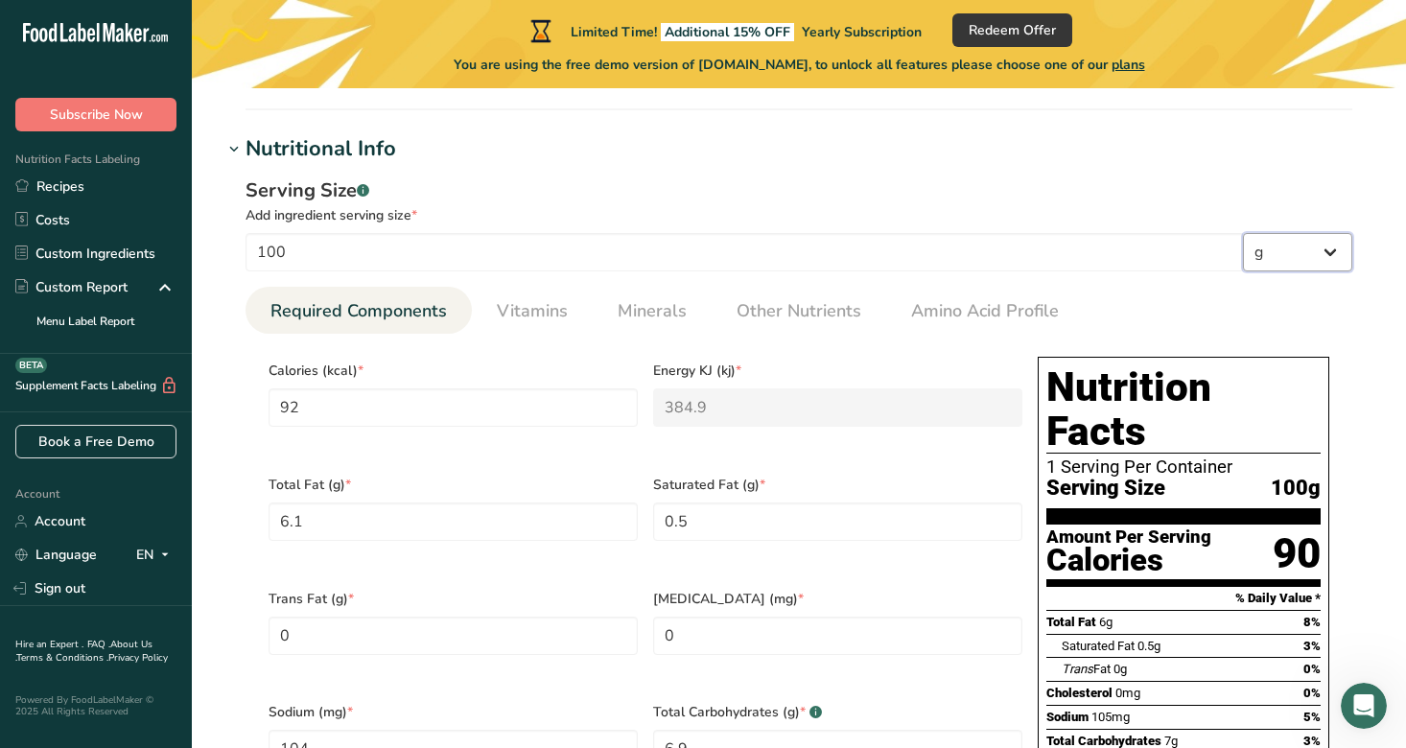
click at [1299, 250] on select "g kg mg mcg lb oz l mL fl oz tbsp tsp cup qt gallon" at bounding box center [1297, 252] width 109 height 38
select select "17"
select select "22"
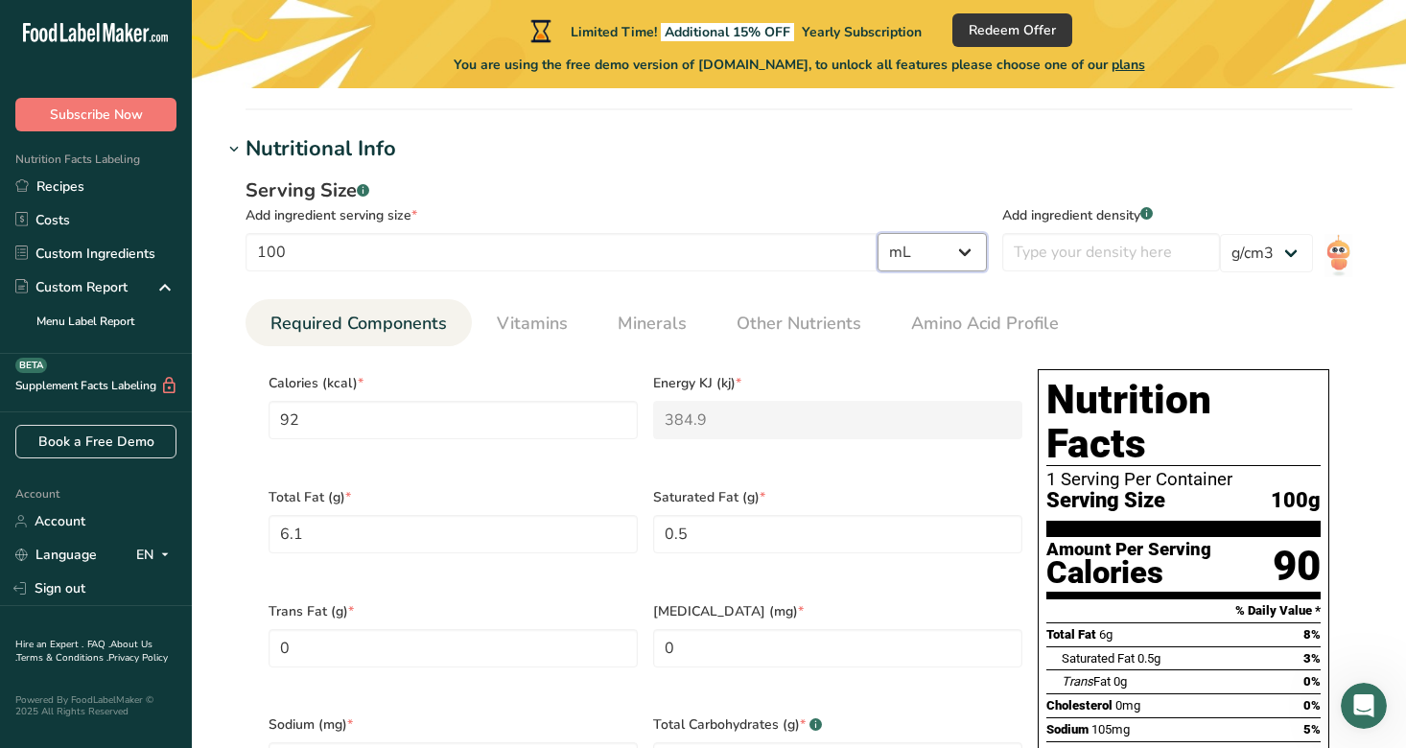
click at [912, 258] on select "g kg mg mcg lb oz l mL fl oz tbsp tsp cup qt gallon" at bounding box center [932, 252] width 109 height 38
click at [837, 258] on input "100" at bounding box center [562, 252] width 632 height 38
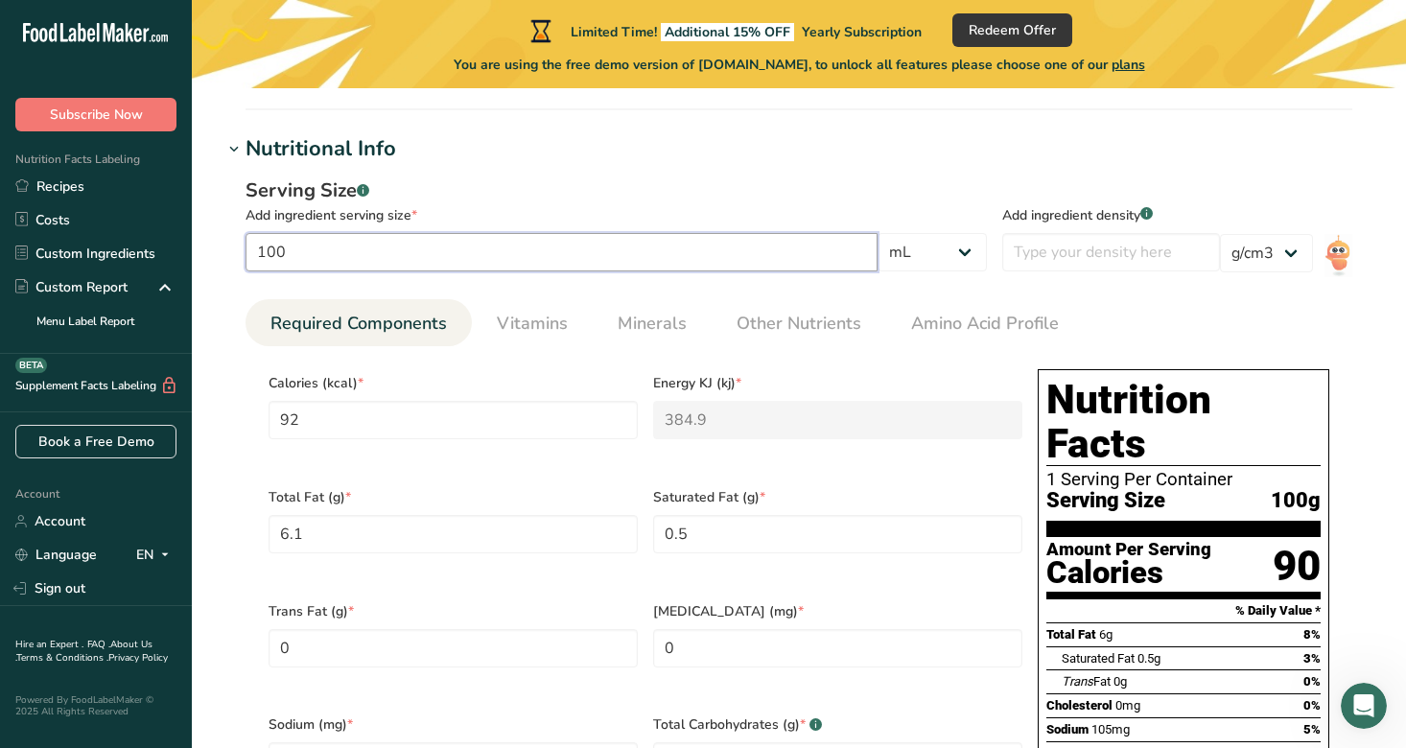
click at [837, 258] on input "100" at bounding box center [562, 252] width 632 height 38
type input "2"
type input "1.84"
type KJ "7.698"
type Fat "0.122"
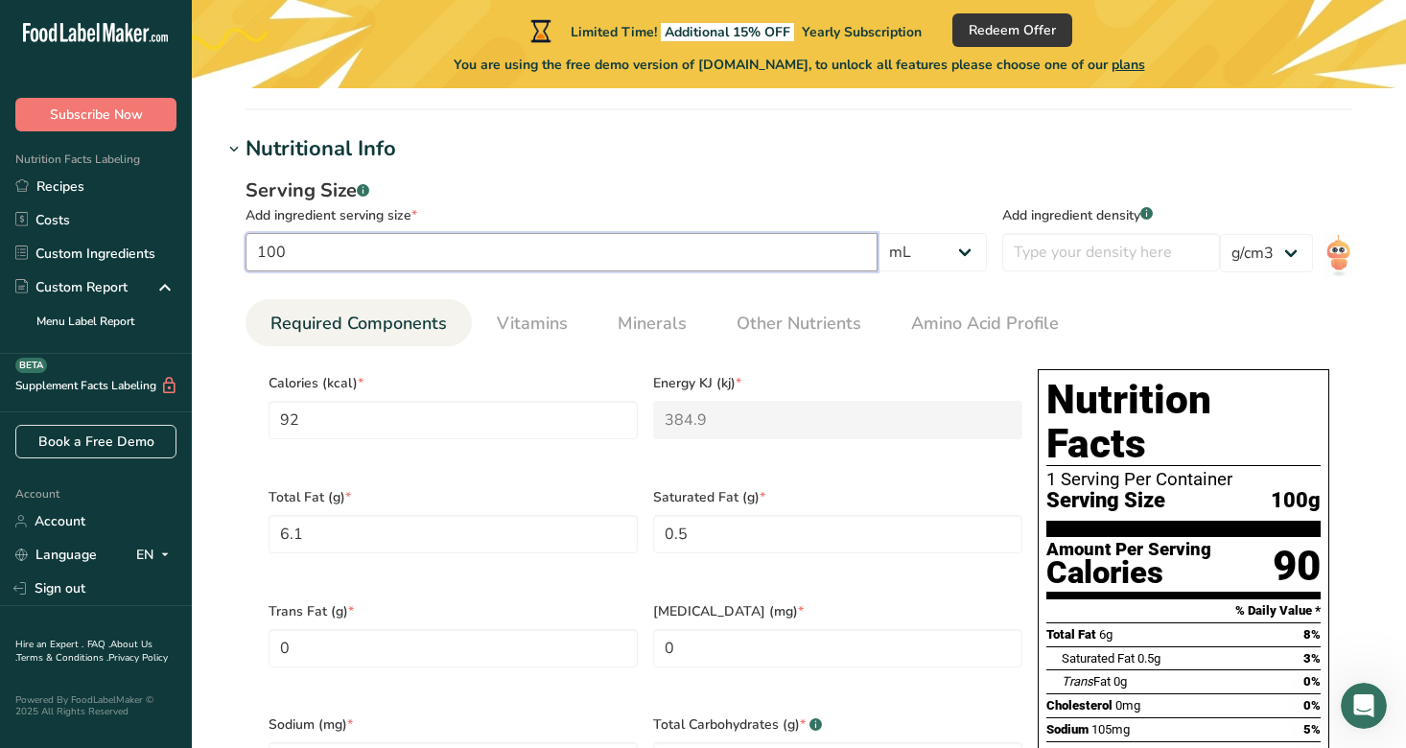
type Fat "0.01"
type input "2.08"
type Carbohydrates "0.138"
type Sugars "0.086"
type input "0.04"
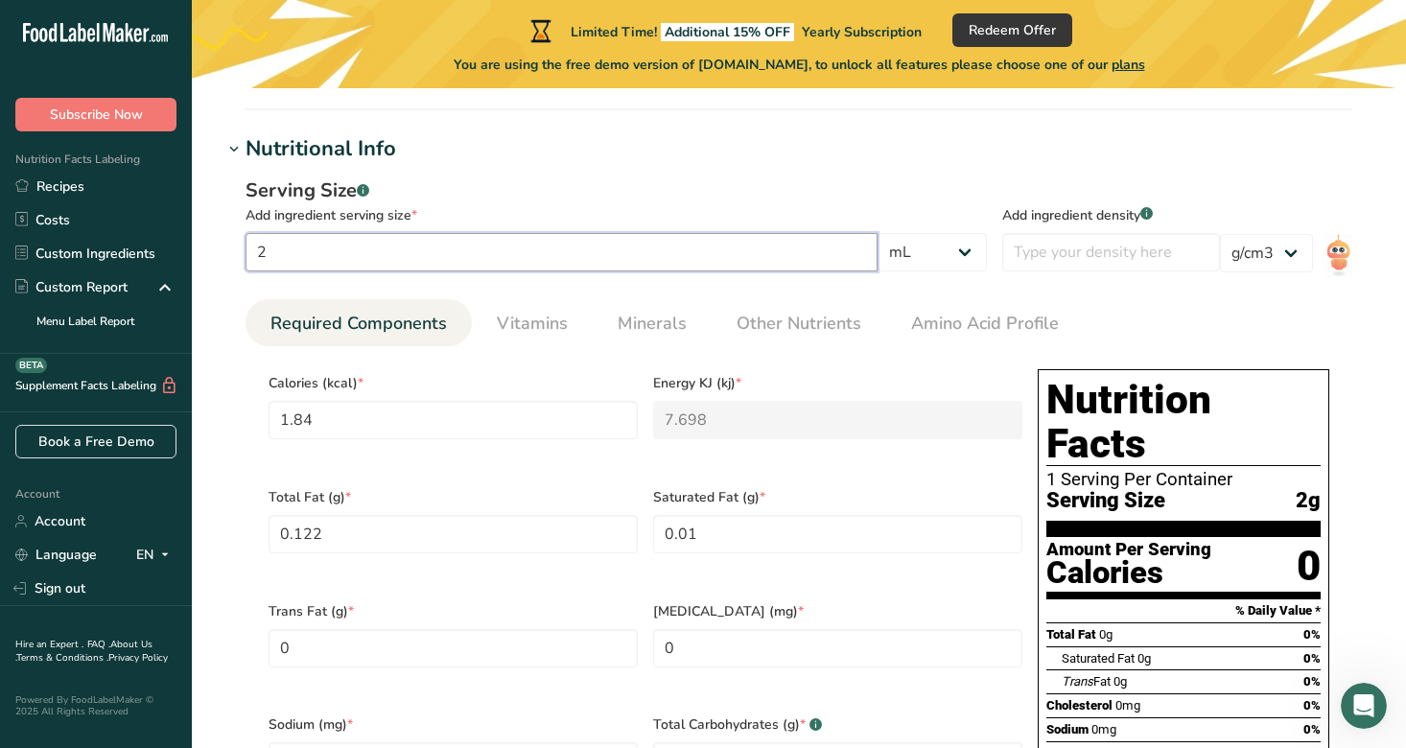
type input "25"
type input "23"
type KJ "96.225"
type Fat "1.525"
type Fat "0.125"
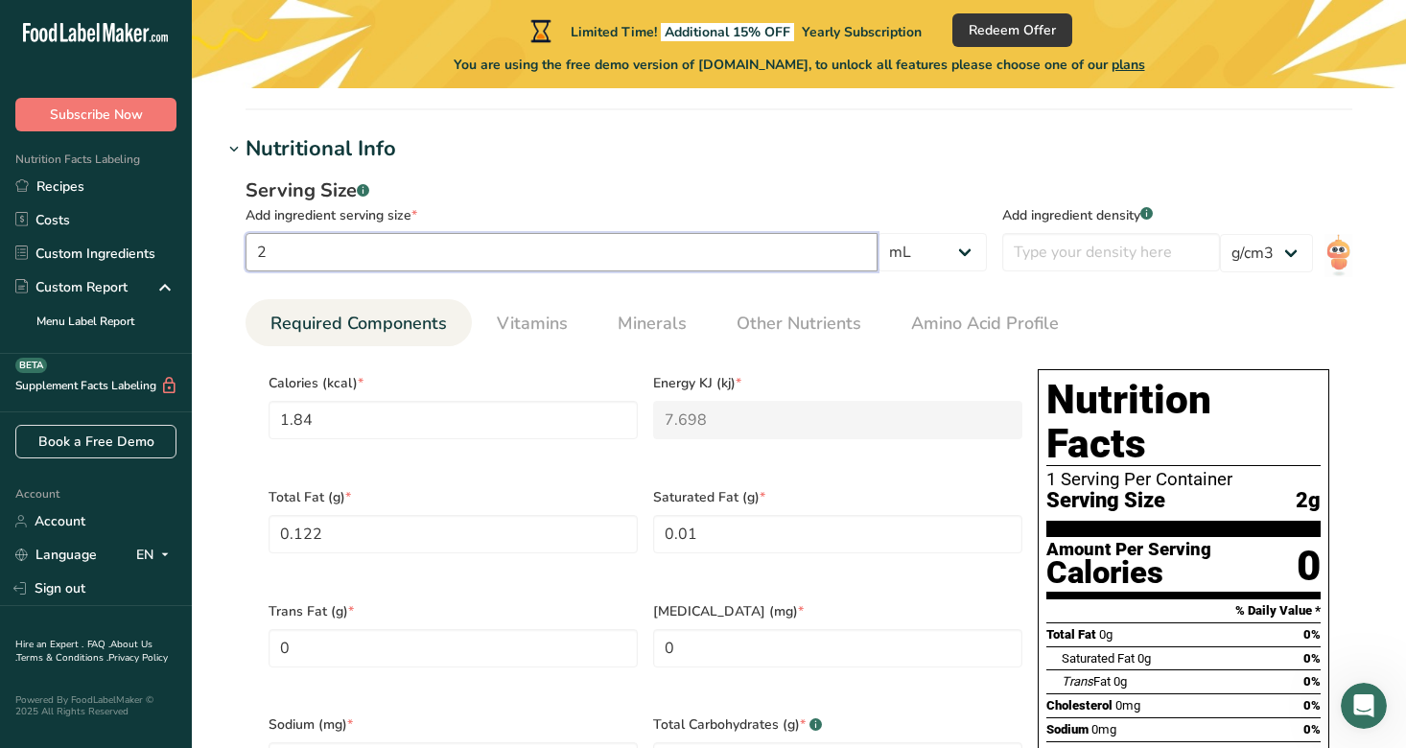
type input "26"
type Carbohydrates "1.725"
type Sugars "1.075"
type input "0.5"
type input "250"
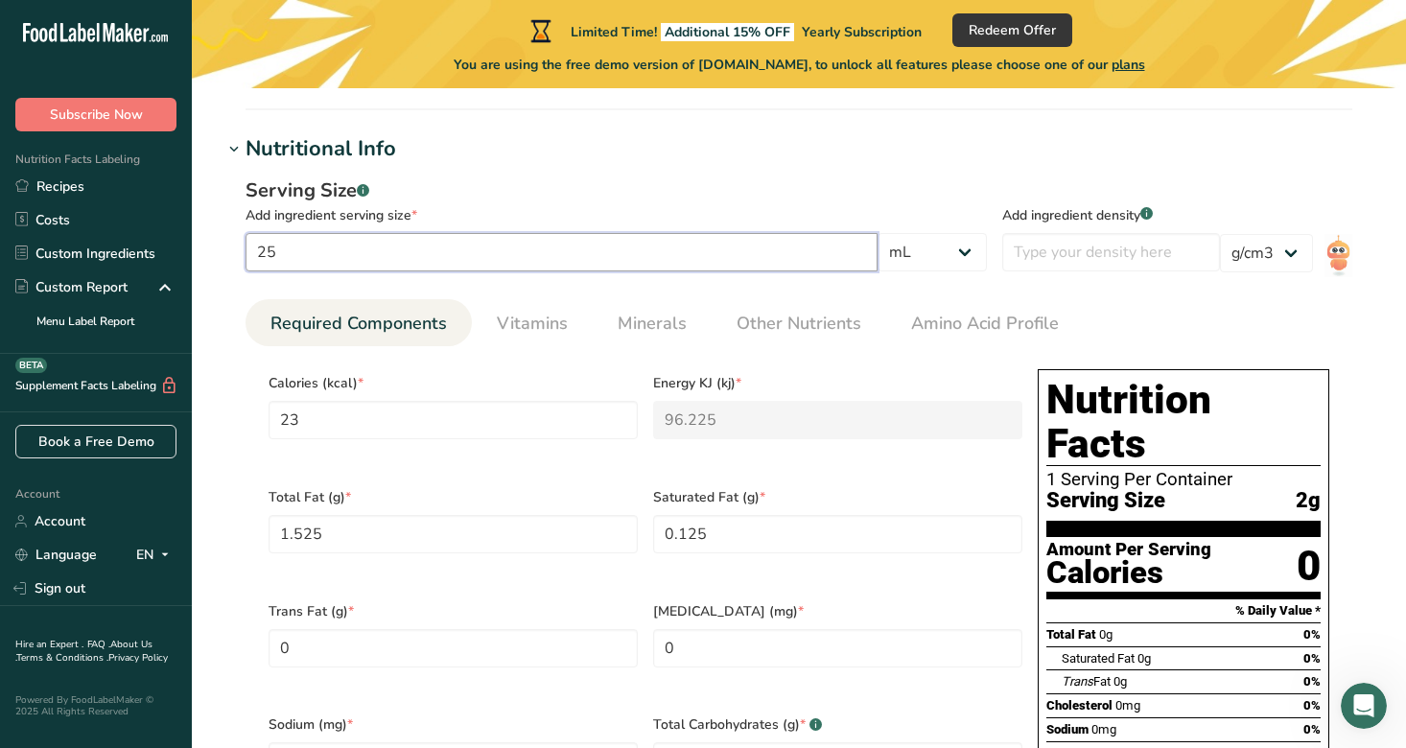
type input "230"
type KJ "962.25"
type Fat "15.25"
type Fat "1.25"
type input "260"
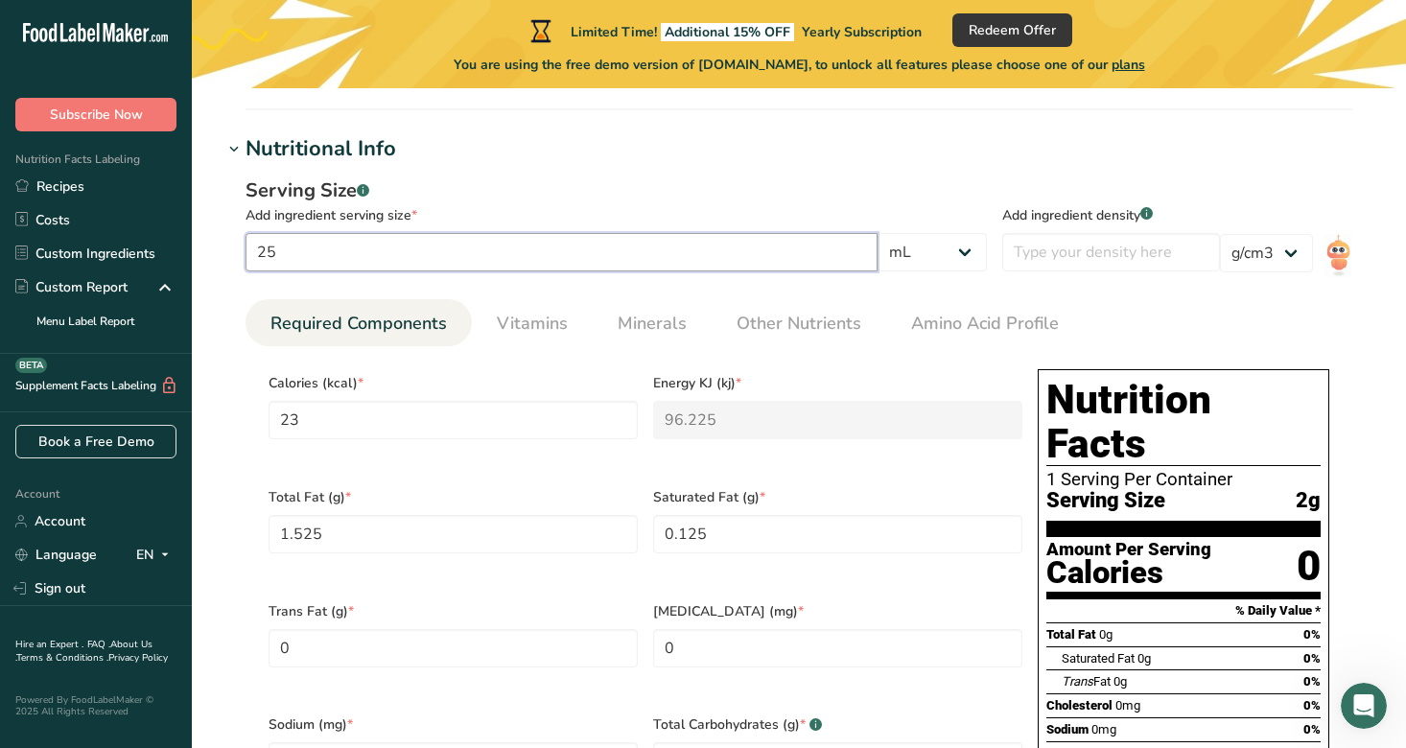
type Carbohydrates "17.25"
type Sugars "10.75"
type input "5"
type input "250"
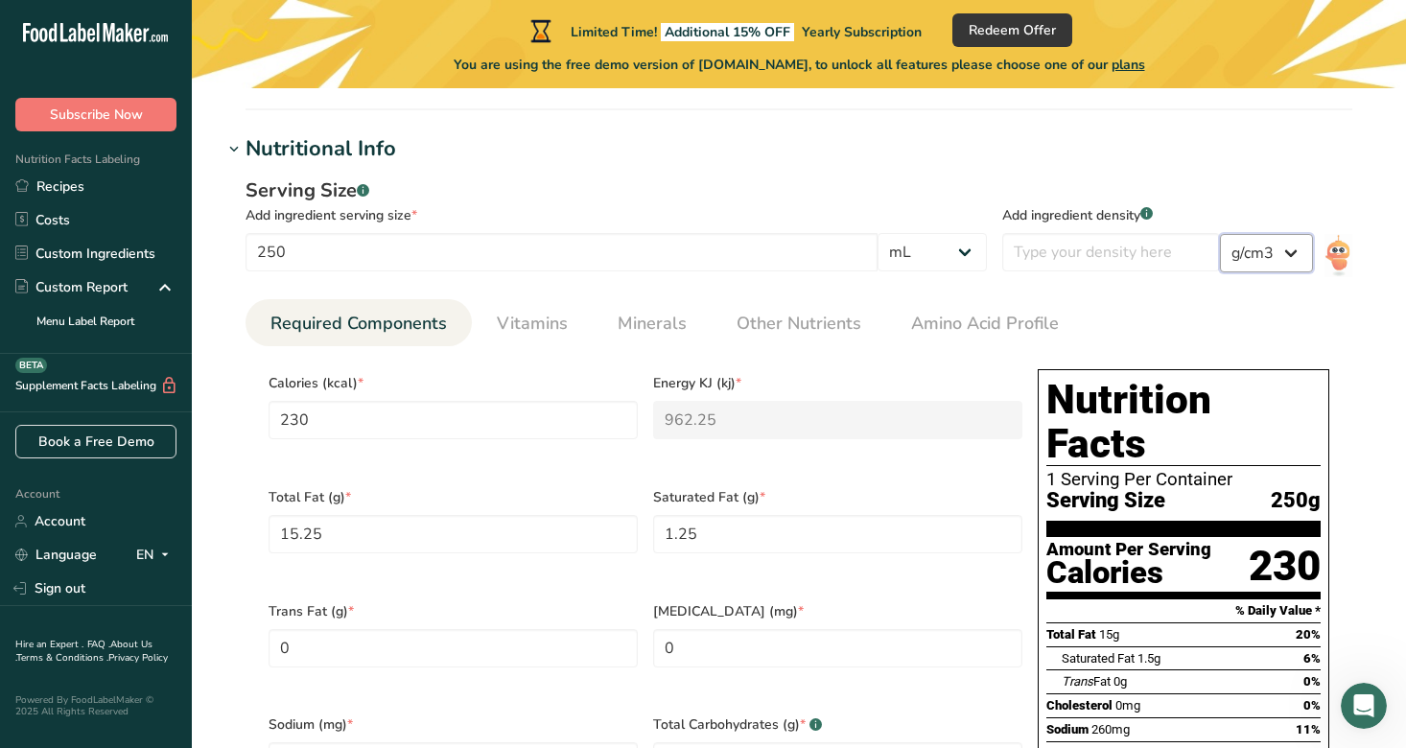
click at [1247, 267] on select "lb/ft3 g/cm3" at bounding box center [1266, 253] width 93 height 38
select select "23"
type input "3.6843"
type KJ "15.4138"
type Fat "0.2443"
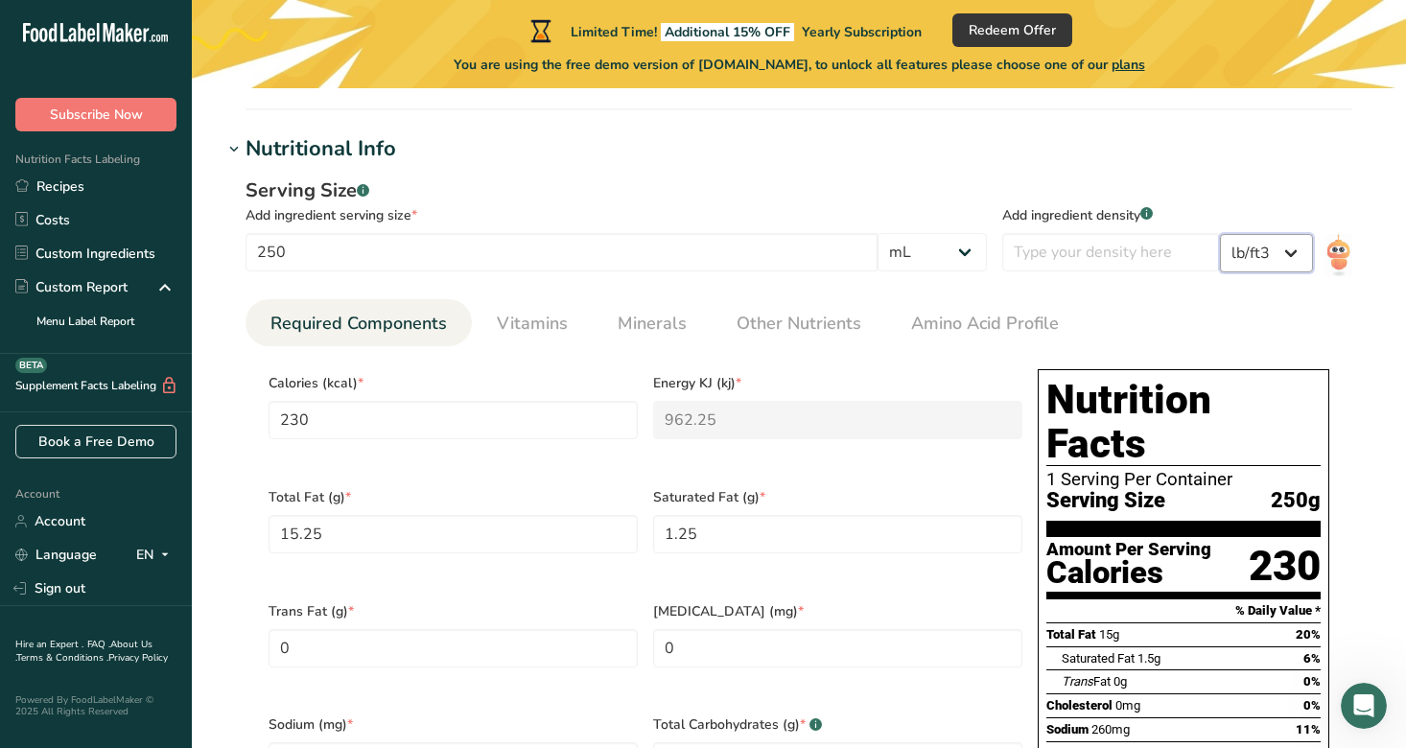
type Fat "0.02"
type input "4.1648"
type Carbohydrates "0.2763"
type Sugars "0.1722"
type input "0.0801"
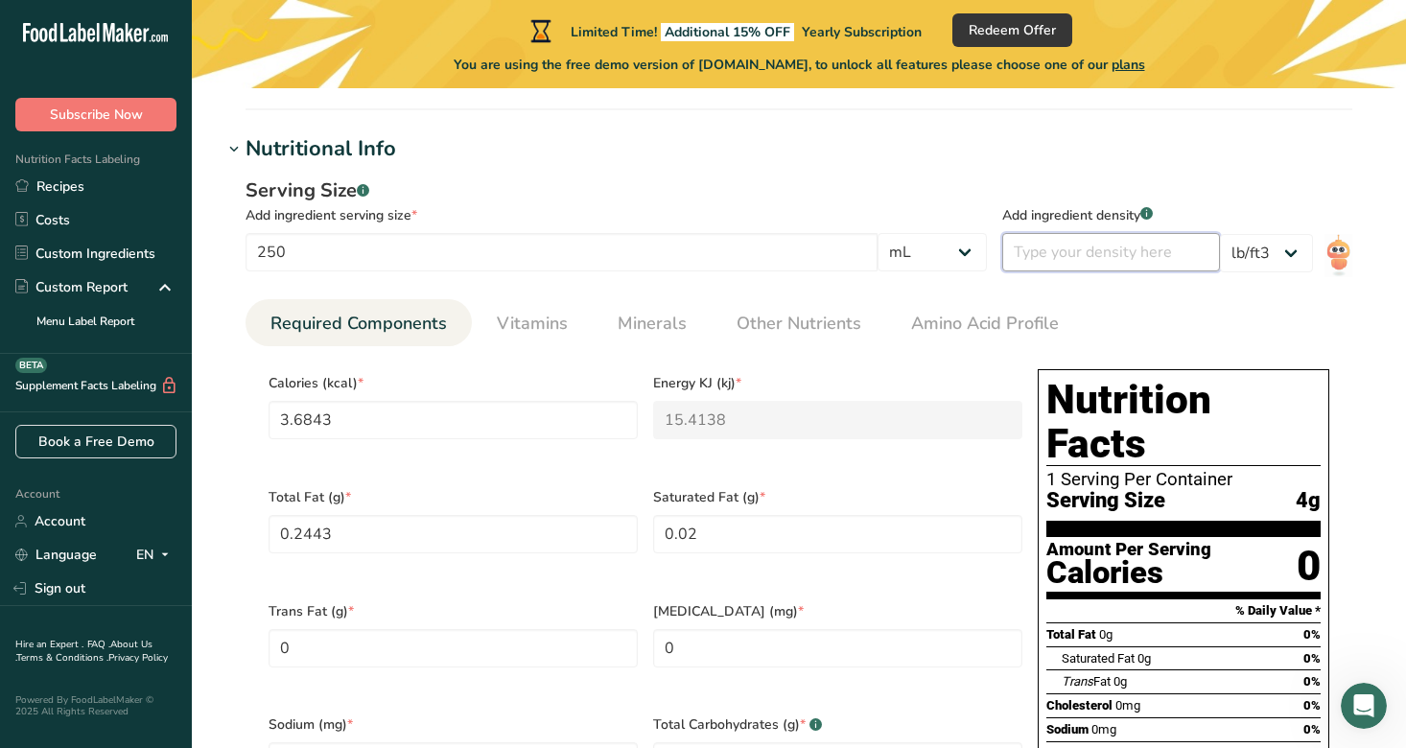
click at [1126, 259] on input "number" at bounding box center [1111, 252] width 218 height 38
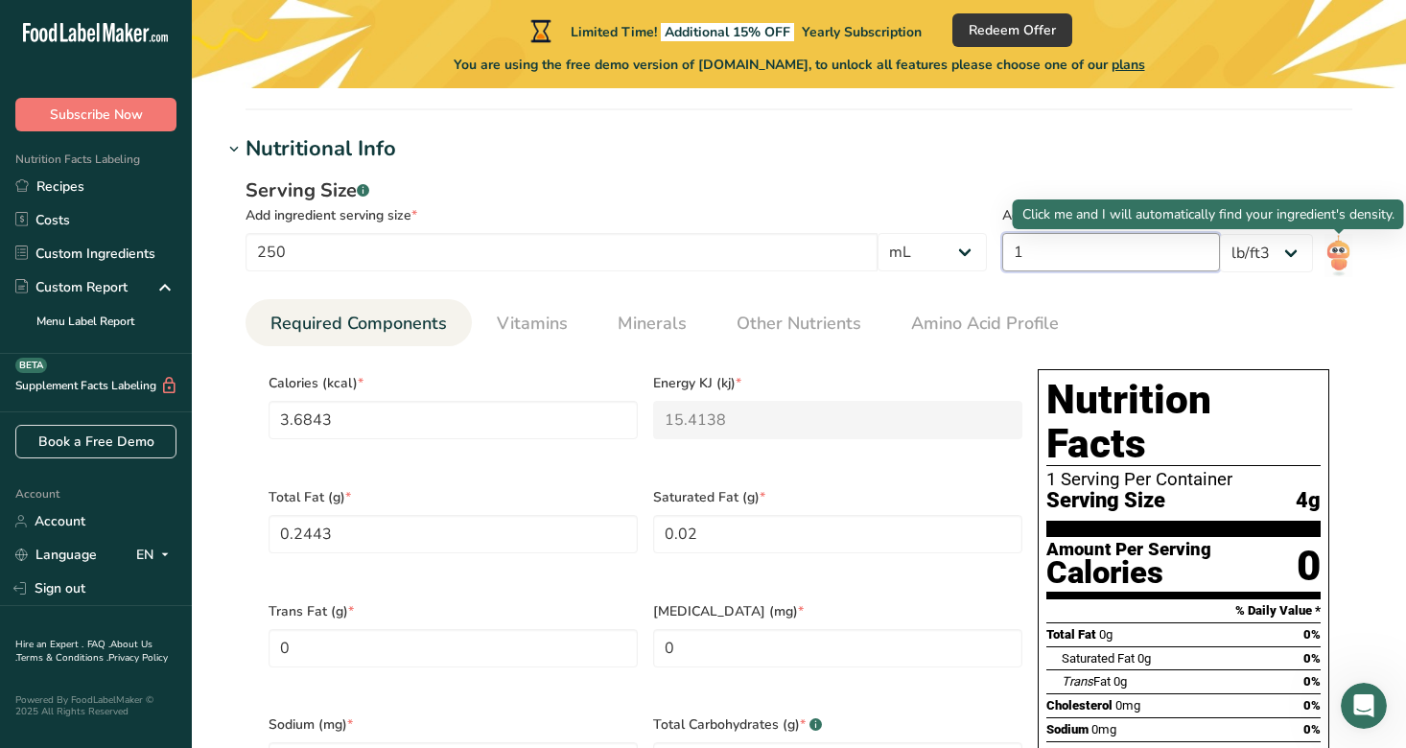
type input "1"
click at [1345, 256] on img at bounding box center [1339, 255] width 28 height 43
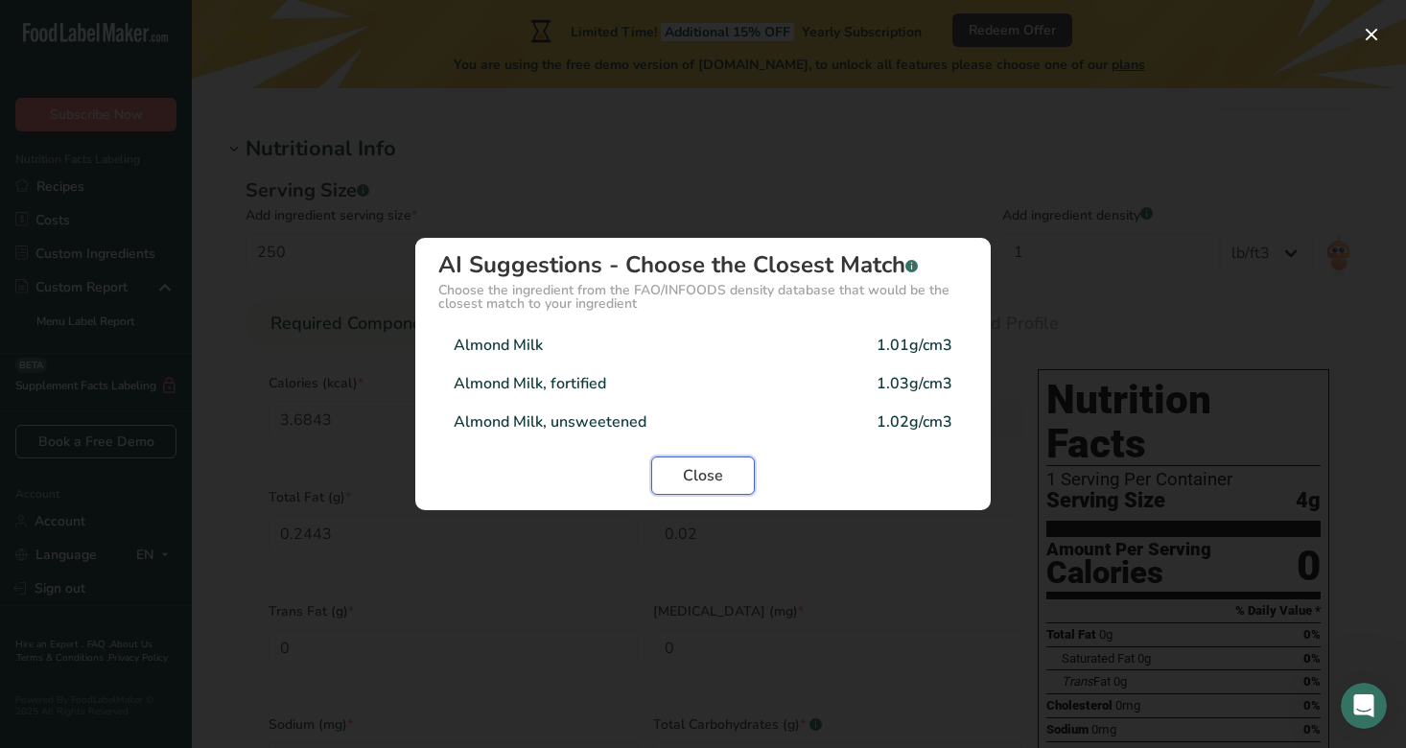
click at [690, 468] on span "Close" at bounding box center [703, 475] width 40 height 23
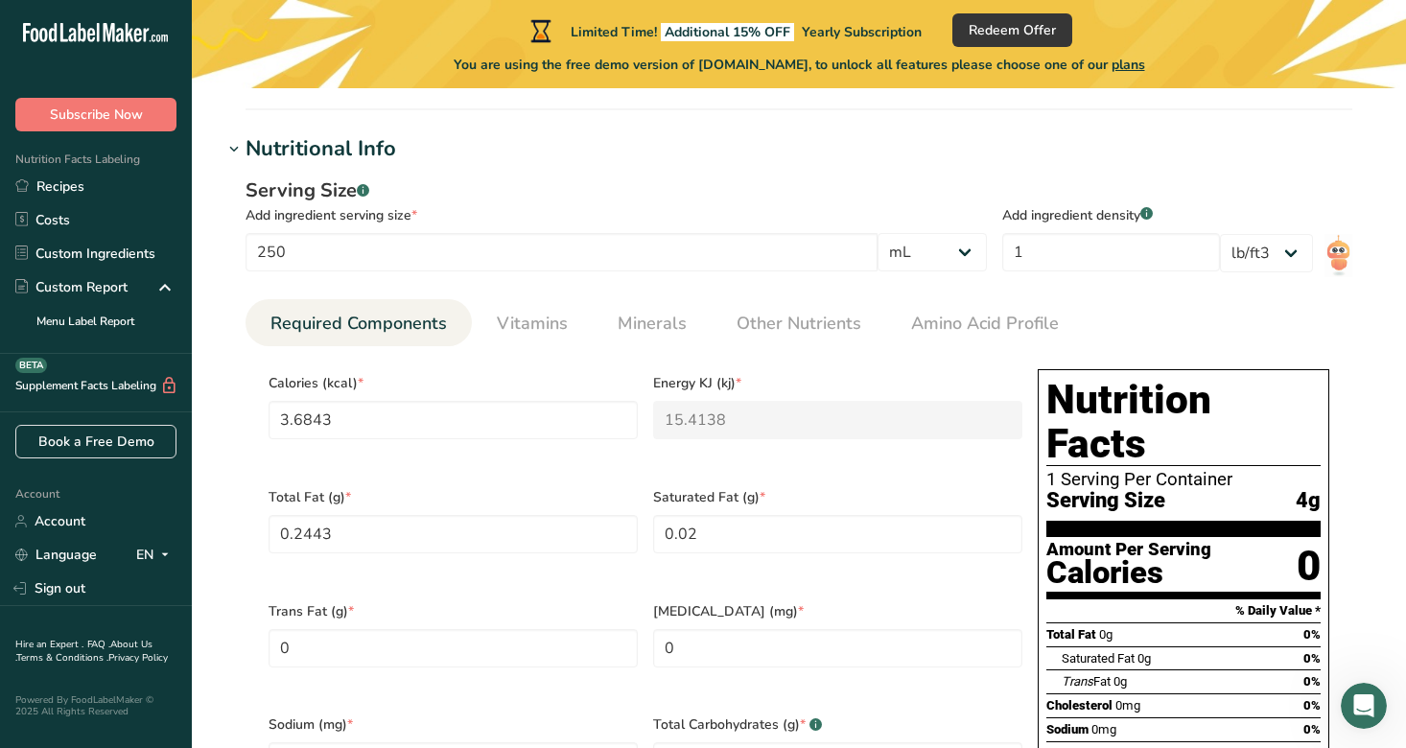
click at [378, 460] on div "Calories (kcal) * 3.6843" at bounding box center [453, 419] width 385 height 114
click at [382, 445] on div "Calories (kcal) * 3.6843" at bounding box center [453, 419] width 385 height 114
click at [382, 439] on div "Calories (kcal) * 3.6843" at bounding box center [453, 419] width 385 height 114
click at [389, 428] on input "3.6843" at bounding box center [453, 420] width 369 height 38
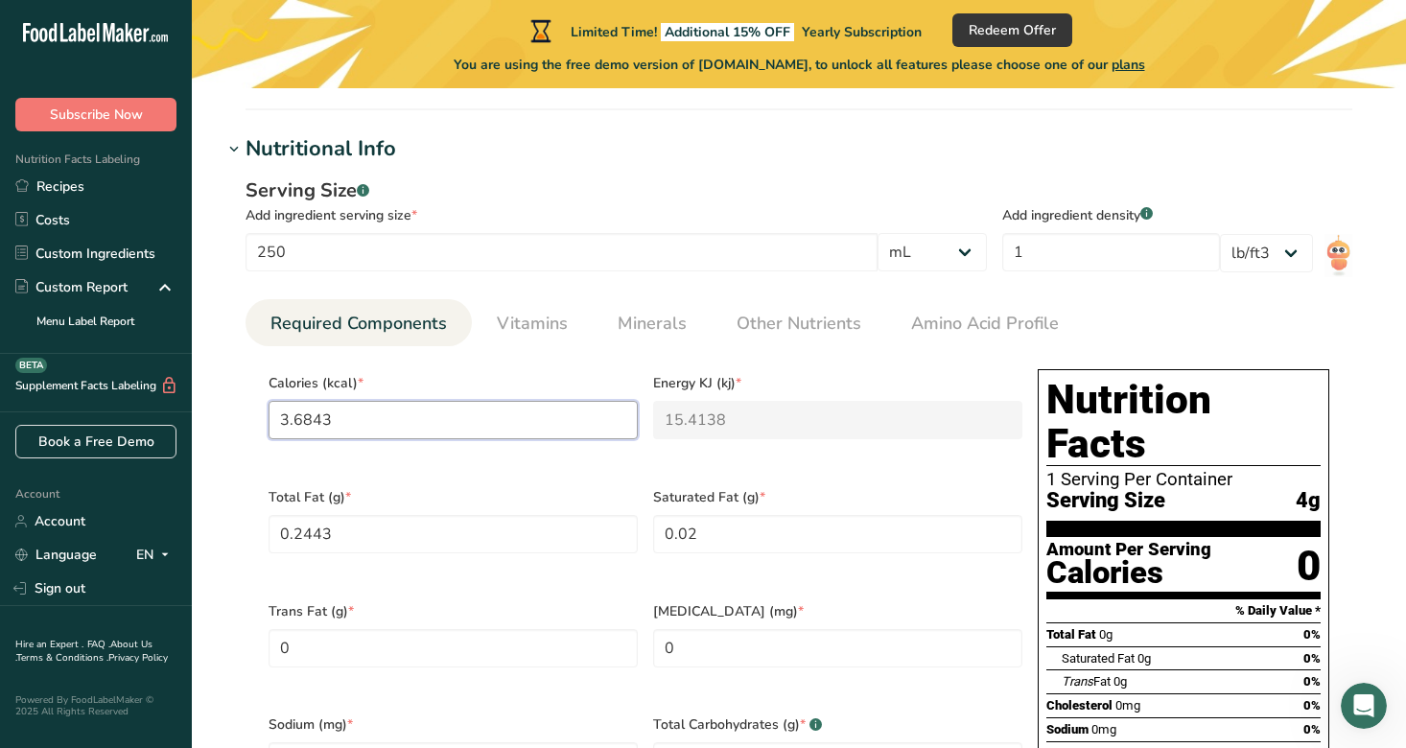
click at [389, 428] on input "3.6843" at bounding box center [453, 420] width 369 height 38
type input "9"
type KJ "37.7"
type input "92"
type KJ "384.9"
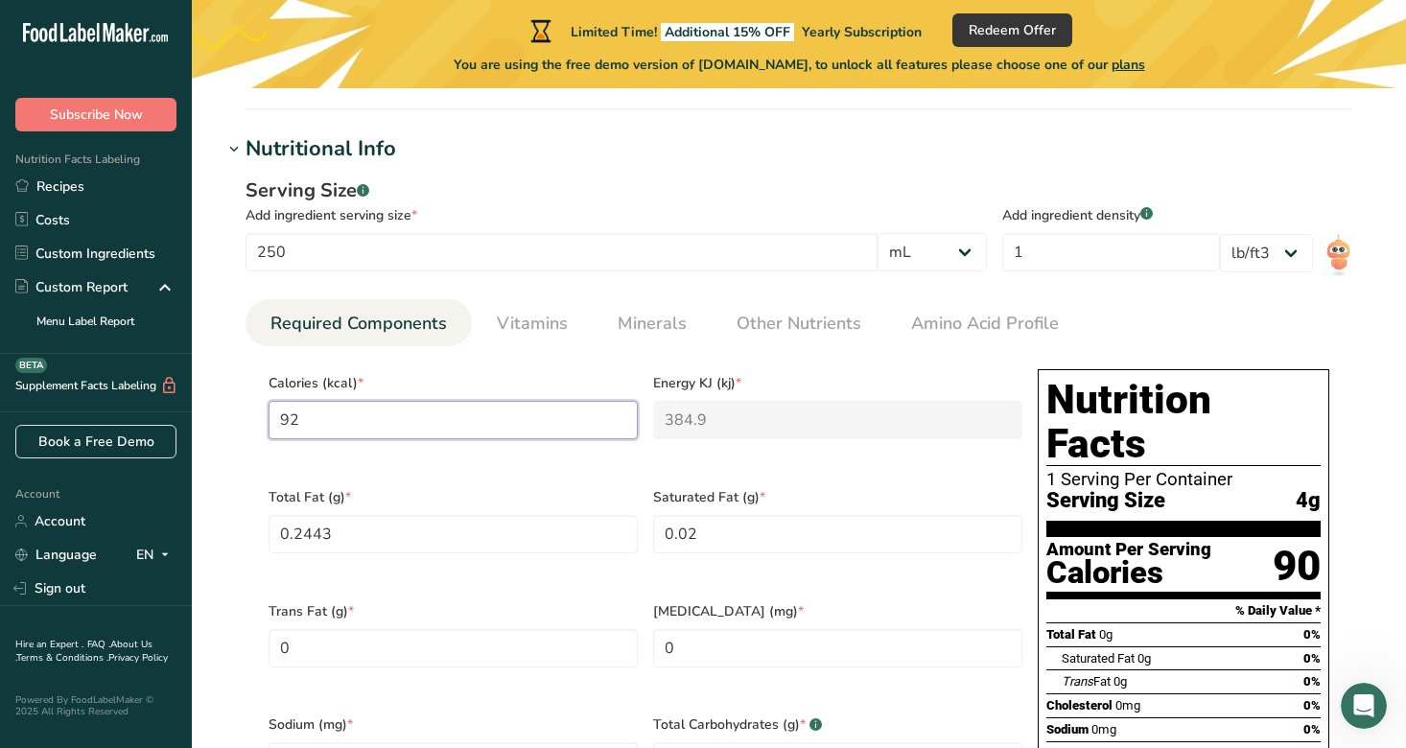
type input "92"
click at [747, 530] on Fat "0.02" at bounding box center [837, 534] width 369 height 38
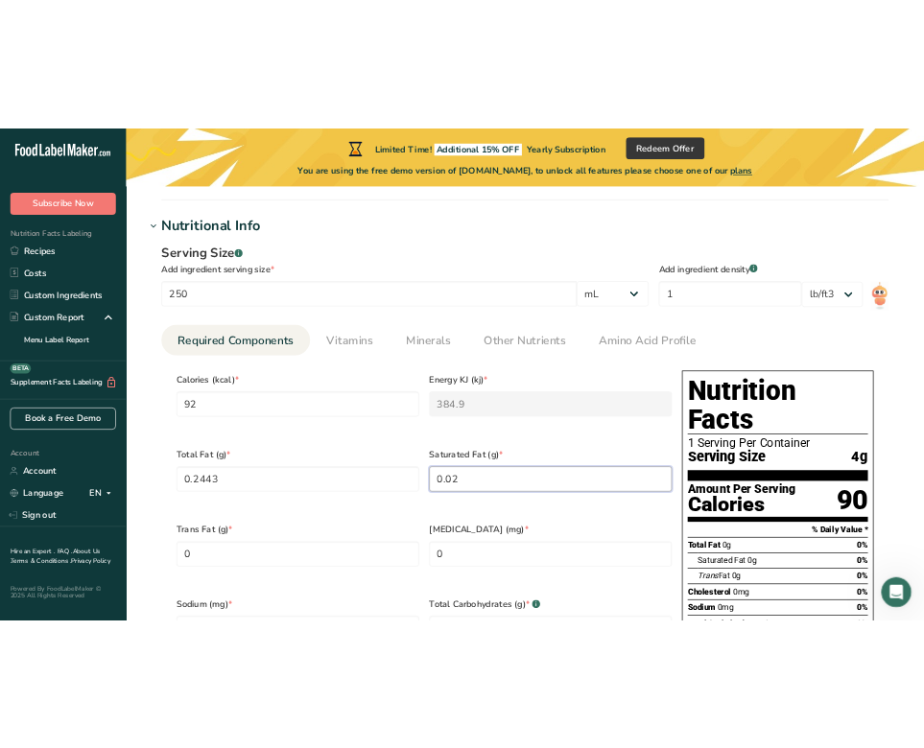
scroll to position [589, 0]
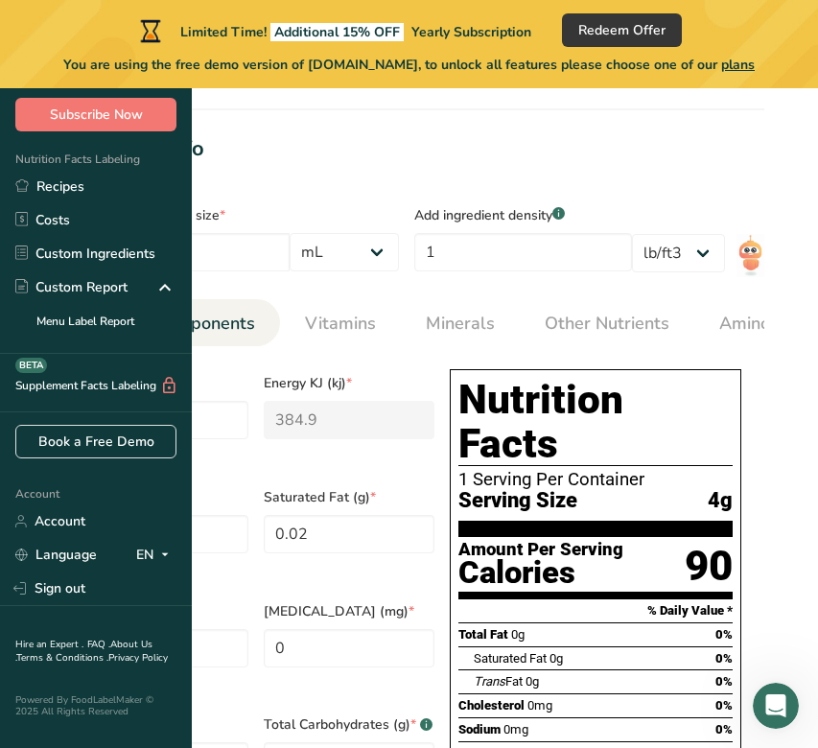
select select "17"
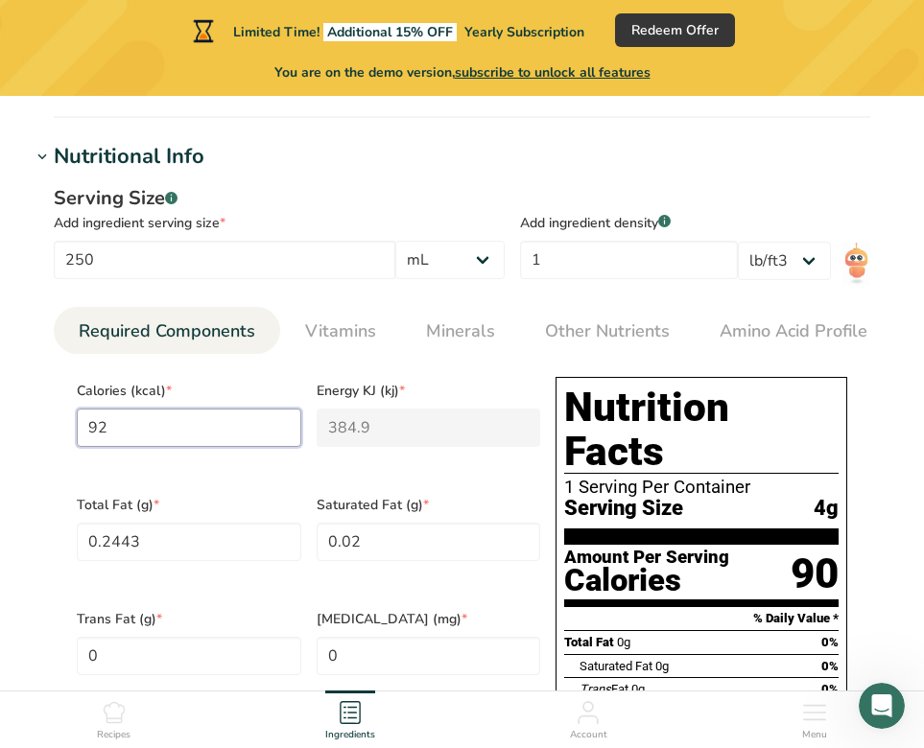
click at [247, 443] on input "92" at bounding box center [189, 428] width 224 height 38
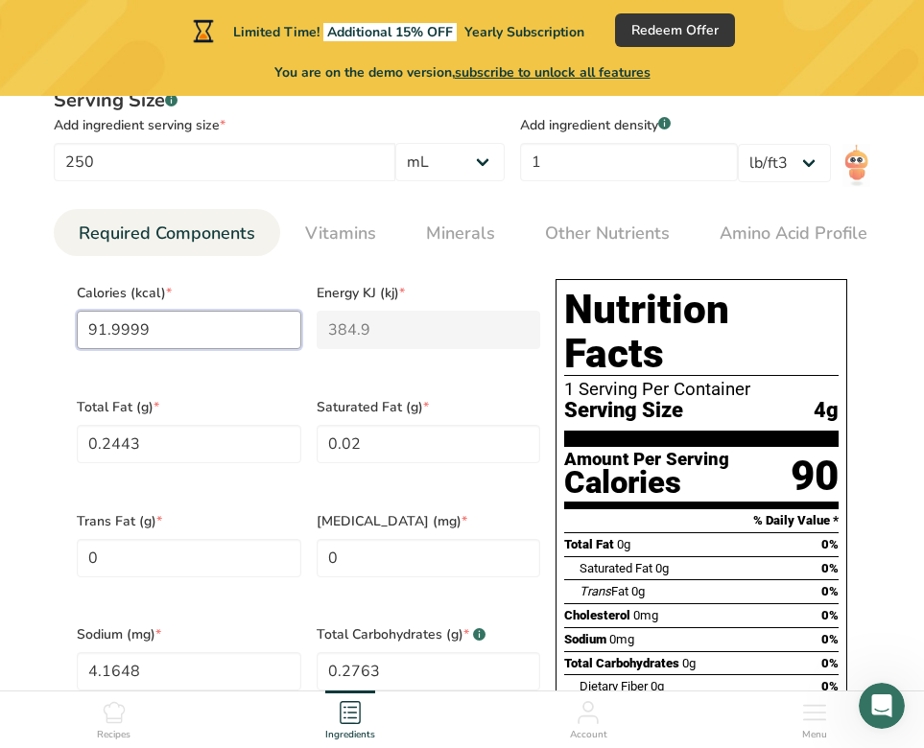
type input "91.9999"
click at [247, 443] on Fat "0.2443" at bounding box center [189, 444] width 224 height 38
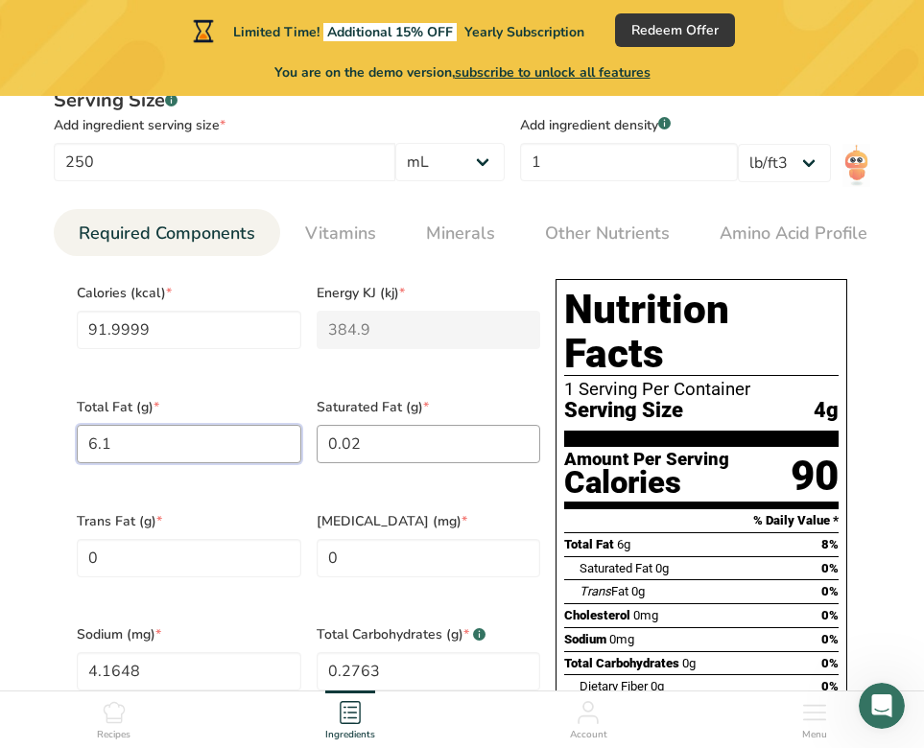
type Fat "6.1"
click at [417, 449] on Fat "0.02" at bounding box center [429, 444] width 224 height 38
type Fat "0.5"
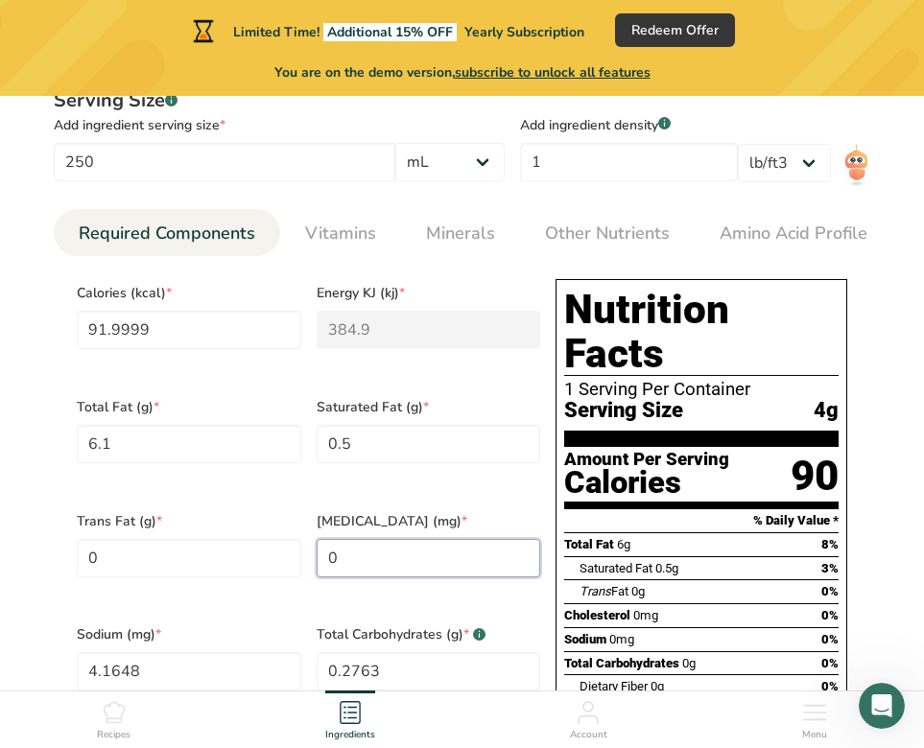
click at [386, 539] on input "0" at bounding box center [429, 558] width 224 height 38
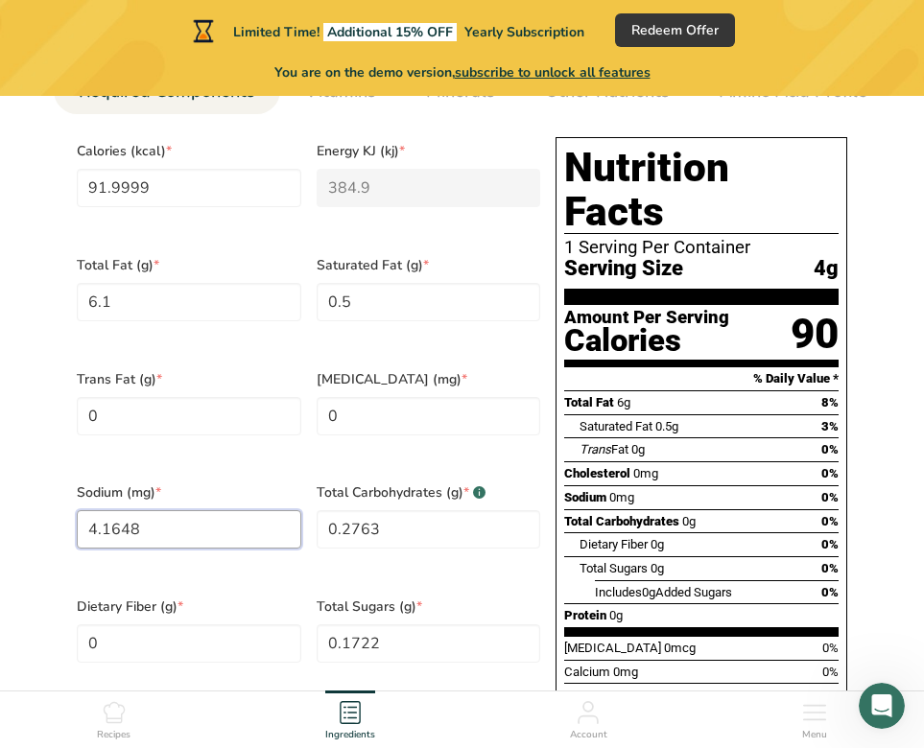
click at [167, 521] on input "4.1648" at bounding box center [189, 529] width 224 height 38
type input "104"
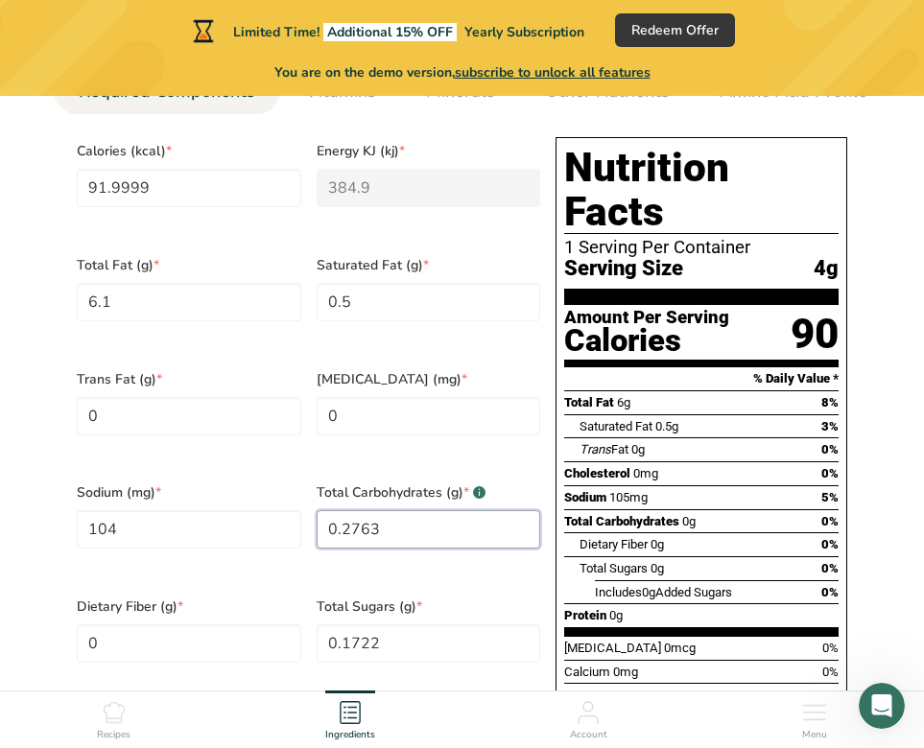
click at [369, 515] on Carbohydrates "0.2763" at bounding box center [429, 529] width 224 height 38
type Carbohydrates "6.9"
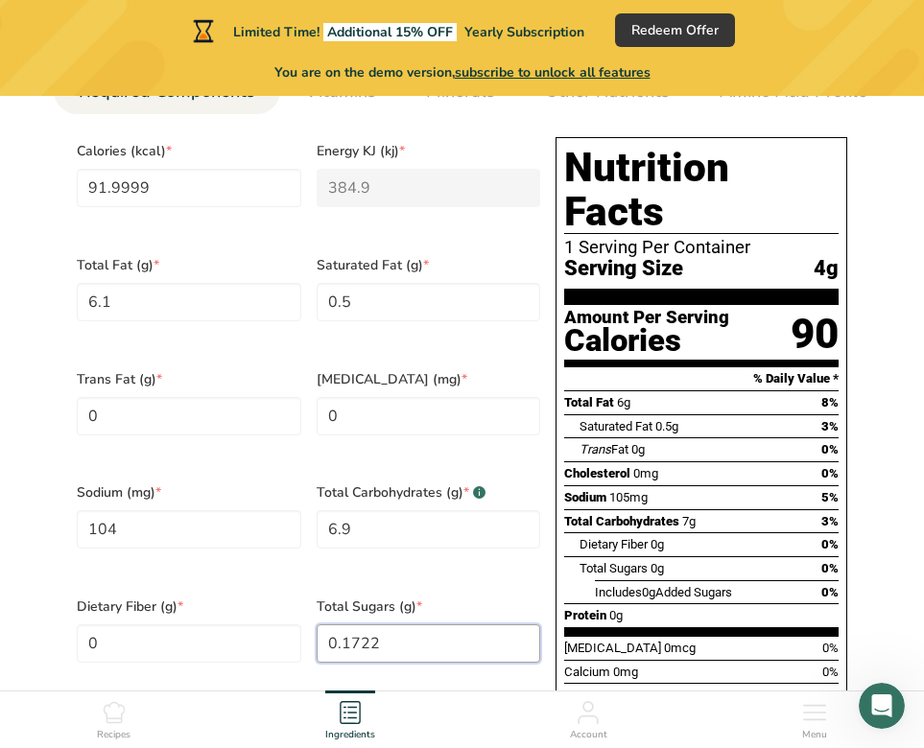
click at [384, 625] on Sugars "0.1722" at bounding box center [429, 644] width 224 height 38
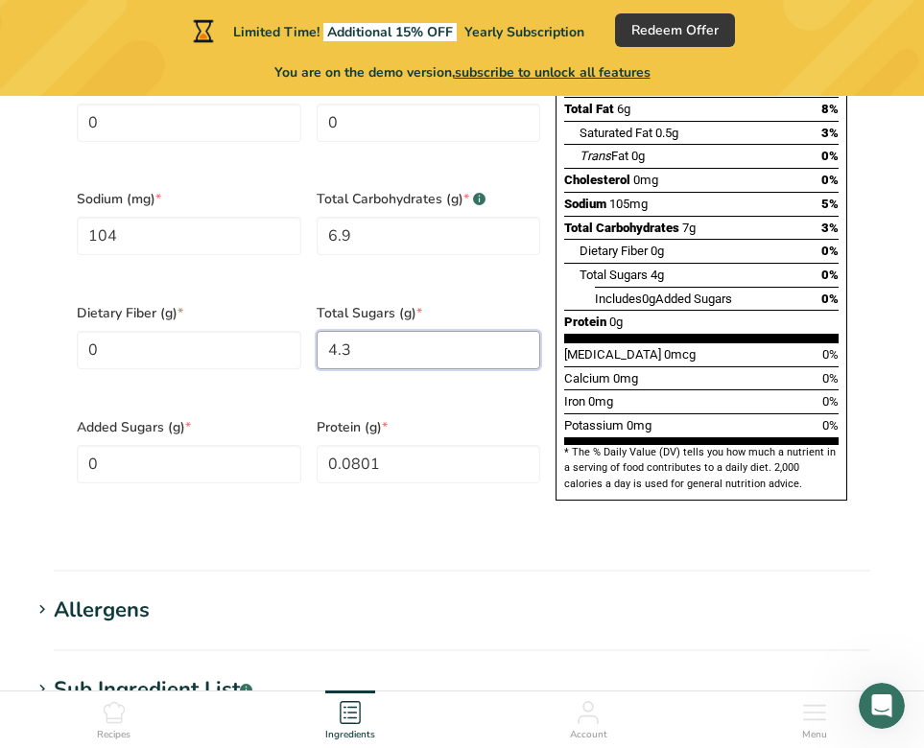
scroll to position [1123, 0]
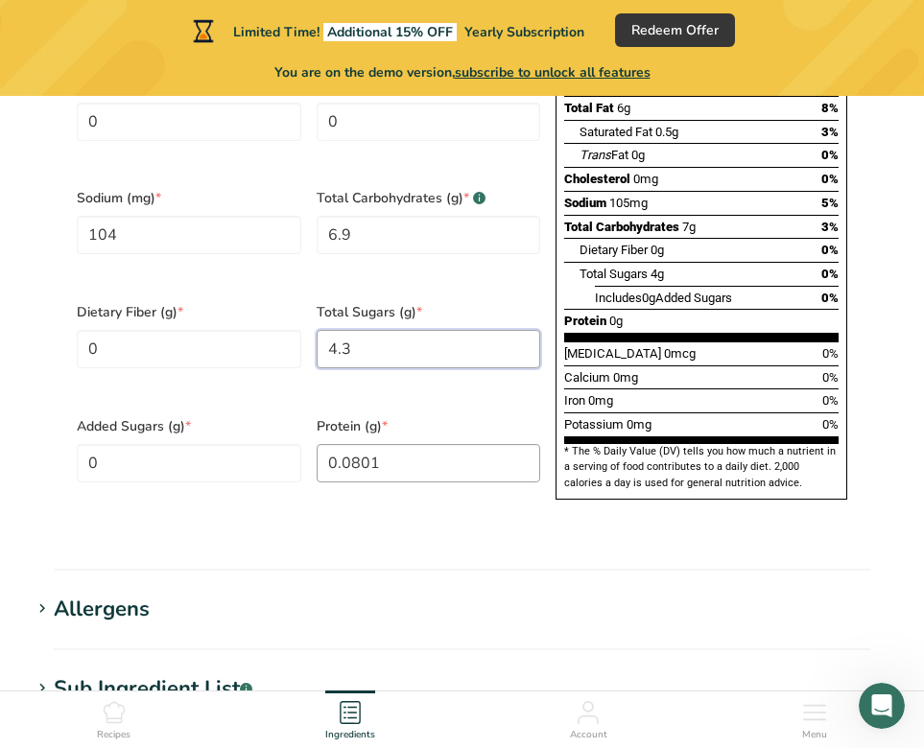
type Sugars "4.3"
click at [392, 444] on input "0.0801" at bounding box center [429, 463] width 224 height 38
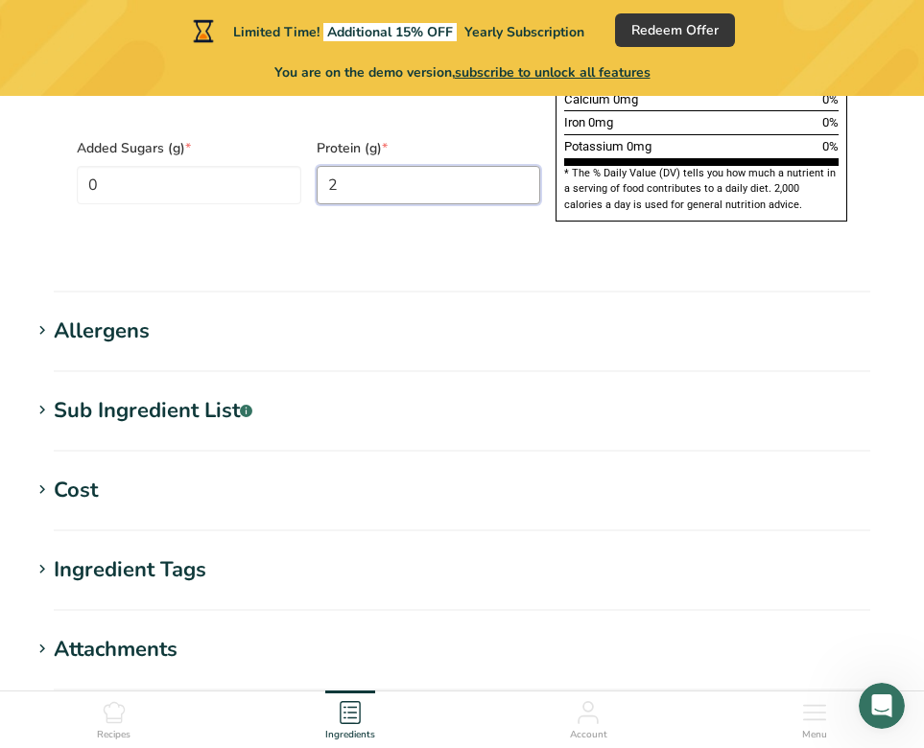
scroll to position [1408, 0]
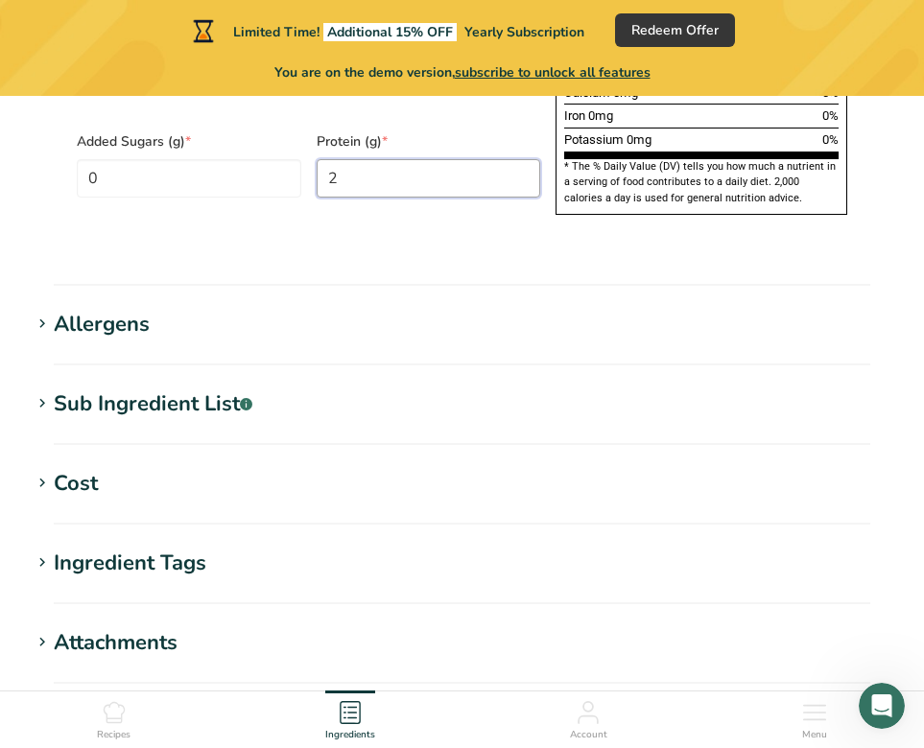
type input "2"
click at [171, 389] on div "Sub Ingredient List .a-a{fill:#347362;}.b-a{fill:#fff;}" at bounding box center [153, 405] width 199 height 32
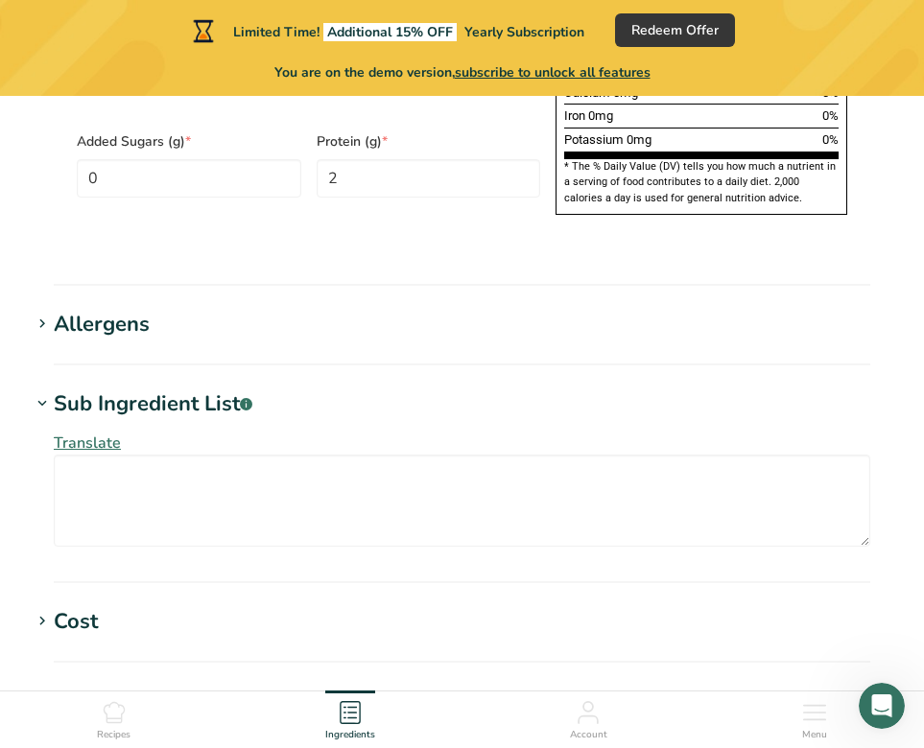
click at [171, 389] on div "Sub Ingredient List .a-a{fill:#347362;}.b-a{fill:#fff;}" at bounding box center [153, 405] width 199 height 32
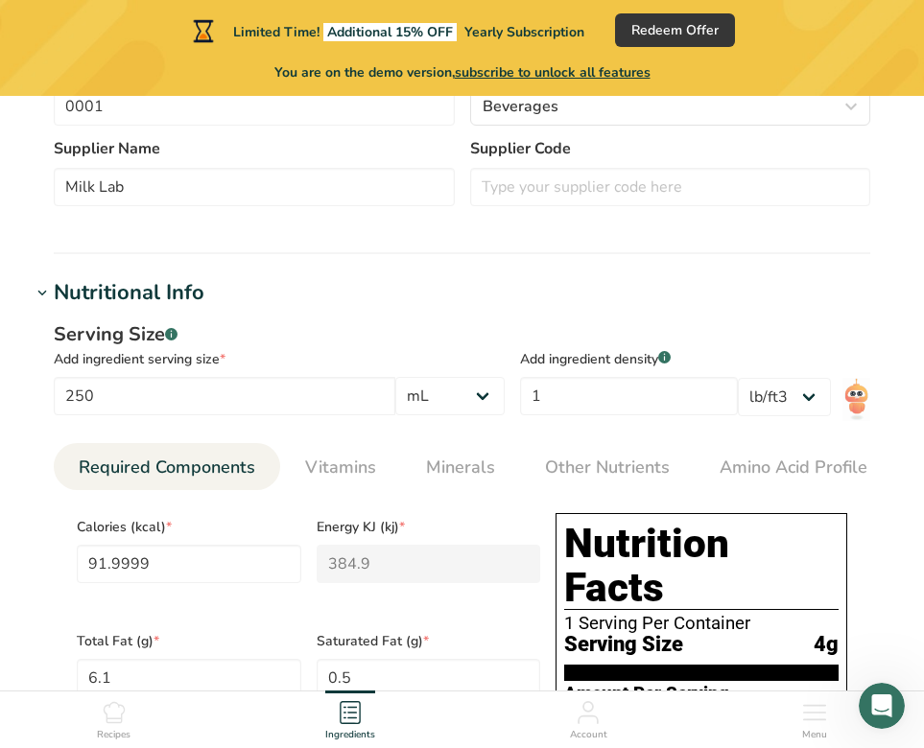
scroll to position [440, 0]
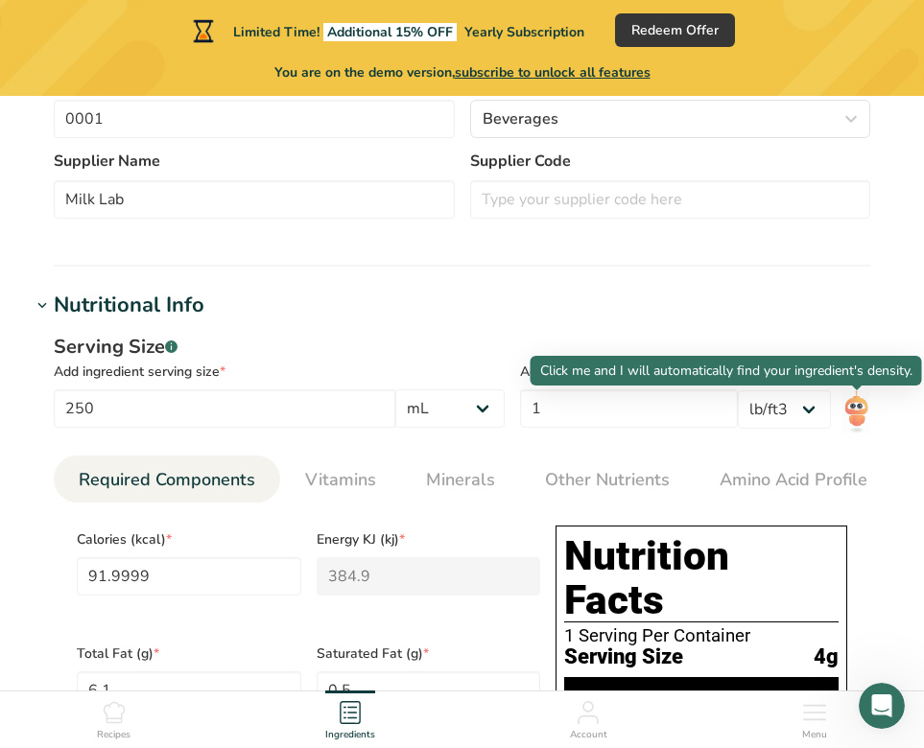
click at [860, 404] on img at bounding box center [856, 411] width 28 height 43
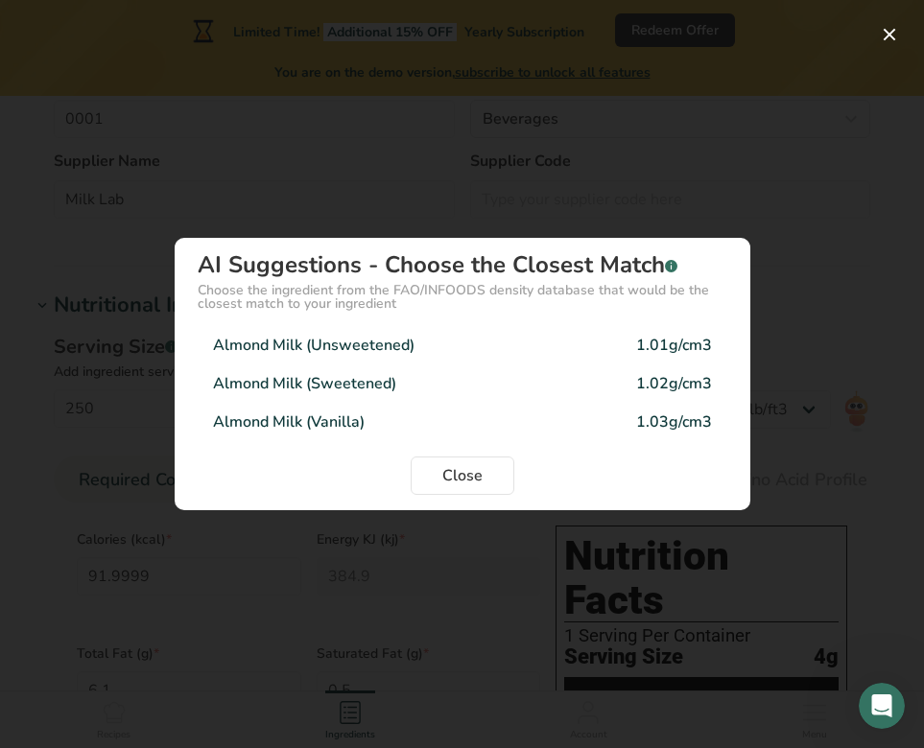
click at [497, 350] on div "Almond Milk (Unsweetened) 1.01g/cm3" at bounding box center [463, 345] width 530 height 38
type input "1.01"
select select "22"
type input "232.3"
type KJ "971.8725"
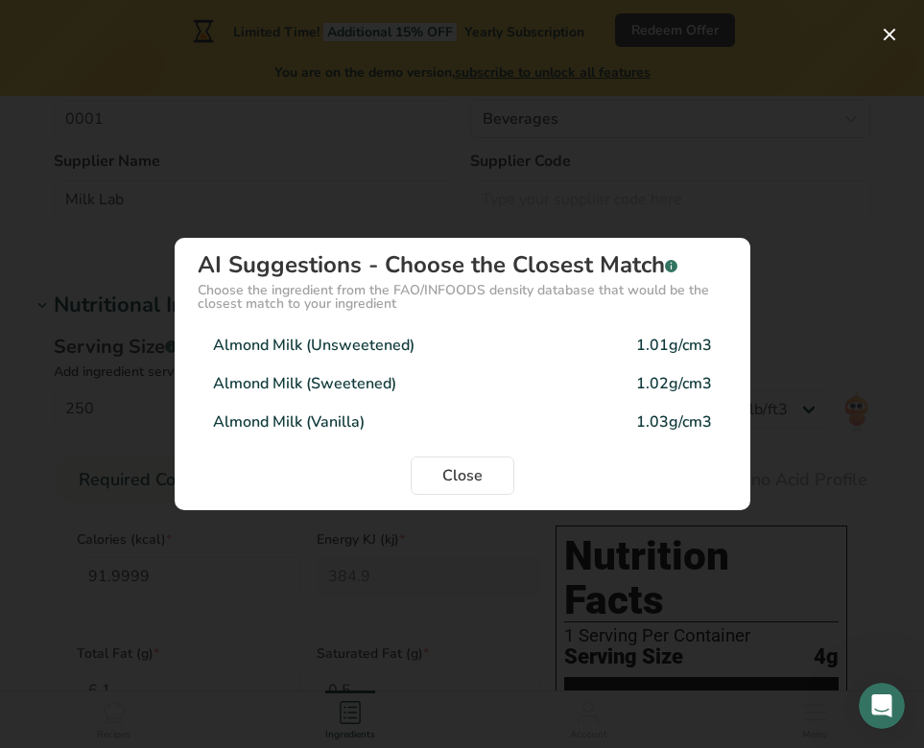
type Fat "15.4025"
type Fat "1.2625"
type input "262.6"
type Carbohydrates "17.4225"
type Sugars "10.8575"
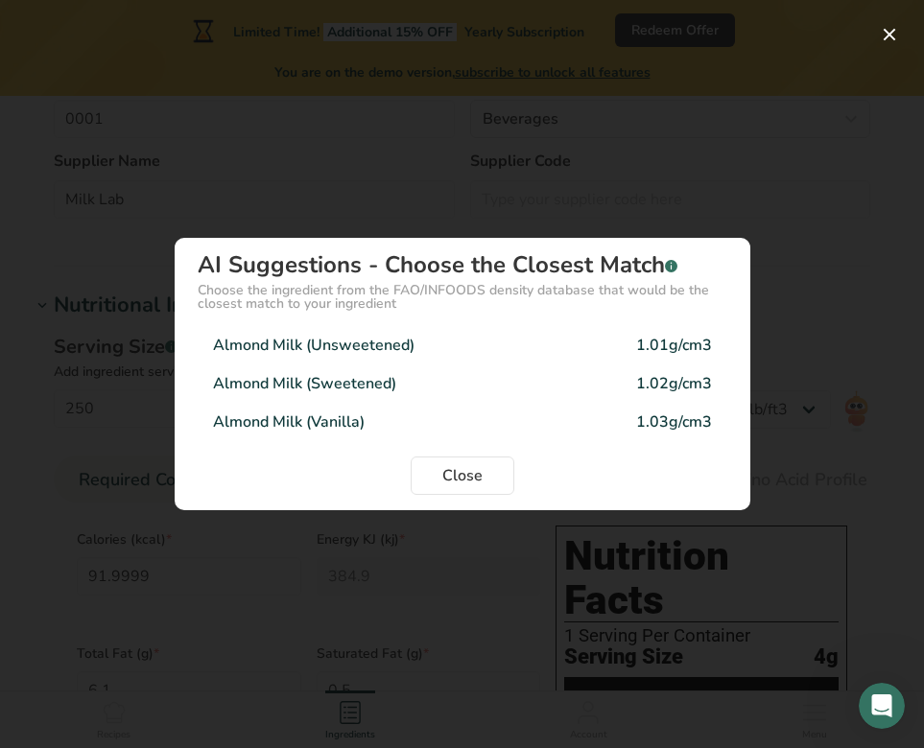
type input "5.05"
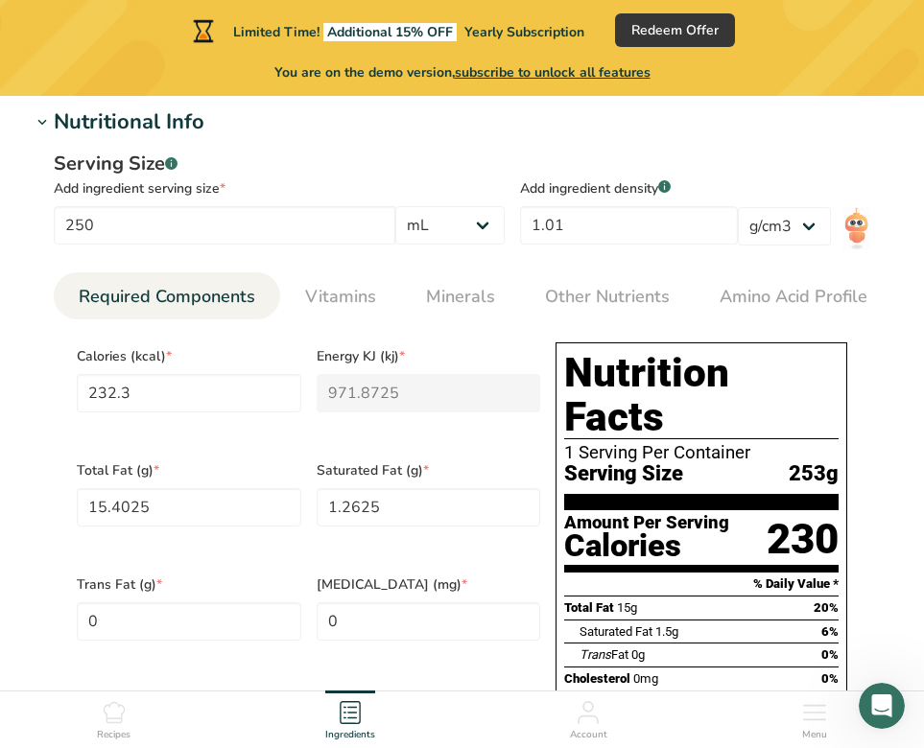
scroll to position [631, 0]
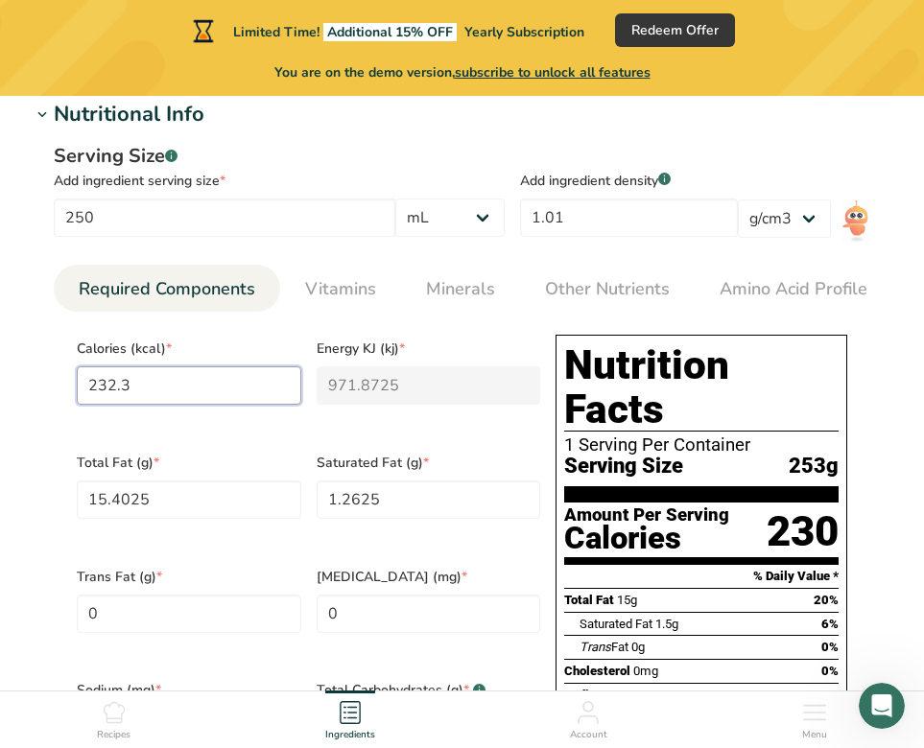
click at [177, 388] on input "232.3" at bounding box center [189, 385] width 224 height 38
type input "9"
type KJ "37.7"
type input "92"
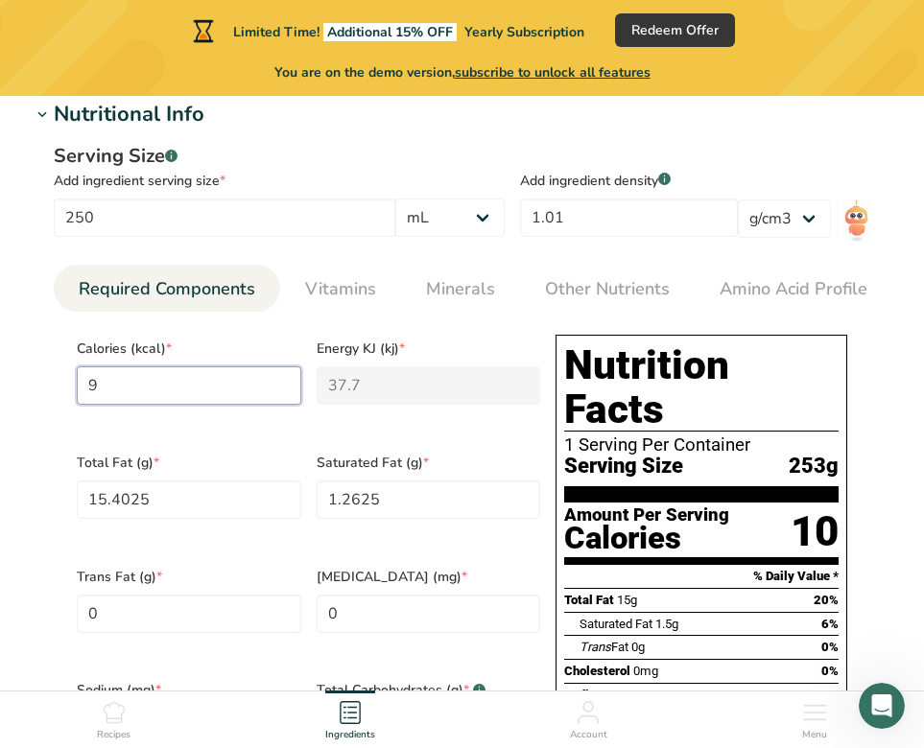
type KJ "384.9"
type input "92"
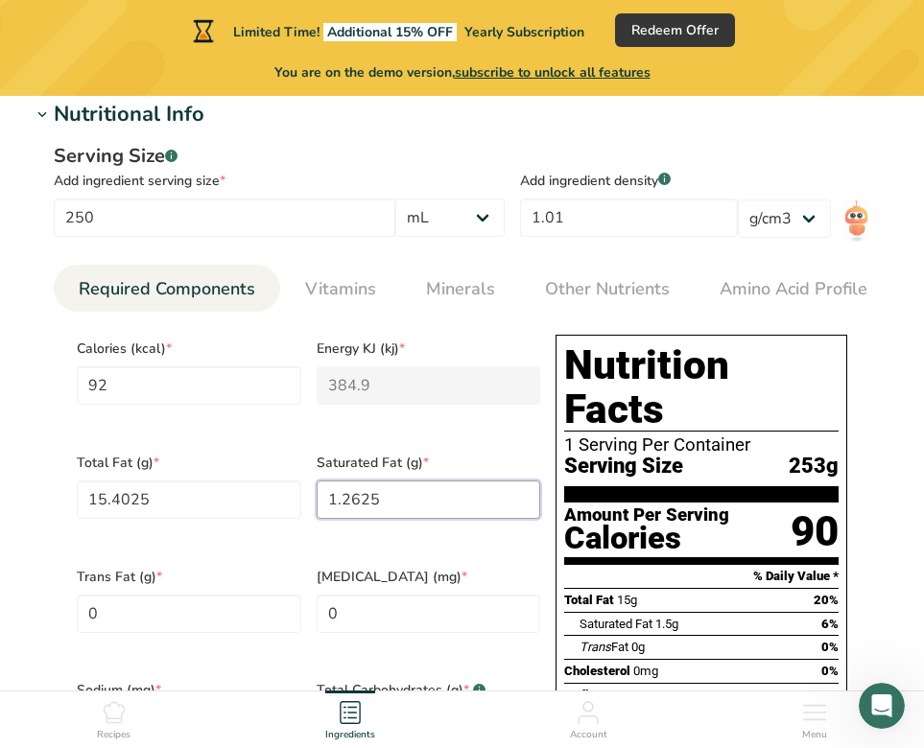
click at [370, 490] on Fat "1.2625" at bounding box center [429, 500] width 224 height 38
click at [182, 498] on Fat "15.4025" at bounding box center [189, 500] width 224 height 38
